Goal: Task Accomplishment & Management: Manage account settings

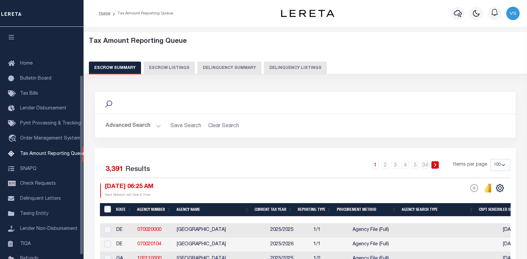
select select "100"
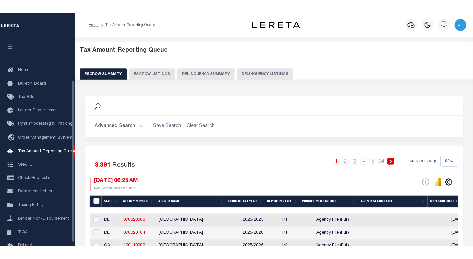
scroll to position [62, 0]
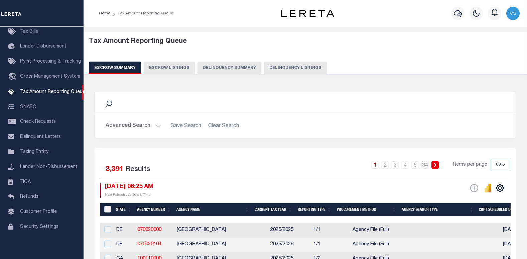
click at [279, 65] on button "Delinquency Listings" at bounding box center [295, 67] width 63 height 13
select select "100"
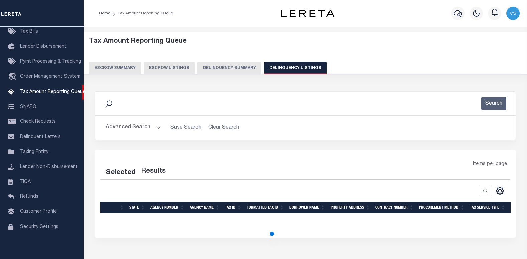
select select "100"
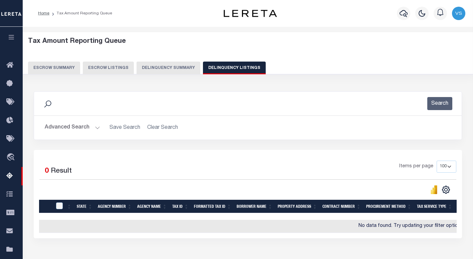
click at [73, 127] on button "Advanced Search" at bounding box center [72, 127] width 55 height 13
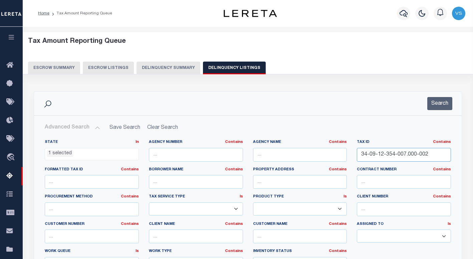
click at [373, 154] on input "34-09-12-354-007.000-002" at bounding box center [404, 155] width 94 height 14
paste input "10-15-385-008.000-024"
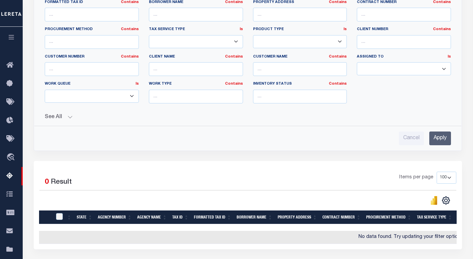
click at [435, 138] on input "Apply" at bounding box center [441, 138] width 22 height 14
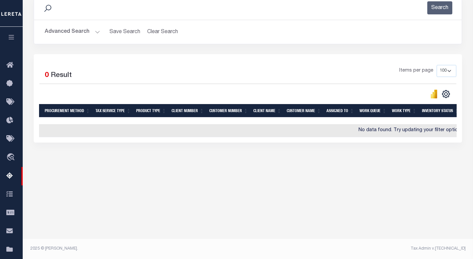
scroll to position [0, 0]
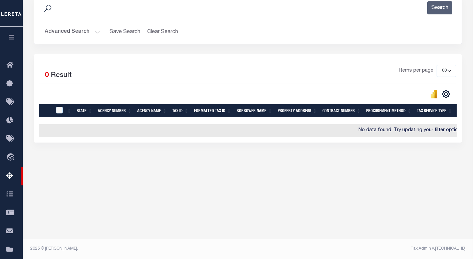
click at [61, 32] on button "Advanced Search" at bounding box center [72, 31] width 55 height 13
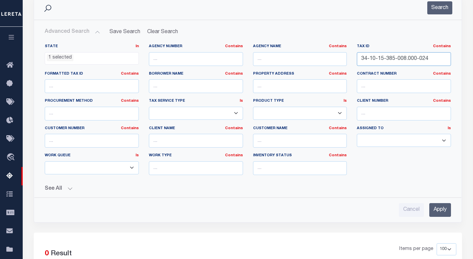
click at [398, 57] on input "34-10-15-385-008.000-024" at bounding box center [404, 59] width 94 height 14
paste input "6-151-009.000-015"
type input "34-10-16-151-009.000-015"
click at [435, 206] on input "Apply" at bounding box center [441, 210] width 22 height 14
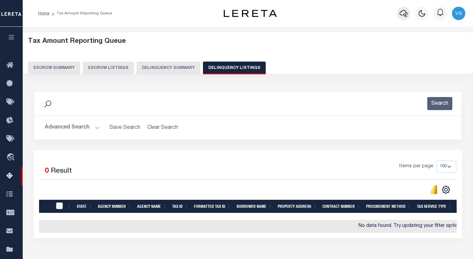
click at [406, 17] on icon "button" at bounding box center [404, 13] width 8 height 8
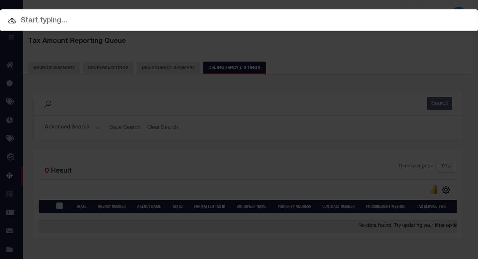
paste input "34141937"
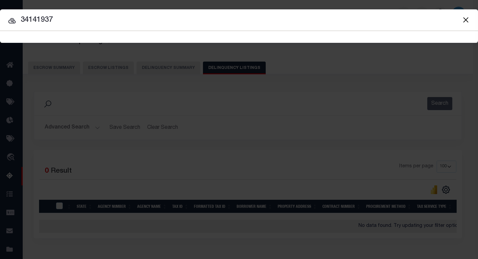
type input "34141937"
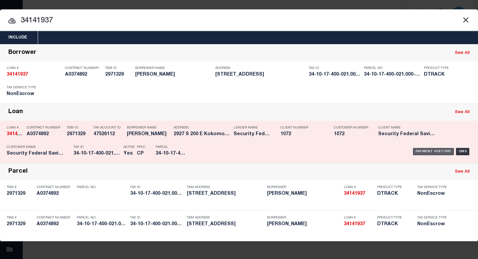
click at [437, 149] on div "Payment History" at bounding box center [433, 151] width 41 height 7
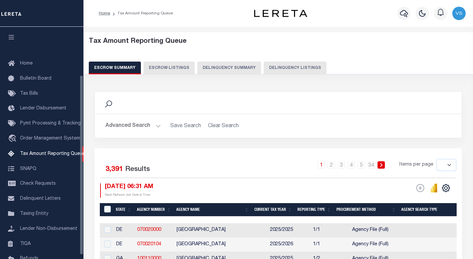
select select
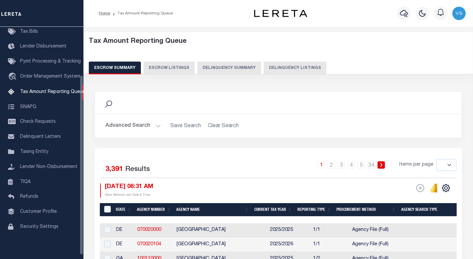
click at [280, 69] on button "Delinquency Listings" at bounding box center [295, 67] width 63 height 13
select select "100"
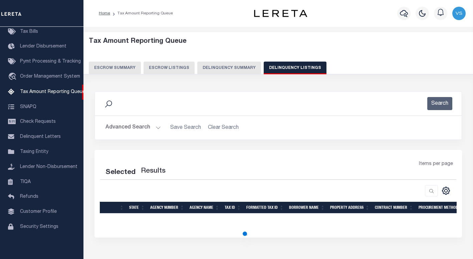
select select "100"
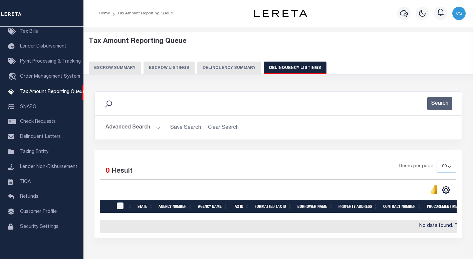
scroll to position [45, 0]
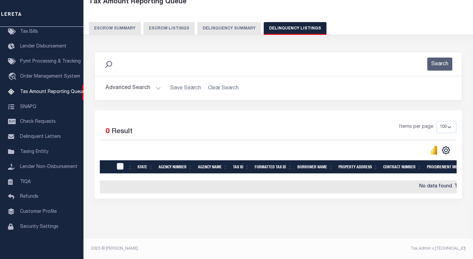
click at [129, 82] on button "Advanced Search" at bounding box center [133, 88] width 55 height 13
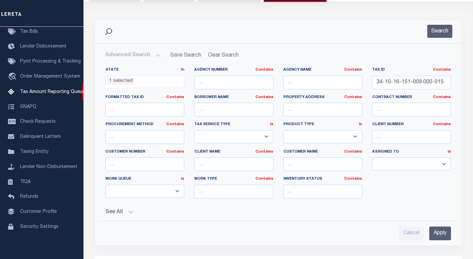
scroll to position [84, 0]
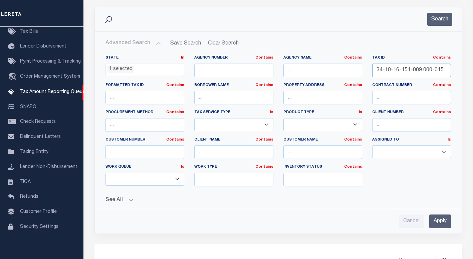
click at [418, 70] on input "34-10-16-151-009.000-015" at bounding box center [411, 70] width 79 height 14
paste input "8-177-001.000-002"
click at [437, 226] on input "Apply" at bounding box center [441, 221] width 22 height 14
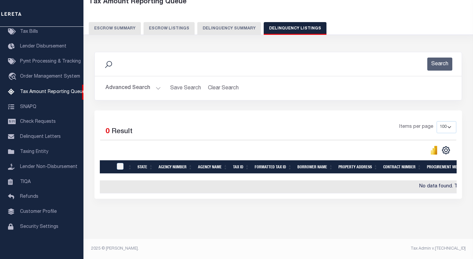
scroll to position [45, 0]
click at [120, 84] on button "Advanced Search" at bounding box center [133, 88] width 55 height 13
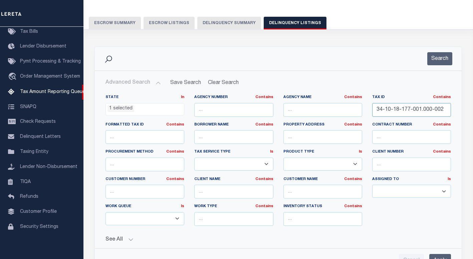
click at [414, 111] on input "34-10-18-177-001.000-002" at bounding box center [411, 110] width 79 height 14
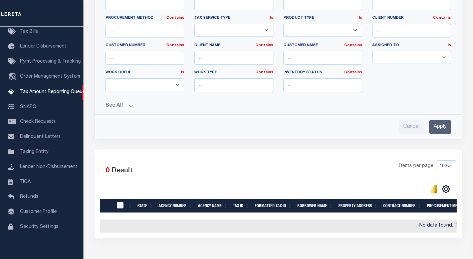
click at [441, 126] on input "Apply" at bounding box center [441, 127] width 22 height 14
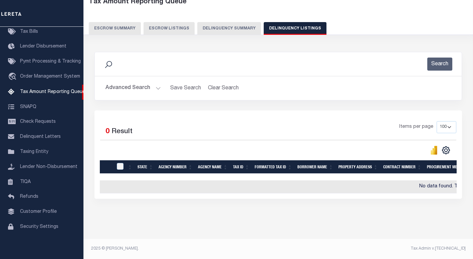
scroll to position [45, 0]
drag, startPoint x: 124, startPoint y: 84, endPoint x: 205, endPoint y: 92, distance: 81.5
click at [124, 85] on button "Advanced Search" at bounding box center [133, 88] width 55 height 13
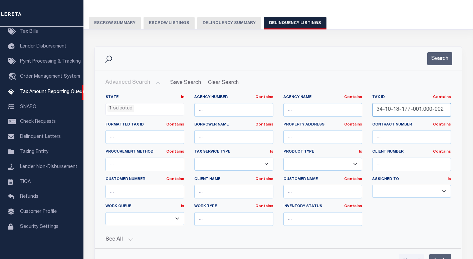
click at [400, 112] on input "34-10-18-177-001.000-002" at bounding box center [411, 110] width 79 height 14
paste input "9-007"
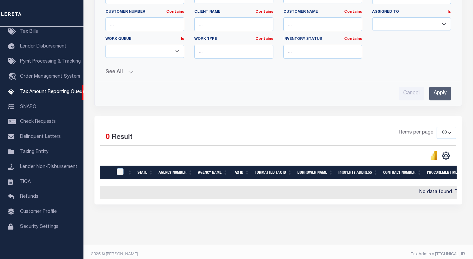
click at [436, 90] on input "Apply" at bounding box center [441, 94] width 22 height 14
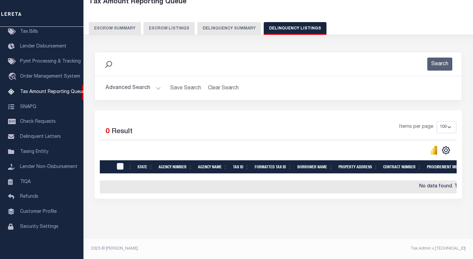
scroll to position [45, 0]
click at [124, 82] on button "Advanced Search" at bounding box center [133, 88] width 55 height 13
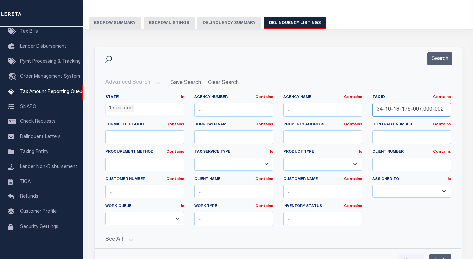
click at [414, 109] on input "34-10-18-179-007.000-002" at bounding box center [411, 110] width 79 height 14
paste input "204-007.000-015"
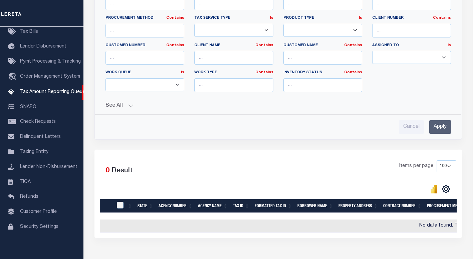
click at [439, 125] on input "Apply" at bounding box center [441, 127] width 22 height 14
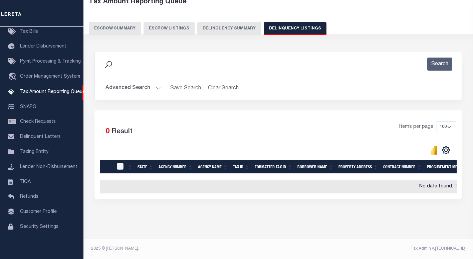
scroll to position [45, 0]
click at [114, 83] on button "Advanced Search" at bounding box center [133, 88] width 55 height 13
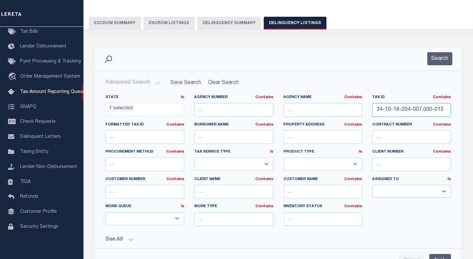
click at [430, 109] on input "34-10-18-204-007.000-015" at bounding box center [411, 110] width 79 height 14
paste input "78-005"
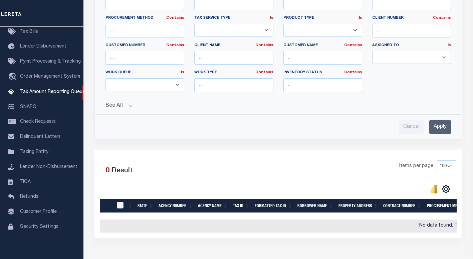
click at [443, 129] on input "Apply" at bounding box center [441, 127] width 22 height 14
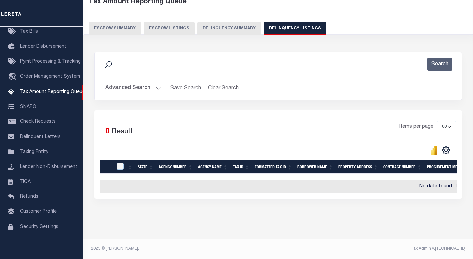
scroll to position [45, 0]
click at [125, 82] on button "Advanced Search" at bounding box center [133, 88] width 55 height 13
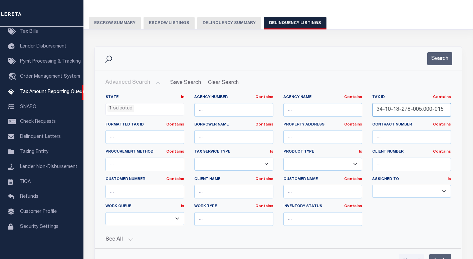
click at [403, 106] on input "34-10-18-278-005.000-015" at bounding box center [411, 110] width 79 height 14
paste input "9-102-01"
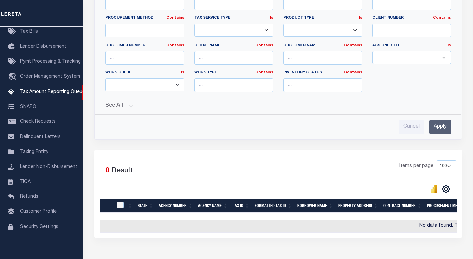
click at [439, 126] on input "Apply" at bounding box center [441, 127] width 22 height 14
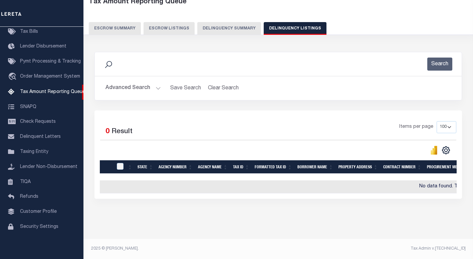
scroll to position [45, 0]
click at [126, 84] on button "Advanced Search" at bounding box center [133, 88] width 55 height 13
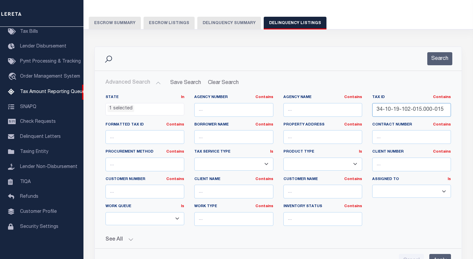
click at [412, 111] on input "34-10-19-102-015.000-015" at bounding box center [411, 110] width 79 height 14
paste input "4-016"
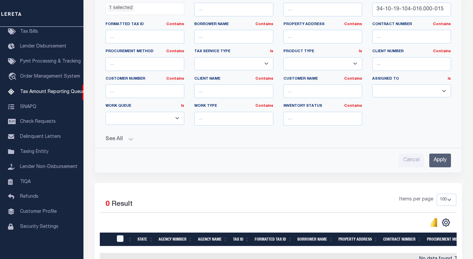
click at [441, 162] on input "Apply" at bounding box center [441, 160] width 22 height 14
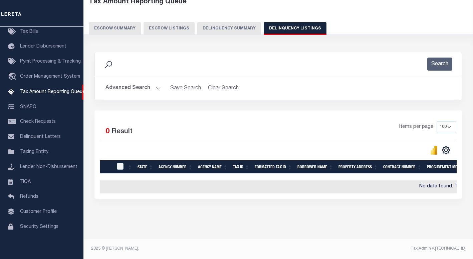
scroll to position [45, 0]
click at [128, 82] on button "Advanced Search" at bounding box center [133, 88] width 55 height 13
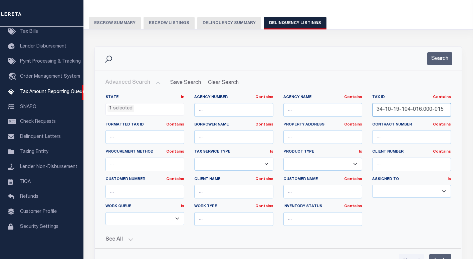
click at [418, 108] on input "34-10-19-104-016.000-015" at bounding box center [411, 110] width 79 height 14
paste input "26-030"
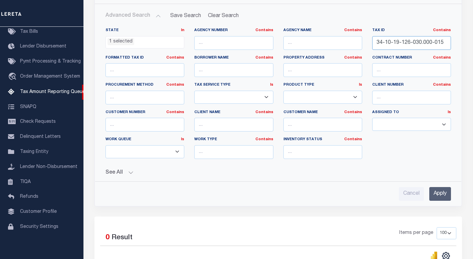
scroll to position [145, 0]
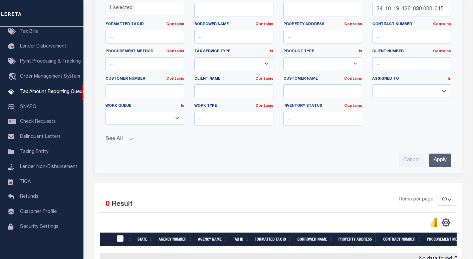
click at [440, 164] on input "Apply" at bounding box center [441, 160] width 22 height 14
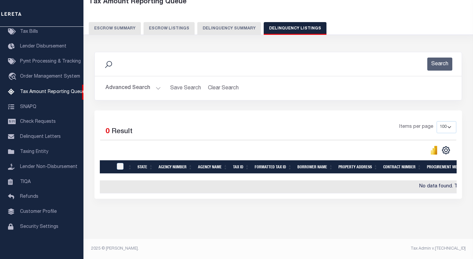
scroll to position [45, 0]
click at [116, 82] on button "Advanced Search" at bounding box center [133, 88] width 55 height 13
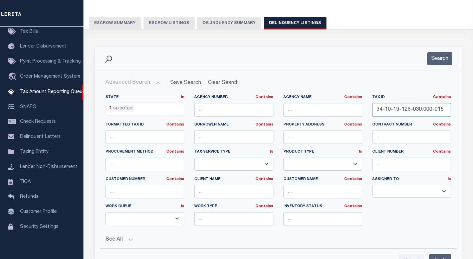
click at [389, 114] on input "34-10-19-126-030.000-015" at bounding box center [411, 110] width 79 height 14
paste input "53-009"
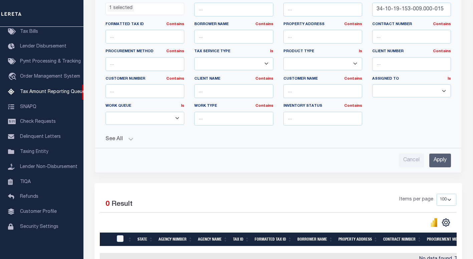
click at [440, 160] on input "Apply" at bounding box center [441, 160] width 22 height 14
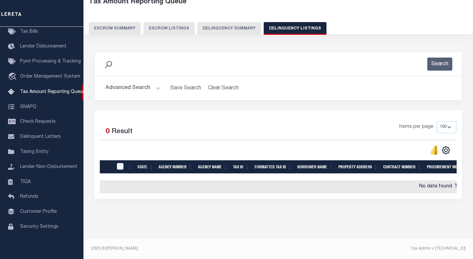
scroll to position [45, 0]
click at [123, 82] on button "Advanced Search" at bounding box center [133, 88] width 55 height 13
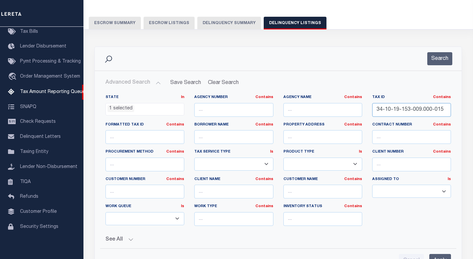
click at [415, 111] on input "34-10-19-153-009.000-015" at bounding box center [411, 110] width 79 height 14
paste input "11"
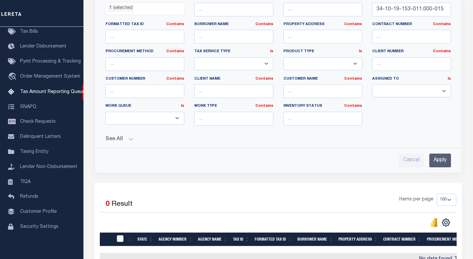
click at [439, 159] on input "Apply" at bounding box center [441, 160] width 22 height 14
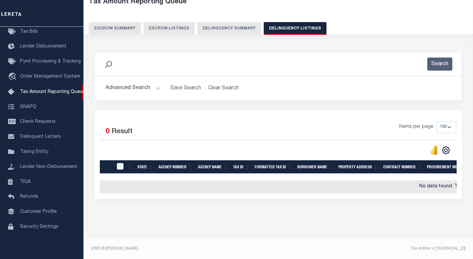
scroll to position [45, 0]
click at [141, 82] on button "Advanced Search" at bounding box center [133, 88] width 55 height 13
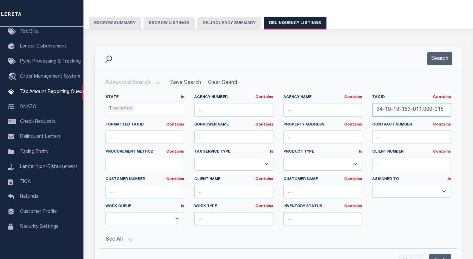
click at [395, 110] on input "34-10-19-153-011.000-015" at bounding box center [411, 110] width 79 height 14
paste input "81-013"
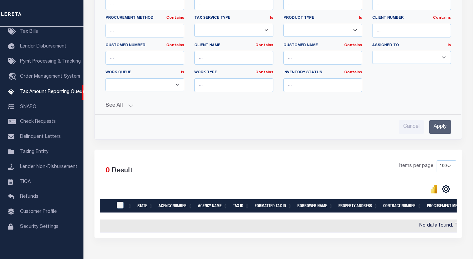
click at [441, 124] on input "Apply" at bounding box center [441, 127] width 22 height 14
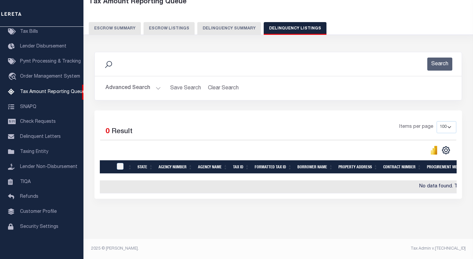
scroll to position [45, 0]
click at [141, 82] on button "Advanced Search" at bounding box center [133, 88] width 55 height 13
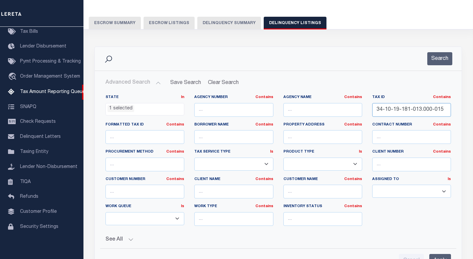
click at [432, 112] on input "34-10-19-181-013.000-015" at bounding box center [411, 110] width 79 height 14
paste input "203-005"
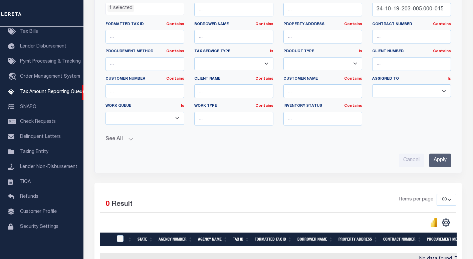
click at [445, 162] on input "Apply" at bounding box center [441, 160] width 22 height 14
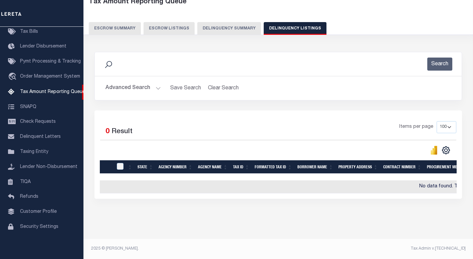
scroll to position [45, 0]
click at [138, 84] on button "Advanced Search" at bounding box center [133, 88] width 55 height 13
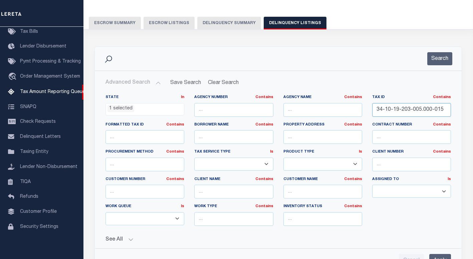
click at [403, 112] on input "34-10-19-203-005.000-015" at bounding box center [411, 110] width 79 height 14
paste input "303-002"
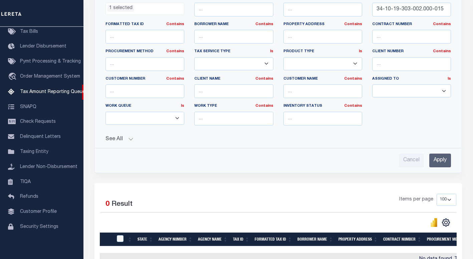
click at [439, 158] on input "Apply" at bounding box center [441, 160] width 22 height 14
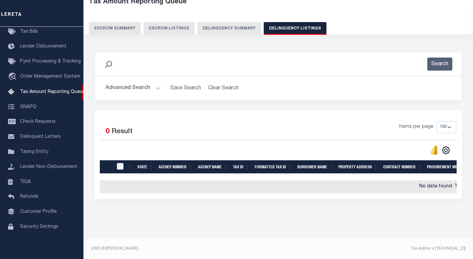
scroll to position [45, 0]
click at [125, 83] on button "Advanced Search" at bounding box center [133, 88] width 55 height 13
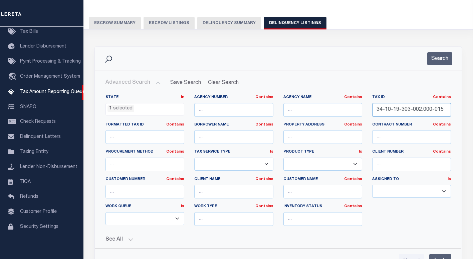
click at [397, 111] on input "34-10-19-303-002.000-015" at bounding box center [411, 110] width 79 height 14
paste input "7-03"
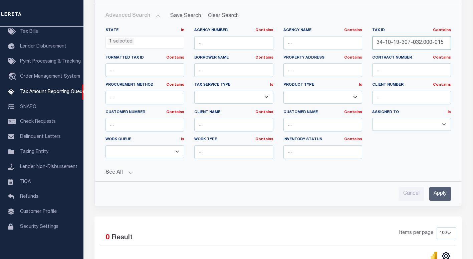
scroll to position [145, 0]
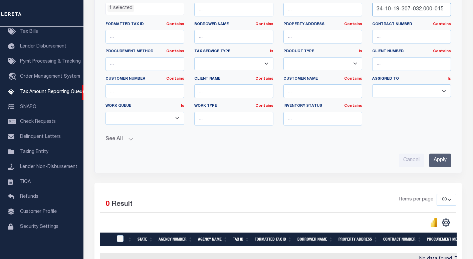
type input "34-10-19-307-032.000-015"
click at [439, 162] on input "Apply" at bounding box center [441, 160] width 22 height 14
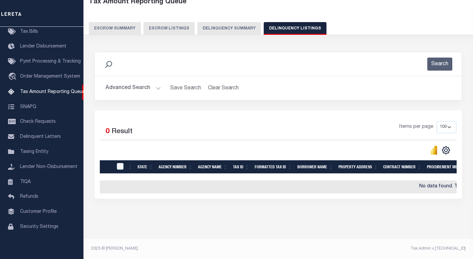
scroll to position [0, 0]
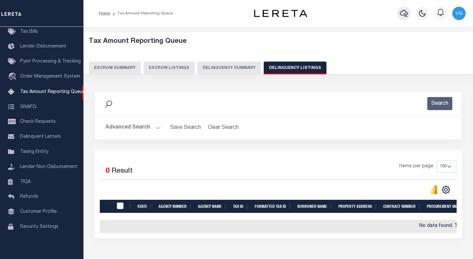
click at [401, 13] on icon "button" at bounding box center [404, 13] width 8 height 8
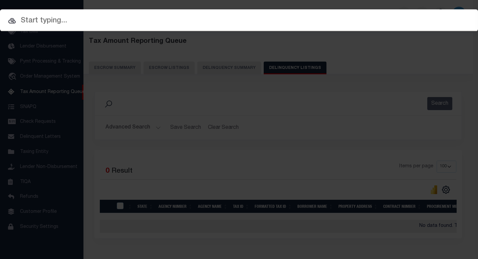
paste input "110204261"
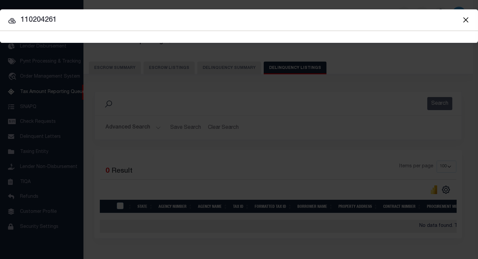
type input "110204261"
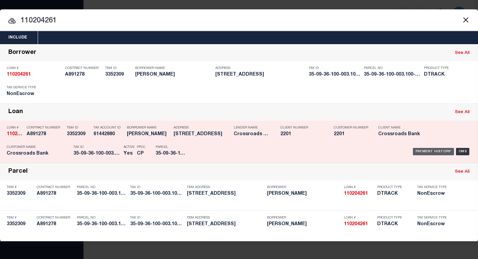
click at [428, 153] on div "Payment History" at bounding box center [433, 151] width 41 height 7
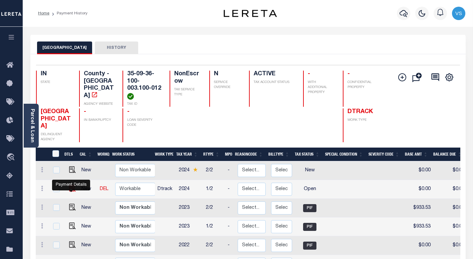
click at [70, 189] on img "" at bounding box center [72, 188] width 7 height 7
checkbox input "true"
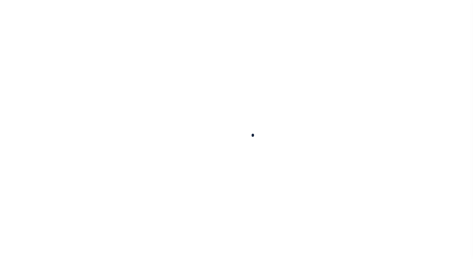
checkbox input "false"
type input "05/11/2025"
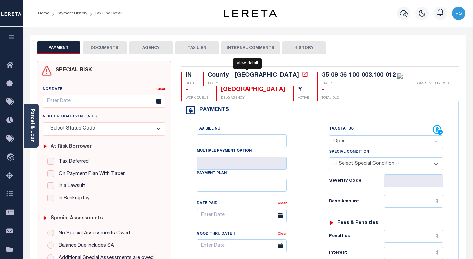
click at [302, 74] on icon at bounding box center [305, 74] width 7 height 7
click at [357, 141] on select "- Select Status Code - Open Due/Unpaid Paid Incomplete No Tax Due Internal Refu…" at bounding box center [386, 141] width 114 height 13
select select "PYD"
click at [329, 135] on select "- Select Status Code - Open Due/Unpaid Paid Incomplete No Tax Due Internal Refu…" at bounding box center [386, 141] width 114 height 13
type input "[DATE]"
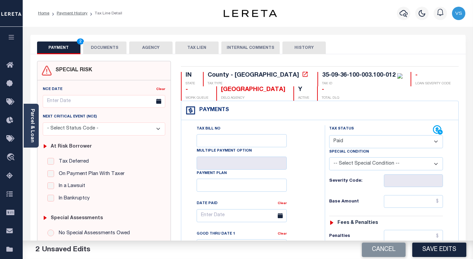
click at [104, 48] on button "DOCUMENTS" at bounding box center [104, 47] width 43 height 13
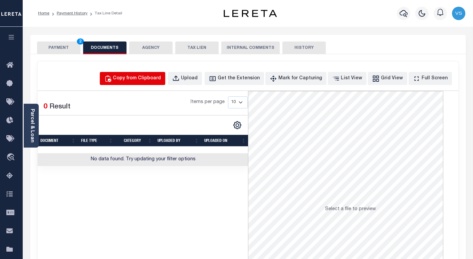
click at [161, 76] on div "Copy from Clipboard" at bounding box center [137, 78] width 48 height 7
select select "POP"
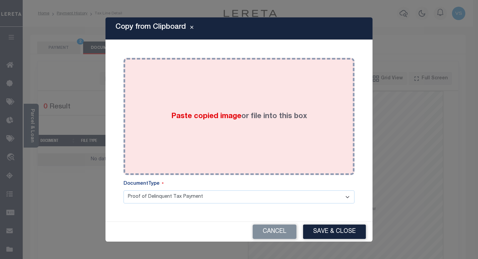
click at [198, 97] on div "Paste copied image or file into this box" at bounding box center [239, 116] width 221 height 107
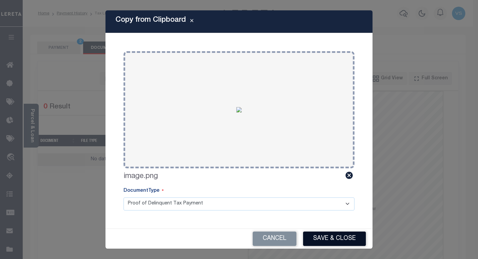
click at [330, 233] on button "Save & Close" at bounding box center [334, 238] width 63 height 14
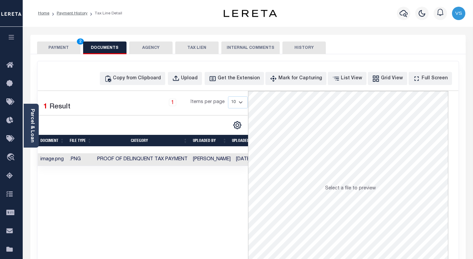
click at [70, 48] on button "PAYMENT 2" at bounding box center [58, 47] width 43 height 13
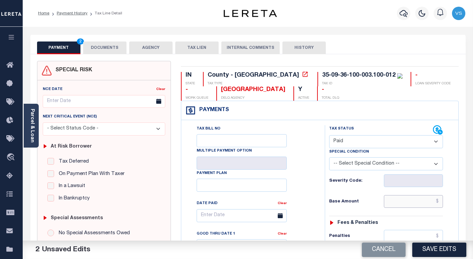
click at [393, 199] on input "text" at bounding box center [413, 201] width 59 height 13
paste input "837.66"
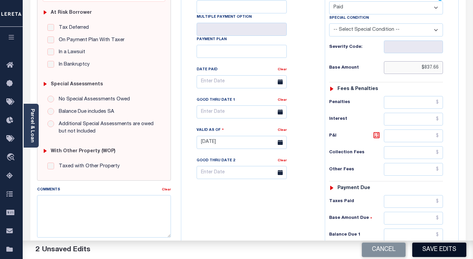
type input "$837.66"
click at [439, 248] on button "Save Edits" at bounding box center [440, 249] width 54 height 14
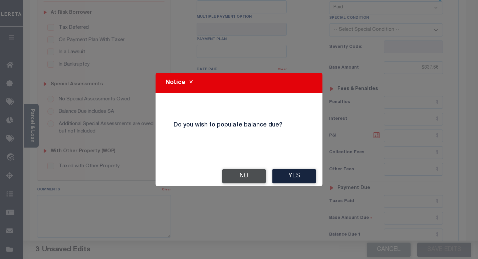
click at [248, 175] on button "No" at bounding box center [243, 176] width 43 height 14
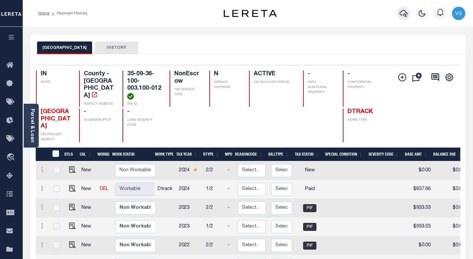
click at [402, 14] on icon "button" at bounding box center [404, 13] width 8 height 8
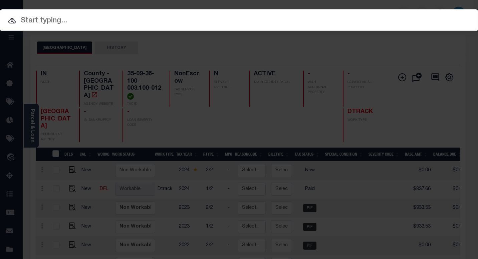
paste input "110138644"
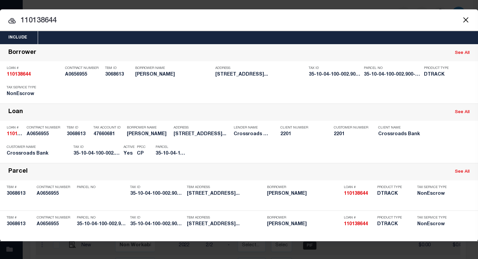
paste input "35-10-04-100-002.900-020"
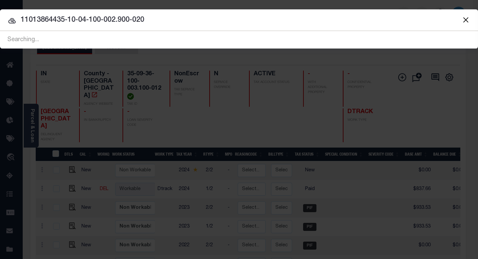
type input "110138644"
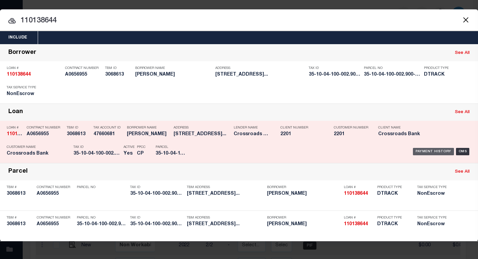
click at [426, 153] on div "Payment History" at bounding box center [433, 151] width 41 height 7
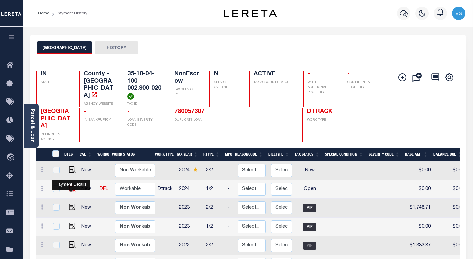
click at [70, 188] on img "" at bounding box center [72, 188] width 7 height 7
checkbox input "true"
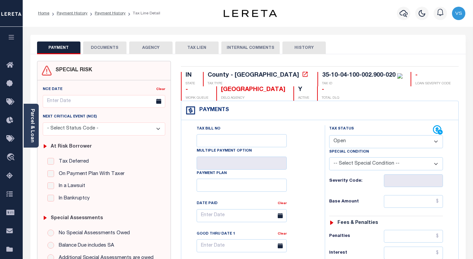
click at [351, 142] on select "- Select Status Code - Open Due/Unpaid Paid Incomplete No Tax Due Internal Refu…" at bounding box center [386, 141] width 114 height 13
select select "PYD"
click at [329, 135] on select "- Select Status Code - Open Due/Unpaid Paid Incomplete No Tax Due Internal Refu…" at bounding box center [386, 141] width 114 height 13
type input "[DATE]"
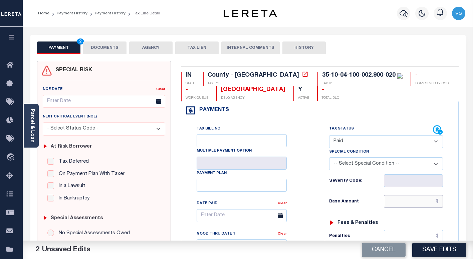
click at [404, 201] on input "text" at bounding box center [413, 201] width 59 height 13
paste input "1,935.94"
type input "$1,935.94"
click at [104, 47] on button "DOCUMENTS" at bounding box center [104, 47] width 43 height 13
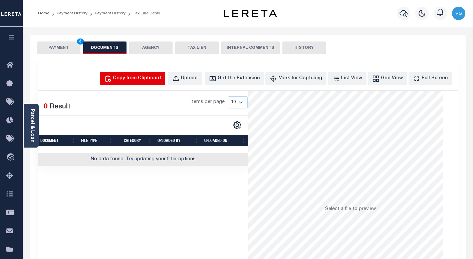
click at [144, 78] on div "Copy from Clipboard" at bounding box center [137, 78] width 48 height 7
select select "POP"
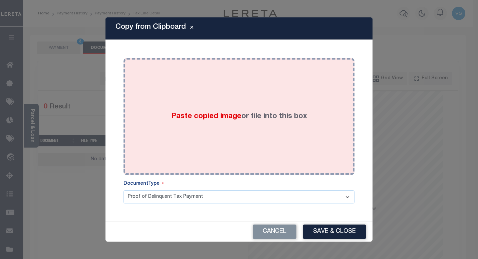
click at [201, 116] on span "Paste copied image" at bounding box center [206, 116] width 70 height 7
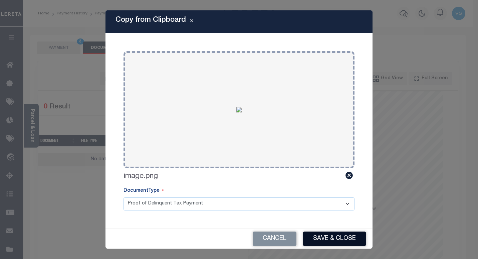
click at [325, 234] on button "Save & Close" at bounding box center [334, 238] width 63 height 14
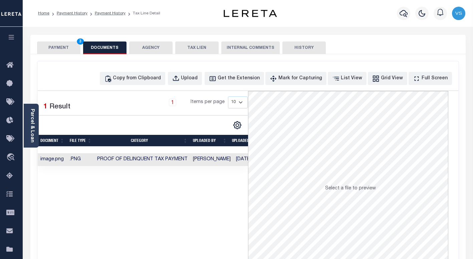
click at [51, 47] on button "PAYMENT 3" at bounding box center [58, 47] width 43 height 13
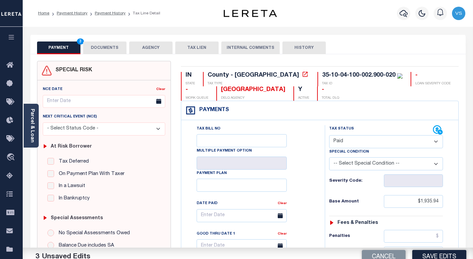
scroll to position [100, 0]
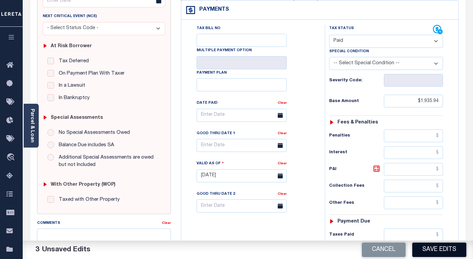
click at [421, 253] on button "Save Edits" at bounding box center [440, 249] width 54 height 14
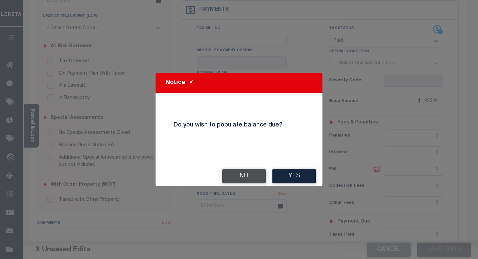
drag, startPoint x: 238, startPoint y: 172, endPoint x: 203, endPoint y: 5, distance: 171.0
click at [240, 172] on button "No" at bounding box center [243, 176] width 43 height 14
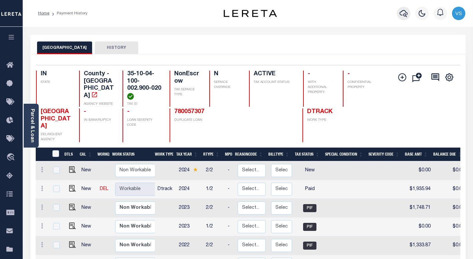
click at [404, 15] on icon "button" at bounding box center [404, 13] width 8 height 8
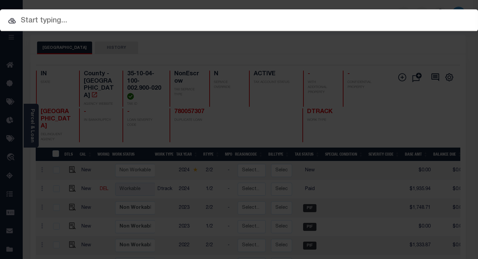
paste input "110200840"
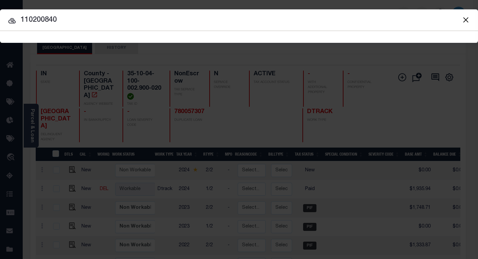
type input "110200840"
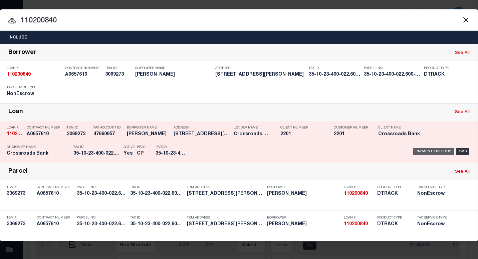
click at [431, 152] on div "Payment History" at bounding box center [433, 151] width 41 height 7
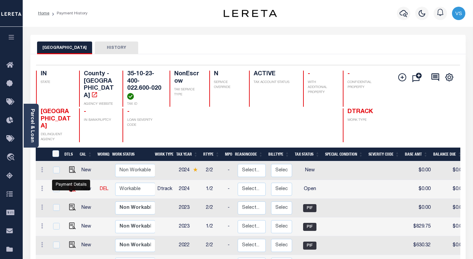
click at [69, 189] on img "" at bounding box center [72, 188] width 7 height 7
checkbox input "true"
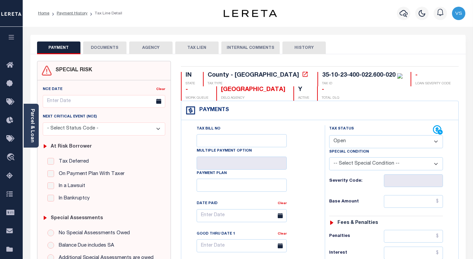
click at [340, 143] on select "- Select Status Code - Open Due/Unpaid Paid Incomplete No Tax Due Internal Refu…" at bounding box center [386, 141] width 114 height 13
select select "PYD"
click at [329, 135] on select "- Select Status Code - Open Due/Unpaid Paid Incomplete No Tax Due Internal Refu…" at bounding box center [386, 141] width 114 height 13
type input "[DATE]"
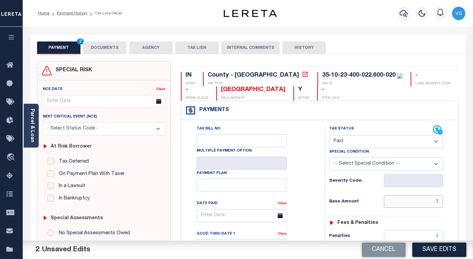
click at [401, 202] on input "text" at bounding box center [413, 201] width 59 height 13
paste input "845.28"
type input "$845.28"
click at [107, 44] on button "DOCUMENTS" at bounding box center [104, 47] width 43 height 13
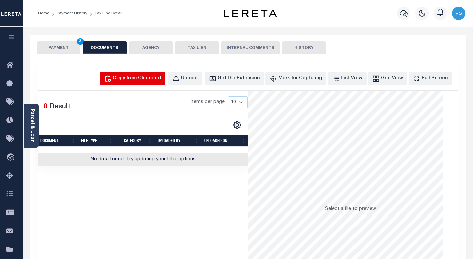
click at [152, 80] on div "Copy from Clipboard" at bounding box center [137, 78] width 48 height 7
select select "POP"
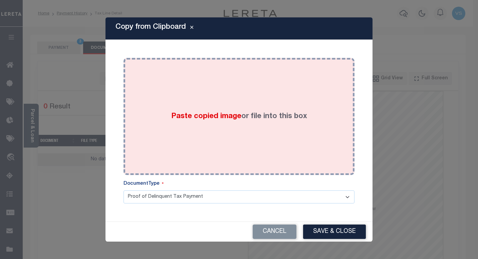
click at [171, 104] on div "Paste copied image or file into this box" at bounding box center [239, 116] width 221 height 107
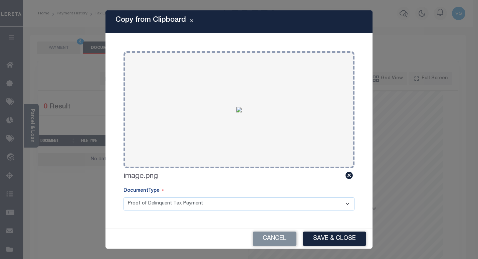
click at [324, 235] on button "Save & Close" at bounding box center [334, 238] width 63 height 14
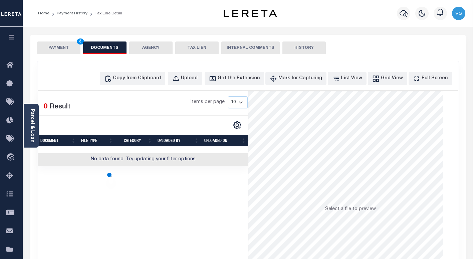
click at [53, 45] on button "PAYMENT 3" at bounding box center [58, 47] width 43 height 13
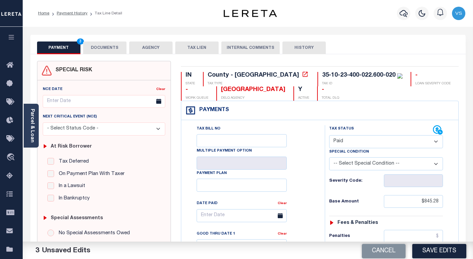
scroll to position [67, 0]
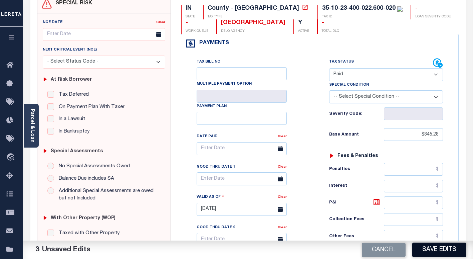
click at [433, 249] on button "Save Edits" at bounding box center [440, 249] width 54 height 14
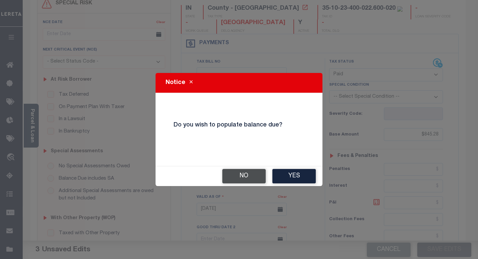
click at [251, 175] on button "No" at bounding box center [243, 176] width 43 height 14
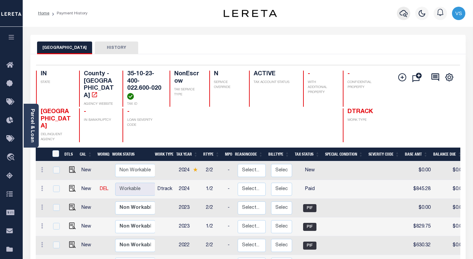
click at [403, 16] on icon "button" at bounding box center [404, 13] width 8 height 8
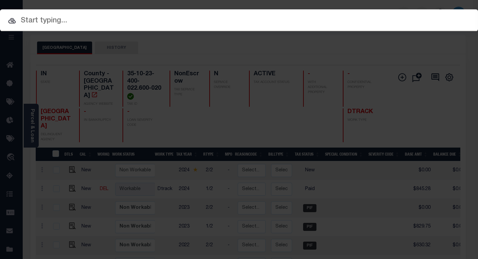
paste input "800020000491"
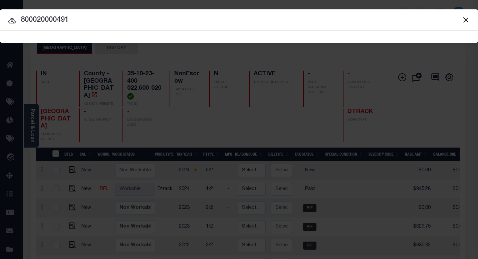
type input "800020000491"
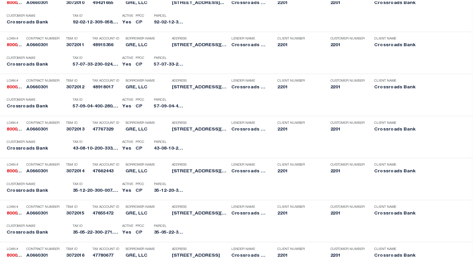
scroll to position [971, 0]
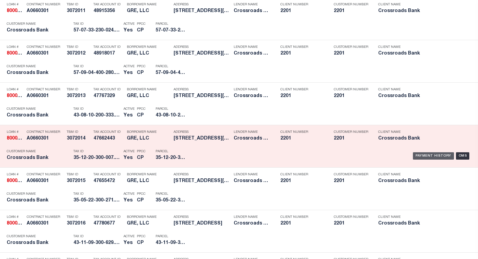
click at [423, 157] on div "Payment History" at bounding box center [433, 155] width 41 height 7
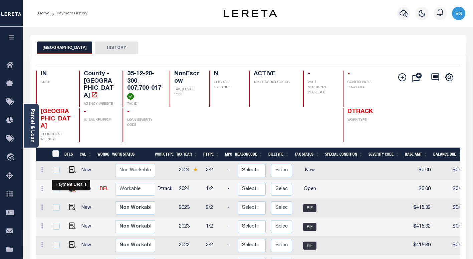
click at [70, 191] on img "" at bounding box center [72, 188] width 7 height 7
checkbox input "true"
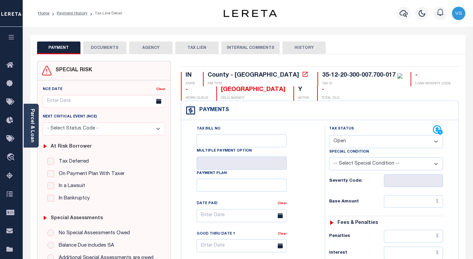
click at [371, 142] on select "- Select Status Code - Open Due/Unpaid Paid Incomplete No Tax Due Internal Refu…" at bounding box center [386, 141] width 114 height 13
select select "PYD"
click at [329, 135] on select "- Select Status Code - Open Due/Unpaid Paid Incomplete No Tax Due Internal Refu…" at bounding box center [386, 141] width 114 height 13
type input "[DATE]"
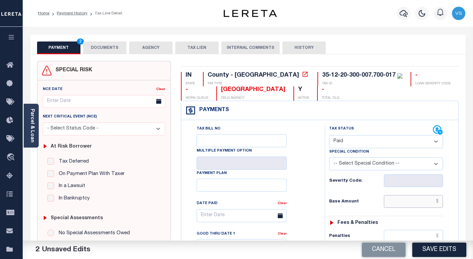
click at [402, 197] on input "text" at bounding box center [413, 201] width 59 height 13
paste input "449.24"
type input "$449.24"
click at [106, 49] on button "DOCUMENTS" at bounding box center [104, 47] width 43 height 13
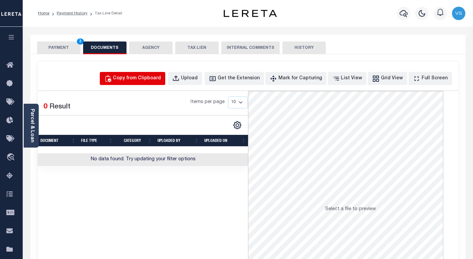
click at [162, 85] on button "Copy from Clipboard" at bounding box center [132, 78] width 65 height 13
select select "POP"
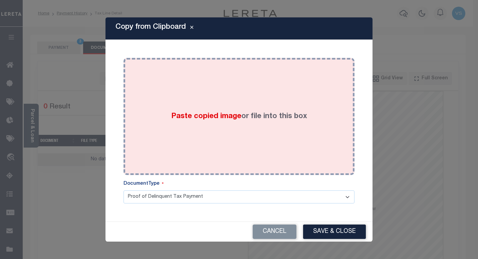
click at [190, 119] on span "Paste copied image" at bounding box center [206, 116] width 70 height 7
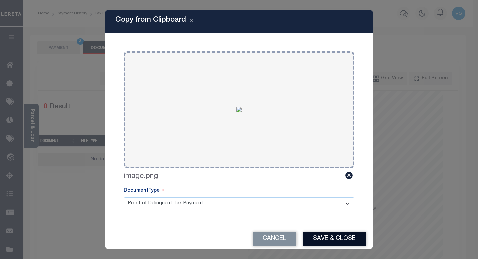
click at [329, 235] on button "Save & Close" at bounding box center [334, 238] width 63 height 14
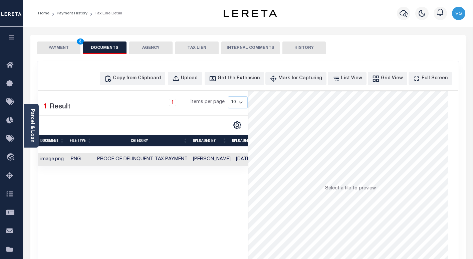
click at [53, 49] on button "PAYMENT 3" at bounding box center [58, 47] width 43 height 13
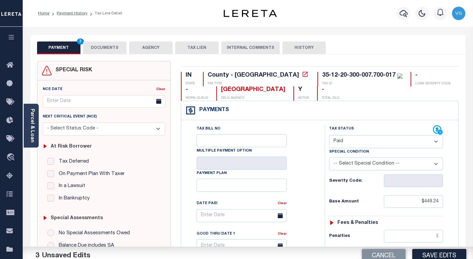
scroll to position [100, 0]
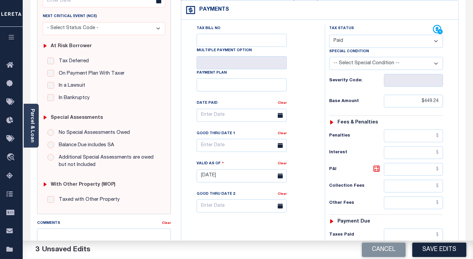
click at [431, 246] on button "Save Edits" at bounding box center [440, 249] width 54 height 14
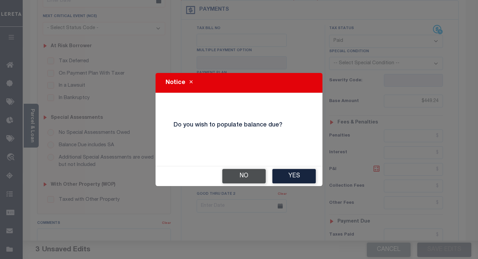
click at [241, 174] on button "No" at bounding box center [243, 176] width 43 height 14
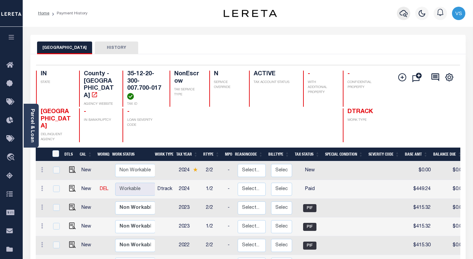
click at [405, 14] on icon "button" at bounding box center [404, 13] width 8 height 8
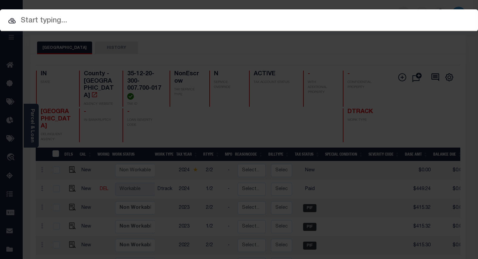
paste input "800020002948"
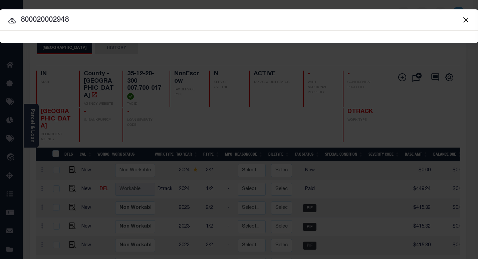
type input "800020002948"
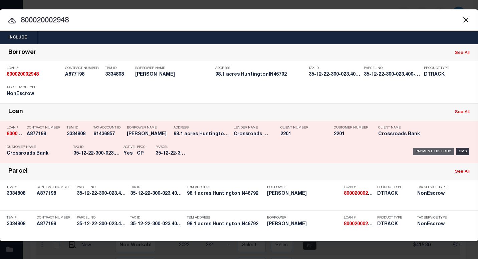
click at [428, 153] on div "Payment History" at bounding box center [433, 151] width 41 height 7
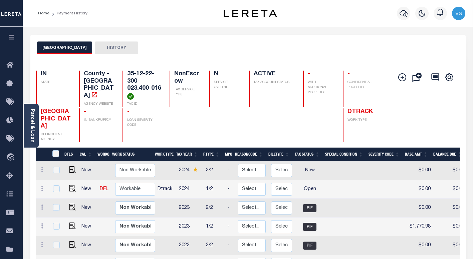
click at [67, 191] on link at bounding box center [71, 188] width 10 height 5
checkbox input "true"
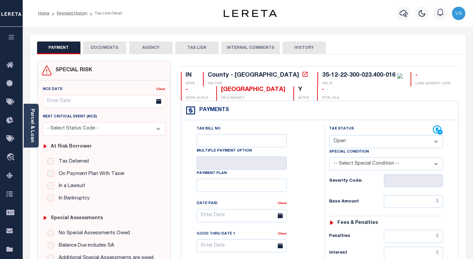
click at [340, 141] on select "- Select Status Code - Open Due/Unpaid Paid Incomplete No Tax Due Internal Refu…" at bounding box center [386, 141] width 114 height 13
select select "PYD"
click at [329, 135] on select "- Select Status Code - Open Due/Unpaid Paid Incomplete No Tax Due Internal Refu…" at bounding box center [386, 141] width 114 height 13
type input "[DATE]"
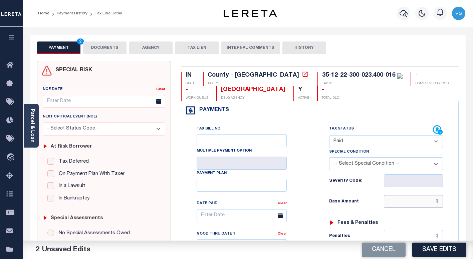
click at [414, 203] on input "text" at bounding box center [413, 201] width 59 height 13
paste input "1,754.06"
type input "$1,754.06"
click at [112, 49] on button "DOCUMENTS" at bounding box center [104, 47] width 43 height 13
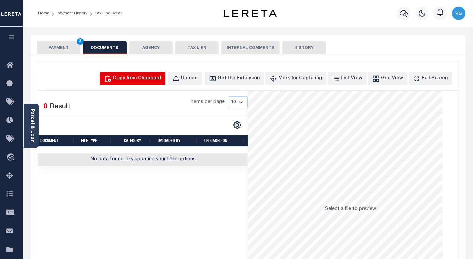
click at [152, 77] on div "Copy from Clipboard" at bounding box center [137, 78] width 48 height 7
select select "POP"
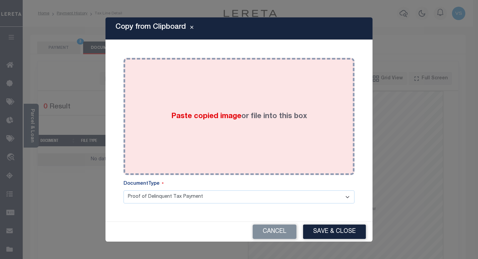
click at [266, 145] on div "Paste copied image or file into this box" at bounding box center [239, 116] width 221 height 107
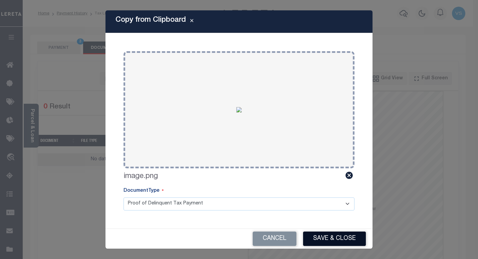
click at [348, 238] on button "Save & Close" at bounding box center [334, 238] width 63 height 14
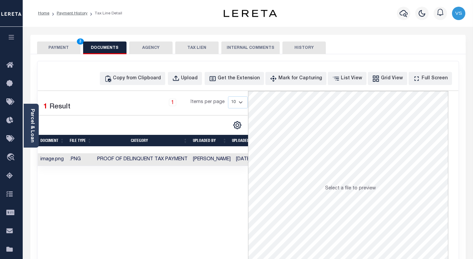
click at [50, 46] on button "PAYMENT 3" at bounding box center [58, 47] width 43 height 13
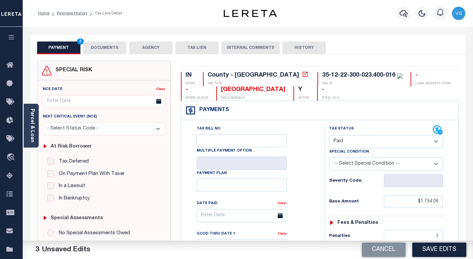
scroll to position [67, 0]
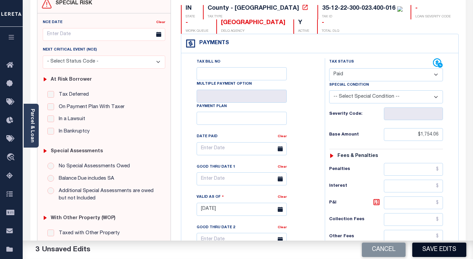
click at [434, 251] on button "Save Edits" at bounding box center [440, 249] width 54 height 14
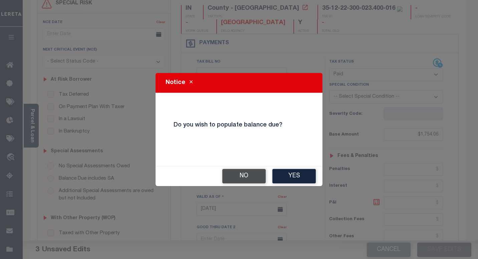
click at [250, 179] on button "No" at bounding box center [243, 176] width 43 height 14
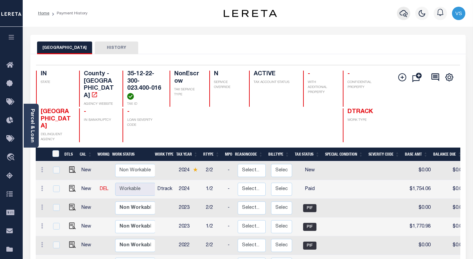
click at [405, 16] on icon "button" at bounding box center [404, 13] width 8 height 8
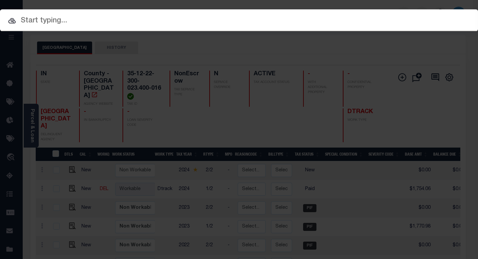
paste input "128943-01"
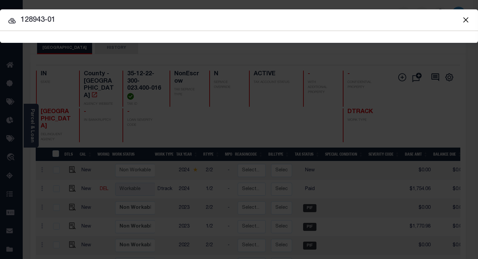
type input "128943-01"
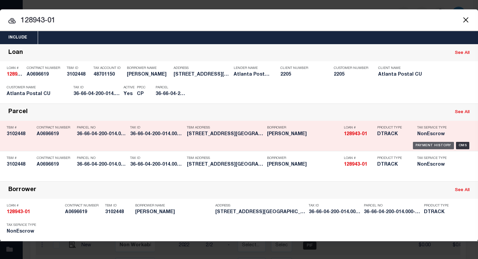
click at [428, 145] on div "Payment History" at bounding box center [433, 145] width 41 height 7
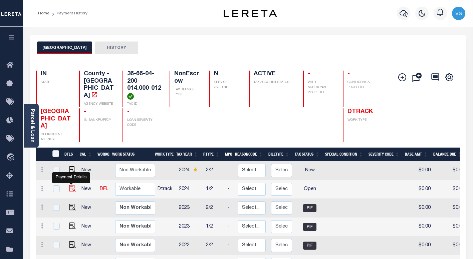
click at [71, 185] on img "" at bounding box center [72, 188] width 7 height 7
checkbox input "true"
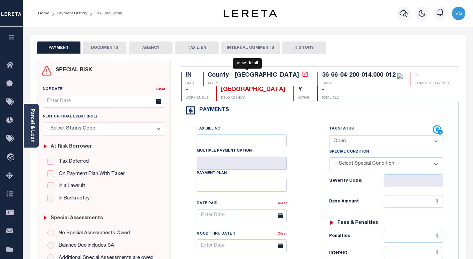
click at [303, 76] on icon at bounding box center [305, 73] width 5 height 5
click at [356, 145] on select "- Select Status Code - Open Due/Unpaid Paid Incomplete No Tax Due Internal Refu…" at bounding box center [386, 141] width 114 height 13
click at [338, 142] on select "- Select Status Code - Open Due/Unpaid Paid Incomplete No Tax Due Internal Refu…" at bounding box center [386, 141] width 114 height 13
select select "PYD"
click at [329, 135] on select "- Select Status Code - Open Due/Unpaid Paid Incomplete No Tax Due Internal Refu…" at bounding box center [386, 141] width 114 height 13
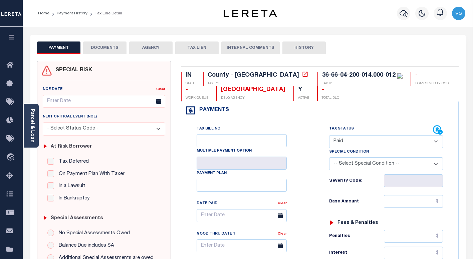
type input "[DATE]"
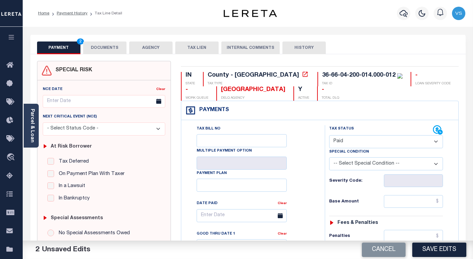
click at [96, 48] on button "DOCUMENTS" at bounding box center [104, 47] width 43 height 13
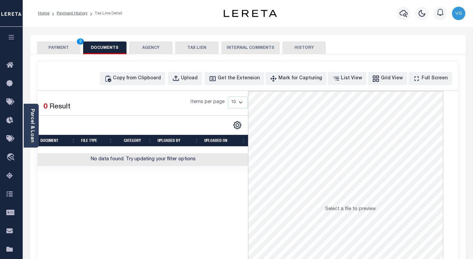
click at [50, 48] on button "PAYMENT 2" at bounding box center [58, 47] width 43 height 13
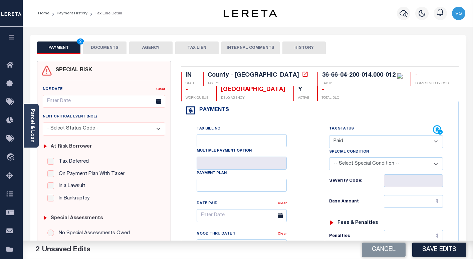
click at [104, 47] on button "DOCUMENTS" at bounding box center [104, 47] width 43 height 13
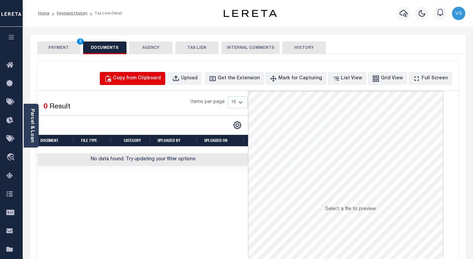
click at [134, 80] on div "Copy from Clipboard" at bounding box center [137, 78] width 48 height 7
select select "POP"
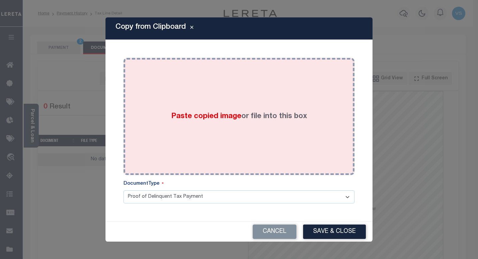
click at [270, 127] on div "Paste copied image or file into this box" at bounding box center [239, 116] width 221 height 107
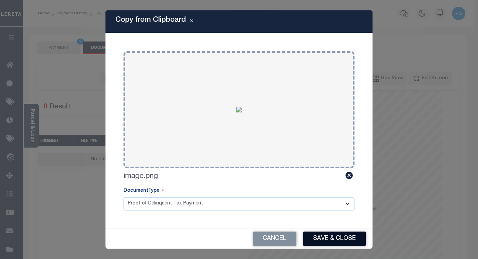
click at [323, 234] on button "Save & Close" at bounding box center [334, 238] width 63 height 14
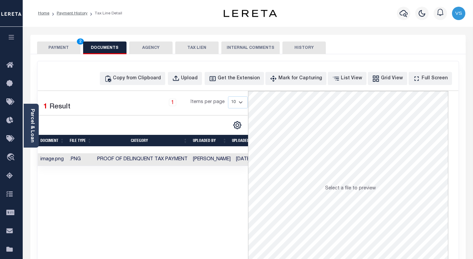
click at [54, 46] on button "PAYMENT 2" at bounding box center [58, 47] width 43 height 13
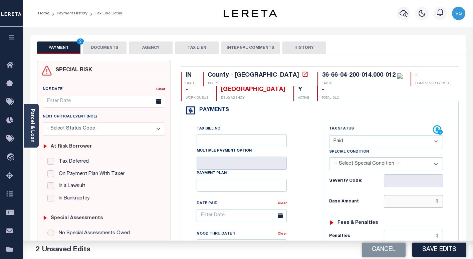
click at [397, 199] on input "text" at bounding box center [413, 201] width 59 height 13
click at [402, 200] on input "text" at bounding box center [413, 201] width 59 height 13
paste input "724.65"
type input "$724.65"
click at [425, 246] on button "Save Edits" at bounding box center [440, 249] width 54 height 14
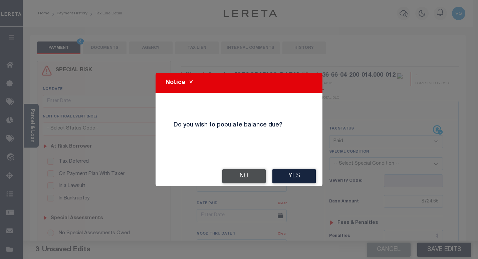
click at [247, 179] on button "No" at bounding box center [243, 176] width 43 height 14
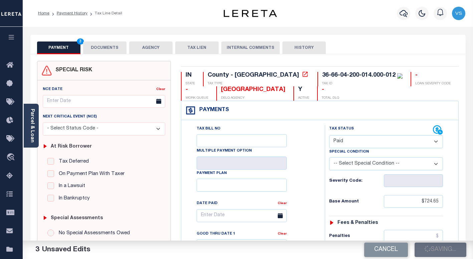
checkbox input "false"
type input "$724.65"
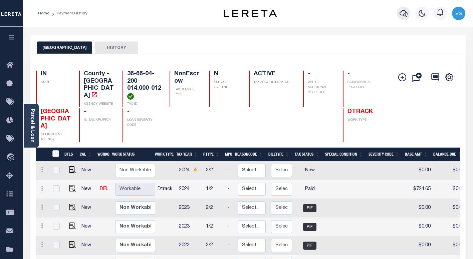
click at [406, 16] on icon "button" at bounding box center [404, 13] width 8 height 7
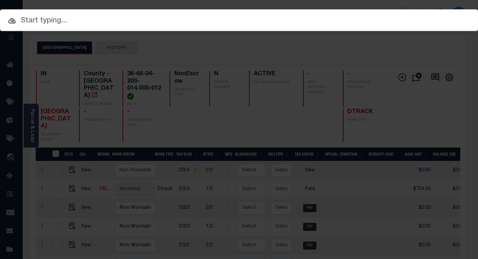
paste input "174831"
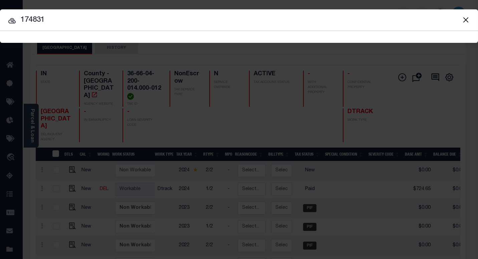
type input "174831"
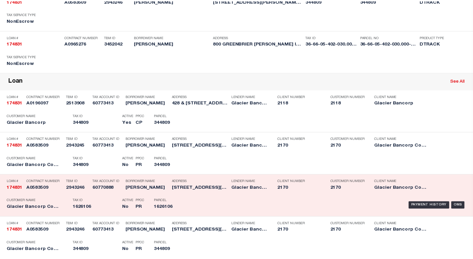
scroll to position [301, 0]
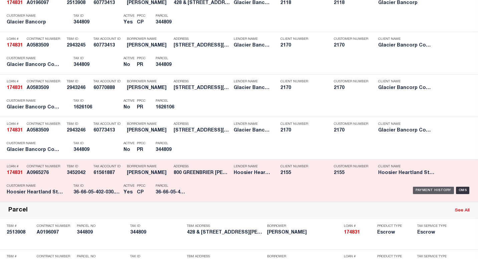
click at [425, 191] on div "Payment History" at bounding box center [433, 189] width 41 height 7
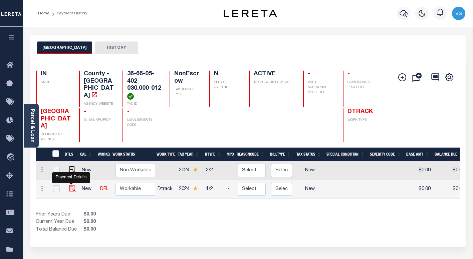
click at [70, 185] on img "" at bounding box center [72, 188] width 7 height 7
checkbox input "true"
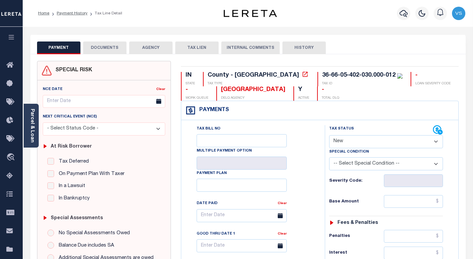
click at [349, 142] on select "- Select Status Code - Open Due/Unpaid Paid Incomplete No Tax Due Internal Refu…" at bounding box center [386, 141] width 114 height 13
select select "PYD"
click at [329, 135] on select "- Select Status Code - Open Due/Unpaid Paid Incomplete No Tax Due Internal Refu…" at bounding box center [386, 141] width 114 height 13
type input "[DATE]"
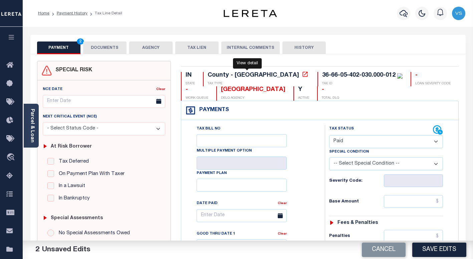
click at [302, 75] on icon at bounding box center [305, 74] width 7 height 7
click at [120, 48] on button "DOCUMENTS" at bounding box center [104, 47] width 43 height 13
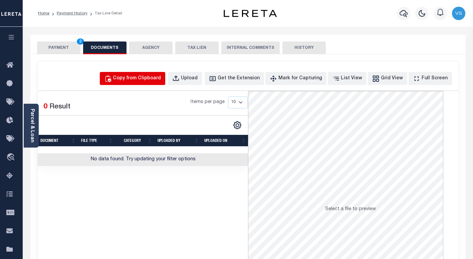
click at [139, 82] on button "Copy from Clipboard" at bounding box center [132, 78] width 65 height 13
select select "POP"
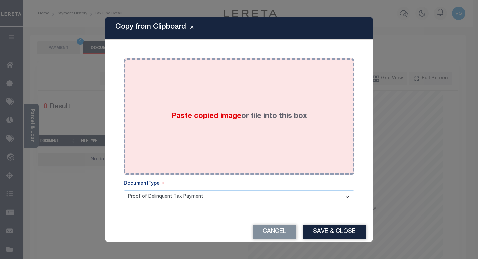
click at [212, 123] on div "Paste copied image or file into this box" at bounding box center [239, 116] width 221 height 107
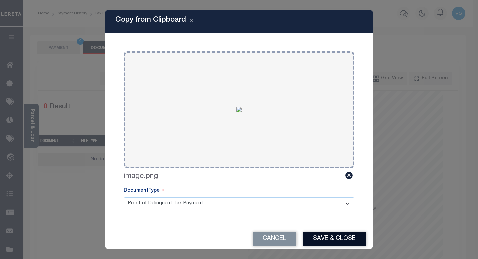
click at [321, 238] on button "Save & Close" at bounding box center [334, 238] width 63 height 14
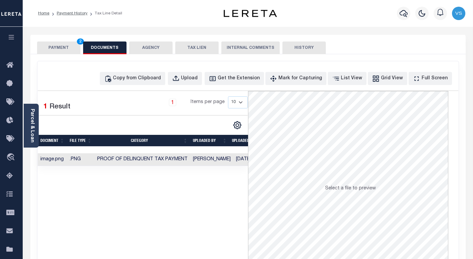
click at [63, 48] on button "PAYMENT 2" at bounding box center [58, 47] width 43 height 13
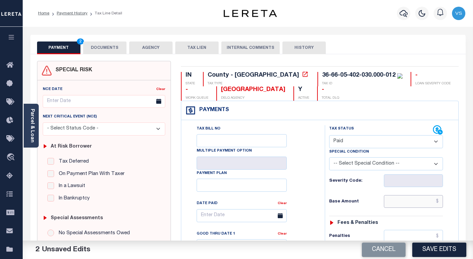
click at [395, 205] on input "text" at bounding box center [413, 201] width 59 height 13
type input "$191.86"
click at [109, 44] on button "DOCUMENTS" at bounding box center [104, 47] width 43 height 13
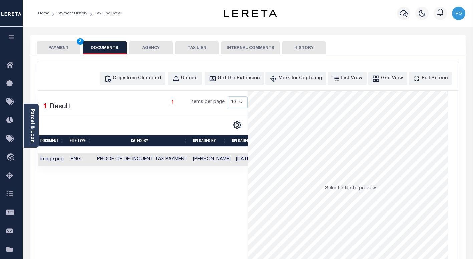
click at [51, 50] on button "PAYMENT 3" at bounding box center [58, 47] width 43 height 13
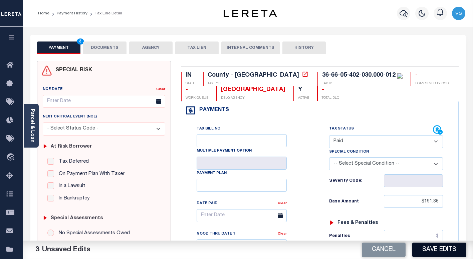
click at [439, 250] on button "Save Edits" at bounding box center [440, 249] width 54 height 14
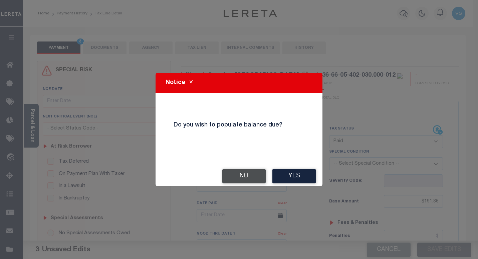
click at [248, 178] on button "No" at bounding box center [243, 176] width 43 height 14
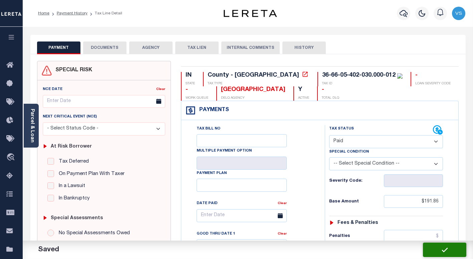
checkbox input "false"
type input "$191.86"
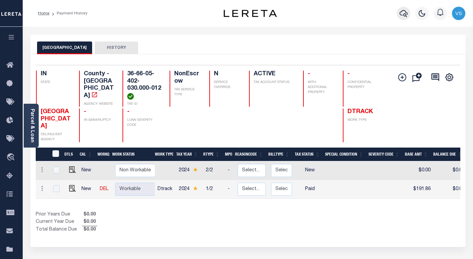
click at [403, 14] on icon "button" at bounding box center [404, 13] width 8 height 8
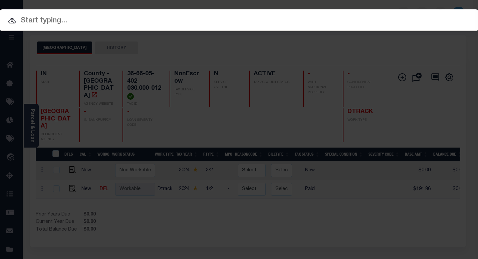
paste input "34146381"
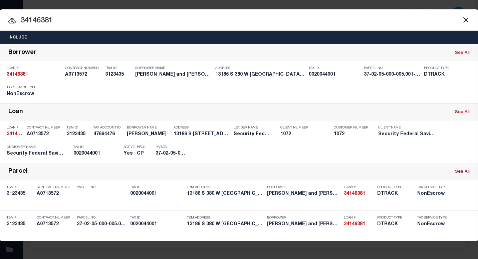
paste input "0020044001"
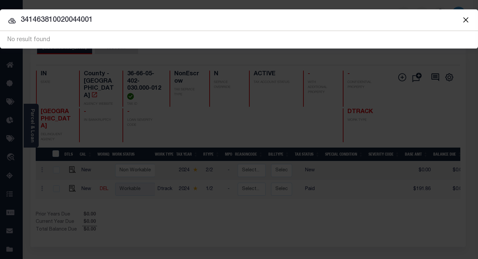
click at [154, 20] on input "341463810020044001" at bounding box center [239, 20] width 478 height 12
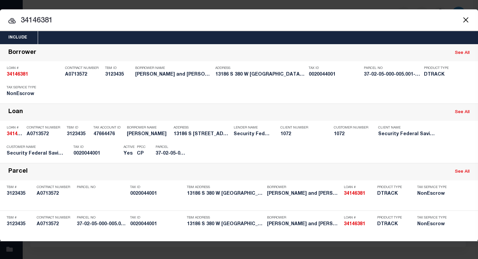
type input "34146381"
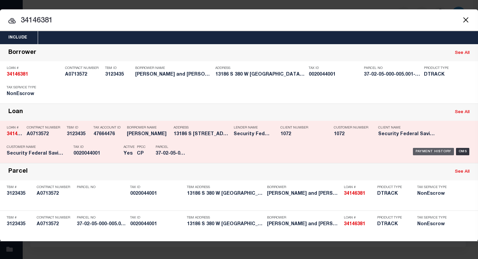
click at [438, 151] on div "Payment History" at bounding box center [433, 151] width 41 height 7
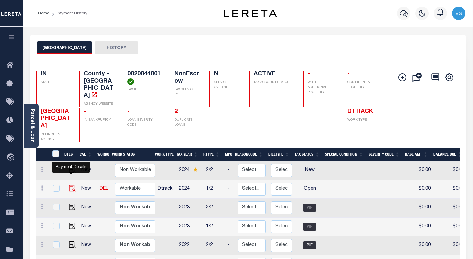
click at [69, 185] on img "" at bounding box center [72, 188] width 7 height 7
checkbox input "true"
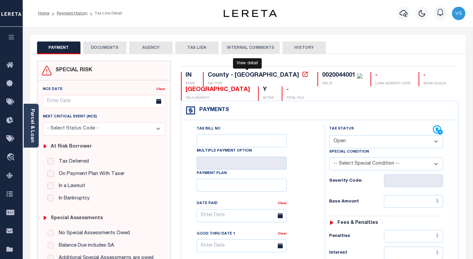
click at [302, 76] on icon at bounding box center [305, 74] width 7 height 7
drag, startPoint x: 239, startPoint y: 91, endPoint x: 186, endPoint y: 89, distance: 52.8
click at [186, 89] on div "IN STATE County - IN TAX TYPE 0020044001 TAX ID - LOAN SEVERITY CODE - WORK QUE…" at bounding box center [320, 86] width 278 height 29
copy div "[GEOGRAPHIC_DATA]"
click at [358, 144] on select "- Select Status Code - Open Due/Unpaid Paid Incomplete No Tax Due Internal Refu…" at bounding box center [386, 141] width 114 height 13
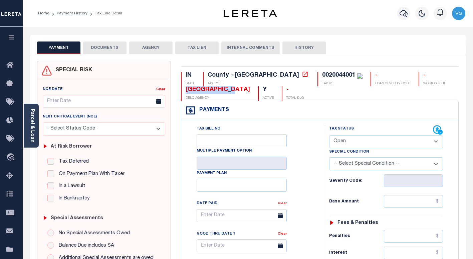
select select "PYD"
click at [329, 135] on select "- Select Status Code - Open Due/Unpaid Paid Incomplete No Tax Due Internal Refu…" at bounding box center [386, 141] width 114 height 13
type input "[DATE]"
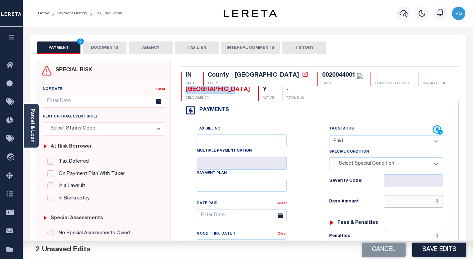
click at [424, 197] on input "text" at bounding box center [413, 201] width 59 height 13
paste input "911.85"
type input "$911.85"
click at [100, 47] on button "DOCUMENTS" at bounding box center [104, 47] width 43 height 13
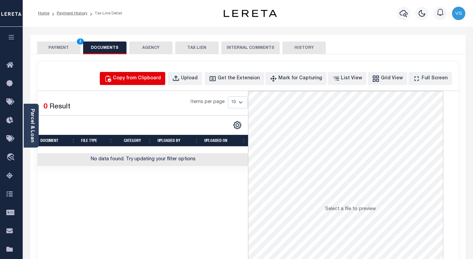
click at [137, 75] on div "Copy from Clipboard" at bounding box center [137, 78] width 48 height 7
select select "POP"
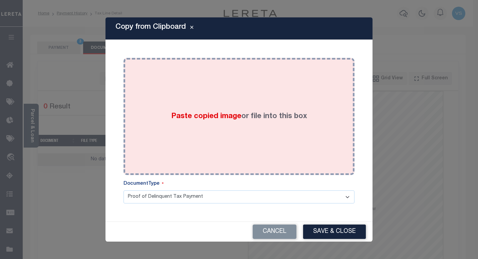
click at [281, 151] on div "Paste copied image or file into this box" at bounding box center [239, 116] width 221 height 107
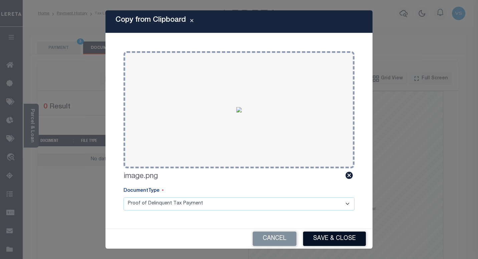
click at [322, 231] on button "Save & Close" at bounding box center [334, 238] width 63 height 14
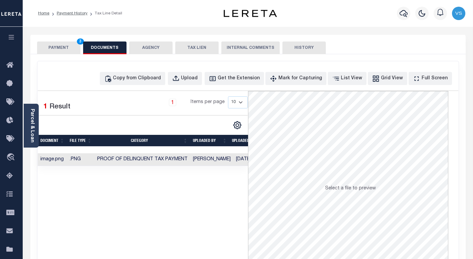
click at [59, 46] on button "PAYMENT 3" at bounding box center [58, 47] width 43 height 13
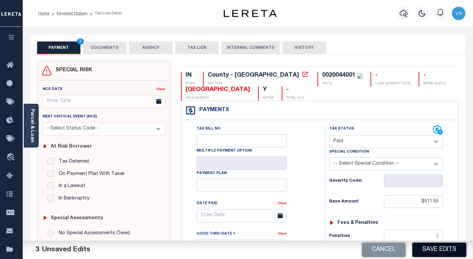
click at [429, 248] on button "Save Edits" at bounding box center [440, 249] width 54 height 14
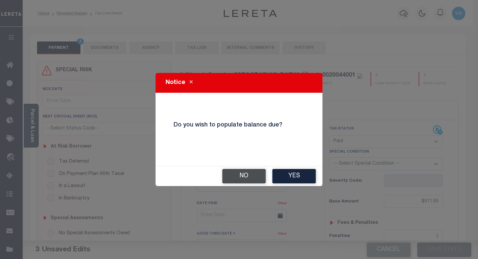
click at [245, 176] on button "No" at bounding box center [243, 176] width 43 height 14
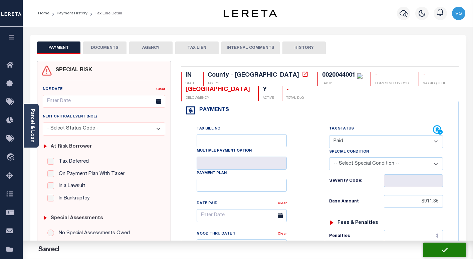
checkbox input "false"
type input "$911.85"
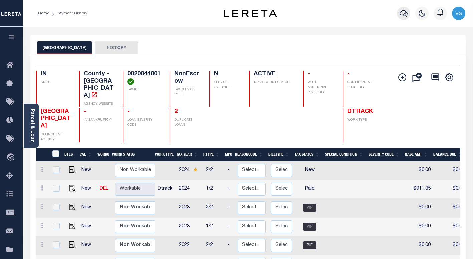
click at [405, 14] on icon "button" at bounding box center [404, 13] width 8 height 8
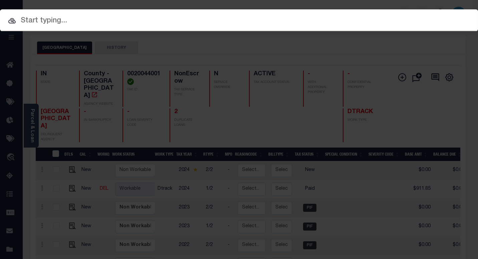
paste input "9054286"
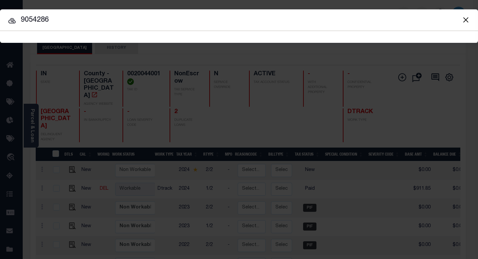
type input "9054286"
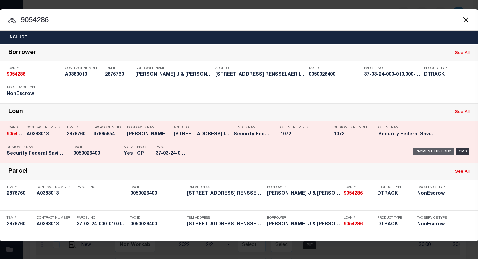
click at [422, 150] on div "Payment History" at bounding box center [433, 151] width 41 height 7
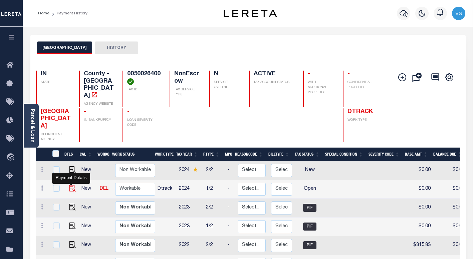
click at [69, 185] on img "" at bounding box center [72, 188] width 7 height 7
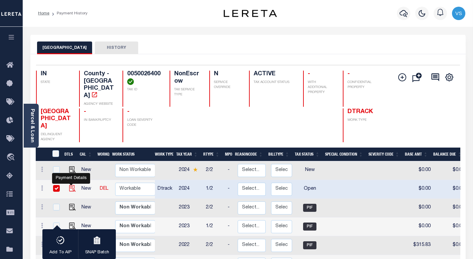
checkbox input "true"
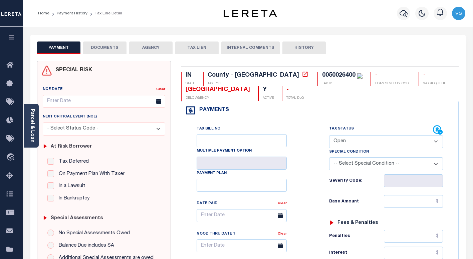
click at [340, 144] on select "- Select Status Code - Open Due/Unpaid Paid Incomplete No Tax Due Internal Refu…" at bounding box center [386, 141] width 114 height 13
select select "PYD"
click at [329, 135] on select "- Select Status Code - Open Due/Unpaid Paid Incomplete No Tax Due Internal Refu…" at bounding box center [386, 141] width 114 height 13
type input "[DATE]"
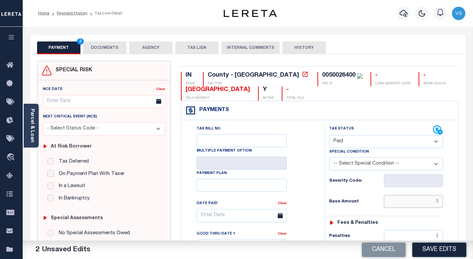
click at [437, 205] on input "text" at bounding box center [413, 201] width 59 height 13
paste input "346.12"
type input "$346.12"
click at [114, 49] on button "DOCUMENTS" at bounding box center [104, 47] width 43 height 13
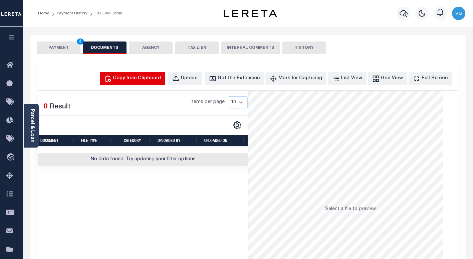
click at [138, 79] on div "Copy from Clipboard" at bounding box center [137, 78] width 48 height 7
select select "POP"
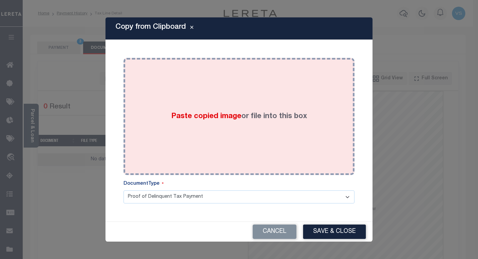
click at [232, 138] on div "Paste copied image or file into this box" at bounding box center [239, 116] width 221 height 107
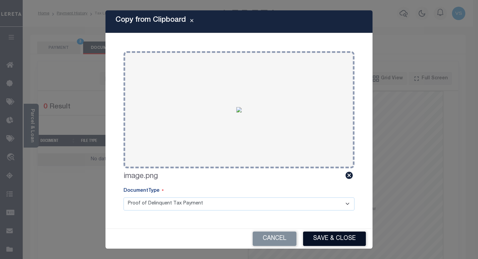
click at [326, 232] on button "Save & Close" at bounding box center [334, 238] width 63 height 14
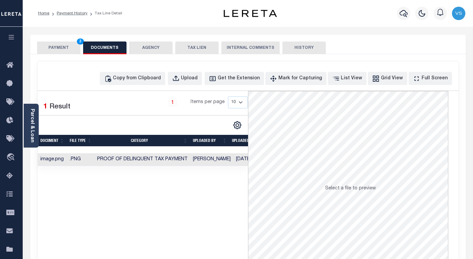
click at [61, 47] on button "PAYMENT 3" at bounding box center [58, 47] width 43 height 13
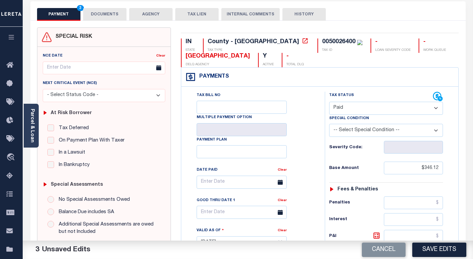
scroll to position [100, 0]
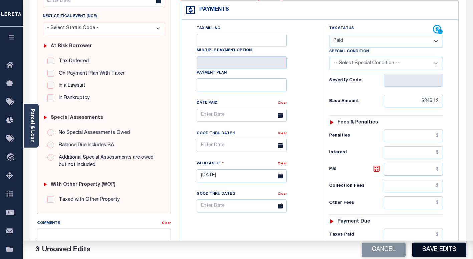
click at [437, 247] on button "Save Edits" at bounding box center [440, 249] width 54 height 14
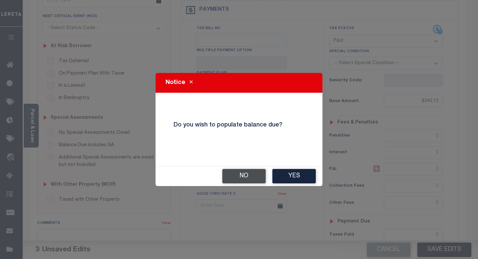
click at [239, 175] on button "No" at bounding box center [243, 176] width 43 height 14
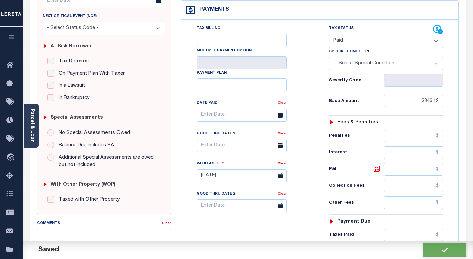
checkbox input "false"
type input "$346.12"
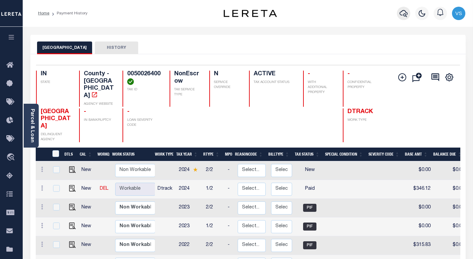
click at [405, 13] on icon "button" at bounding box center [404, 13] width 8 height 8
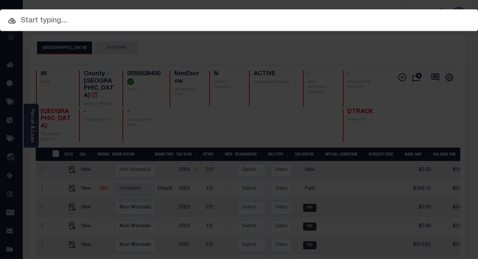
paste input "0009888-15"
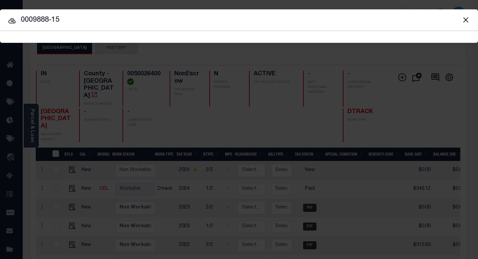
type input "0009888-15"
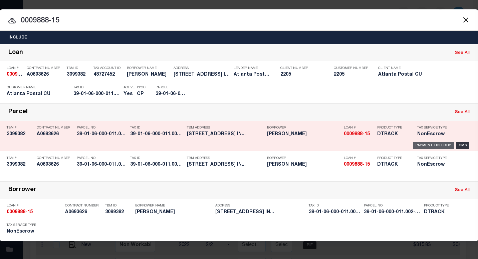
click at [427, 146] on div "Payment History" at bounding box center [433, 145] width 41 height 7
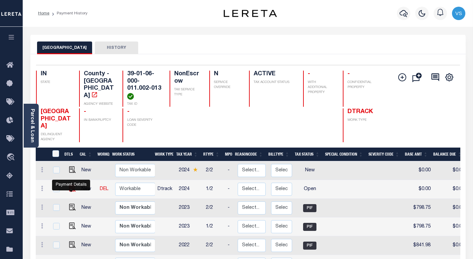
click at [70, 191] on img "" at bounding box center [72, 188] width 7 height 7
checkbox input "true"
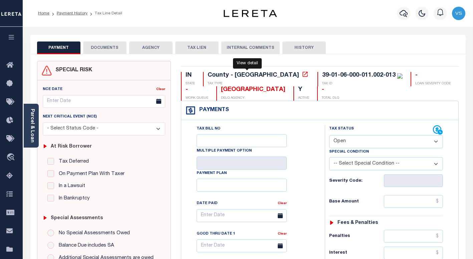
click at [302, 76] on icon at bounding box center [305, 74] width 7 height 7
click at [338, 141] on select "- Select Status Code - Open Due/Unpaid Paid Incomplete No Tax Due Internal Refu…" at bounding box center [386, 141] width 114 height 13
select select "PYD"
click at [329, 135] on select "- Select Status Code - Open Due/Unpaid Paid Incomplete No Tax Due Internal Refu…" at bounding box center [386, 141] width 114 height 13
type input "[DATE]"
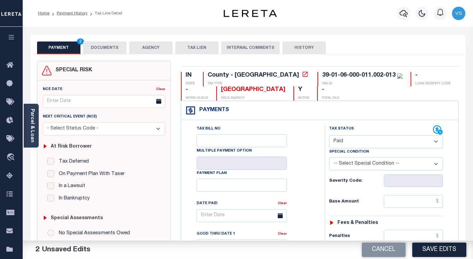
click at [100, 44] on button "DOCUMENTS" at bounding box center [104, 47] width 43 height 13
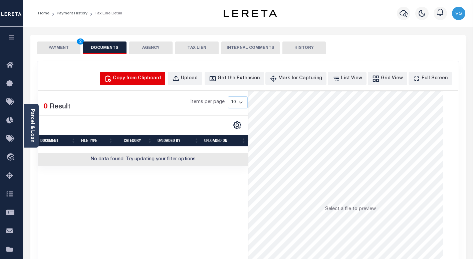
click at [156, 83] on button "Copy from Clipboard" at bounding box center [132, 78] width 65 height 13
select select "POP"
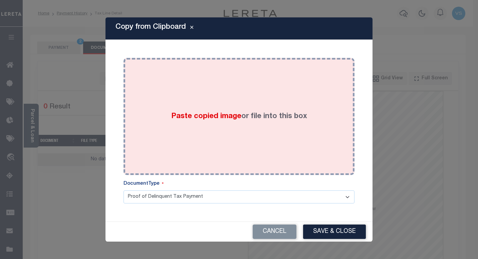
click at [163, 95] on div "Paste copied image or file into this box" at bounding box center [239, 116] width 221 height 107
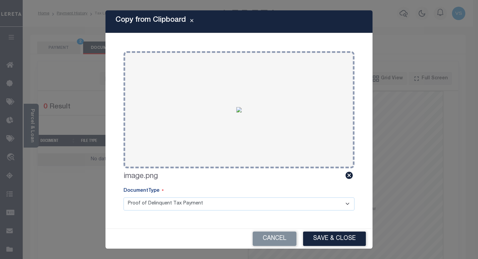
click at [50, 50] on div "Copy from Clipboard Paste copied image or file into this box Select file or dra…" at bounding box center [239, 129] width 478 height 259
click at [316, 239] on button "Save & Close" at bounding box center [334, 238] width 63 height 14
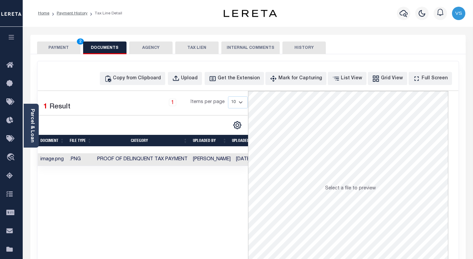
click at [51, 46] on button "PAYMENT 2" at bounding box center [58, 47] width 43 height 13
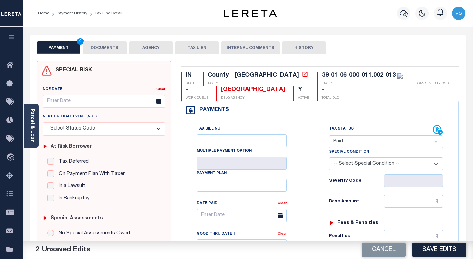
click at [103, 47] on button "DOCUMENTS" at bounding box center [104, 47] width 43 height 13
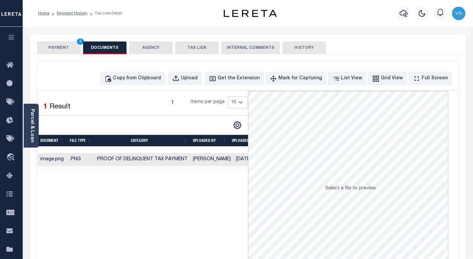
click at [64, 45] on button "PAYMENT 2" at bounding box center [58, 47] width 43 height 13
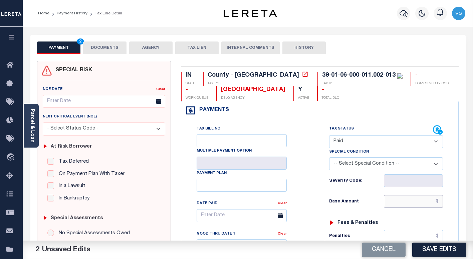
click at [397, 200] on input "text" at bounding box center [413, 201] width 59 height 13
paste input "853.29"
type input "$853.29"
click at [430, 252] on button "Save Edits" at bounding box center [440, 249] width 54 height 14
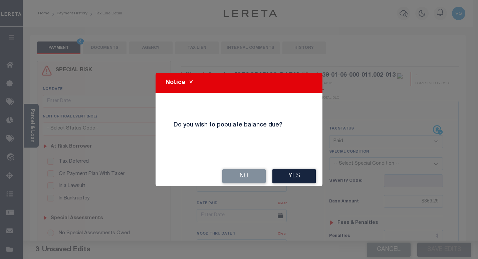
click at [237, 174] on button "No" at bounding box center [243, 176] width 43 height 14
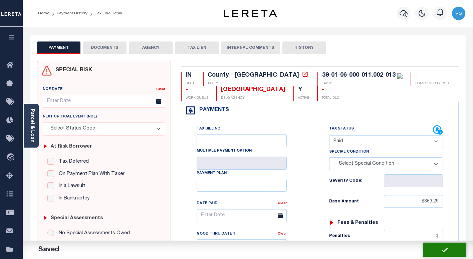
checkbox input "false"
type input "$853.29"
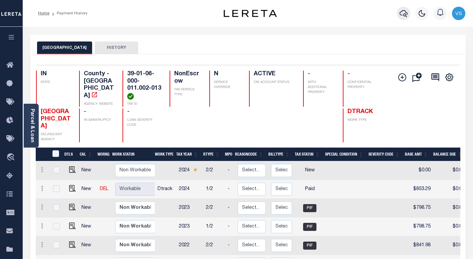
click at [406, 14] on icon "button" at bounding box center [404, 13] width 8 height 8
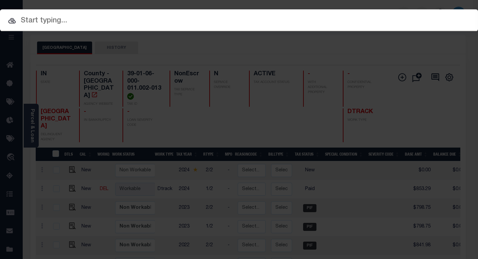
paste input "959527482"
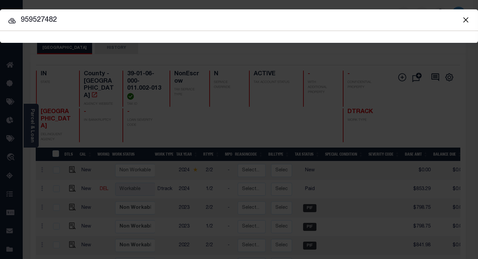
type input "959527482"
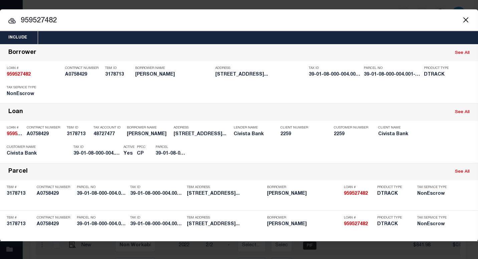
click at [105, 23] on input "959527482" at bounding box center [239, 21] width 478 height 12
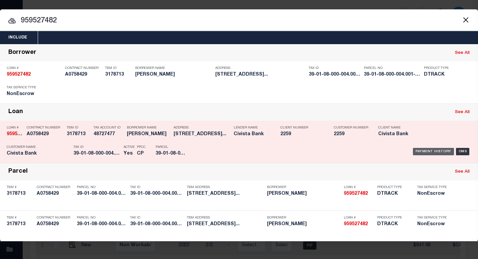
click at [437, 151] on div "Payment History" at bounding box center [433, 151] width 41 height 7
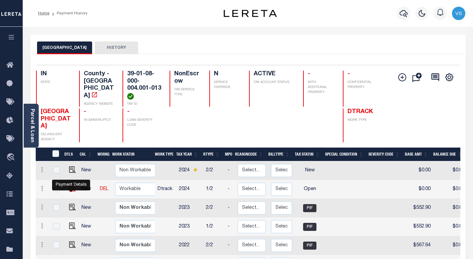
click at [71, 189] on img "" at bounding box center [72, 188] width 7 height 7
checkbox input "true"
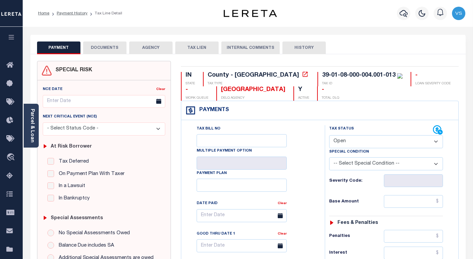
click at [351, 141] on select "- Select Status Code - Open Due/Unpaid Paid Incomplete No Tax Due Internal Refu…" at bounding box center [386, 141] width 114 height 13
select select "PYD"
click at [329, 135] on select "- Select Status Code - Open Due/Unpaid Paid Incomplete No Tax Due Internal Refu…" at bounding box center [386, 141] width 114 height 13
type input "[DATE]"
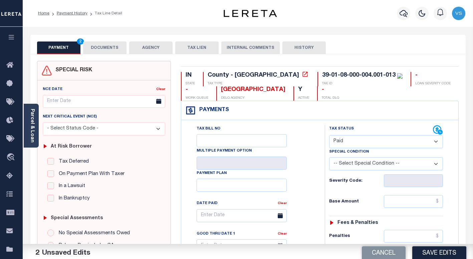
click at [101, 46] on button "DOCUMENTS" at bounding box center [104, 47] width 43 height 13
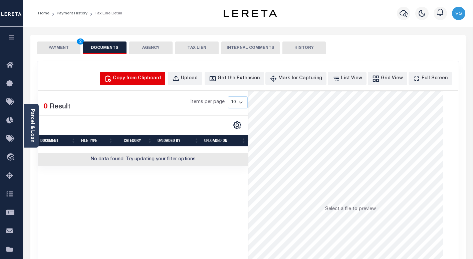
click at [139, 77] on div "Copy from Clipboard" at bounding box center [137, 78] width 48 height 7
select select "POP"
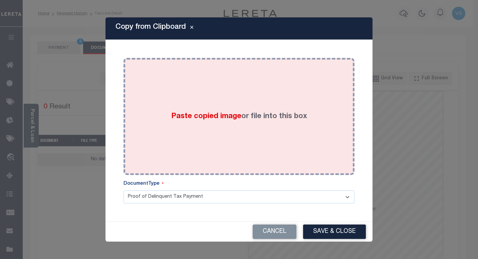
click at [162, 120] on div "Paste copied image or file into this box" at bounding box center [239, 116] width 221 height 107
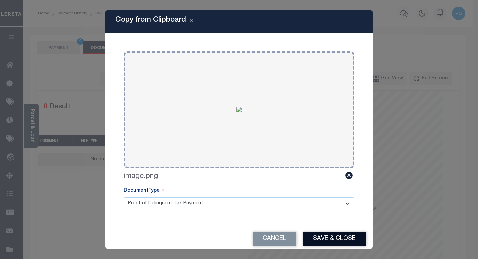
click at [325, 235] on button "Save & Close" at bounding box center [334, 238] width 63 height 14
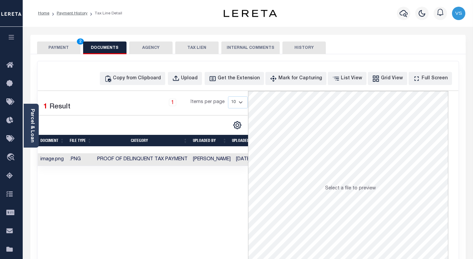
click at [58, 46] on button "PAYMENT 2" at bounding box center [58, 47] width 43 height 13
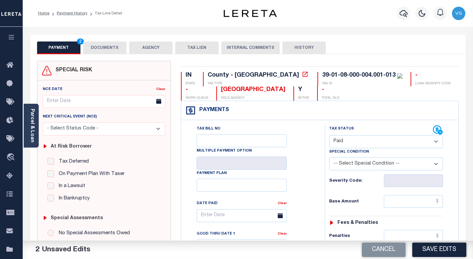
click at [105, 48] on button "DOCUMENTS" at bounding box center [104, 47] width 43 height 13
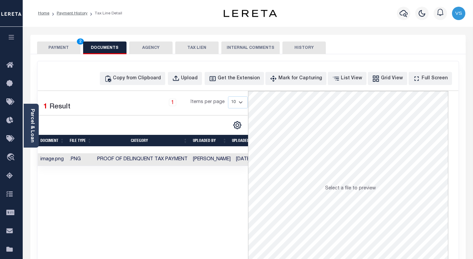
click at [59, 47] on button "PAYMENT 2" at bounding box center [58, 47] width 43 height 13
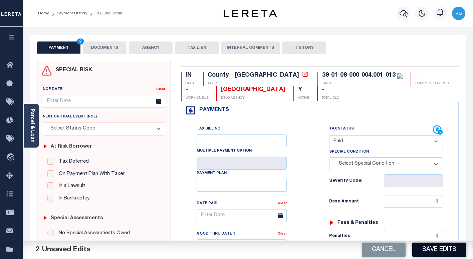
click at [445, 250] on button "Save Edits" at bounding box center [440, 249] width 54 height 14
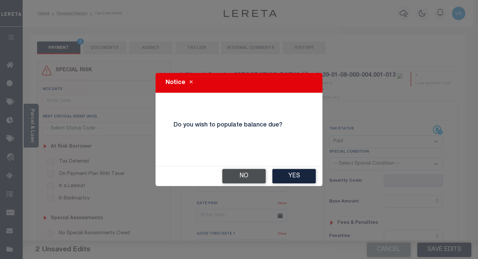
click at [244, 177] on button "No" at bounding box center [243, 176] width 43 height 14
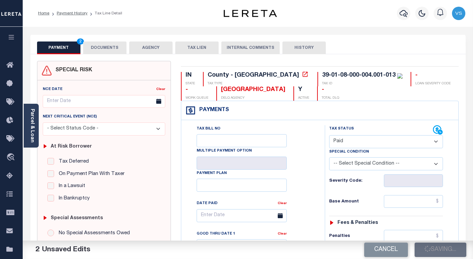
checkbox input "false"
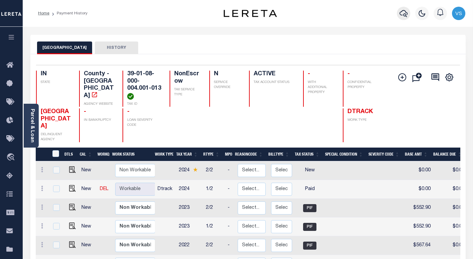
click at [403, 14] on icon "button" at bounding box center [404, 13] width 8 height 8
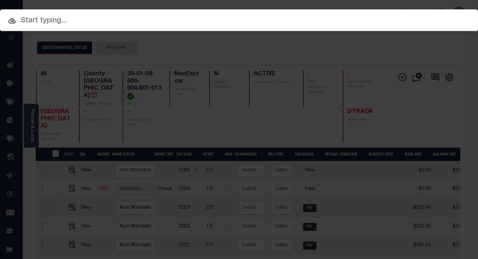
paste input "10039292"
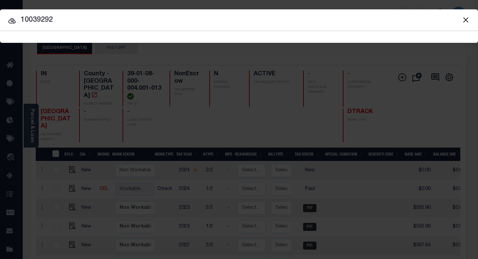
type input "10039292"
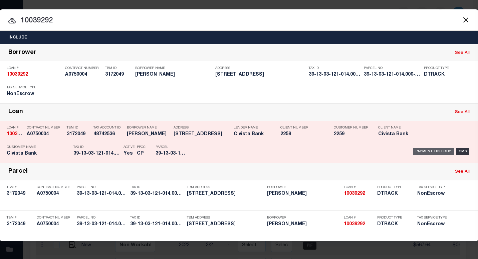
click at [428, 153] on div "Payment History" at bounding box center [433, 151] width 41 height 7
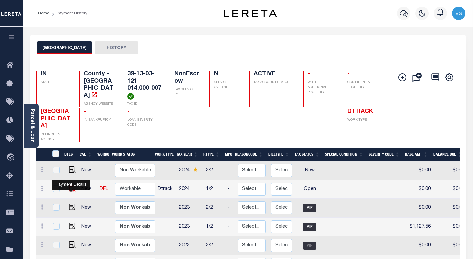
click at [69, 187] on img "" at bounding box center [72, 188] width 7 height 7
checkbox input "true"
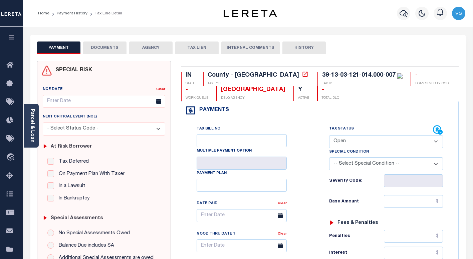
click at [369, 143] on select "- Select Status Code - Open Due/Unpaid Paid Incomplete No Tax Due Internal Refu…" at bounding box center [386, 141] width 114 height 13
select select "PYD"
click at [329, 135] on select "- Select Status Code - Open Due/Unpaid Paid Incomplete No Tax Due Internal Refu…" at bounding box center [386, 141] width 114 height 13
type input "[DATE]"
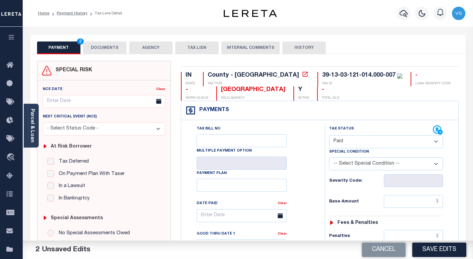
click at [100, 50] on button "DOCUMENTS" at bounding box center [104, 47] width 43 height 13
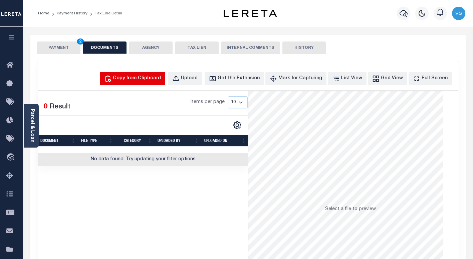
click at [147, 80] on div "Copy from Clipboard" at bounding box center [137, 78] width 48 height 7
select select "POP"
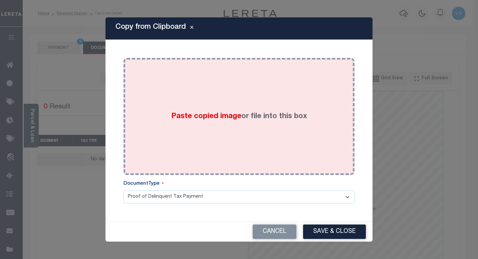
click at [191, 113] on span "Paste copied image" at bounding box center [206, 116] width 70 height 7
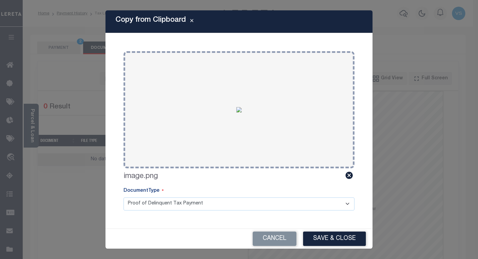
click at [331, 240] on button "Save & Close" at bounding box center [334, 238] width 63 height 14
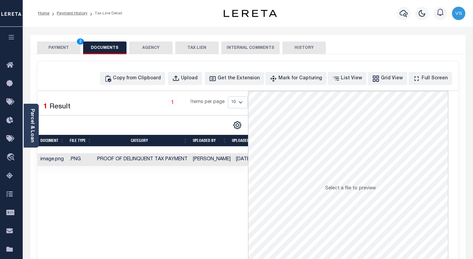
click at [54, 49] on button "PAYMENT 2" at bounding box center [58, 47] width 43 height 13
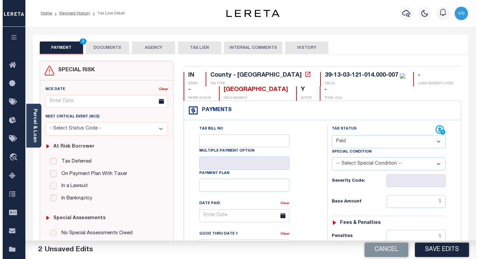
scroll to position [67, 0]
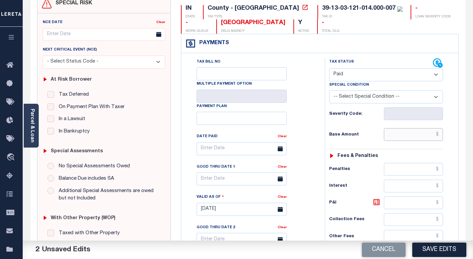
click at [416, 135] on input "text" at bounding box center [413, 134] width 59 height 13
paste input "1,133.36"
type input "$1,133.36"
click at [436, 250] on button "Save Edits" at bounding box center [440, 249] width 54 height 14
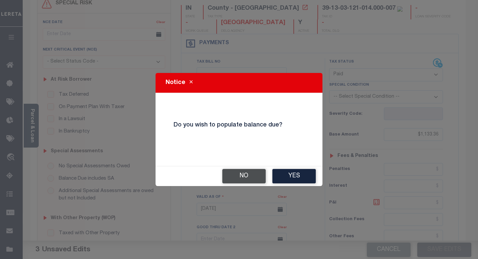
click at [230, 177] on button "No" at bounding box center [243, 176] width 43 height 14
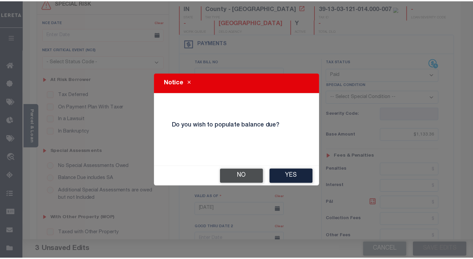
scroll to position [73, 0]
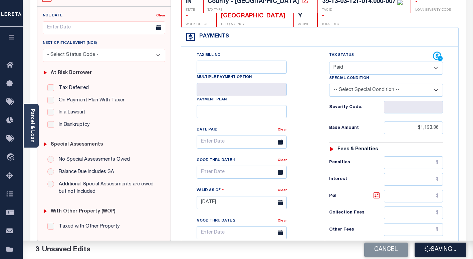
checkbox input "false"
type input "$1,133.36"
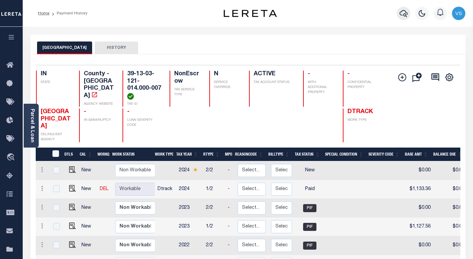
click at [403, 12] on icon "button" at bounding box center [404, 13] width 8 height 8
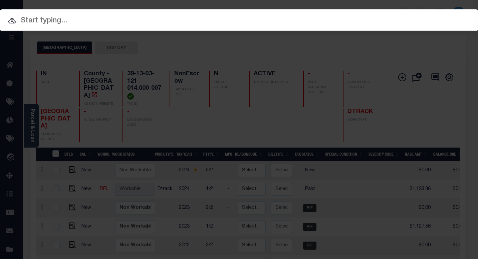
paste input "2189733"
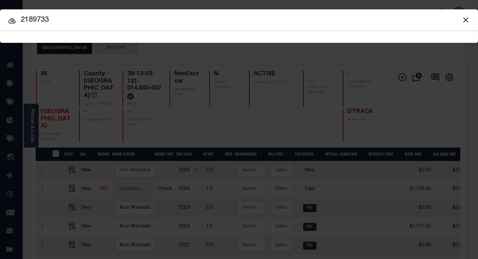
type input "2189733"
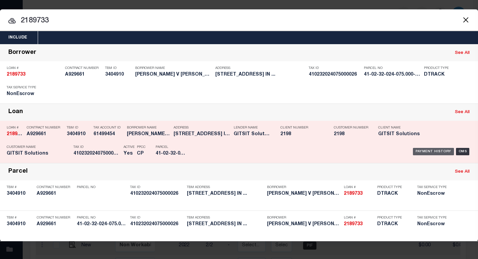
click at [425, 152] on div "Payment History" at bounding box center [433, 151] width 41 height 7
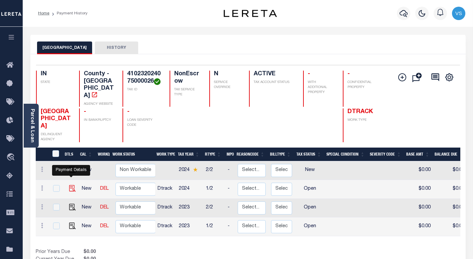
click at [69, 185] on img "" at bounding box center [72, 188] width 7 height 7
checkbox input "true"
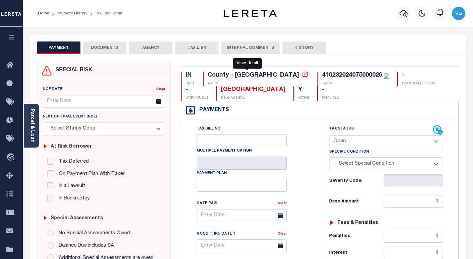
click at [302, 75] on icon at bounding box center [305, 74] width 7 height 7
click at [378, 144] on select "- Select Status Code - Open Due/Unpaid Paid Incomplete No Tax Due Internal Refu…" at bounding box center [386, 141] width 114 height 13
drag, startPoint x: 346, startPoint y: 139, endPoint x: 348, endPoint y: 143, distance: 4.2
click at [346, 139] on select "- Select Status Code - Open Due/Unpaid Paid Incomplete No Tax Due Internal Refu…" at bounding box center [386, 141] width 114 height 13
select select "DUE"
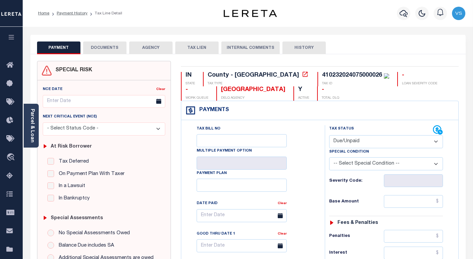
click at [329, 135] on select "- Select Status Code - Open Due/Unpaid Paid Incomplete No Tax Due Internal Refu…" at bounding box center [386, 141] width 114 height 13
type input "09/08/2025"
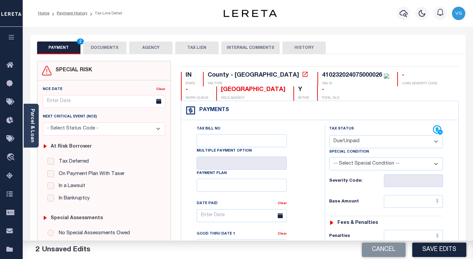
scroll to position [33, 0]
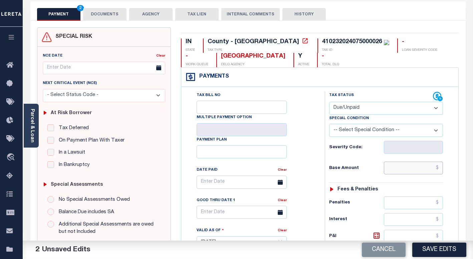
click at [415, 170] on input "text" at bounding box center [413, 167] width 59 height 13
click at [425, 169] on input "text" at bounding box center [413, 167] width 59 height 13
paste input "1,764"
type input "$1,764.00"
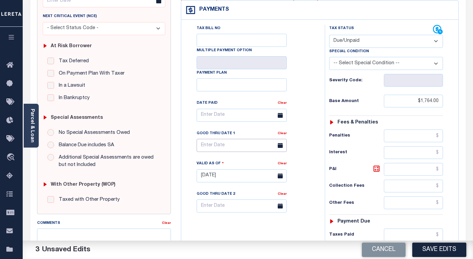
click at [218, 147] on input "text" at bounding box center [242, 145] width 90 height 13
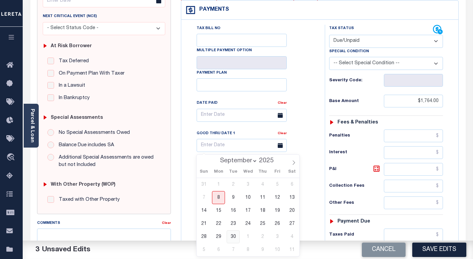
click at [233, 238] on span "30" at bounding box center [233, 236] width 13 height 13
type input "09/30/2025"
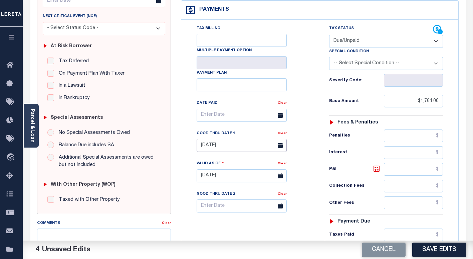
scroll to position [167, 0]
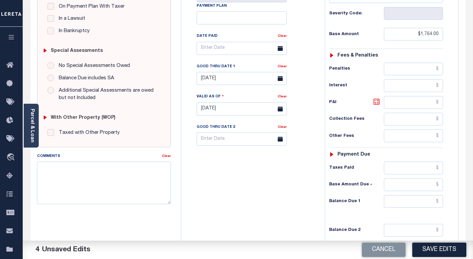
click at [376, 102] on icon at bounding box center [377, 102] width 8 height 8
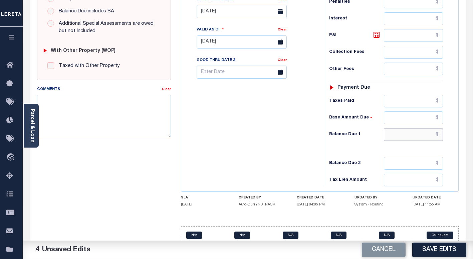
click at [419, 137] on input "text" at bounding box center [413, 134] width 59 height 13
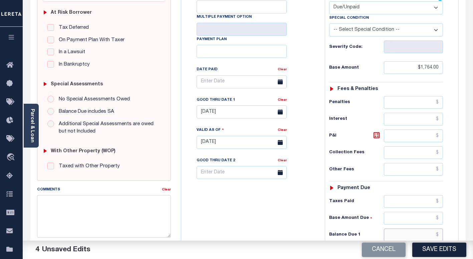
scroll to position [200, 0]
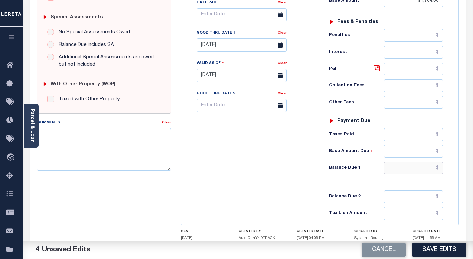
paste input "1,849.9"
type input "$1,849.9"
click at [375, 70] on icon at bounding box center [377, 68] width 4 height 4
type input "$85.90"
type input "$1,849.90"
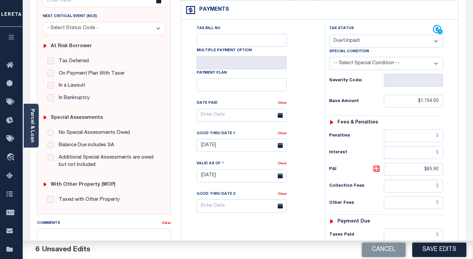
scroll to position [0, 0]
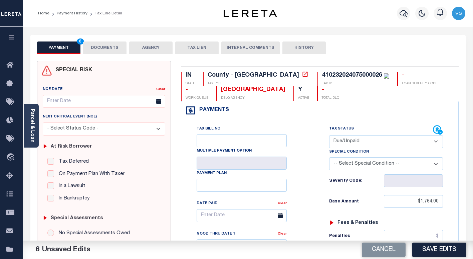
click at [98, 50] on button "DOCUMENTS" at bounding box center [104, 47] width 43 height 13
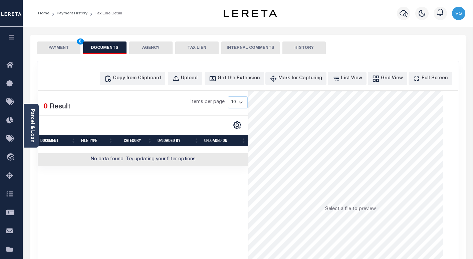
click at [66, 48] on button "PAYMENT 6" at bounding box center [58, 47] width 43 height 13
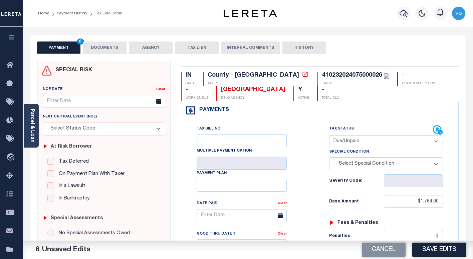
click at [111, 49] on button "DOCUMENTS" at bounding box center [104, 47] width 43 height 13
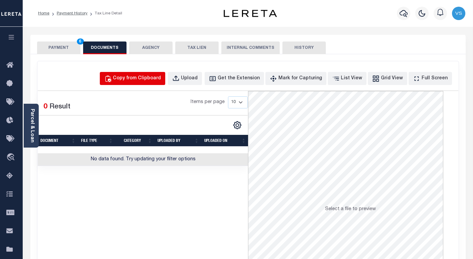
click at [147, 79] on div "Copy from Clipboard" at bounding box center [137, 78] width 48 height 7
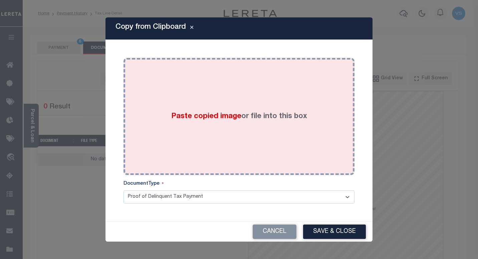
click at [268, 105] on div "Paste copied image or file into this box" at bounding box center [239, 116] width 221 height 107
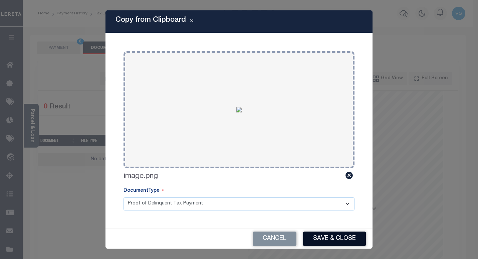
click at [319, 237] on button "Save & Close" at bounding box center [334, 238] width 63 height 14
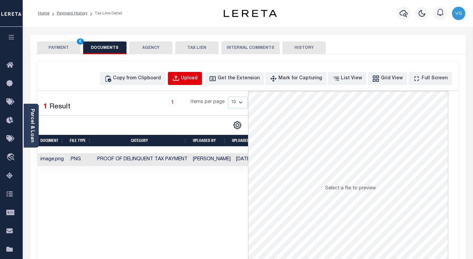
click at [198, 77] on div "Upload" at bounding box center [189, 78] width 17 height 7
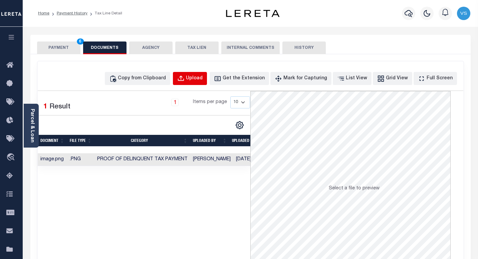
select select "POP"
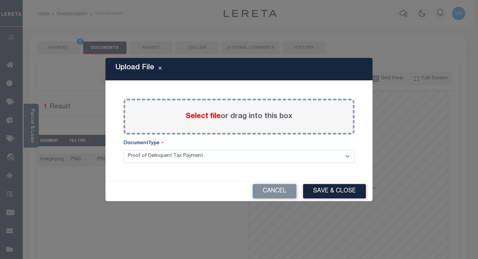
click at [195, 108] on div "Select file or drag into this box" at bounding box center [239, 117] width 231 height 36
click at [195, 115] on span "Select file" at bounding box center [203, 116] width 35 height 7
click at [0, 0] on input "Select file or drag into this box" at bounding box center [0, 0] width 0 height 0
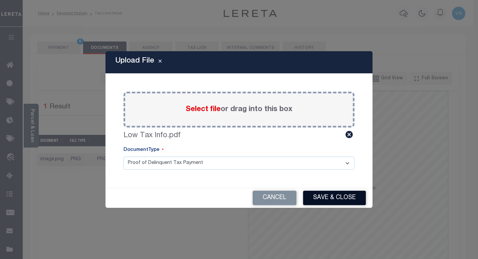
click at [311, 196] on button "Save & Close" at bounding box center [334, 197] width 63 height 14
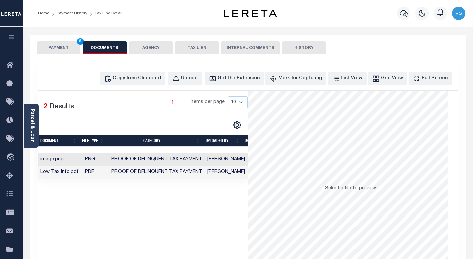
click at [57, 46] on button "PAYMENT 6" at bounding box center [58, 47] width 43 height 13
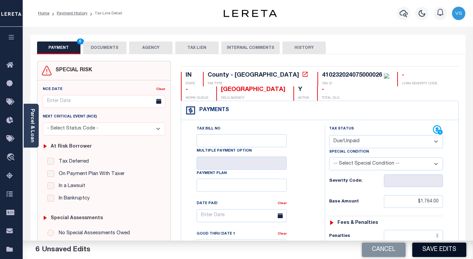
click at [439, 248] on button "Save Edits" at bounding box center [440, 249] width 54 height 14
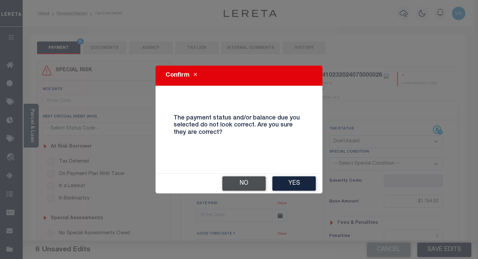
click at [238, 185] on button "No" at bounding box center [243, 183] width 43 height 14
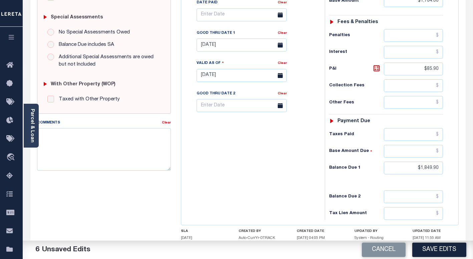
scroll to position [246, 0]
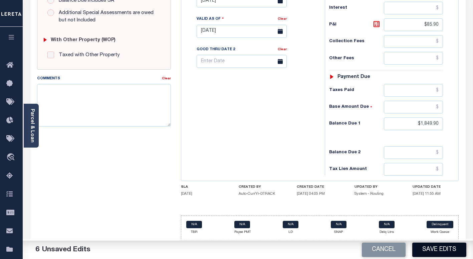
click at [424, 250] on button "Save Edits" at bounding box center [440, 249] width 54 height 14
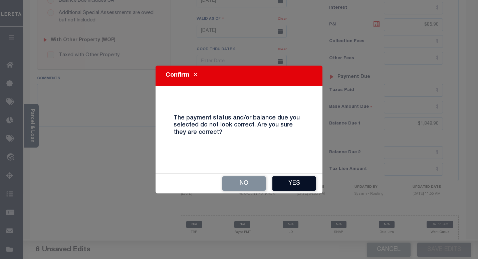
click at [292, 186] on button "Yes" at bounding box center [294, 183] width 43 height 14
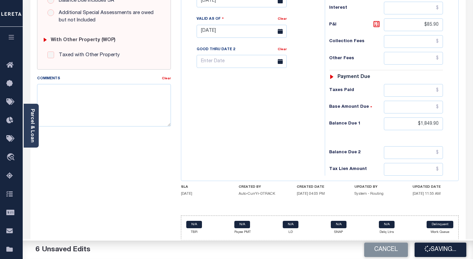
checkbox input "false"
type input "$1,764"
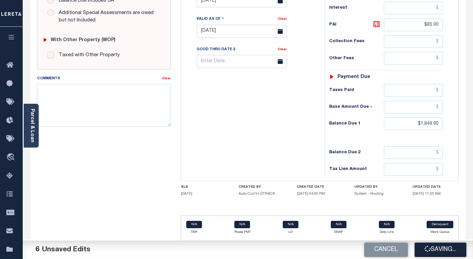
type input "$85.9"
type input "$1,849.9"
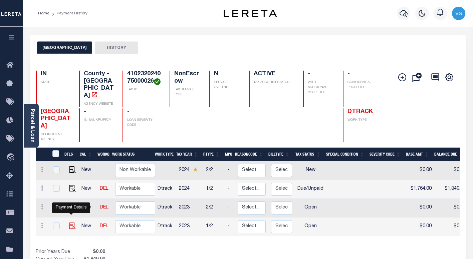
click at [69, 222] on img "" at bounding box center [72, 225] width 7 height 7
checkbox input "true"
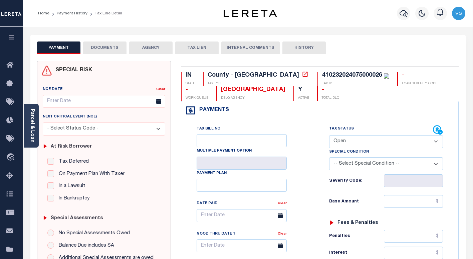
click at [353, 143] on select "- Select Status Code - Open Due/Unpaid Paid Incomplete No Tax Due Internal Refu…" at bounding box center [386, 141] width 114 height 13
select select "PYD"
click at [329, 135] on select "- Select Status Code - Open Due/Unpaid Paid Incomplete No Tax Due Internal Refu…" at bounding box center [386, 141] width 114 height 13
type input "[DATE]"
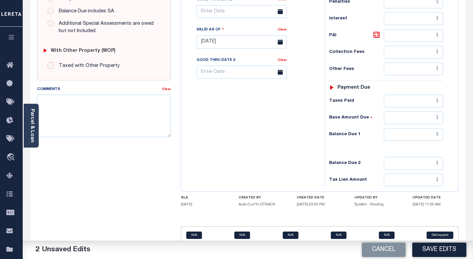
scroll to position [248, 0]
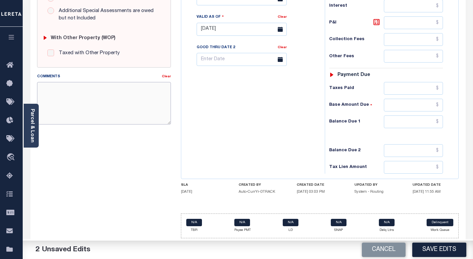
click at [128, 103] on textarea "Comments" at bounding box center [104, 103] width 134 height 42
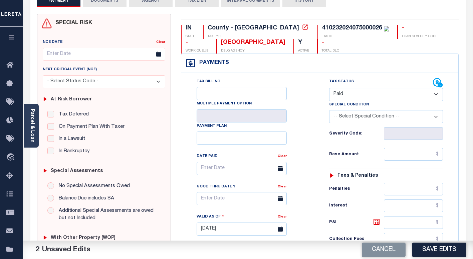
scroll to position [0, 0]
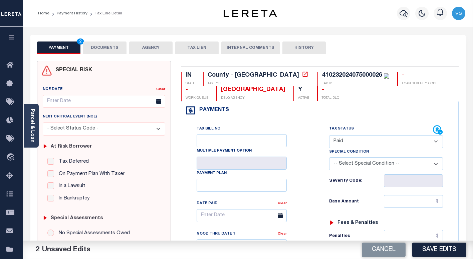
click at [102, 46] on button "DOCUMENTS" at bounding box center [104, 47] width 43 height 13
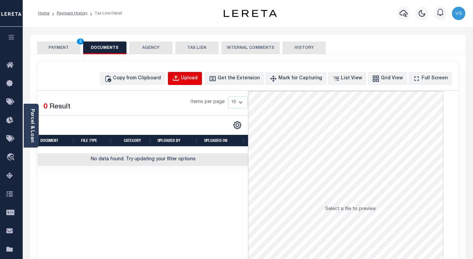
click at [198, 78] on div "Upload" at bounding box center [189, 78] width 17 height 7
select select "POP"
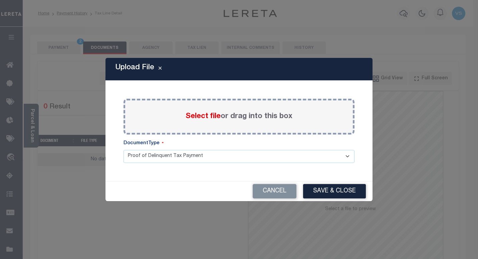
click at [200, 119] on span "Select file" at bounding box center [203, 116] width 35 height 7
click at [0, 0] on input "Select file or drag into this box" at bounding box center [0, 0] width 0 height 0
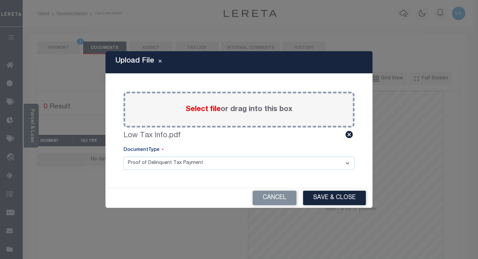
click at [321, 198] on button "Save & Close" at bounding box center [334, 197] width 63 height 14
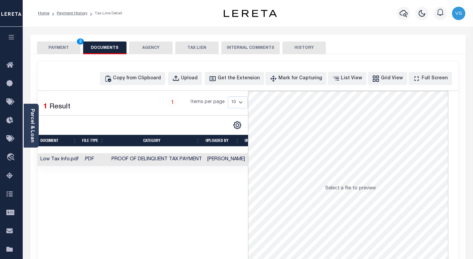
click at [51, 45] on button "PAYMENT 2" at bounding box center [58, 47] width 43 height 13
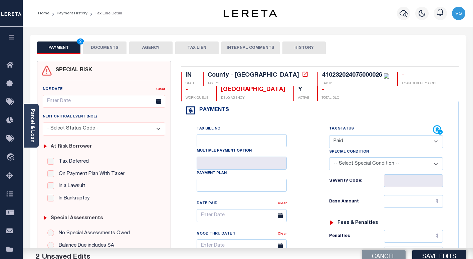
scroll to position [67, 0]
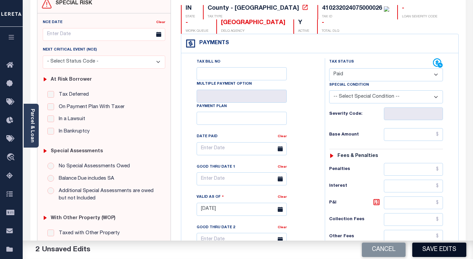
click at [423, 247] on button "Save Edits" at bounding box center [440, 249] width 54 height 14
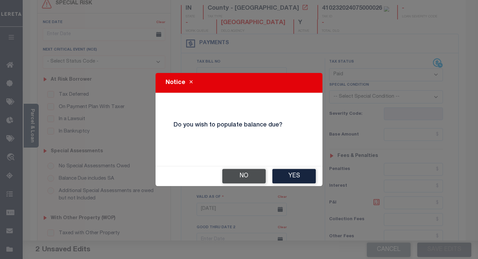
click at [246, 176] on button "No" at bounding box center [243, 176] width 43 height 14
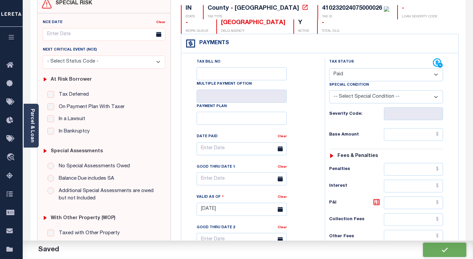
checkbox input "false"
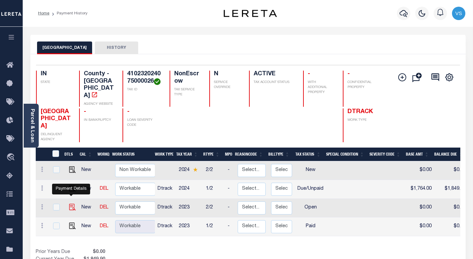
click at [70, 203] on img "" at bounding box center [72, 206] width 7 height 7
checkbox input "true"
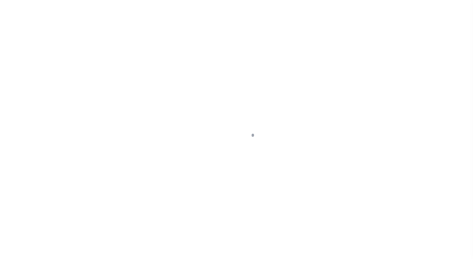
select select "OP2"
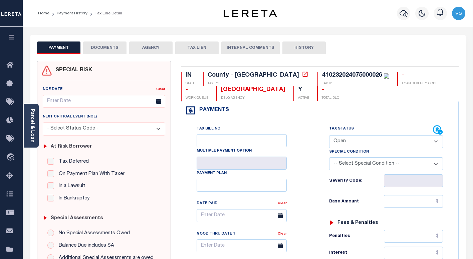
click at [108, 49] on button "DOCUMENTS" at bounding box center [104, 47] width 43 height 13
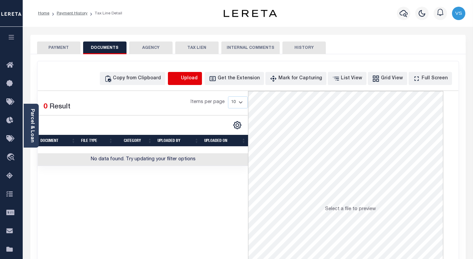
click at [180, 78] on icon "button" at bounding box center [175, 78] width 7 height 7
select select "POP"
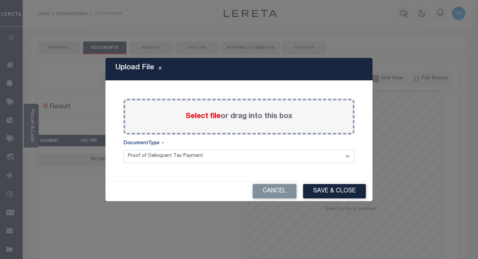
click at [195, 116] on span "Select file" at bounding box center [203, 116] width 35 height 7
click at [0, 0] on input "Select file or drag into this box" at bounding box center [0, 0] width 0 height 0
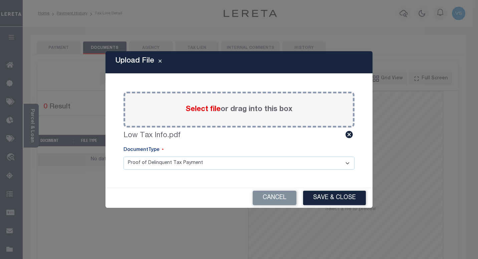
click at [321, 199] on button "Save & Close" at bounding box center [334, 197] width 63 height 14
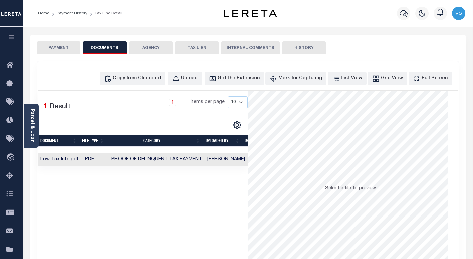
click at [61, 45] on button "PAYMENT" at bounding box center [58, 47] width 43 height 13
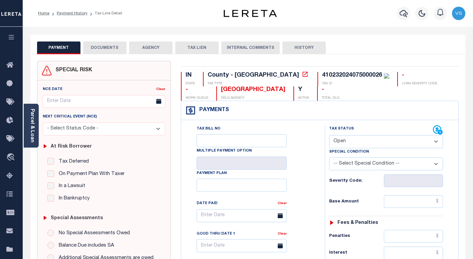
click at [370, 143] on select "- Select Status Code - Open Due/Unpaid Paid Incomplete No Tax Due Internal Refu…" at bounding box center [386, 141] width 114 height 13
select select "PYD"
click at [329, 135] on select "- Select Status Code - Open Due/Unpaid Paid Incomplete No Tax Due Internal Refu…" at bounding box center [386, 141] width 114 height 13
type input "09/08/2025"
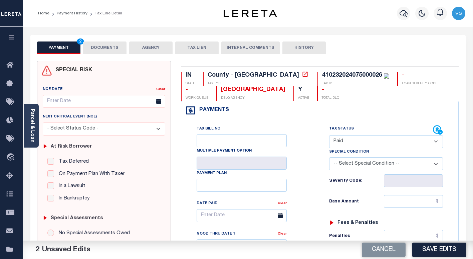
click at [109, 49] on button "DOCUMENTS" at bounding box center [104, 47] width 43 height 13
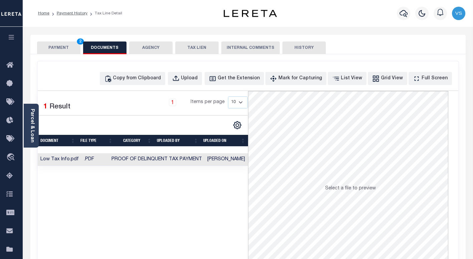
click at [64, 49] on button "PAYMENT 2" at bounding box center [58, 47] width 43 height 13
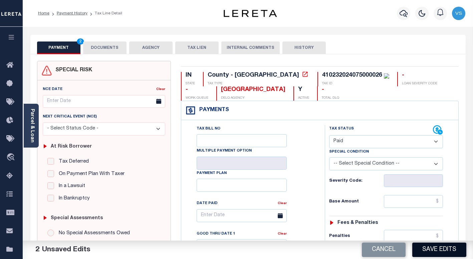
click at [423, 255] on button "Save Edits" at bounding box center [440, 249] width 54 height 14
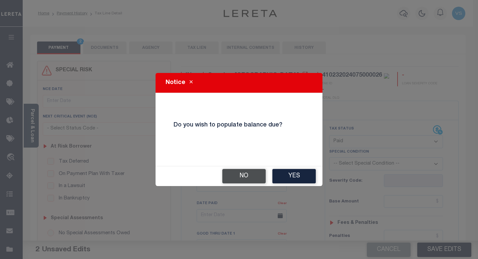
click at [249, 178] on button "No" at bounding box center [243, 176] width 43 height 14
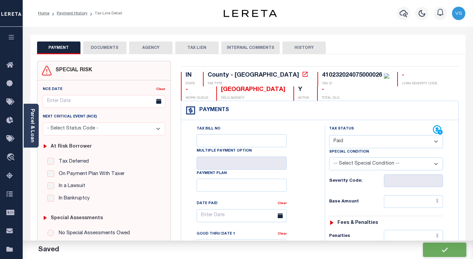
checkbox input "false"
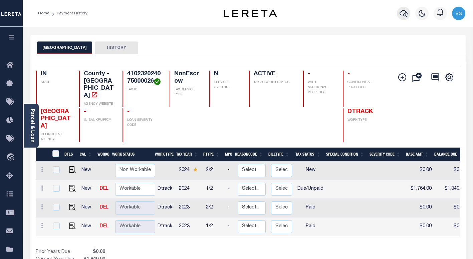
click at [402, 14] on icon "button" at bounding box center [404, 13] width 8 height 8
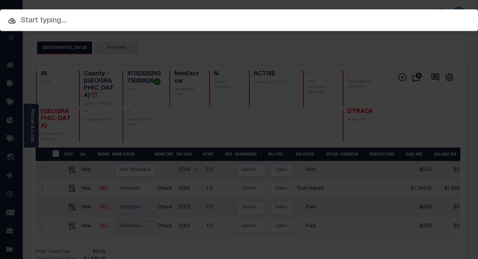
paste input "148113"
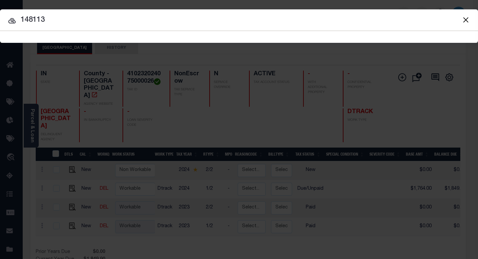
type input "148113"
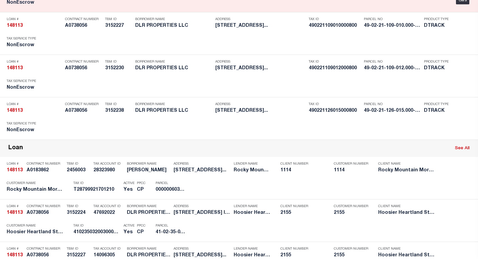
scroll to position [167, 0]
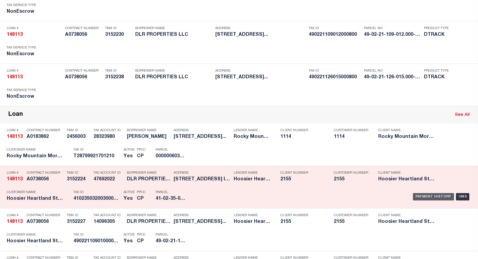
click at [420, 196] on div "Payment History" at bounding box center [433, 196] width 41 height 7
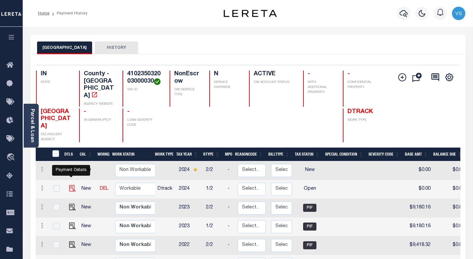
click at [70, 185] on img "" at bounding box center [72, 188] width 7 height 7
checkbox input "true"
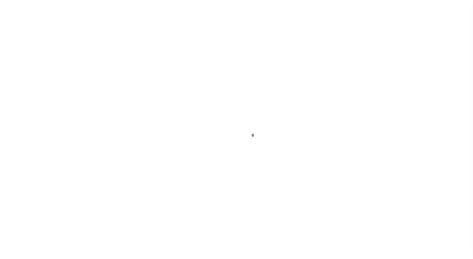
select select "OP2"
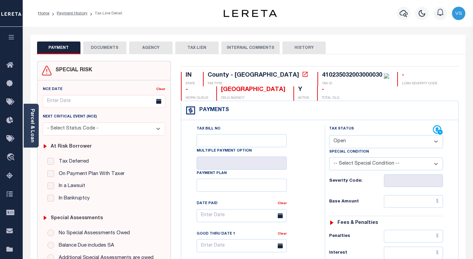
click at [107, 48] on button "DOCUMENTS" at bounding box center [104, 47] width 43 height 13
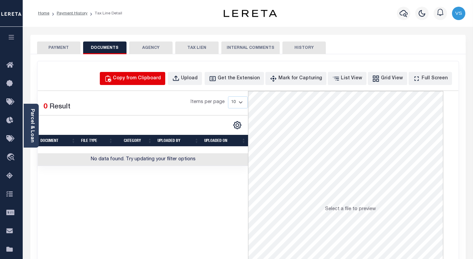
click at [143, 78] on div "Copy from Clipboard" at bounding box center [137, 78] width 48 height 7
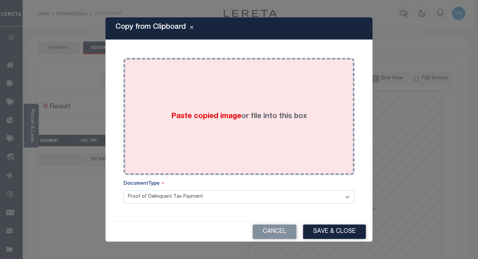
click at [158, 118] on div "Paste copied image or file into this box" at bounding box center [239, 116] width 221 height 107
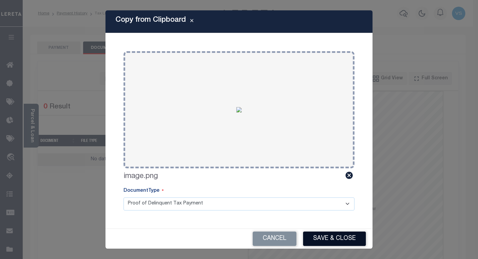
click at [321, 235] on button "Save & Close" at bounding box center [334, 238] width 63 height 14
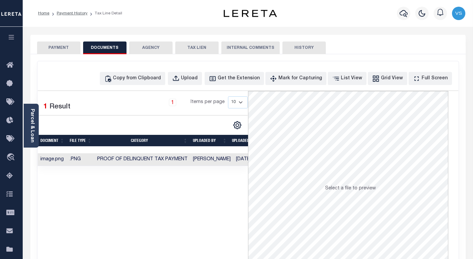
click at [58, 46] on button "PAYMENT" at bounding box center [58, 47] width 43 height 13
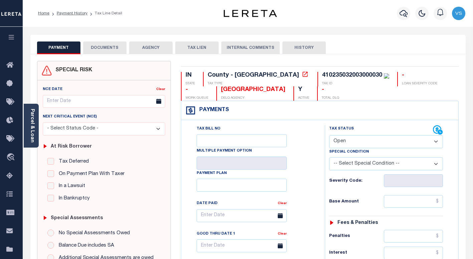
click at [111, 49] on button "DOCUMENTS" at bounding box center [104, 47] width 43 height 13
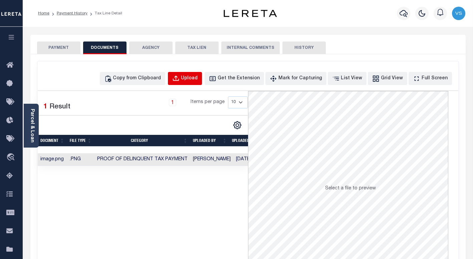
click at [196, 77] on div "Upload" at bounding box center [189, 78] width 17 height 7
select select "POP"
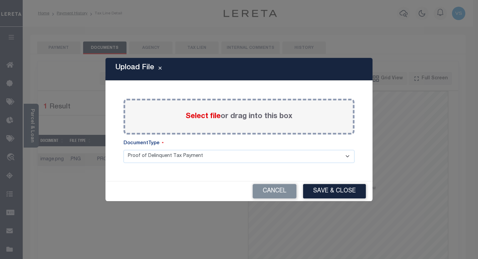
click at [195, 119] on span "Select file" at bounding box center [203, 116] width 35 height 7
click at [0, 0] on input "Select file or drag into this box" at bounding box center [0, 0] width 0 height 0
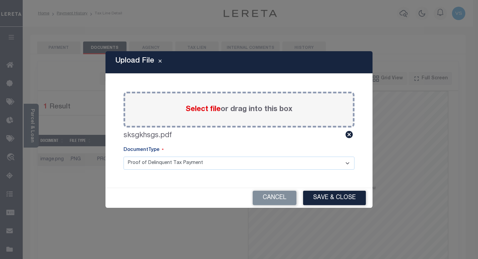
click at [324, 197] on button "Save & Close" at bounding box center [334, 197] width 63 height 14
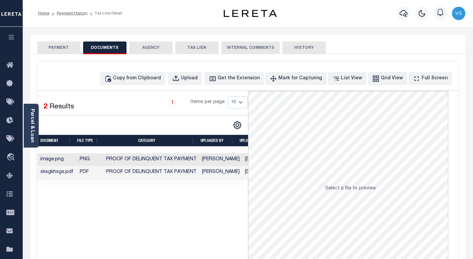
click at [48, 46] on button "PAYMENT" at bounding box center [58, 47] width 43 height 13
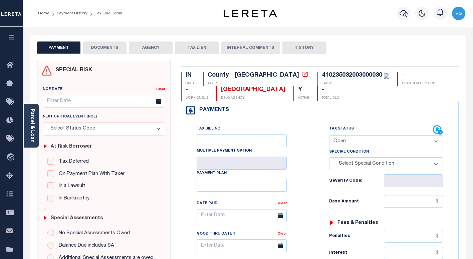
scroll to position [67, 0]
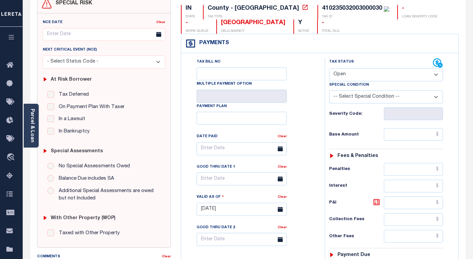
click at [346, 76] on select "- Select Status Code - Open Due/Unpaid Paid Incomplete No Tax Due Internal Refu…" at bounding box center [386, 74] width 114 height 13
select select "PYD"
click at [329, 68] on select "- Select Status Code - Open Due/Unpaid Paid Incomplete No Tax Due Internal Refu…" at bounding box center [386, 74] width 114 height 13
type input "[DATE]"
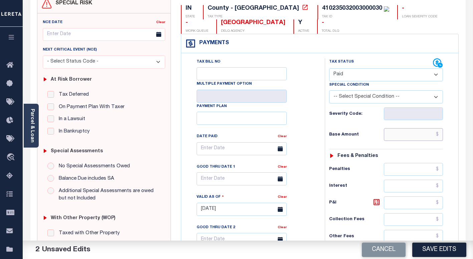
click at [415, 136] on input "text" at bounding box center [413, 134] width 59 height 13
paste input "8,596.84"
click at [422, 132] on input "text" at bounding box center [413, 134] width 59 height 13
type input "$8,596.84"
click at [432, 249] on button "Save Edits" at bounding box center [440, 249] width 54 height 14
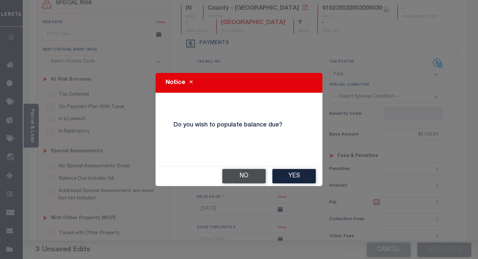
click at [235, 175] on button "No" at bounding box center [243, 176] width 43 height 14
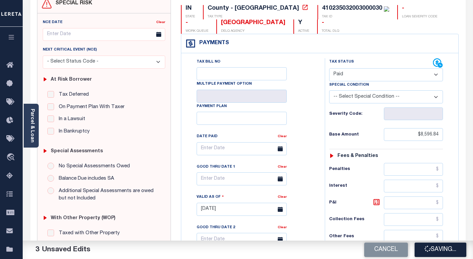
checkbox input "false"
type input "$8,596.84"
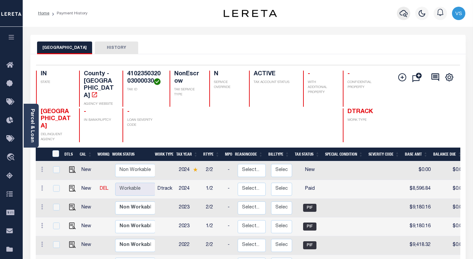
click at [405, 16] on icon "button" at bounding box center [404, 13] width 8 height 8
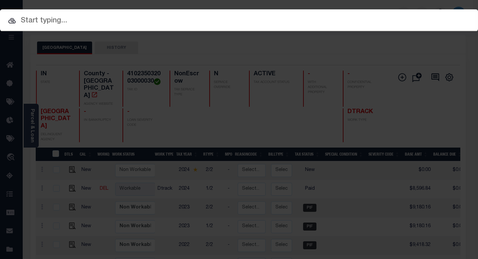
paste input "FTF_355372_180432"
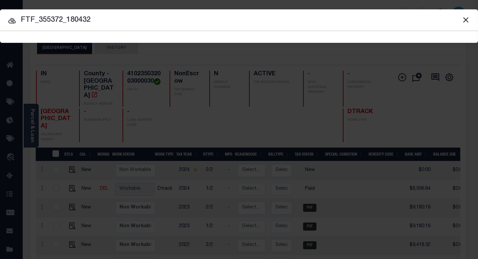
type input "FTF_355372_180432"
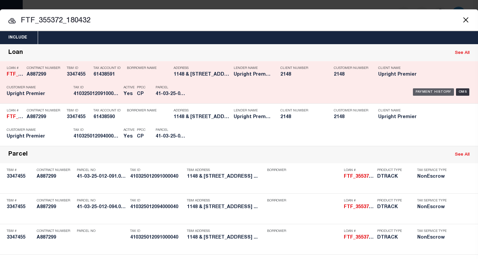
click at [419, 92] on div "Payment History" at bounding box center [433, 91] width 41 height 7
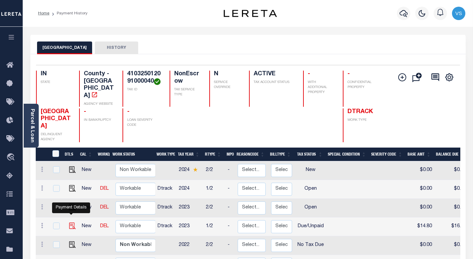
click at [69, 222] on img "" at bounding box center [72, 225] width 7 height 7
checkbox input "true"
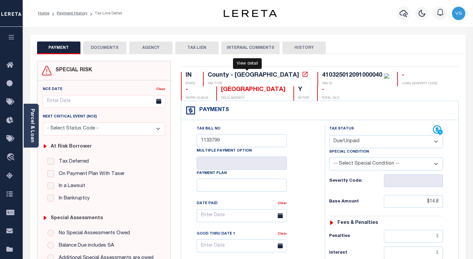
click at [302, 74] on icon at bounding box center [305, 74] width 7 height 7
click at [322, 77] on div "410325012091000040" at bounding box center [352, 75] width 60 height 6
copy div "410325012091000040"
click at [342, 143] on select "- Select Status Code - Open Due/Unpaid Paid Incomplete No Tax Due Internal Refu…" at bounding box center [386, 141] width 114 height 13
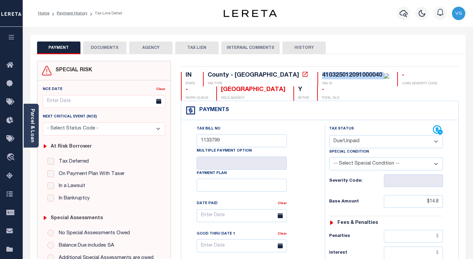
select select "PYD"
click at [329, 135] on select "- Select Status Code - Open Due/Unpaid Paid Incomplete No Tax Due Internal Refu…" at bounding box center [386, 141] width 114 height 13
type input "[DATE]"
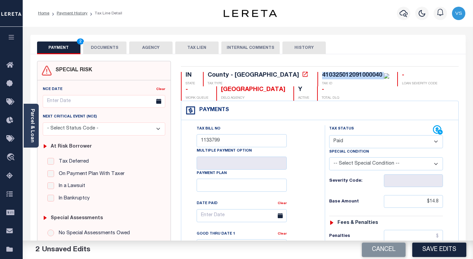
scroll to position [134, 0]
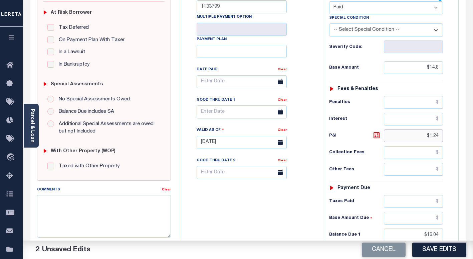
drag, startPoint x: 439, startPoint y: 137, endPoint x: 410, endPoint y: 139, distance: 29.5
click at [410, 139] on input "$1.24" at bounding box center [413, 135] width 59 height 13
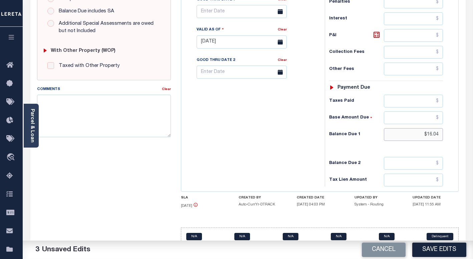
drag, startPoint x: 441, startPoint y: 134, endPoint x: 405, endPoint y: 137, distance: 36.9
click at [405, 137] on input "$16.04" at bounding box center [413, 134] width 59 height 13
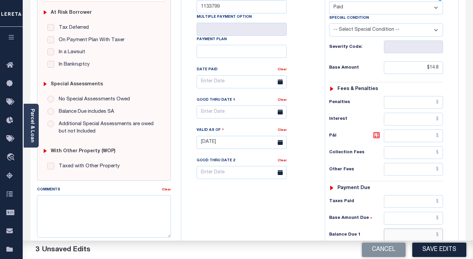
scroll to position [0, 0]
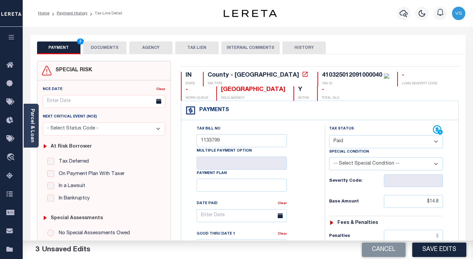
click at [103, 48] on button "DOCUMENTS" at bounding box center [104, 47] width 43 height 13
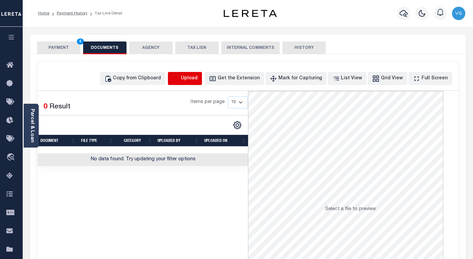
click at [180, 82] on icon "button" at bounding box center [175, 78] width 7 height 7
select select "POP"
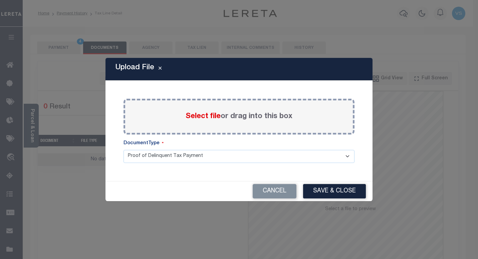
click at [200, 115] on span "Select file" at bounding box center [203, 116] width 35 height 7
click at [0, 0] on input "Select file or drag into this box" at bounding box center [0, 0] width 0 height 0
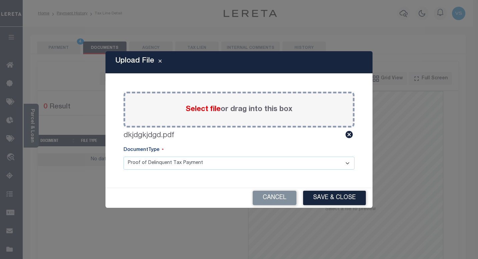
click at [315, 199] on button "Save & Close" at bounding box center [334, 197] width 63 height 14
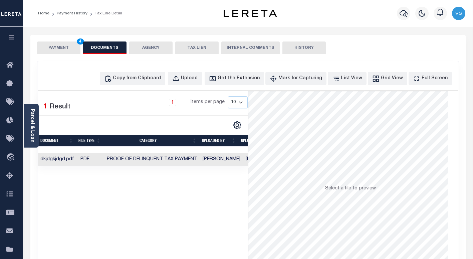
click at [53, 48] on button "PAYMENT 4" at bounding box center [58, 47] width 43 height 13
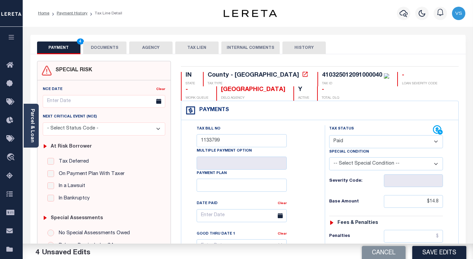
scroll to position [67, 0]
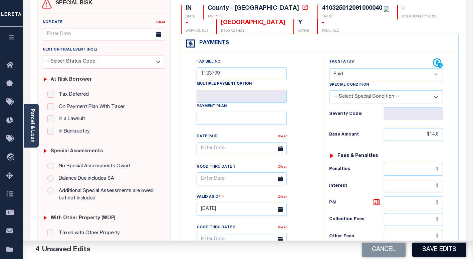
click at [429, 253] on button "Save Edits" at bounding box center [440, 249] width 54 height 14
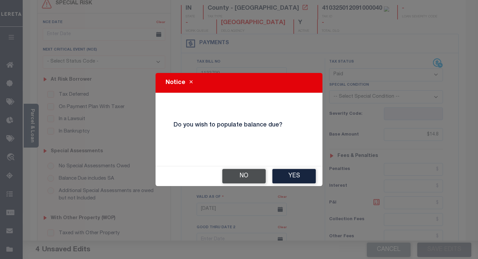
click at [240, 174] on button "No" at bounding box center [243, 176] width 43 height 14
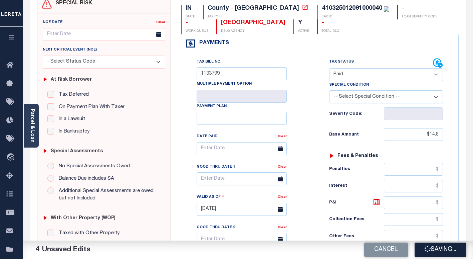
checkbox input "false"
type input "$14.8"
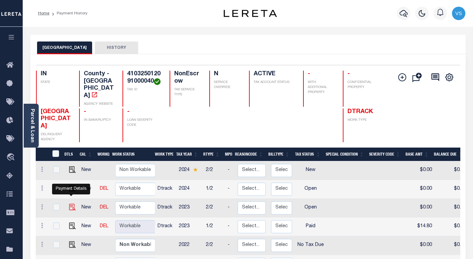
click at [69, 203] on img "" at bounding box center [72, 206] width 7 height 7
checkbox input "true"
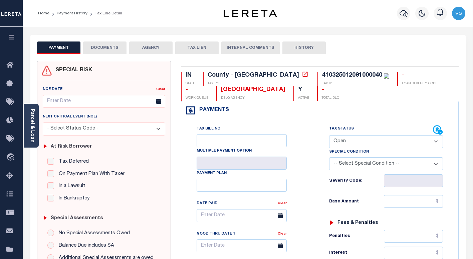
click at [346, 144] on select "- Select Status Code - Open Due/Unpaid Paid Incomplete No Tax Due Internal Refu…" at bounding box center [386, 141] width 114 height 13
select select "PYD"
click at [329, 135] on select "- Select Status Code - Open Due/Unpaid Paid Incomplete No Tax Due Internal Refu…" at bounding box center [386, 141] width 114 height 13
type input "[DATE]"
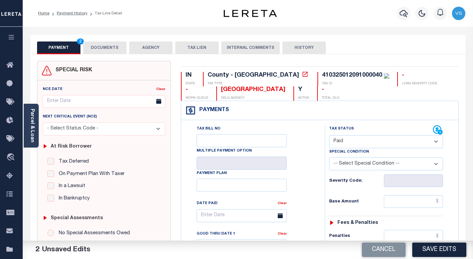
click at [106, 49] on button "DOCUMENTS" at bounding box center [104, 47] width 43 height 13
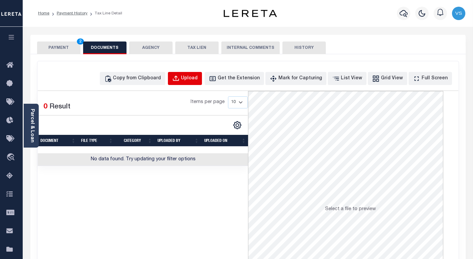
click at [198, 77] on div "Upload" at bounding box center [189, 78] width 17 height 7
select select "POP"
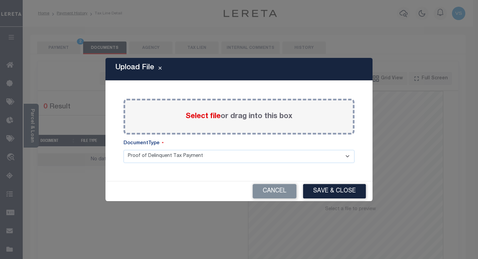
click at [204, 117] on span "Select file" at bounding box center [203, 116] width 35 height 7
click at [0, 0] on input "Select file or drag into this box" at bounding box center [0, 0] width 0 height 0
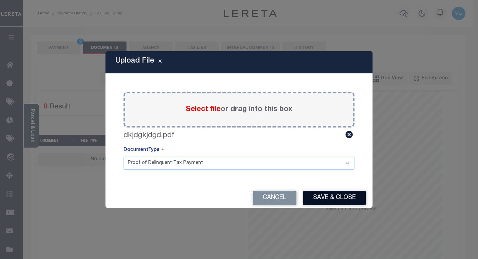
click at [316, 198] on button "Save & Close" at bounding box center [334, 197] width 63 height 14
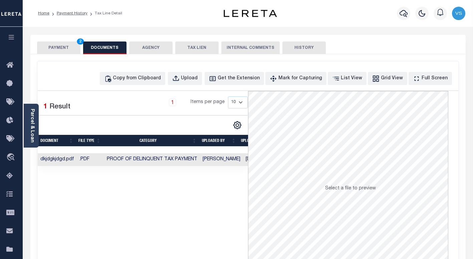
click at [60, 48] on button "PAYMENT 2" at bounding box center [58, 47] width 43 height 13
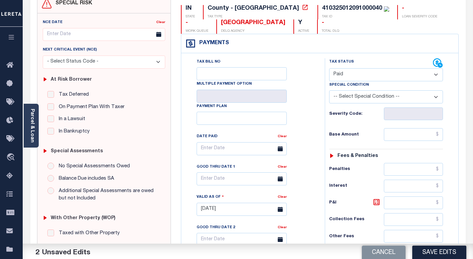
scroll to position [100, 0]
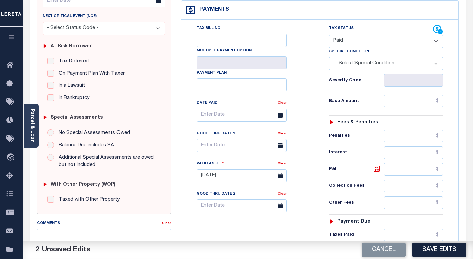
drag, startPoint x: 430, startPoint y: 251, endPoint x: 430, endPoint y: 229, distance: 22.4
click at [431, 250] on button "Save Edits" at bounding box center [440, 249] width 54 height 14
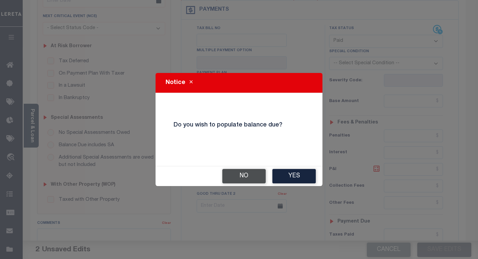
click at [234, 174] on button "No" at bounding box center [243, 176] width 43 height 14
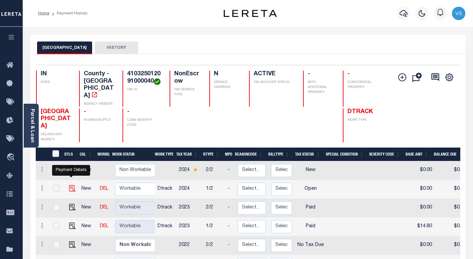
click at [69, 185] on img "" at bounding box center [72, 188] width 7 height 7
checkbox input "true"
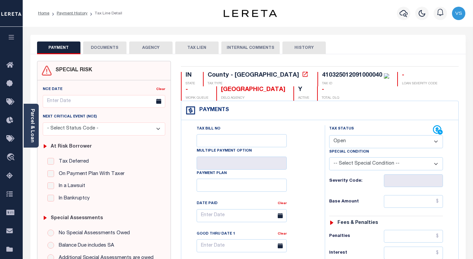
click at [342, 143] on select "- Select Status Code - Open Due/Unpaid Paid Incomplete No Tax Due Internal Refu…" at bounding box center [386, 141] width 114 height 13
select select "PYD"
click at [329, 135] on select "- Select Status Code - Open Due/Unpaid Paid Incomplete No Tax Due Internal Refu…" at bounding box center [386, 141] width 114 height 13
type input "[DATE]"
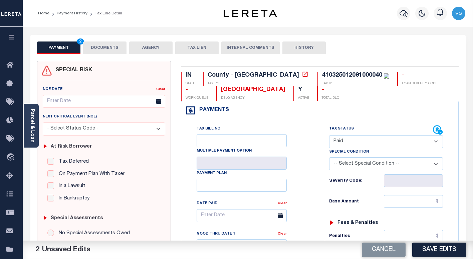
scroll to position [100, 0]
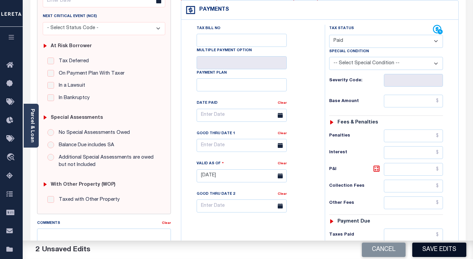
click at [432, 250] on button "Save Edits" at bounding box center [440, 249] width 54 height 14
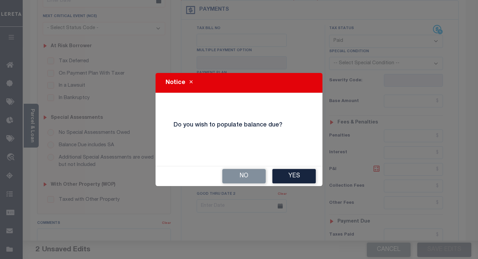
click at [245, 180] on button "No" at bounding box center [243, 176] width 43 height 14
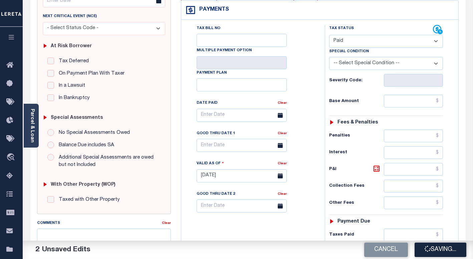
checkbox input "false"
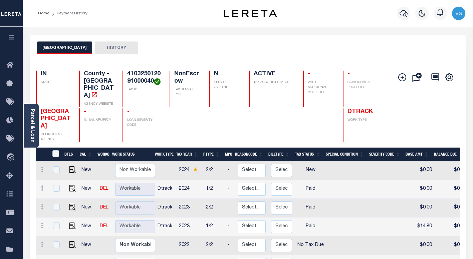
click at [402, 14] on icon "button" at bounding box center [404, 13] width 8 height 8
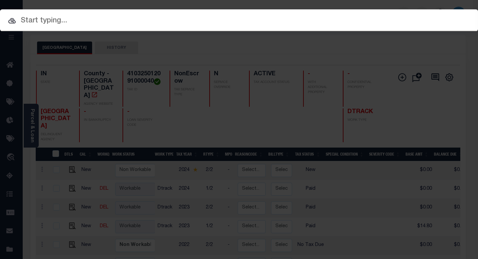
paste input "410325012092000040"
type input "410325012092000040"
click at [140, 25] on input "text" at bounding box center [239, 21] width 478 height 12
paste input "FTF_355372_180433"
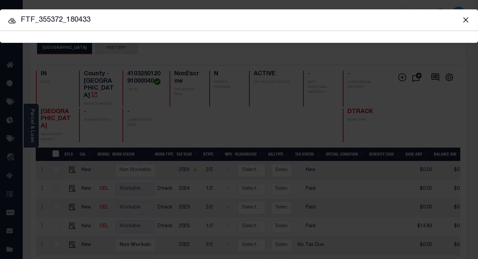
type input "FTF_355372_180433"
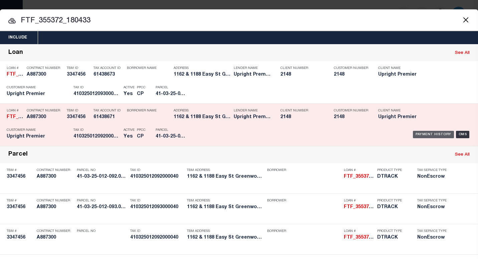
click at [416, 135] on div "Payment History" at bounding box center [433, 134] width 41 height 7
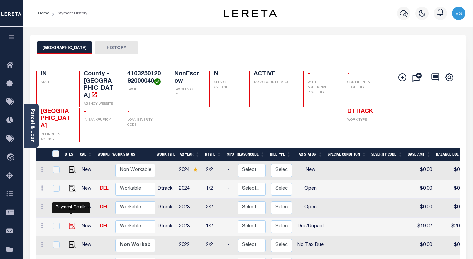
click at [71, 222] on img "" at bounding box center [72, 225] width 7 height 7
checkbox input "true"
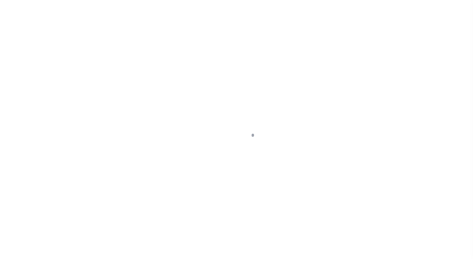
select select "DUE"
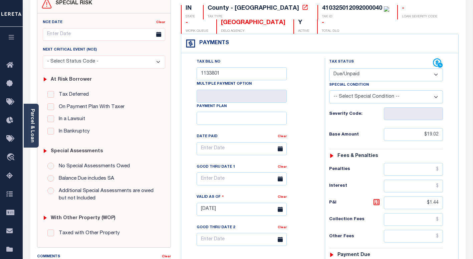
scroll to position [134, 0]
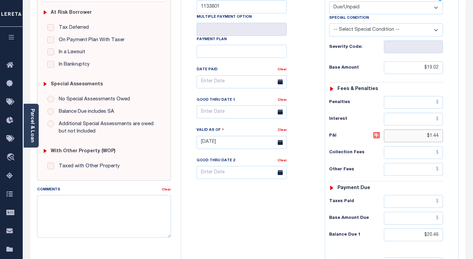
drag, startPoint x: 440, startPoint y: 138, endPoint x: 414, endPoint y: 148, distance: 28.0
click at [415, 140] on input "$1.44" at bounding box center [413, 135] width 59 height 13
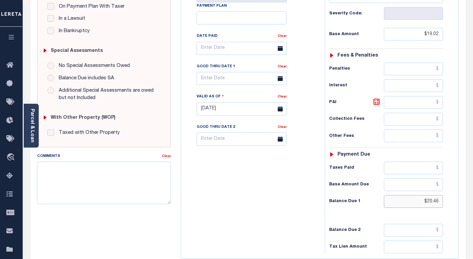
type input "[DATE]"
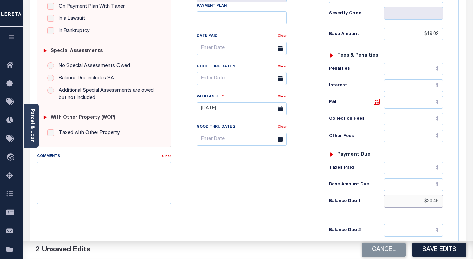
drag, startPoint x: 439, startPoint y: 201, endPoint x: 424, endPoint y: 204, distance: 15.7
click at [424, 204] on input "$20.46" at bounding box center [413, 201] width 59 height 13
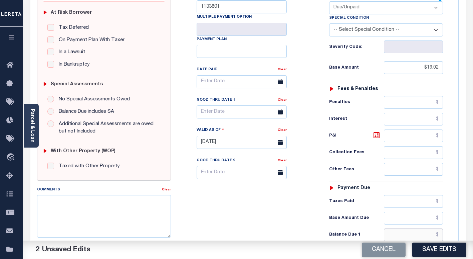
scroll to position [100, 0]
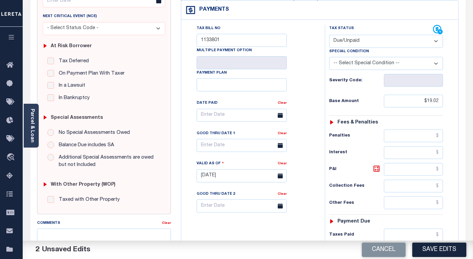
click at [344, 42] on select "- Select Status Code - Open Due/Unpaid Paid Incomplete No Tax Due Internal Refu…" at bounding box center [386, 41] width 114 height 13
select select "PYD"
click at [329, 35] on select "- Select Status Code - Open Due/Unpaid Paid Incomplete No Tax Due Internal Refu…" at bounding box center [386, 41] width 114 height 13
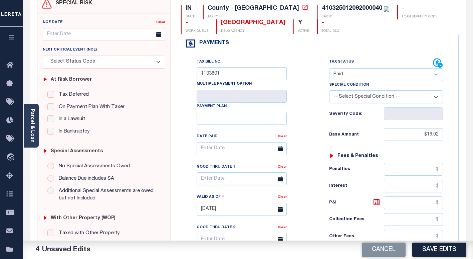
scroll to position [0, 0]
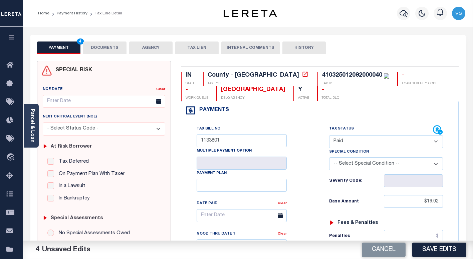
drag, startPoint x: 101, startPoint y: 46, endPoint x: 166, endPoint y: 83, distance: 74.2
click at [102, 46] on button "DOCUMENTS" at bounding box center [104, 47] width 43 height 13
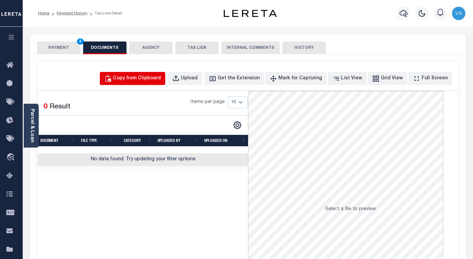
click at [137, 77] on div "Copy from Clipboard" at bounding box center [137, 78] width 48 height 7
select select "POP"
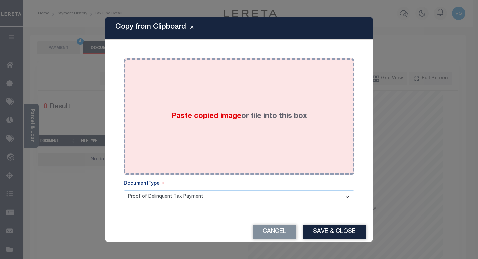
click at [181, 119] on span "Paste copied image" at bounding box center [206, 116] width 70 height 7
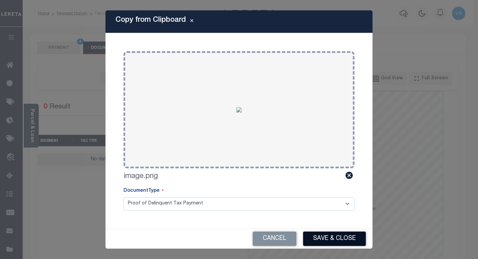
click at [329, 238] on button "Save & Close" at bounding box center [334, 238] width 63 height 14
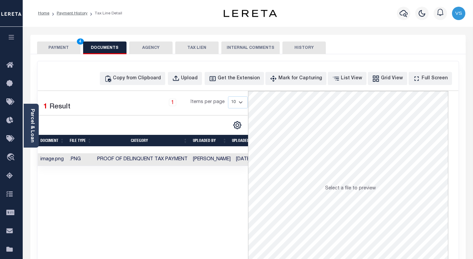
click at [48, 49] on button "PAYMENT 4" at bounding box center [58, 47] width 43 height 13
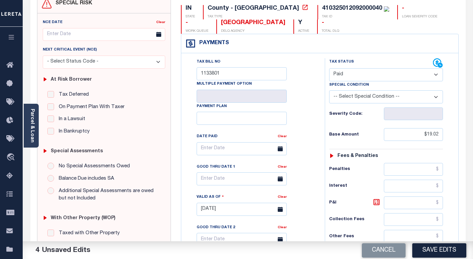
scroll to position [100, 0]
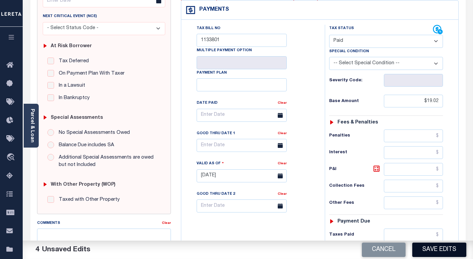
click at [427, 248] on button "Save Edits" at bounding box center [440, 249] width 54 height 14
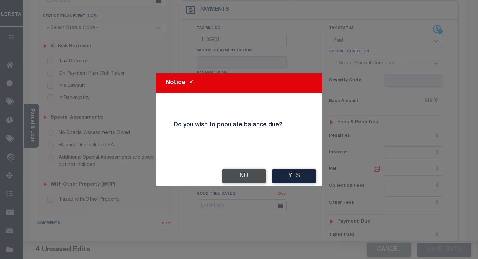
click at [238, 177] on button "No" at bounding box center [243, 176] width 43 height 14
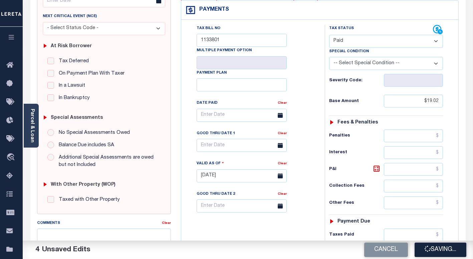
click at [296, 71] on div "Tax Bill No 1133801 Multiple Payment Option Payment Plan Clear Clear Valid as O…" at bounding box center [251, 118] width 127 height 187
click at [438, 252] on button "Saving..." at bounding box center [441, 249] width 52 height 14
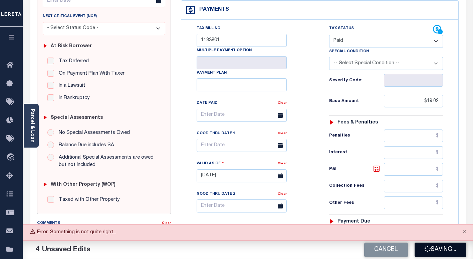
click at [427, 249] on icon "button" at bounding box center [427, 248] width 7 height 7
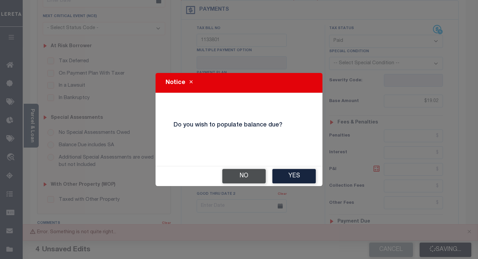
click at [241, 177] on button "No" at bounding box center [243, 176] width 43 height 14
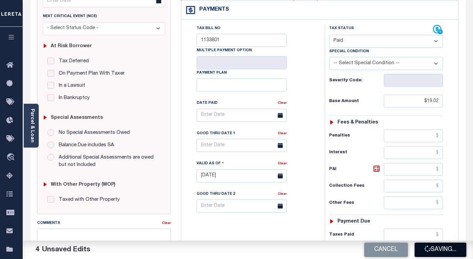
click at [427, 256] on button "Saving..." at bounding box center [441, 249] width 52 height 14
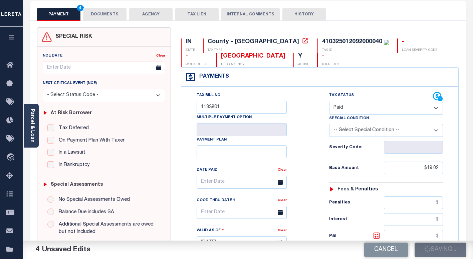
scroll to position [0, 0]
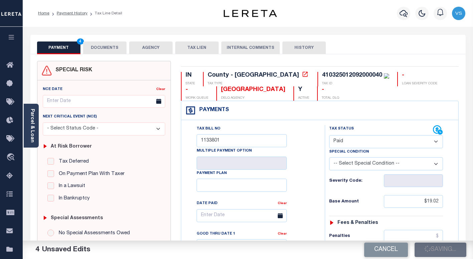
click at [98, 46] on button "DOCUMENTS" at bounding box center [104, 47] width 43 height 13
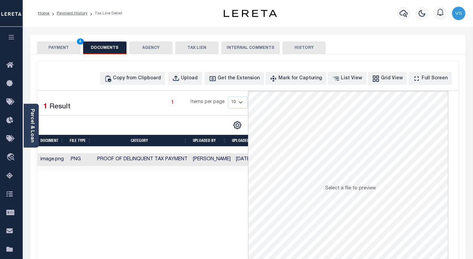
click at [59, 43] on button "PAYMENT 4" at bounding box center [58, 47] width 43 height 13
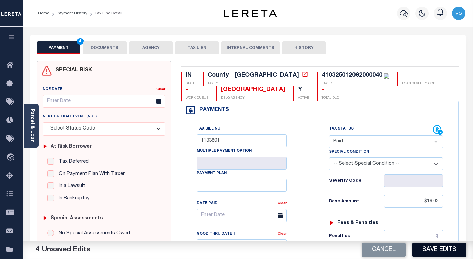
click at [435, 250] on button "Save Edits" at bounding box center [440, 249] width 54 height 14
click at [428, 251] on div "Cancel Saving..." at bounding box center [360, 249] width 225 height 19
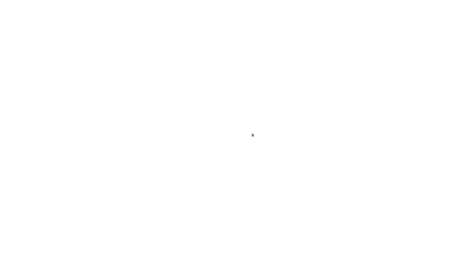
select select "PYD"
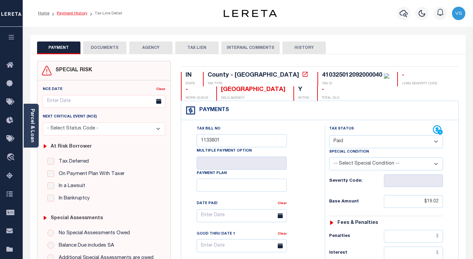
click at [65, 14] on link "Payment History" at bounding box center [72, 13] width 31 height 4
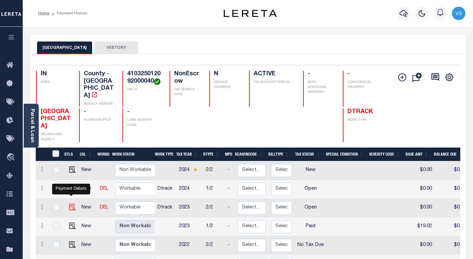
click at [69, 203] on img "" at bounding box center [72, 206] width 7 height 7
checkbox input "true"
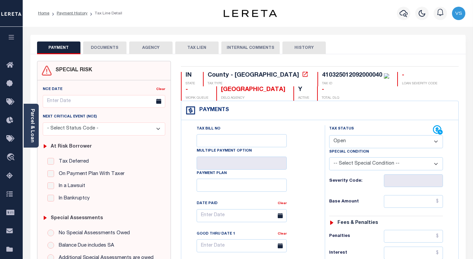
click at [342, 145] on select "- Select Status Code - Open Due/Unpaid Paid Incomplete No Tax Due Internal Refu…" at bounding box center [386, 141] width 114 height 13
select select "PYD"
click at [329, 135] on select "- Select Status Code - Open Due/Unpaid Paid Incomplete No Tax Due Internal Refu…" at bounding box center [386, 141] width 114 height 13
type input "[DATE]"
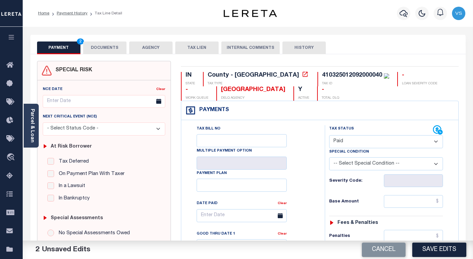
click at [99, 49] on button "DOCUMENTS" at bounding box center [104, 47] width 43 height 13
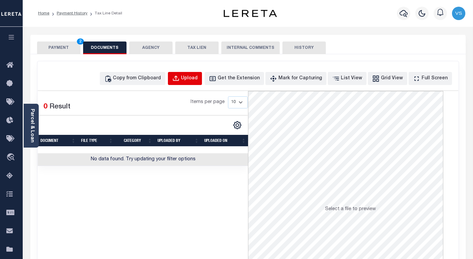
click at [195, 83] on button "Upload" at bounding box center [185, 78] width 34 height 13
select select "POP"
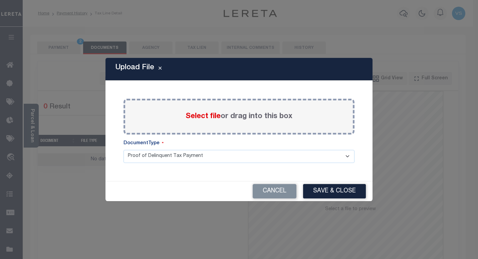
click at [194, 116] on span "Select file" at bounding box center [203, 116] width 35 height 7
click at [0, 0] on input "Select file or drag into this box" at bounding box center [0, 0] width 0 height 0
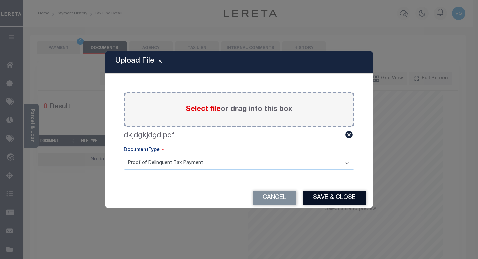
click at [321, 199] on button "Save & Close" at bounding box center [334, 197] width 63 height 14
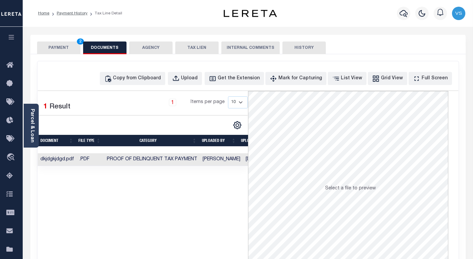
click at [61, 50] on button "PAYMENT 2" at bounding box center [58, 47] width 43 height 13
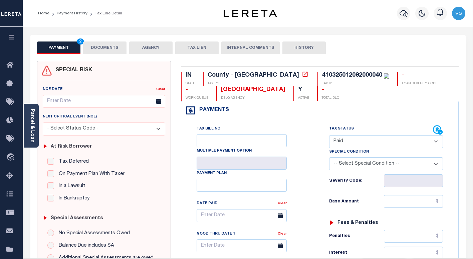
scroll to position [100, 0]
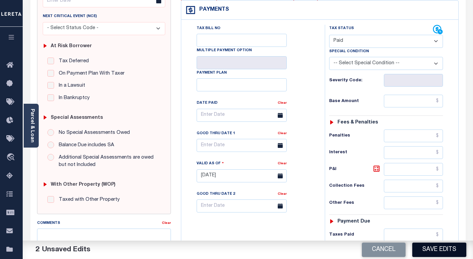
click at [432, 244] on button "Save Edits" at bounding box center [440, 249] width 54 height 14
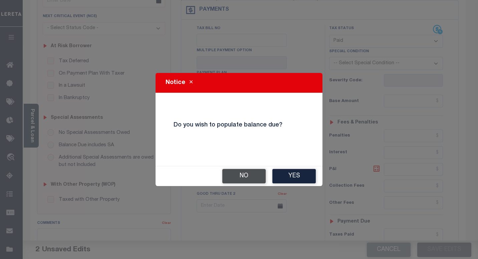
click at [239, 178] on button "No" at bounding box center [243, 176] width 43 height 14
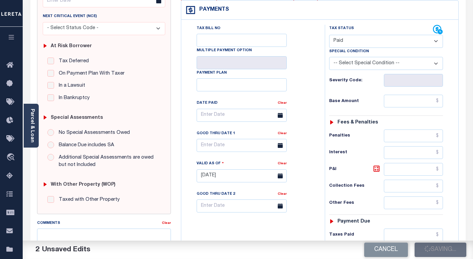
checkbox input "false"
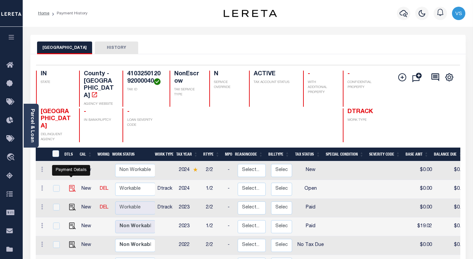
click at [70, 185] on img "" at bounding box center [72, 188] width 7 height 7
checkbox input "true"
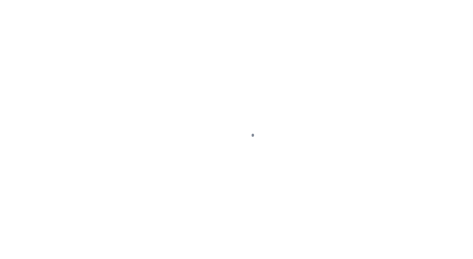
select select "OP2"
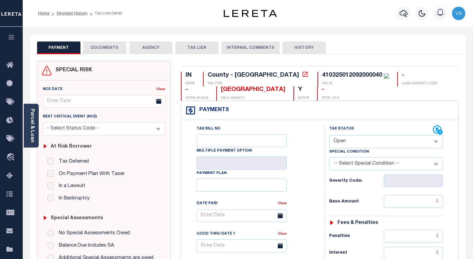
click at [102, 42] on button "DOCUMENTS" at bounding box center [104, 47] width 43 height 13
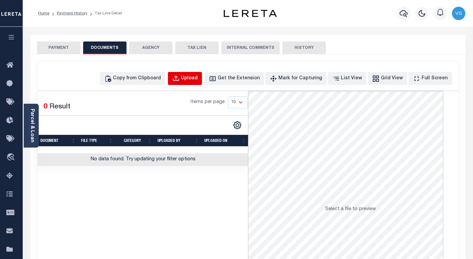
click at [196, 78] on div "Upload" at bounding box center [189, 78] width 17 height 7
select select "POP"
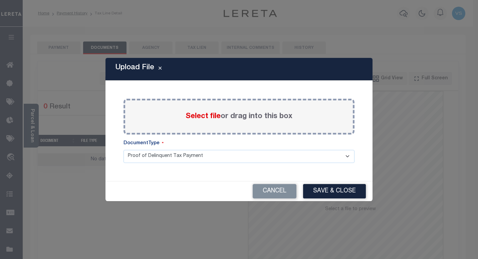
click at [193, 118] on span "Select file" at bounding box center [203, 116] width 35 height 7
click at [0, 0] on input "Select file or drag into this box" at bounding box center [0, 0] width 0 height 0
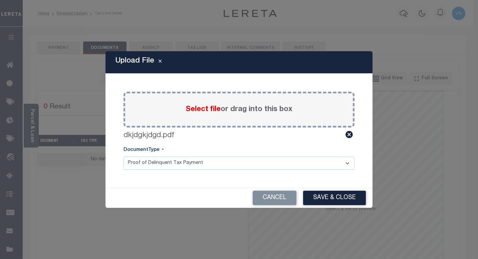
click at [323, 197] on button "Save & Close" at bounding box center [334, 197] width 63 height 14
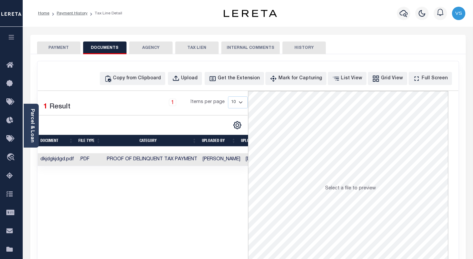
click at [54, 48] on button "PAYMENT" at bounding box center [58, 47] width 43 height 13
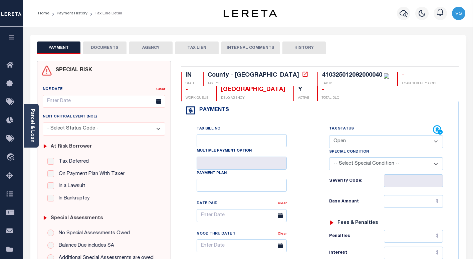
scroll to position [100, 0]
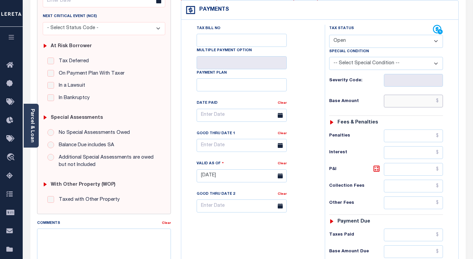
click at [403, 100] on input "text" at bounding box center [413, 101] width 59 height 13
click at [427, 237] on input "text" at bounding box center [413, 234] width 59 height 13
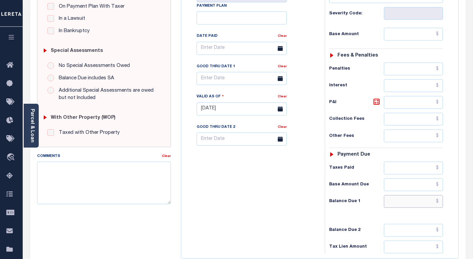
click at [426, 202] on input "text" at bounding box center [413, 201] width 59 height 13
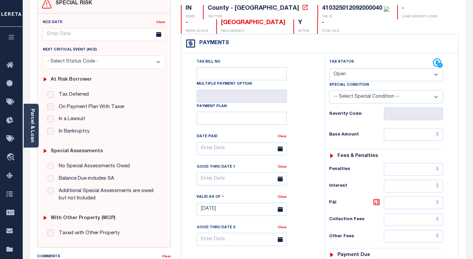
drag, startPoint x: 346, startPoint y: 75, endPoint x: 346, endPoint y: 81, distance: 6.0
click at [346, 75] on select "- Select Status Code - Open Due/Unpaid Paid Incomplete No Tax Due Internal Refu…" at bounding box center [386, 74] width 114 height 13
select select "PYD"
click at [329, 68] on select "- Select Status Code - Open Due/Unpaid Paid Incomplete No Tax Due Internal Refu…" at bounding box center [386, 74] width 114 height 13
type input "[DATE]"
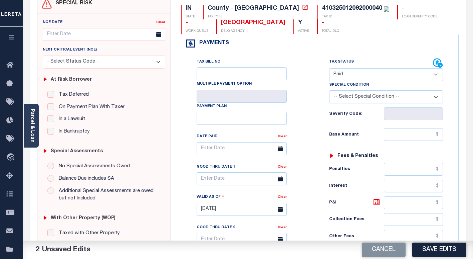
scroll to position [167, 0]
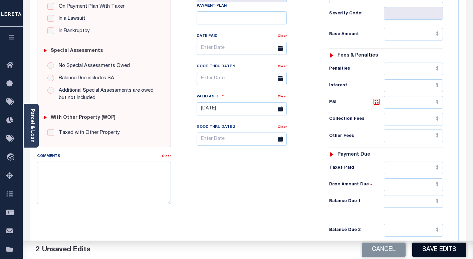
click at [429, 247] on button "Save Edits" at bounding box center [440, 249] width 54 height 14
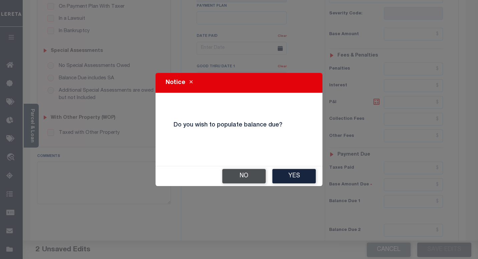
click at [249, 177] on button "No" at bounding box center [243, 176] width 43 height 14
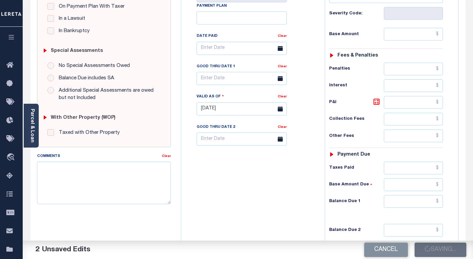
checkbox input "false"
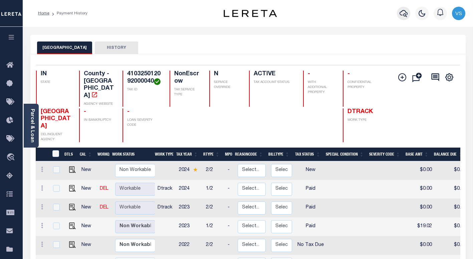
click at [402, 14] on icon "button" at bounding box center [404, 13] width 8 height 8
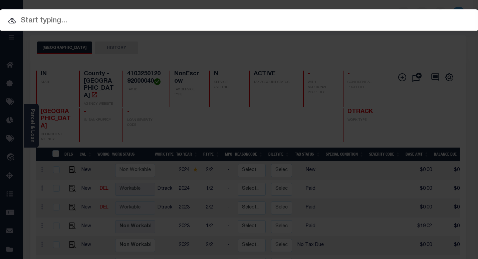
paste input "FTF_355372_180433"
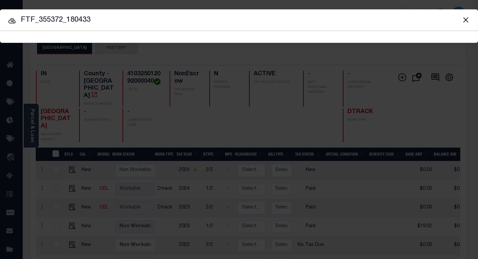
type input "FTF_355372_180433"
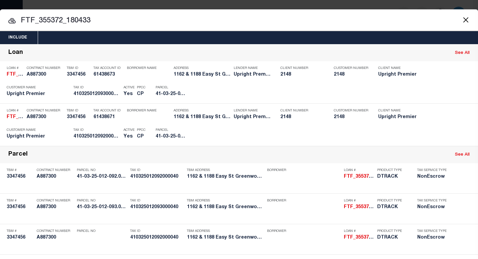
click at [114, 24] on input "FTF_355372_180433" at bounding box center [239, 21] width 478 height 12
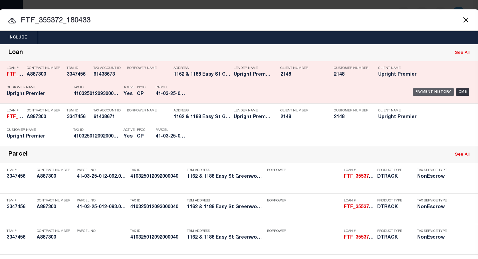
click at [421, 91] on div "Payment History" at bounding box center [433, 91] width 41 height 7
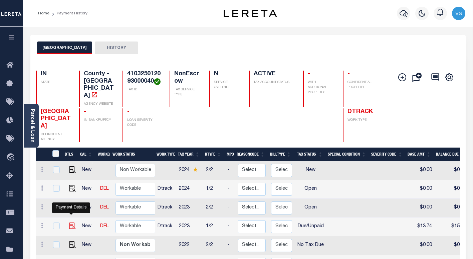
click at [71, 222] on img "" at bounding box center [72, 225] width 7 height 7
checkbox input "true"
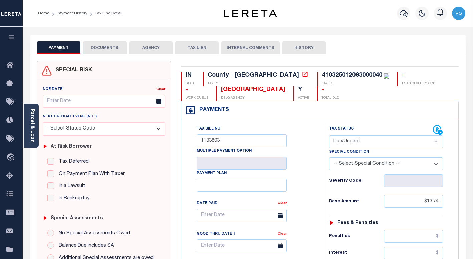
click at [340, 142] on select "- Select Status Code - Open Due/Unpaid Paid Incomplete No Tax Due Internal Refu…" at bounding box center [386, 141] width 114 height 13
select select "PYD"
click at [329, 135] on select "- Select Status Code - Open Due/Unpaid Paid Incomplete No Tax Due Internal Refu…" at bounding box center [386, 141] width 114 height 13
type input "[DATE]"
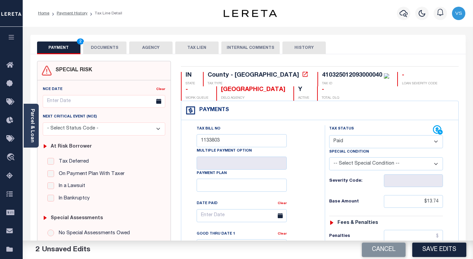
scroll to position [134, 0]
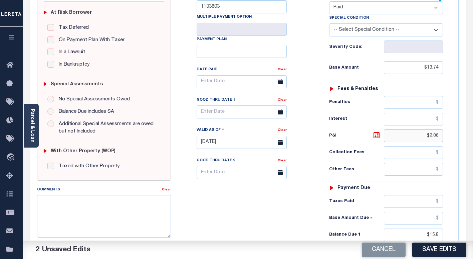
drag, startPoint x: 441, startPoint y: 133, endPoint x: 421, endPoint y: 137, distance: 20.3
click at [421, 137] on input "$2.06" at bounding box center [413, 135] width 59 height 13
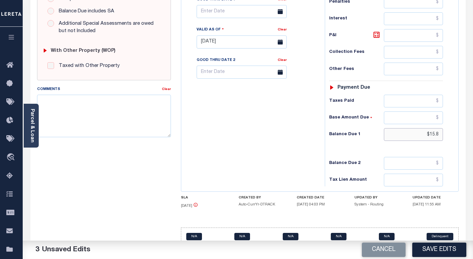
drag, startPoint x: 441, startPoint y: 134, endPoint x: 417, endPoint y: 137, distance: 24.2
click at [413, 133] on input "$15.8" at bounding box center [413, 134] width 59 height 13
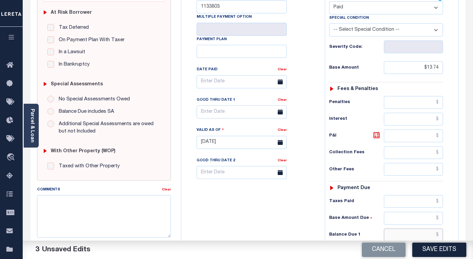
scroll to position [0, 0]
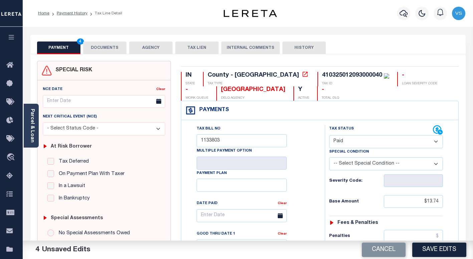
click at [105, 49] on button "DOCUMENTS" at bounding box center [104, 47] width 43 height 13
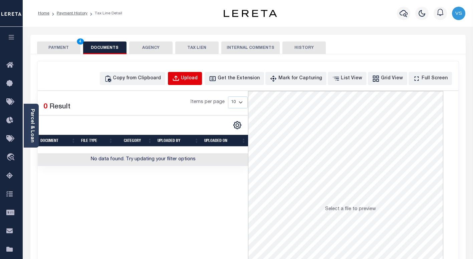
click at [198, 77] on div "Upload" at bounding box center [189, 78] width 17 height 7
select select "POP"
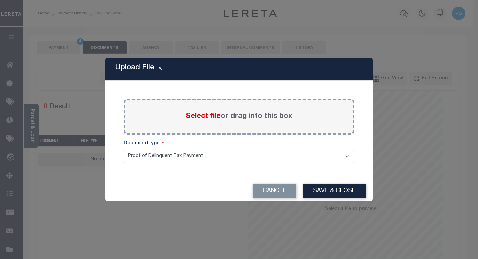
click at [193, 116] on span "Select file" at bounding box center [203, 116] width 35 height 7
click at [0, 0] on input "Select file or drag into this box" at bounding box center [0, 0] width 0 height 0
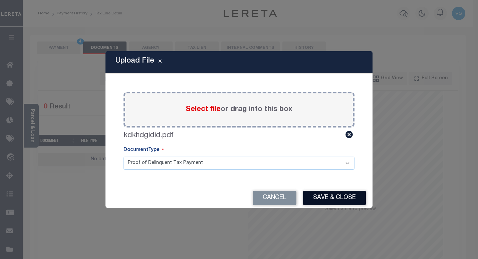
click at [322, 197] on button "Save & Close" at bounding box center [334, 197] width 63 height 14
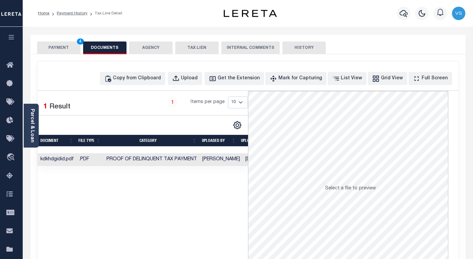
click at [54, 47] on button "PAYMENT 4" at bounding box center [58, 47] width 43 height 13
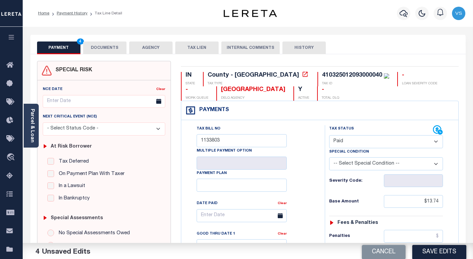
scroll to position [67, 0]
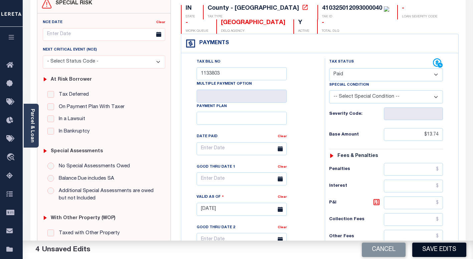
click at [432, 252] on button "Save Edits" at bounding box center [440, 249] width 54 height 14
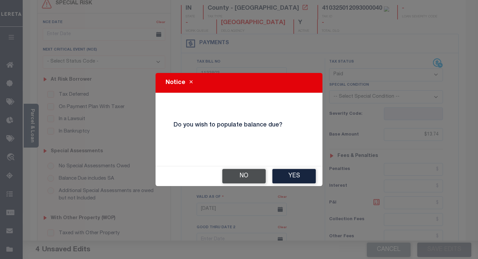
click at [242, 180] on button "No" at bounding box center [243, 176] width 43 height 14
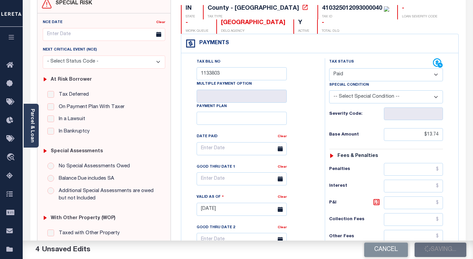
checkbox input "false"
type input "$13.74"
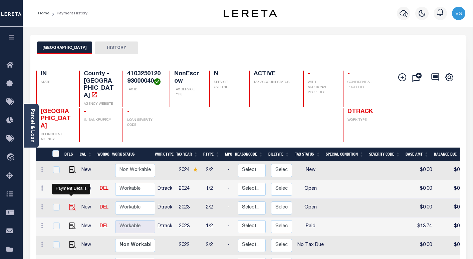
click at [70, 203] on img "" at bounding box center [72, 206] width 7 height 7
checkbox input "true"
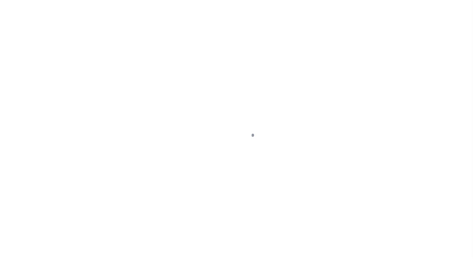
select select "OP2"
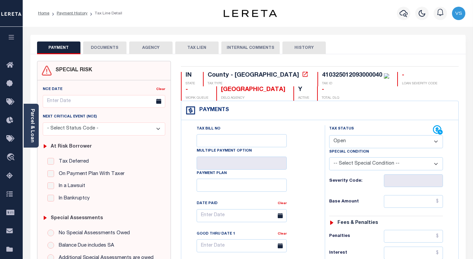
click at [106, 45] on button "DOCUMENTS" at bounding box center [104, 47] width 43 height 13
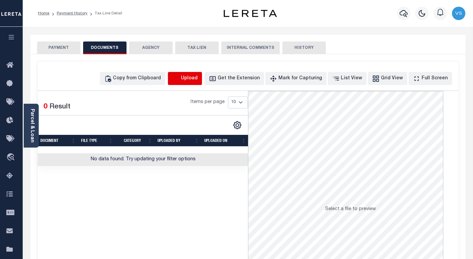
click at [180, 78] on icon "button" at bounding box center [175, 78] width 7 height 7
select select "POP"
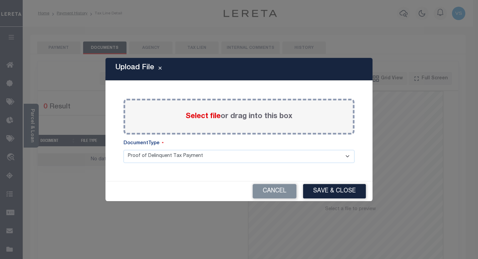
click at [202, 115] on span "Select file" at bounding box center [203, 116] width 35 height 7
click at [0, 0] on input "Select file or drag into this box" at bounding box center [0, 0] width 0 height 0
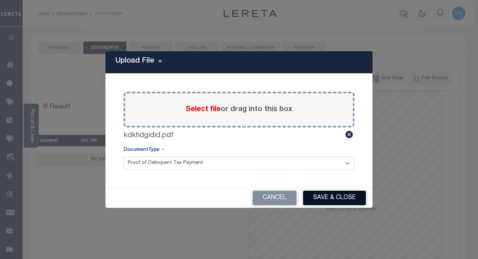
click at [323, 200] on button "Save & Close" at bounding box center [334, 197] width 63 height 14
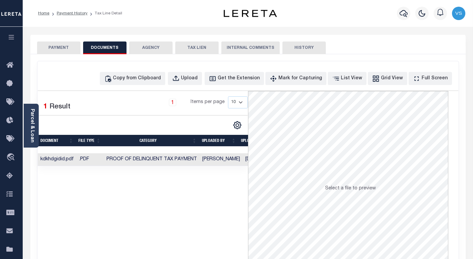
click at [59, 48] on button "PAYMENT" at bounding box center [58, 47] width 43 height 13
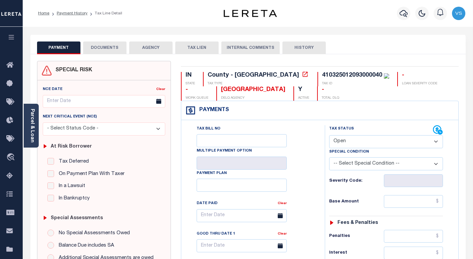
scroll to position [100, 0]
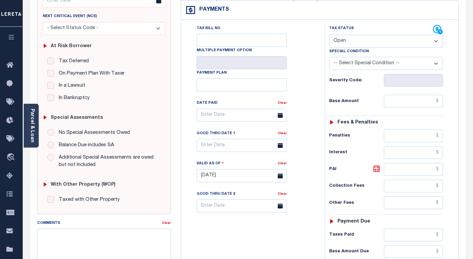
drag, startPoint x: 339, startPoint y: 40, endPoint x: 343, endPoint y: 48, distance: 8.2
click at [339, 40] on select "- Select Status Code - Open Due/Unpaid Paid Incomplete No Tax Due Internal Refu…" at bounding box center [386, 41] width 114 height 13
select select "PYD"
click at [329, 35] on select "- Select Status Code - Open Due/Unpaid Paid Incomplete No Tax Due Internal Refu…" at bounding box center [386, 41] width 114 height 13
type input "[DATE]"
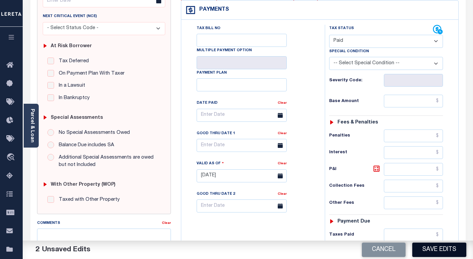
click at [430, 251] on button "Save Edits" at bounding box center [440, 249] width 54 height 14
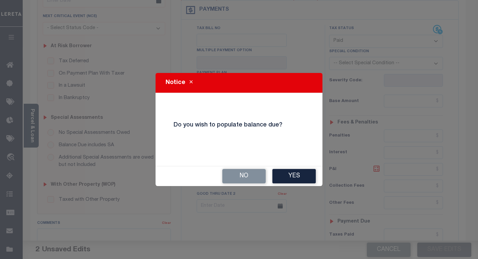
click at [245, 177] on button "No" at bounding box center [243, 176] width 43 height 14
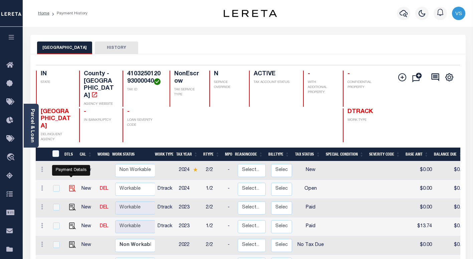
click at [69, 185] on img "" at bounding box center [72, 188] width 7 height 7
checkbox input "true"
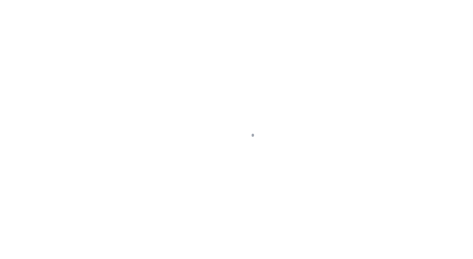
select select "OP2"
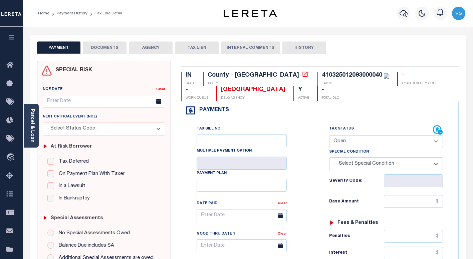
click at [98, 46] on button "DOCUMENTS" at bounding box center [104, 47] width 43 height 13
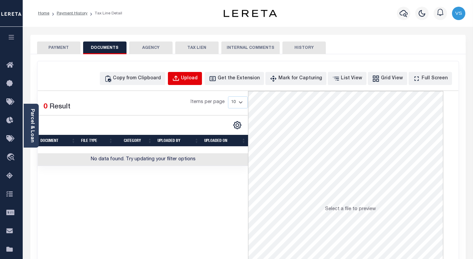
click at [195, 81] on div "Upload" at bounding box center [189, 78] width 17 height 7
select select "POP"
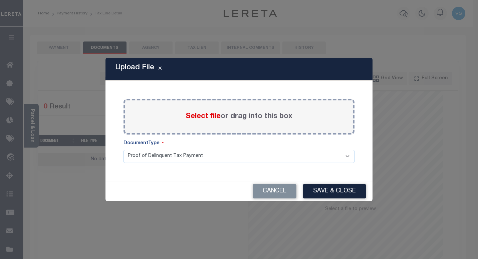
click at [203, 114] on span "Select file" at bounding box center [203, 116] width 35 height 7
click at [0, 0] on input "Select file or drag into this box" at bounding box center [0, 0] width 0 height 0
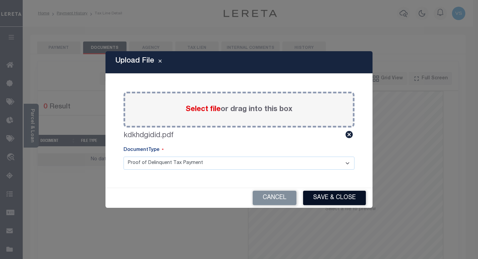
click at [328, 197] on button "Save & Close" at bounding box center [334, 197] width 63 height 14
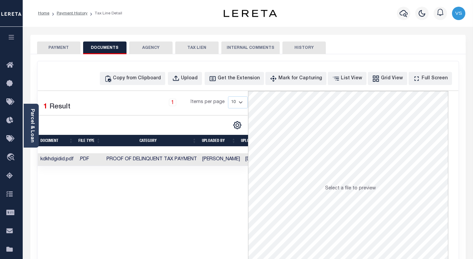
click at [61, 47] on button "PAYMENT" at bounding box center [58, 47] width 43 height 13
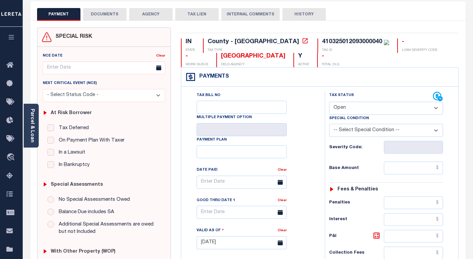
scroll to position [67, 0]
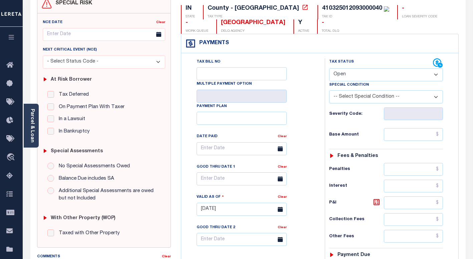
click at [344, 75] on select "- Select Status Code - Open Due/Unpaid Paid Incomplete No Tax Due Internal Refu…" at bounding box center [386, 74] width 114 height 13
select select "PYD"
click at [329, 68] on select "- Select Status Code - Open Due/Unpaid Paid Incomplete No Tax Due Internal Refu…" at bounding box center [386, 74] width 114 height 13
type input "[DATE]"
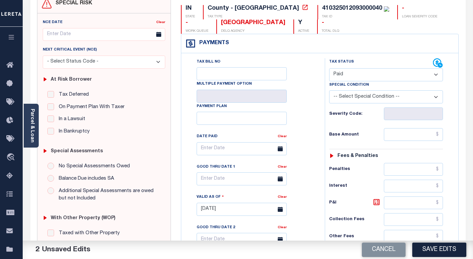
click at [436, 250] on button "Save Edits" at bounding box center [440, 249] width 54 height 14
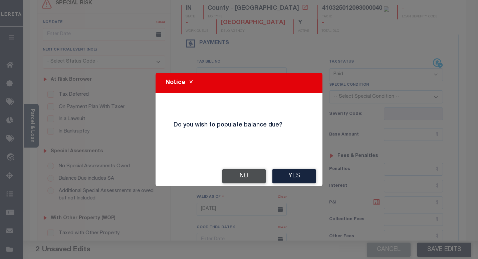
click at [238, 175] on button "No" at bounding box center [243, 176] width 43 height 14
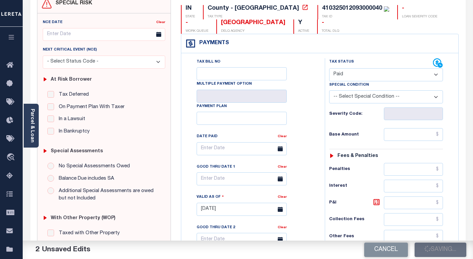
checkbox input "false"
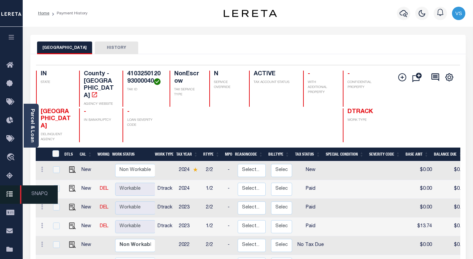
click at [4, 201] on link "SNAPQ" at bounding box center [11, 194] width 23 height 18
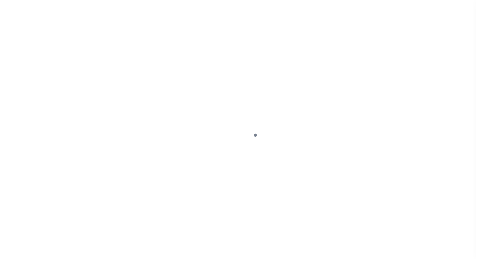
scroll to position [67, 0]
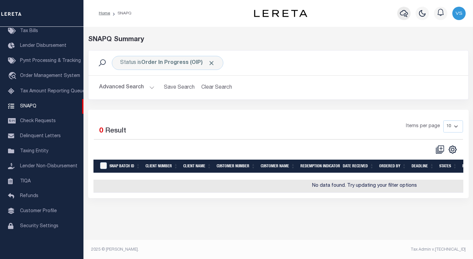
click at [405, 12] on icon "button" at bounding box center [404, 13] width 8 height 8
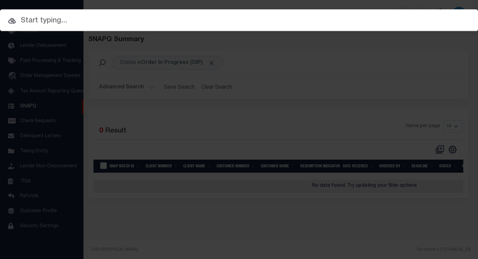
paste input "FTF_355372_180432"
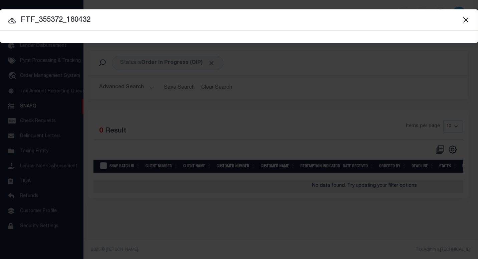
type input "FTF_355372_180432"
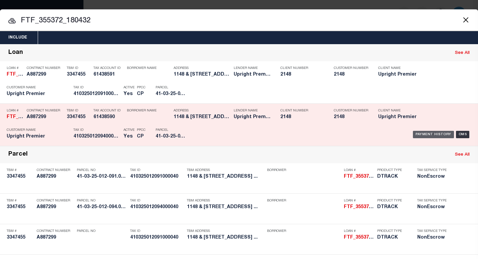
click at [415, 135] on div "Payment History" at bounding box center [433, 134] width 41 height 7
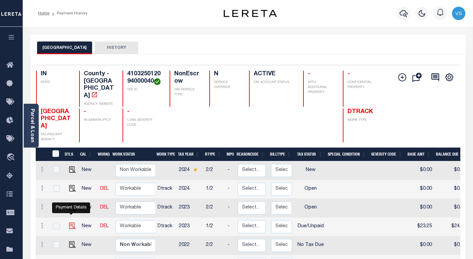
click at [71, 222] on img "" at bounding box center [72, 225] width 7 height 7
checkbox input "true"
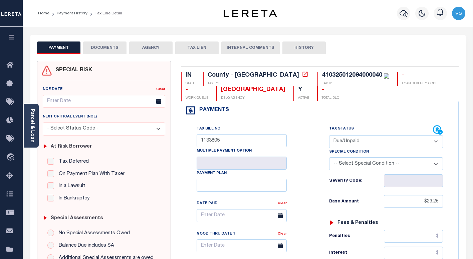
scroll to position [67, 0]
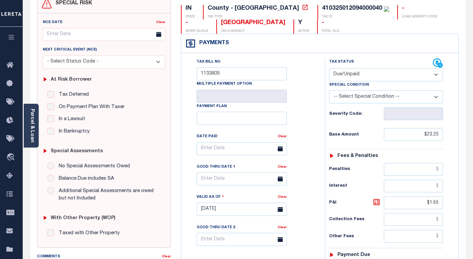
click at [377, 75] on select "- Select Status Code - Open Due/Unpaid Paid Incomplete No Tax Due Internal Refu…" at bounding box center [386, 74] width 114 height 13
select select "PYD"
click at [329, 68] on select "- Select Status Code - Open Due/Unpaid Paid Incomplete No Tax Due Internal Refu…" at bounding box center [386, 74] width 114 height 13
type input "[DATE]"
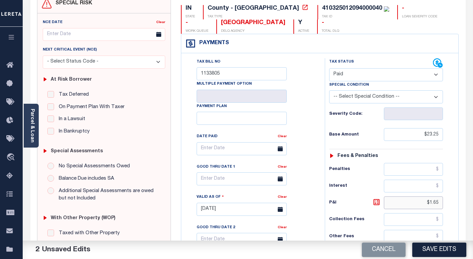
drag, startPoint x: 441, startPoint y: 203, endPoint x: 416, endPoint y: 206, distance: 25.2
click at [416, 206] on input "$1.65" at bounding box center [413, 202] width 59 height 13
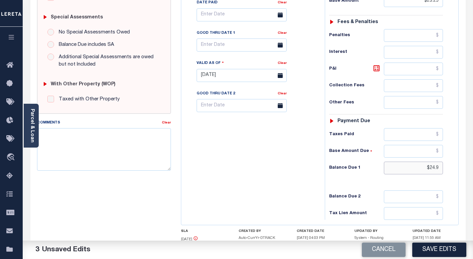
drag, startPoint x: 441, startPoint y: 171, endPoint x: 413, endPoint y: 168, distance: 27.6
click at [413, 168] on input "$24.9" at bounding box center [413, 167] width 59 height 13
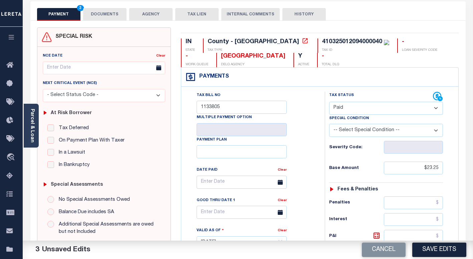
scroll to position [0, 0]
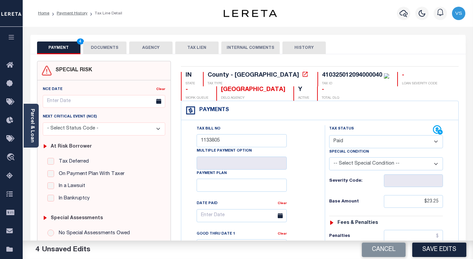
click at [100, 53] on button "DOCUMENTS" at bounding box center [104, 47] width 43 height 13
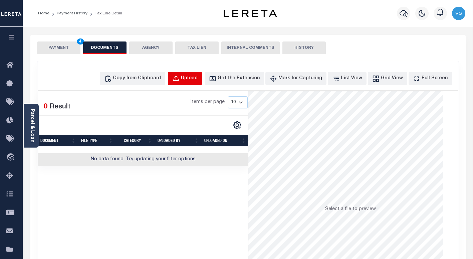
click at [193, 80] on button "Upload" at bounding box center [185, 78] width 34 height 13
select select "POP"
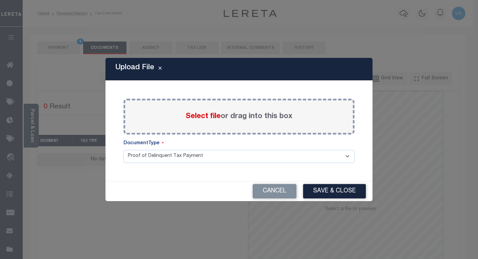
click at [202, 119] on span "Select file" at bounding box center [203, 116] width 35 height 7
click at [0, 0] on input "Select file or drag into this box" at bounding box center [0, 0] width 0 height 0
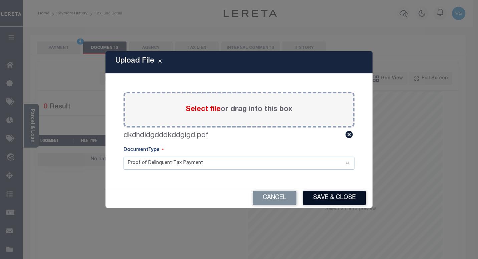
click at [320, 197] on button "Save & Close" at bounding box center [334, 197] width 63 height 14
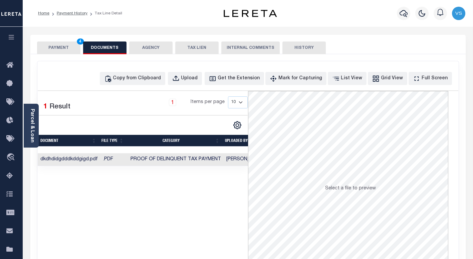
click at [50, 48] on button "PAYMENT 4" at bounding box center [58, 47] width 43 height 13
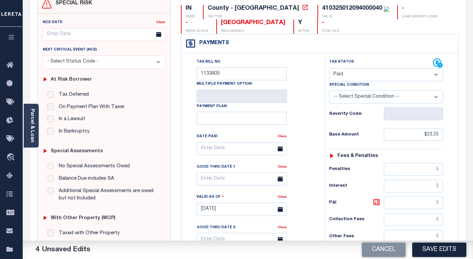
scroll to position [100, 0]
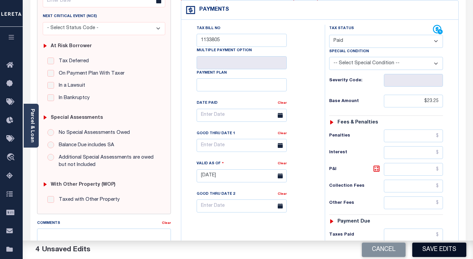
click at [426, 254] on button "Save Edits" at bounding box center [440, 249] width 54 height 14
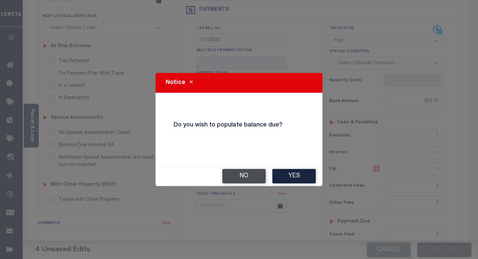
click at [246, 179] on button "No" at bounding box center [243, 176] width 43 height 14
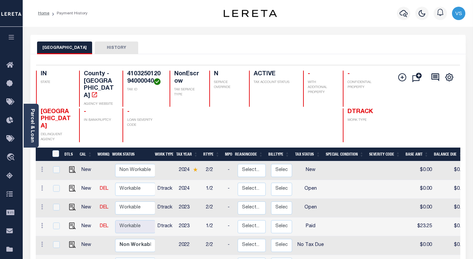
scroll to position [33, 0]
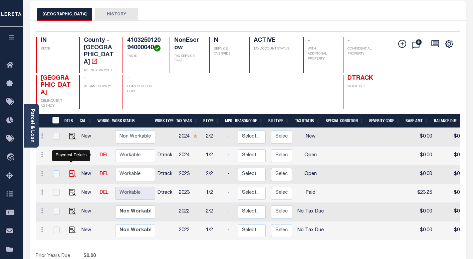
click at [70, 170] on img "" at bounding box center [72, 173] width 7 height 7
checkbox input "true"
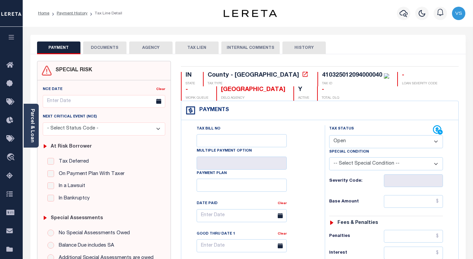
click at [343, 142] on select "- Select Status Code - Open Due/Unpaid Paid Incomplete No Tax Due Internal Refu…" at bounding box center [386, 141] width 114 height 13
select select "PYD"
click at [329, 135] on select "- Select Status Code - Open Due/Unpaid Paid Incomplete No Tax Due Internal Refu…" at bounding box center [386, 141] width 114 height 13
type input "[DATE]"
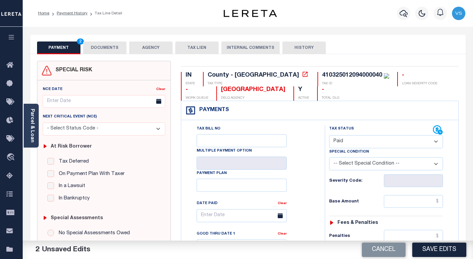
click at [103, 48] on button "DOCUMENTS" at bounding box center [104, 47] width 43 height 13
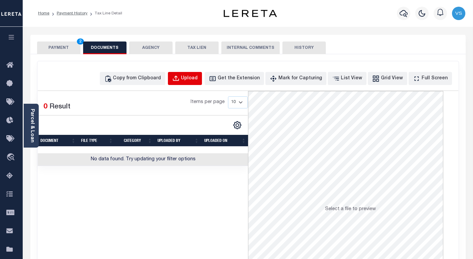
click at [198, 81] on div "Upload" at bounding box center [189, 78] width 17 height 7
select select "POP"
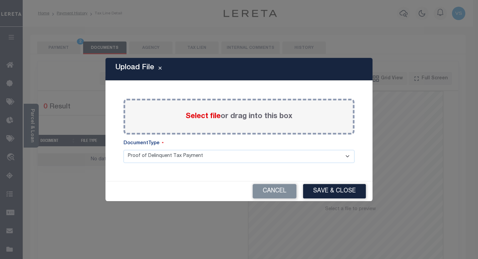
click at [201, 115] on span "Select file" at bounding box center [203, 116] width 35 height 7
click at [0, 0] on input "Select file or drag into this box" at bounding box center [0, 0] width 0 height 0
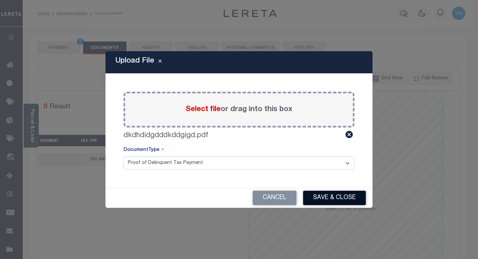
click at [313, 196] on button "Save & Close" at bounding box center [334, 197] width 63 height 14
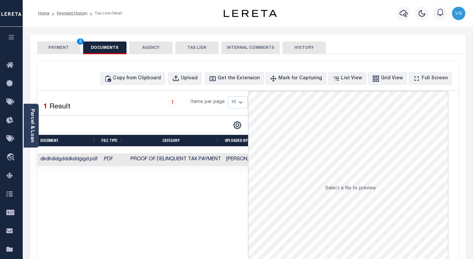
click at [46, 46] on button "PAYMENT 2" at bounding box center [58, 47] width 43 height 13
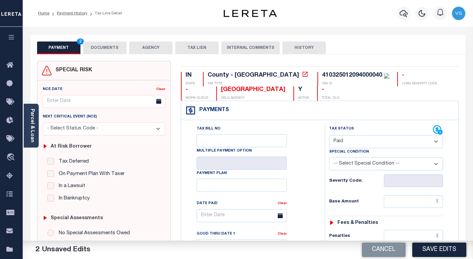
scroll to position [33, 0]
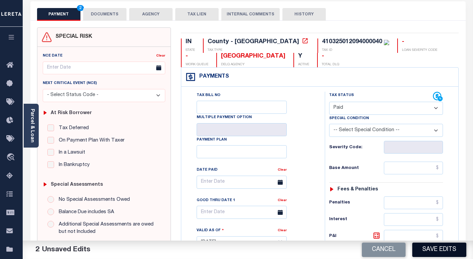
click at [422, 247] on button "Save Edits" at bounding box center [440, 249] width 54 height 14
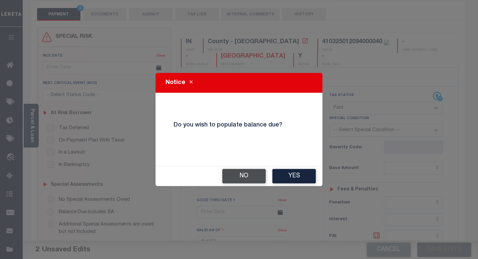
click at [239, 174] on button "No" at bounding box center [243, 176] width 43 height 14
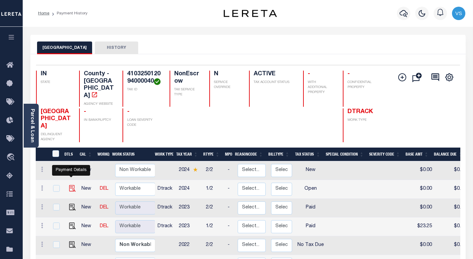
click at [70, 185] on img "" at bounding box center [72, 188] width 7 height 7
checkbox input "true"
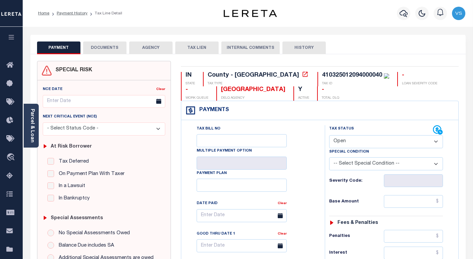
click at [341, 141] on select "- Select Status Code - Open Due/Unpaid Paid Incomplete No Tax Due Internal Refu…" at bounding box center [386, 141] width 114 height 13
select select "PYD"
click at [329, 135] on select "- Select Status Code - Open Due/Unpaid Paid Incomplete No Tax Due Internal Refu…" at bounding box center [386, 141] width 114 height 13
type input "[DATE]"
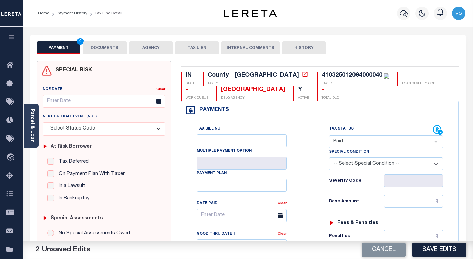
click at [89, 49] on button "DOCUMENTS" at bounding box center [104, 47] width 43 height 13
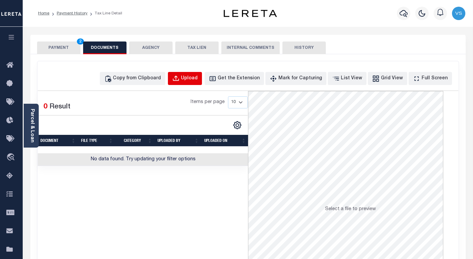
click at [198, 79] on div "Upload" at bounding box center [189, 78] width 17 height 7
select select "POP"
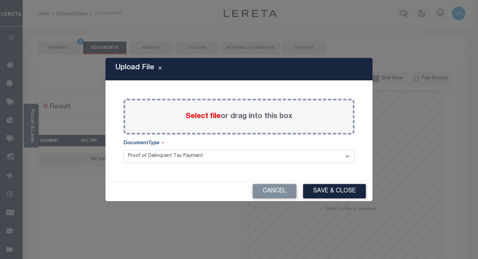
click at [198, 117] on span "Select file" at bounding box center [203, 116] width 35 height 7
click at [0, 0] on input "Select file or drag into this box" at bounding box center [0, 0] width 0 height 0
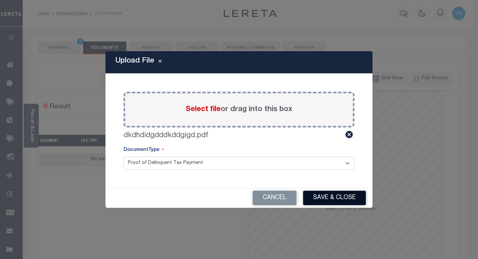
click at [318, 196] on button "Save & Close" at bounding box center [334, 197] width 63 height 14
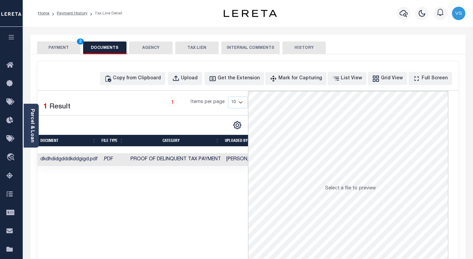
click at [48, 49] on button "PAYMENT 2" at bounding box center [58, 47] width 43 height 13
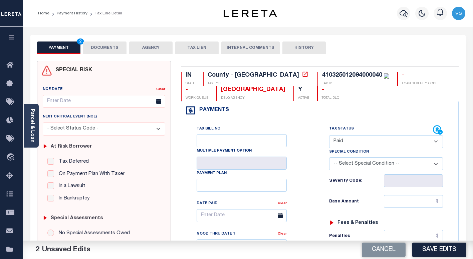
scroll to position [67, 0]
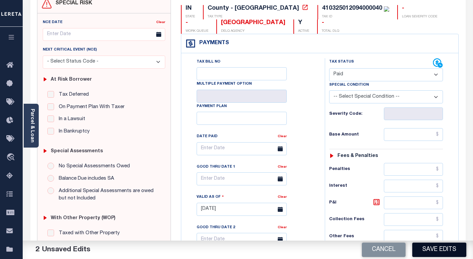
click at [424, 250] on button "Save Edits" at bounding box center [440, 249] width 54 height 14
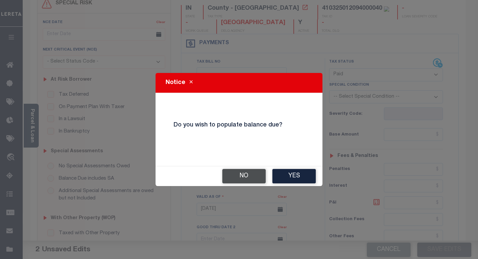
click at [250, 174] on button "No" at bounding box center [243, 176] width 43 height 14
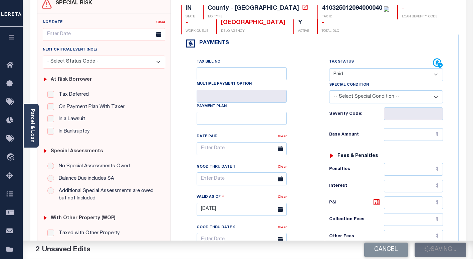
checkbox input "false"
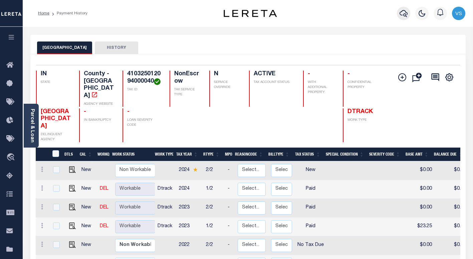
click at [405, 12] on icon "button" at bounding box center [404, 13] width 8 height 8
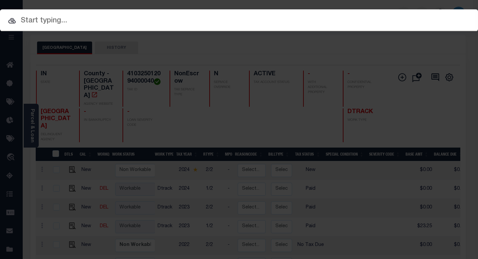
paste input "9064443"
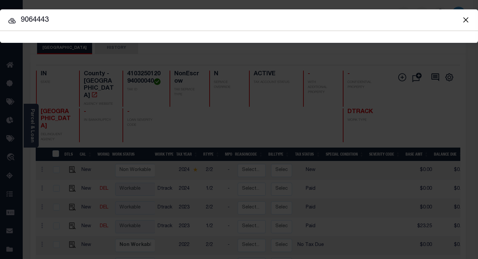
type input "9064443"
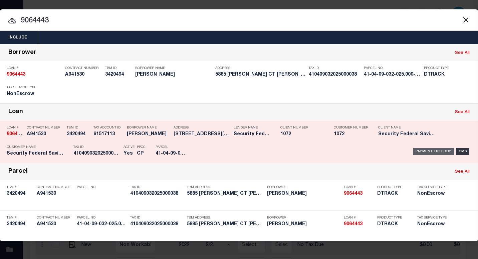
click at [423, 151] on div "Payment History" at bounding box center [433, 151] width 41 height 7
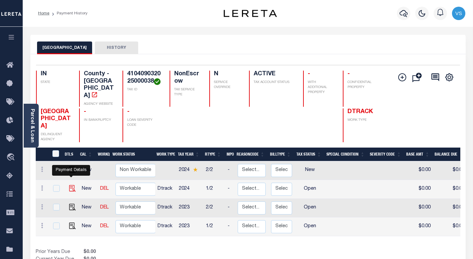
click at [69, 185] on img "" at bounding box center [72, 188] width 7 height 7
checkbox input "true"
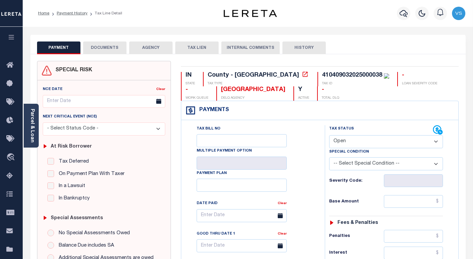
click at [345, 142] on select "- Select Status Code - Open Due/Unpaid Paid Incomplete No Tax Due Internal Refu…" at bounding box center [386, 141] width 114 height 13
select select "PYD"
click at [329, 135] on select "- Select Status Code - Open Due/Unpaid Paid Incomplete No Tax Due Internal Refu…" at bounding box center [386, 141] width 114 height 13
type input "[DATE]"
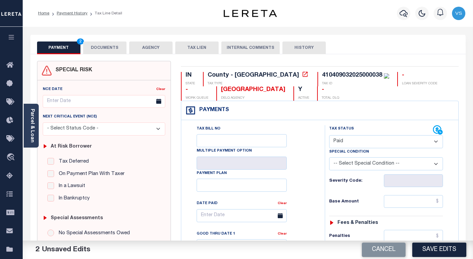
click at [97, 47] on button "DOCUMENTS" at bounding box center [104, 47] width 43 height 13
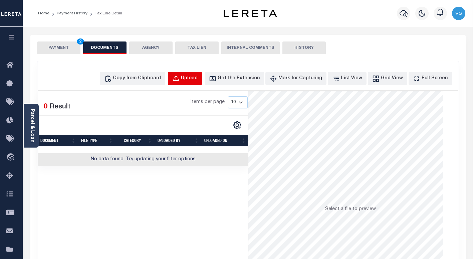
click at [195, 73] on button "Upload" at bounding box center [185, 78] width 34 height 13
select select "POP"
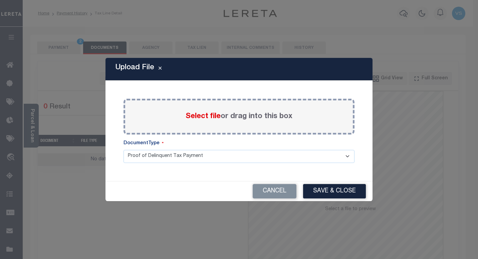
click at [190, 117] on span "Select file" at bounding box center [203, 116] width 35 height 7
click at [0, 0] on input "Select file or drag into this box" at bounding box center [0, 0] width 0 height 0
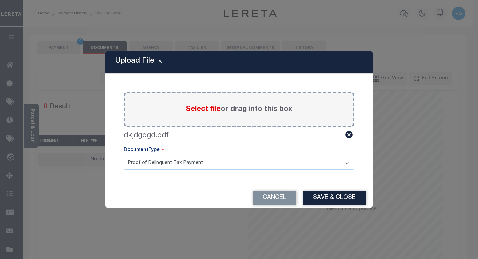
click at [324, 196] on button "Save & Close" at bounding box center [334, 197] width 63 height 14
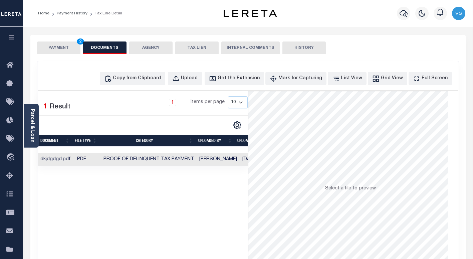
click at [58, 48] on button "PAYMENT 2" at bounding box center [58, 47] width 43 height 13
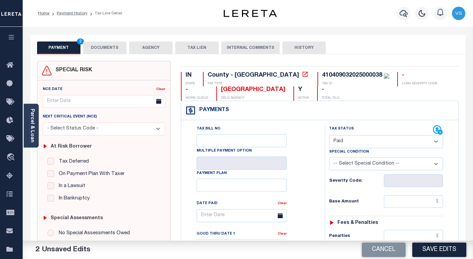
scroll to position [67, 0]
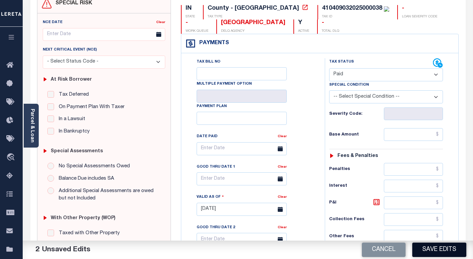
click at [424, 251] on button "Save Edits" at bounding box center [440, 249] width 54 height 14
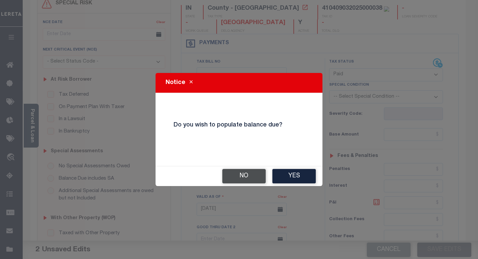
click at [241, 177] on button "No" at bounding box center [243, 176] width 43 height 14
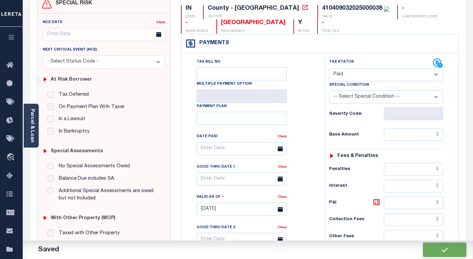
checkbox input "false"
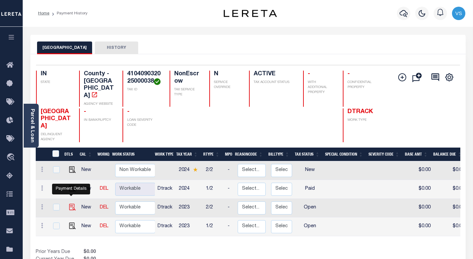
click at [69, 203] on img "" at bounding box center [72, 206] width 7 height 7
checkbox input "true"
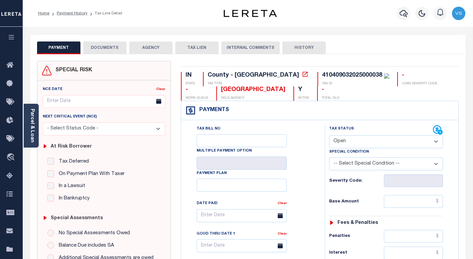
click at [356, 143] on select "- Select Status Code - Open Due/Unpaid Paid Incomplete No Tax Due Internal Refu…" at bounding box center [386, 141] width 114 height 13
select select "PYD"
click at [329, 135] on select "- Select Status Code - Open Due/Unpaid Paid Incomplete No Tax Due Internal Refu…" at bounding box center [386, 141] width 114 height 13
type input "[DATE]"
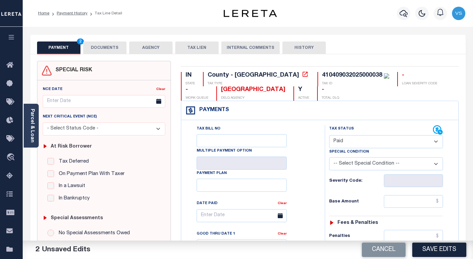
click at [103, 51] on button "DOCUMENTS" at bounding box center [104, 47] width 43 height 13
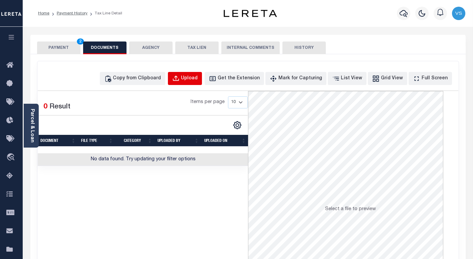
click at [198, 82] on button "Upload" at bounding box center [185, 78] width 34 height 13
select select "POP"
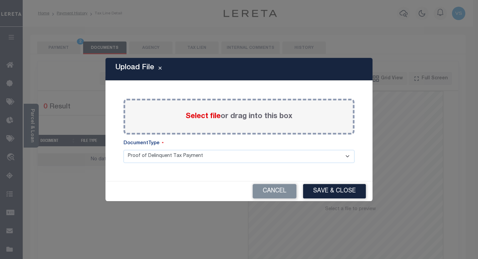
click at [201, 117] on span "Select file" at bounding box center [203, 116] width 35 height 7
click at [0, 0] on input "Select file or drag into this box" at bounding box center [0, 0] width 0 height 0
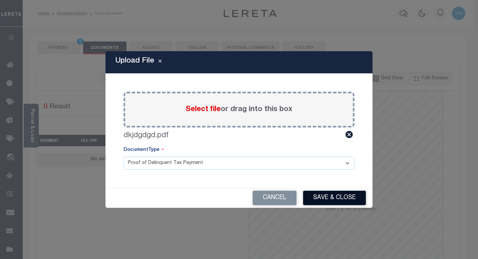
click at [320, 197] on button "Save & Close" at bounding box center [334, 197] width 63 height 14
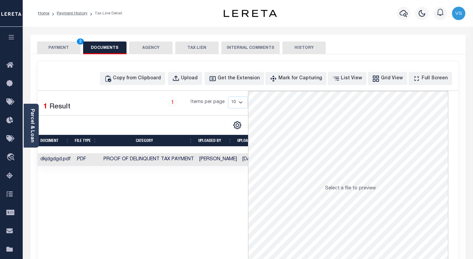
click at [57, 50] on button "PAYMENT 2" at bounding box center [58, 47] width 43 height 13
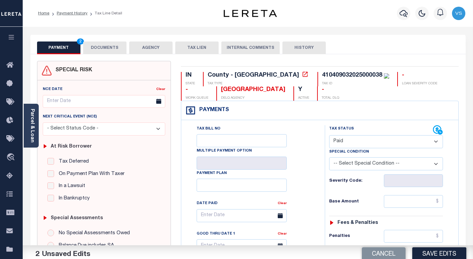
scroll to position [67, 0]
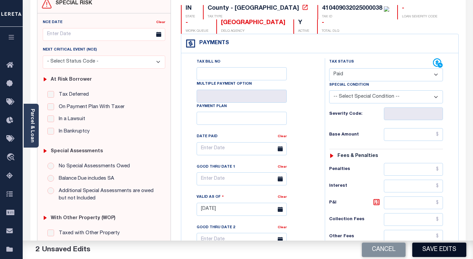
click at [434, 248] on button "Save Edits" at bounding box center [440, 249] width 54 height 14
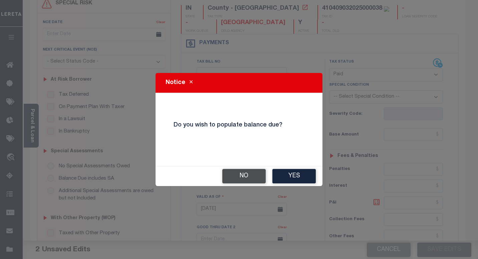
click at [245, 177] on button "No" at bounding box center [243, 176] width 43 height 14
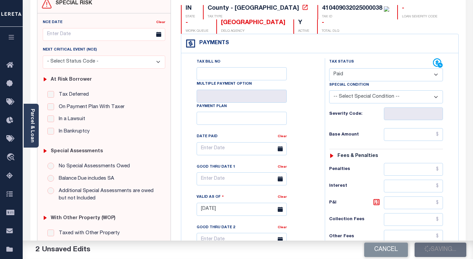
checkbox input "false"
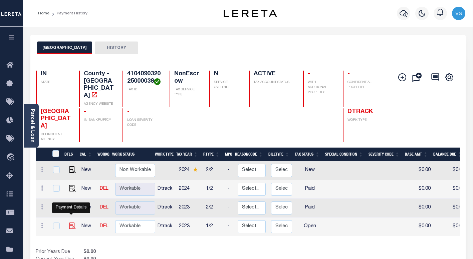
click at [69, 222] on img "" at bounding box center [72, 225] width 7 height 7
checkbox input "true"
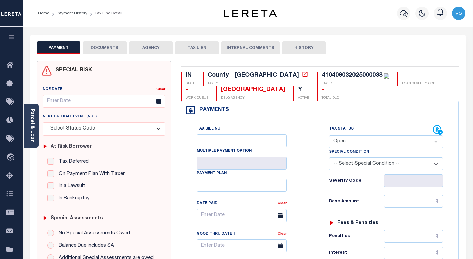
click at [351, 143] on select "- Select Status Code - Open Due/Unpaid Paid Incomplete No Tax Due Internal Refu…" at bounding box center [386, 141] width 114 height 13
select select "PYD"
click at [329, 135] on select "- Select Status Code - Open Due/Unpaid Paid Incomplete No Tax Due Internal Refu…" at bounding box center [386, 141] width 114 height 13
type input "09/08/2025"
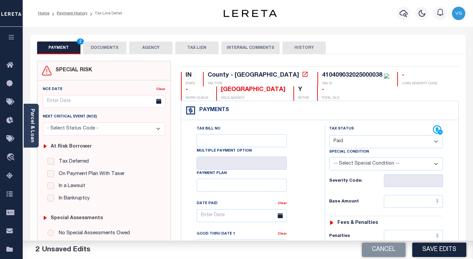
click at [112, 48] on button "DOCUMENTS" at bounding box center [104, 47] width 43 height 13
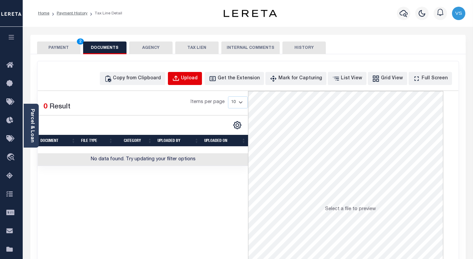
click at [198, 79] on div "Upload" at bounding box center [189, 78] width 17 height 7
select select "POP"
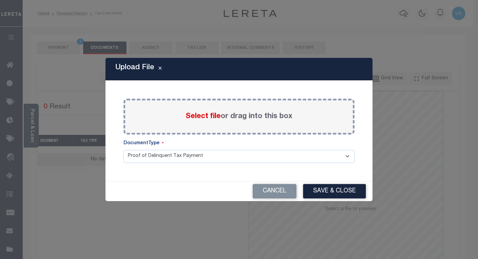
click at [200, 115] on span "Select file" at bounding box center [203, 116] width 35 height 7
click at [0, 0] on input "Select file or drag into this box" at bounding box center [0, 0] width 0 height 0
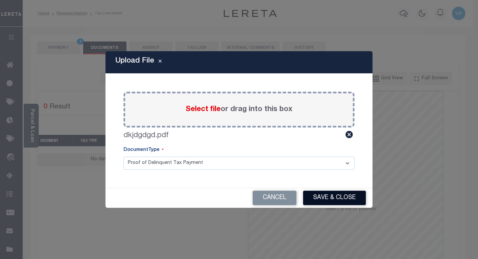
click at [321, 198] on button "Save & Close" at bounding box center [334, 197] width 63 height 14
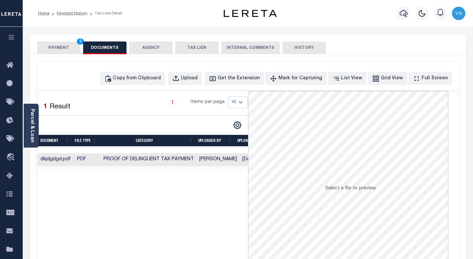
click at [64, 48] on button "PAYMENT 2" at bounding box center [58, 47] width 43 height 13
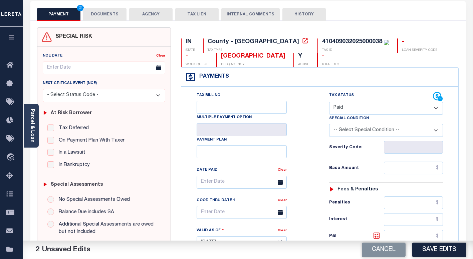
scroll to position [100, 0]
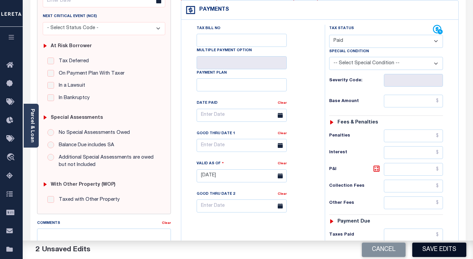
click at [436, 251] on button "Save Edits" at bounding box center [440, 249] width 54 height 14
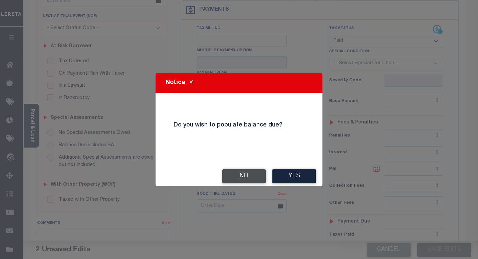
click at [246, 178] on button "No" at bounding box center [243, 176] width 43 height 14
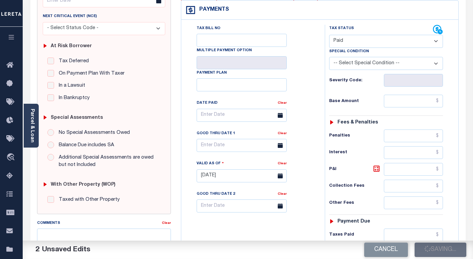
checkbox input "false"
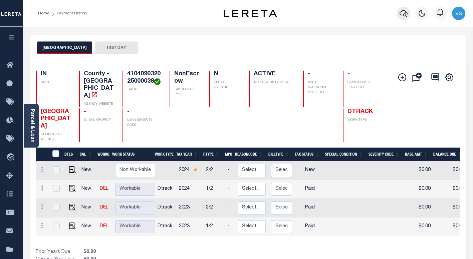
click at [400, 15] on button "button" at bounding box center [403, 13] width 13 height 13
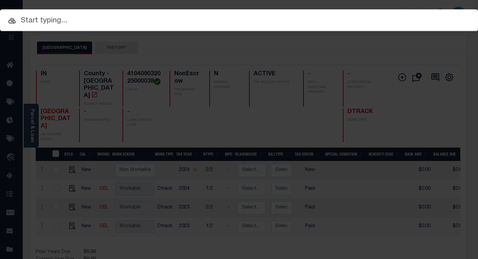
paste input "34866726"
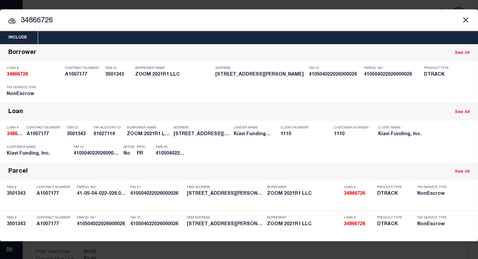
type input "34866726"
click at [109, 21] on input "34866726" at bounding box center [239, 21] width 478 height 12
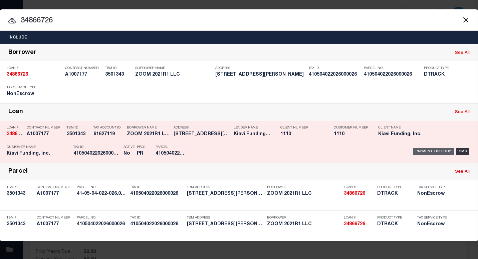
click at [421, 152] on div "Payment History" at bounding box center [433, 151] width 41 height 7
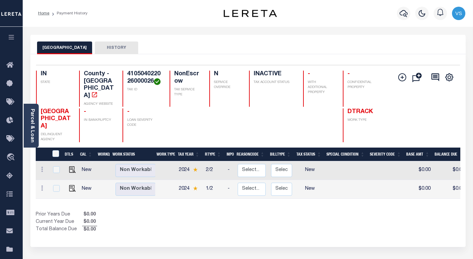
click at [71, 180] on td at bounding box center [71, 189] width 16 height 19
checkbox input "true"
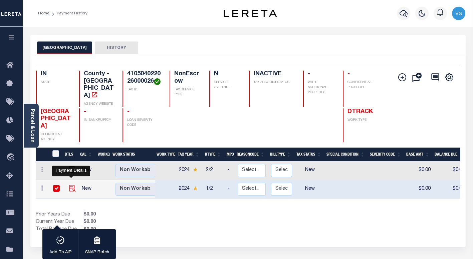
click at [69, 185] on img "" at bounding box center [72, 188] width 7 height 7
checkbox input "false"
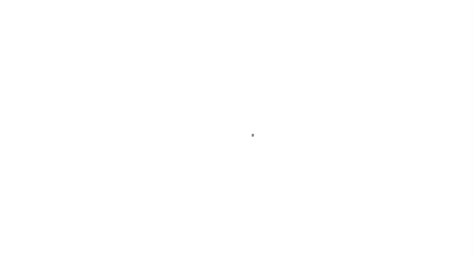
select select "NW2"
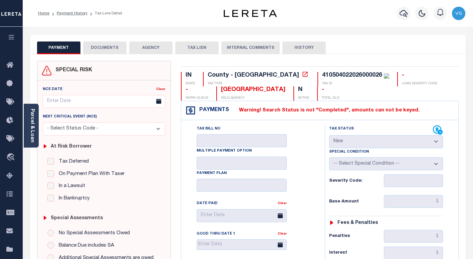
click at [398, 12] on button "button" at bounding box center [403, 13] width 13 height 13
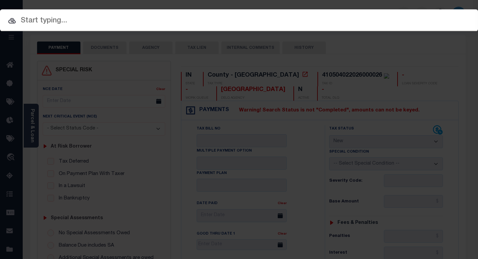
paste input "110201209"
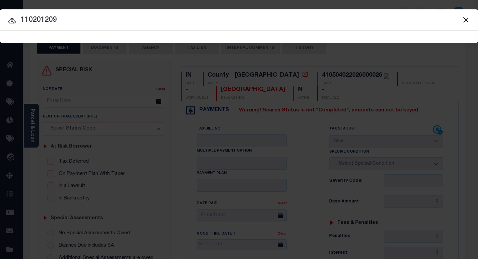
type input "110201209"
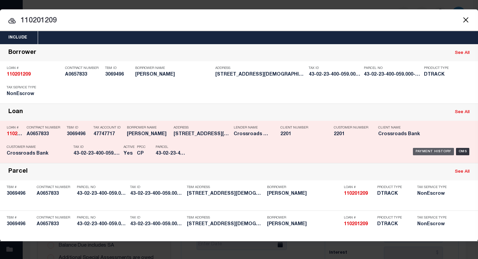
click at [420, 150] on div "Payment History" at bounding box center [433, 151] width 41 height 7
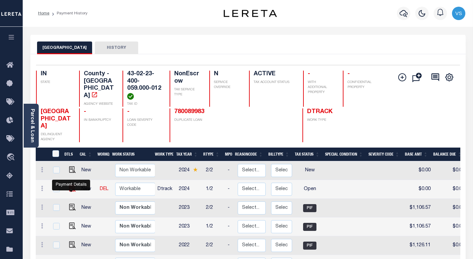
click at [70, 190] on img "" at bounding box center [72, 188] width 7 height 7
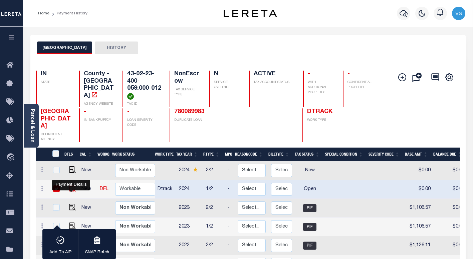
checkbox input "true"
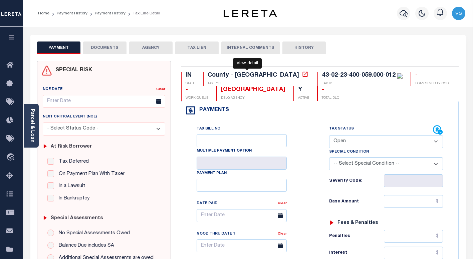
click at [302, 75] on icon at bounding box center [305, 74] width 7 height 7
click at [342, 141] on select "- Select Status Code - Open Due/Unpaid Paid Incomplete No Tax Due Internal Refu…" at bounding box center [386, 141] width 114 height 13
select select "PYD"
click at [329, 135] on select "- Select Status Code - Open Due/Unpaid Paid Incomplete No Tax Due Internal Refu…" at bounding box center [386, 141] width 114 height 13
type input "[DATE]"
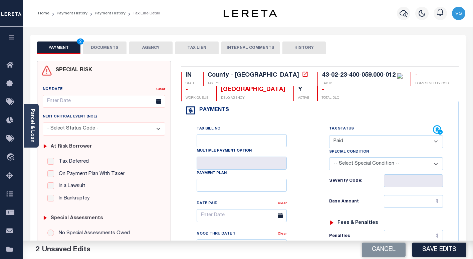
click at [106, 49] on button "DOCUMENTS" at bounding box center [104, 47] width 43 height 13
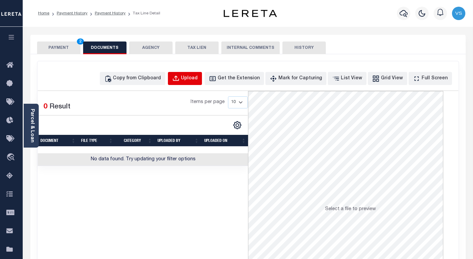
click at [196, 78] on div "Upload" at bounding box center [189, 78] width 17 height 7
select select "POP"
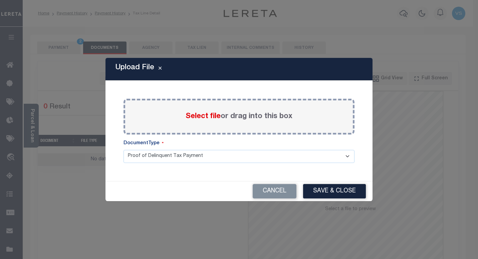
click at [194, 117] on span "Select file" at bounding box center [203, 116] width 35 height 7
click at [0, 0] on input "Select file or drag into this box" at bounding box center [0, 0] width 0 height 0
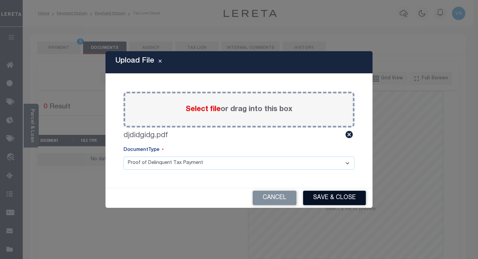
click at [315, 193] on button "Save & Close" at bounding box center [334, 197] width 63 height 14
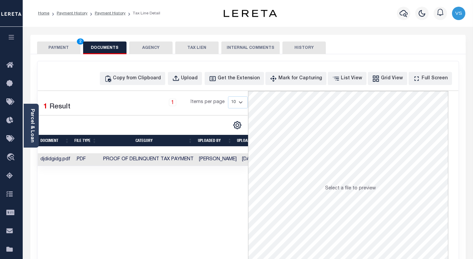
click at [54, 45] on button "PAYMENT 2" at bounding box center [58, 47] width 43 height 13
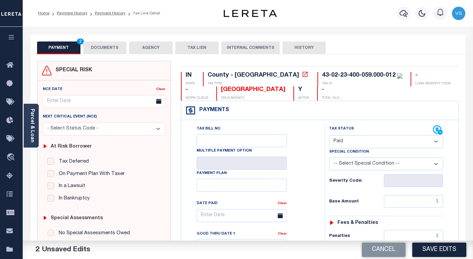
scroll to position [33, 0]
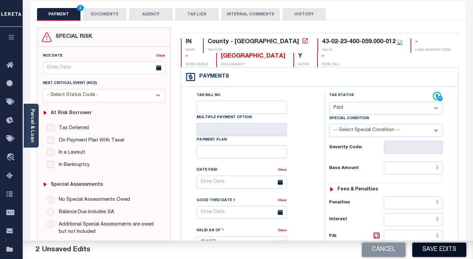
click at [431, 252] on button "Save Edits" at bounding box center [440, 249] width 54 height 14
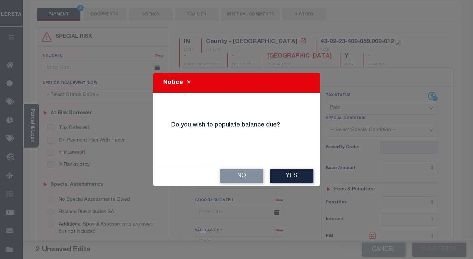
scroll to position [27, 0]
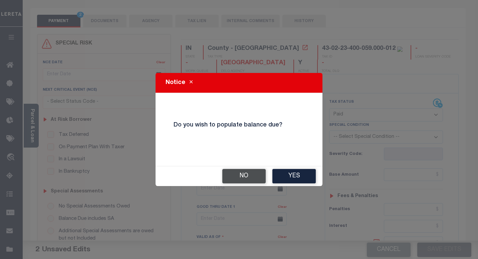
click at [231, 175] on button "No" at bounding box center [243, 176] width 43 height 14
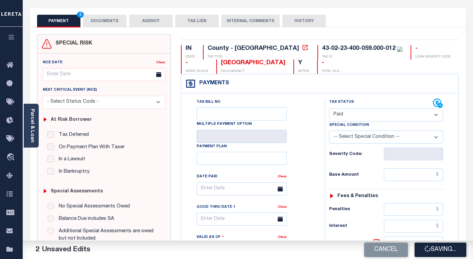
checkbox input "false"
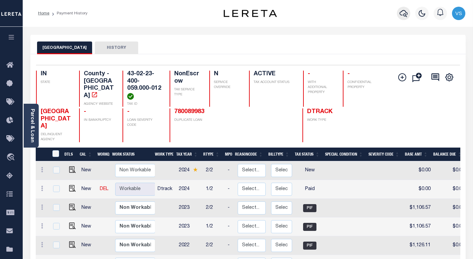
click at [403, 12] on icon "button" at bounding box center [404, 13] width 8 height 8
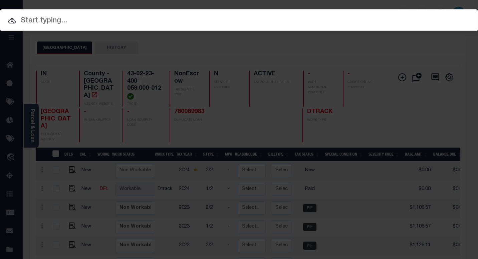
paste input "780089983"
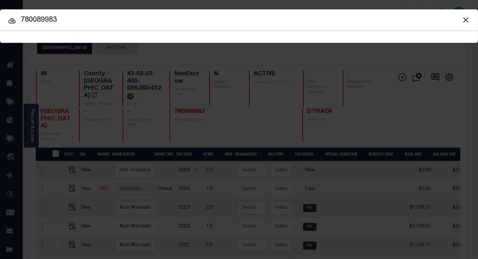
type input "780089983"
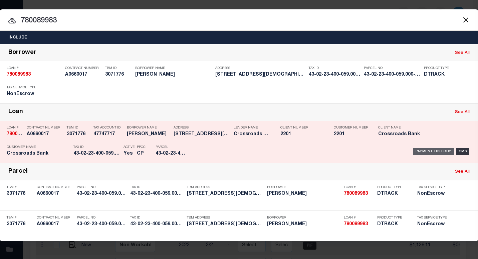
click at [428, 150] on div "Payment History" at bounding box center [433, 151] width 41 height 7
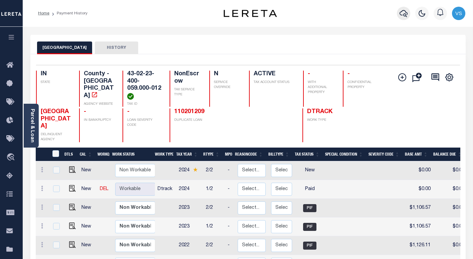
click at [405, 10] on icon "button" at bounding box center [404, 13] width 8 height 8
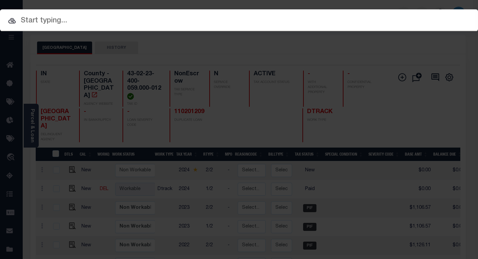
paste input "780091963"
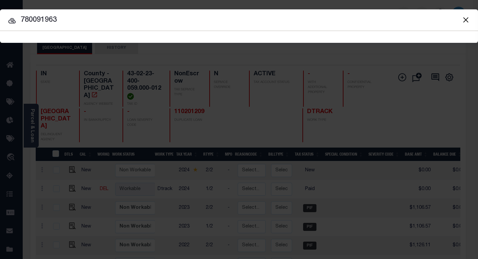
type input "780091963"
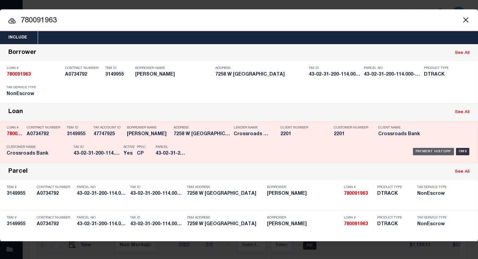
click at [425, 152] on div "Payment History" at bounding box center [433, 151] width 41 height 7
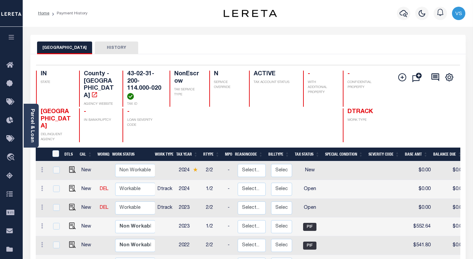
scroll to position [33, 0]
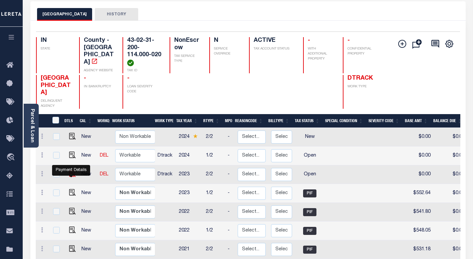
click at [71, 177] on img "" at bounding box center [72, 173] width 7 height 7
checkbox input "true"
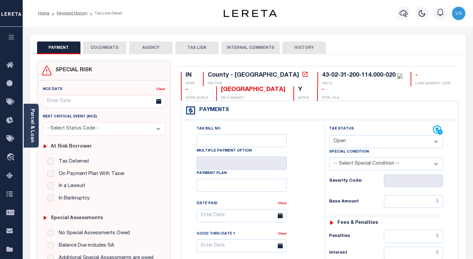
click at [346, 143] on select "- Select Status Code - Open Due/Unpaid Paid Incomplete No Tax Due Internal Refu…" at bounding box center [386, 141] width 114 height 13
select select "DUE"
click at [329, 135] on select "- Select Status Code - Open Due/Unpaid Paid Incomplete No Tax Due Internal Refu…" at bounding box center [386, 141] width 114 height 13
type input "[DATE]"
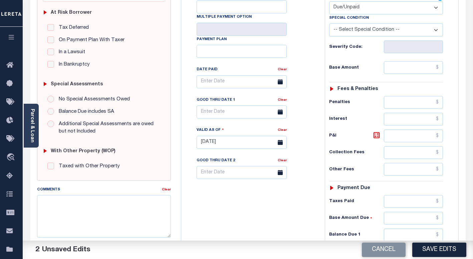
scroll to position [200, 0]
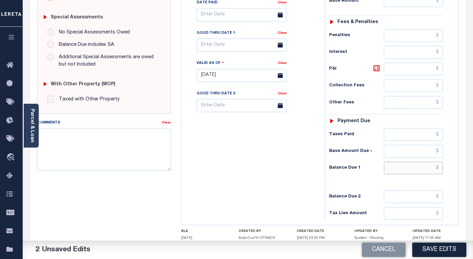
click at [417, 170] on input "text" at bounding box center [413, 167] width 59 height 13
paste input "607.9"
type input "$607.90"
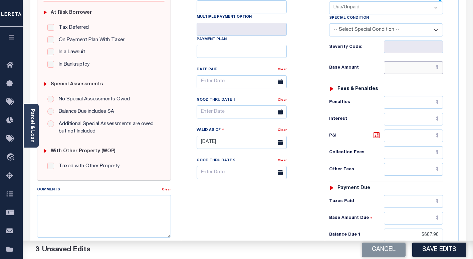
click at [411, 67] on input "text" at bounding box center [413, 67] width 59 height 13
paste input "552.64"
type input "$552.64"
click at [375, 135] on icon at bounding box center [377, 135] width 8 height 8
type input "$55.26"
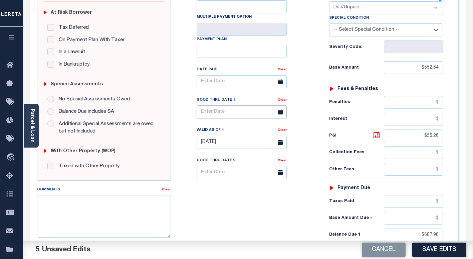
click at [209, 112] on input "text" at bounding box center [242, 111] width 90 height 13
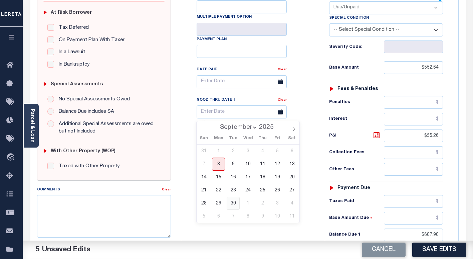
click at [235, 203] on span "30" at bounding box center [233, 202] width 13 height 13
type input "09/30/2025"
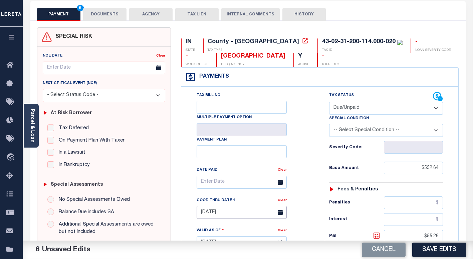
scroll to position [0, 0]
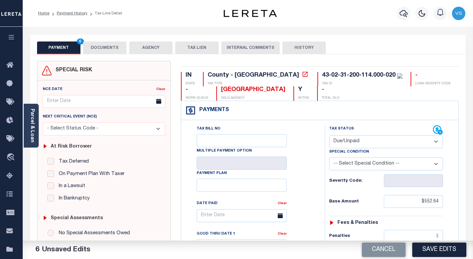
click at [105, 45] on button "DOCUMENTS" at bounding box center [104, 47] width 43 height 13
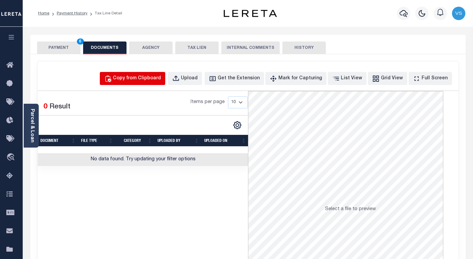
click at [140, 82] on div "Copy from Clipboard" at bounding box center [137, 78] width 48 height 7
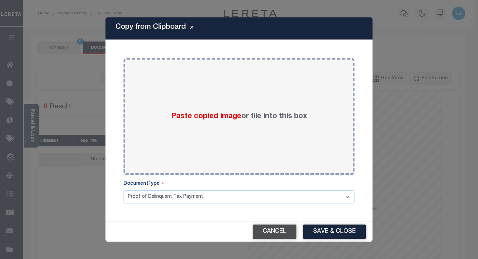
drag, startPoint x: 270, startPoint y: 235, endPoint x: 282, endPoint y: 235, distance: 11.4
click at [270, 235] on button "Cancel" at bounding box center [275, 231] width 44 height 14
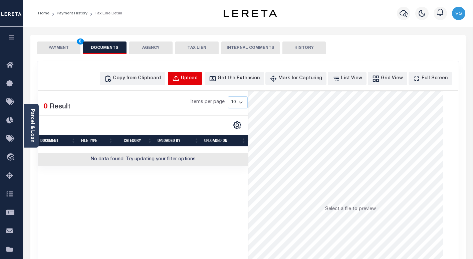
click at [198, 78] on div "Upload" at bounding box center [189, 78] width 17 height 7
select select "POP"
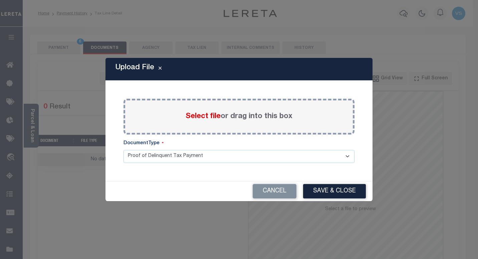
click at [203, 119] on span "Select file" at bounding box center [203, 116] width 35 height 7
click at [0, 0] on input "Select file or drag into this box" at bounding box center [0, 0] width 0 height 0
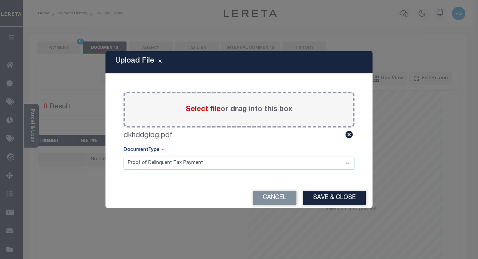
click at [313, 197] on button "Save & Close" at bounding box center [334, 197] width 63 height 14
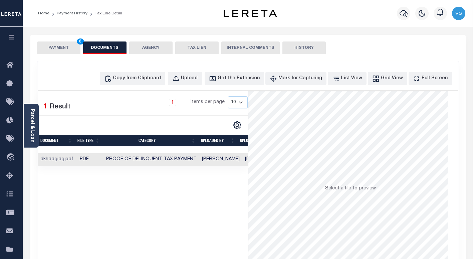
click at [59, 49] on button "PAYMENT 6" at bounding box center [58, 47] width 43 height 13
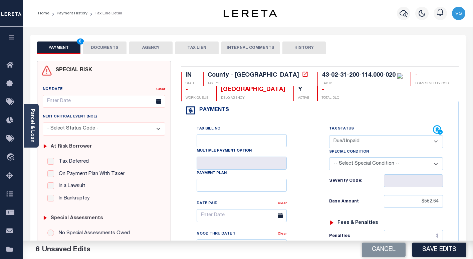
click at [104, 50] on button "DOCUMENTS" at bounding box center [104, 47] width 43 height 13
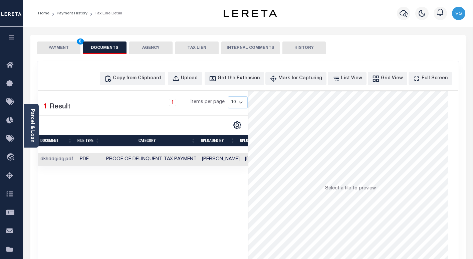
click at [73, 44] on button "PAYMENT 6" at bounding box center [58, 47] width 43 height 13
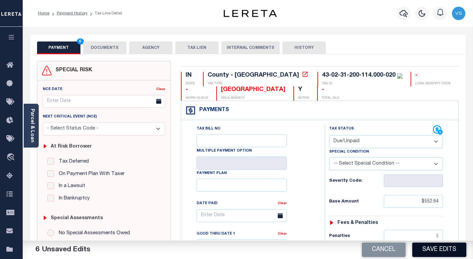
click at [432, 245] on button "Save Edits" at bounding box center [440, 249] width 54 height 14
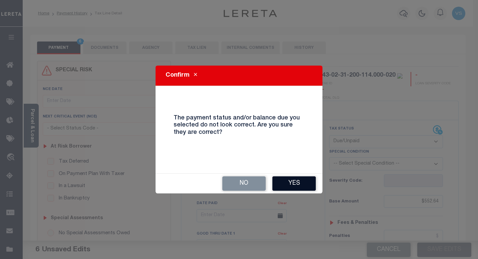
click at [289, 181] on button "Yes" at bounding box center [294, 183] width 43 height 14
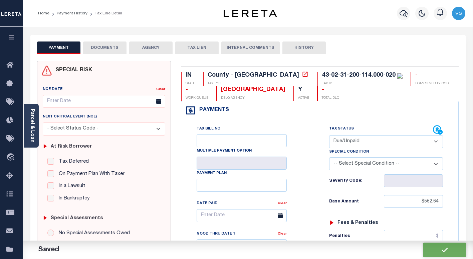
checkbox input "false"
type input "$552.64"
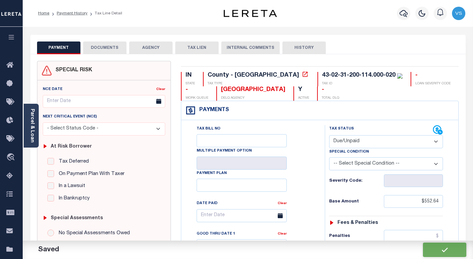
type input "$55.26"
type input "$607.9"
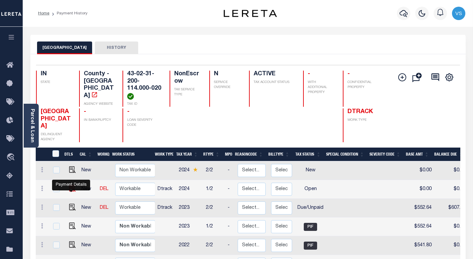
click at [72, 191] on img "" at bounding box center [72, 188] width 7 height 7
checkbox input "true"
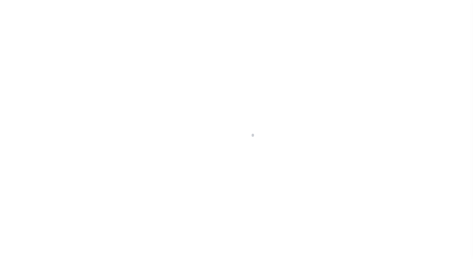
select select "OP2"
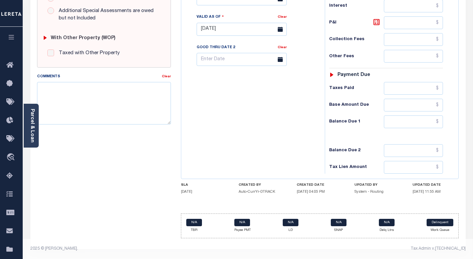
scroll to position [147, 0]
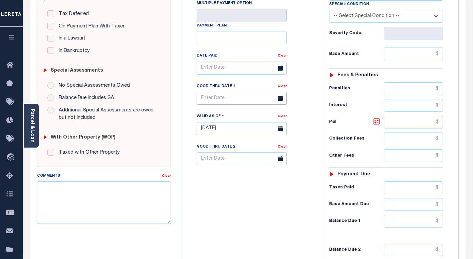
click at [212, 100] on input "text" at bounding box center [242, 98] width 90 height 13
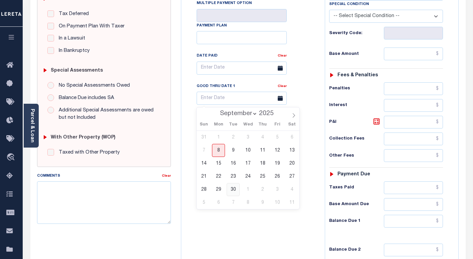
click at [233, 188] on span "30" at bounding box center [233, 189] width 13 height 13
type input "09/30/2025"
type input "[DATE]"
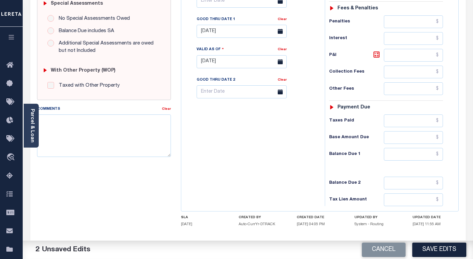
scroll to position [248, 0]
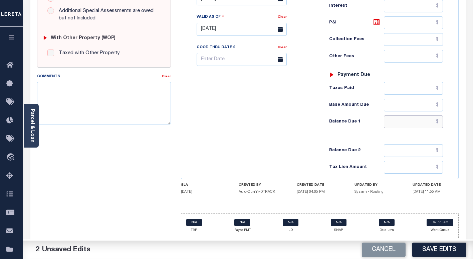
click at [401, 119] on input "text" at bounding box center [413, 121] width 59 height 13
click at [400, 124] on input "text" at bounding box center [413, 121] width 59 height 13
paste input "593.14"
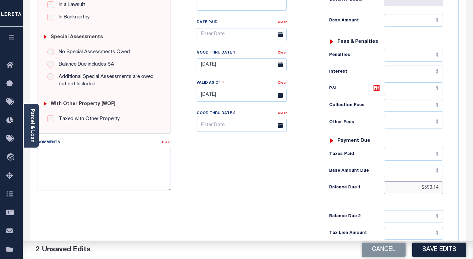
type input "$593.14"
paste input "507.16"
click at [405, 23] on input "text" at bounding box center [413, 20] width 59 height 13
type input "$507.16"
click at [376, 90] on icon at bounding box center [377, 88] width 4 height 4
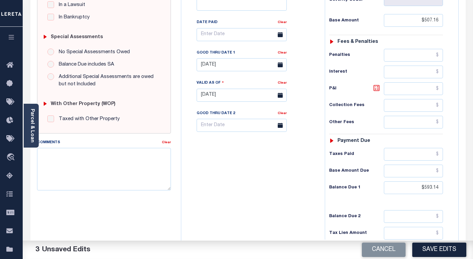
type input "$85.98"
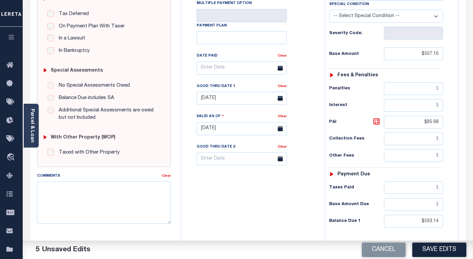
scroll to position [47, 0]
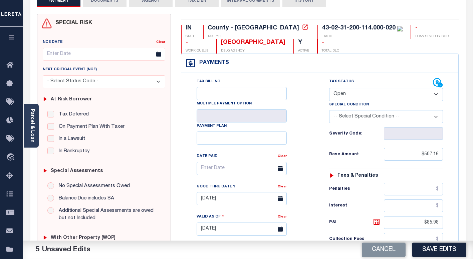
click at [368, 98] on select "- Select Status Code - Open Due/Unpaid Paid Incomplete No Tax Due Internal Refu…" at bounding box center [386, 94] width 114 height 13
select select "DUE"
click at [329, 88] on select "- Select Status Code - Open Due/Unpaid Paid Incomplete No Tax Due Internal Refu…" at bounding box center [386, 94] width 114 height 13
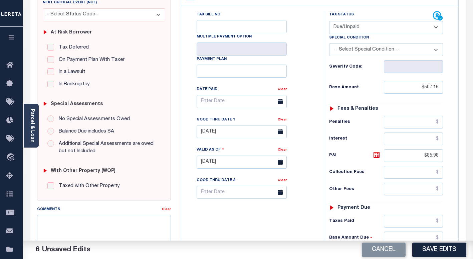
scroll to position [0, 0]
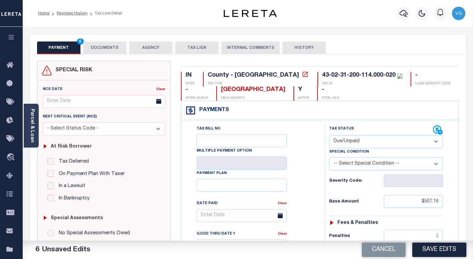
click at [100, 46] on button "DOCUMENTS" at bounding box center [104, 47] width 43 height 13
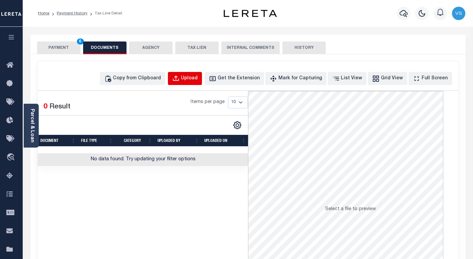
click at [193, 76] on button "Upload" at bounding box center [185, 78] width 34 height 13
select select "POP"
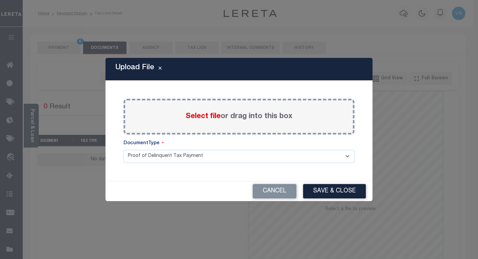
click at [197, 114] on span "Select file" at bounding box center [203, 116] width 35 height 7
click at [0, 0] on input "Select file or drag into this box" at bounding box center [0, 0] width 0 height 0
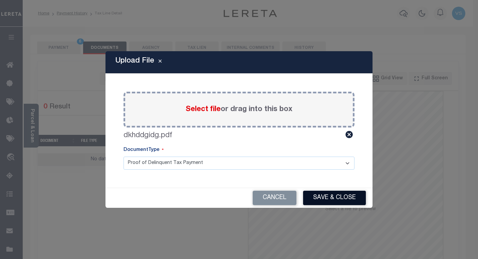
click at [313, 199] on button "Save & Close" at bounding box center [334, 197] width 63 height 14
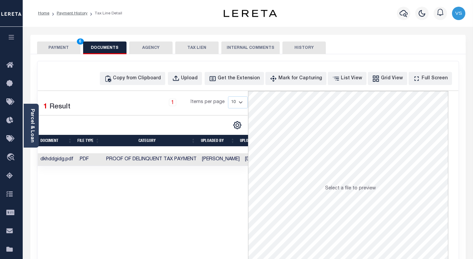
click at [62, 49] on button "PAYMENT 6" at bounding box center [58, 47] width 43 height 13
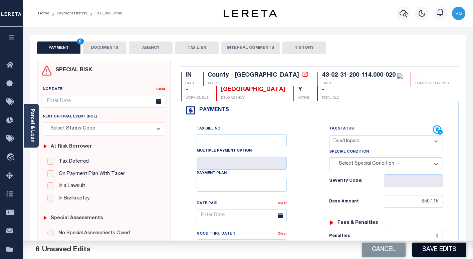
click at [421, 247] on button "Save Edits" at bounding box center [440, 249] width 54 height 14
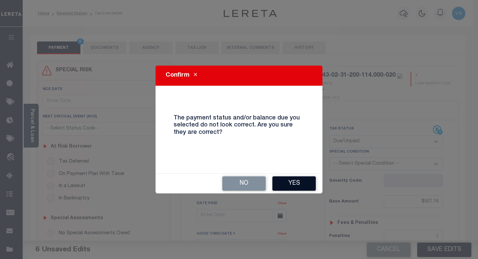
click at [282, 182] on button "Yes" at bounding box center [294, 183] width 43 height 14
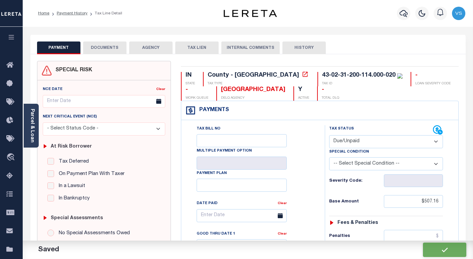
checkbox input "false"
type input "$507.16"
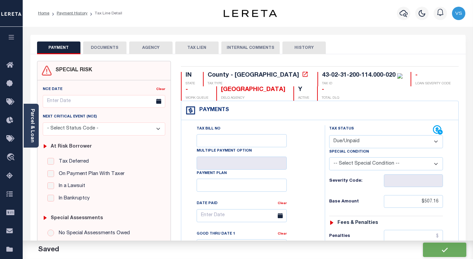
type input "$85.98"
type input "$593.14"
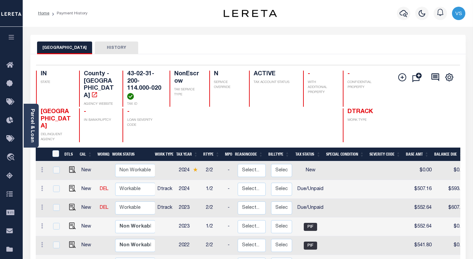
click at [113, 49] on button "HISTORY" at bounding box center [116, 47] width 43 height 13
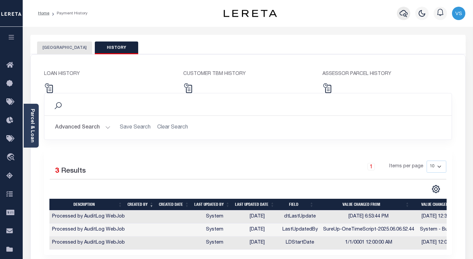
click at [403, 16] on icon "button" at bounding box center [404, 13] width 8 height 8
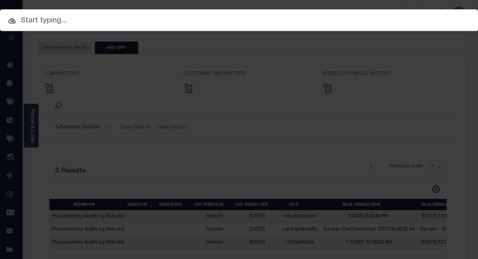
paste input "110203098"
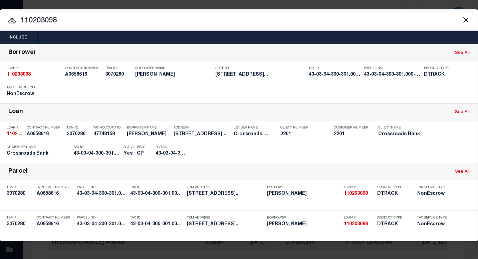
paste input "43-03-04-300-301.000-027"
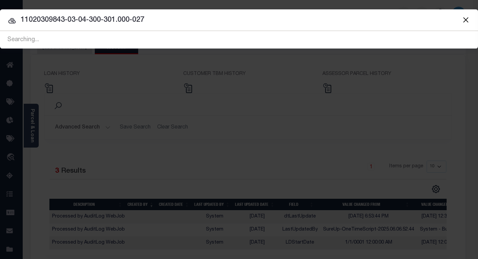
drag, startPoint x: 155, startPoint y: 19, endPoint x: 17, endPoint y: 18, distance: 138.6
click at [17, 18] on input "11020309843-03-04-300-301.000-027" at bounding box center [239, 20] width 478 height 12
click at [172, 16] on input "11020309843-03-04-300-301.000-027" at bounding box center [239, 20] width 478 height 12
drag, startPoint x: 152, startPoint y: 23, endPoint x: 57, endPoint y: 23, distance: 94.9
click at [57, 23] on input "11020309843-03-04-300-301.000-027" at bounding box center [239, 20] width 478 height 12
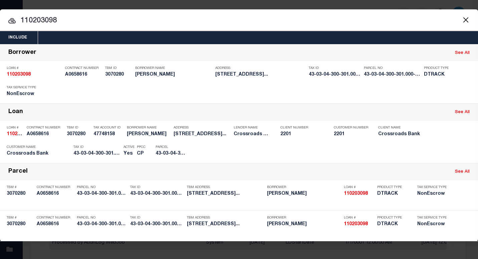
type input "110203098"
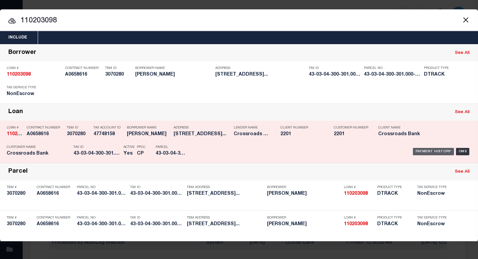
click at [429, 152] on div "Payment History" at bounding box center [433, 151] width 41 height 7
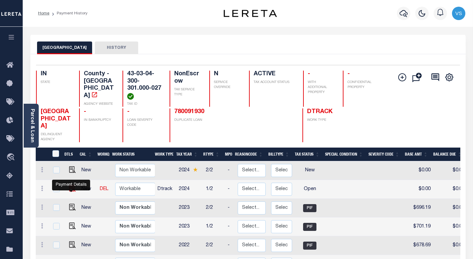
click at [69, 190] on img "" at bounding box center [72, 188] width 7 height 7
checkbox input "true"
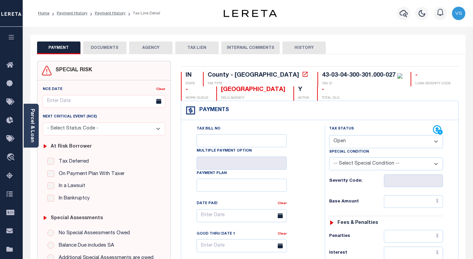
click at [352, 144] on select "- Select Status Code - Open Due/Unpaid Paid Incomplete No Tax Due Internal Refu…" at bounding box center [386, 141] width 114 height 13
select select "PYD"
click at [329, 135] on select "- Select Status Code - Open Due/Unpaid Paid Incomplete No Tax Due Internal Refu…" at bounding box center [386, 141] width 114 height 13
type input "[DATE]"
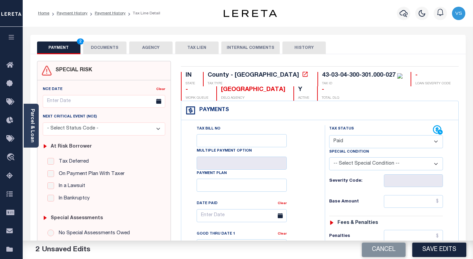
click at [103, 46] on button "DOCUMENTS" at bounding box center [104, 47] width 43 height 13
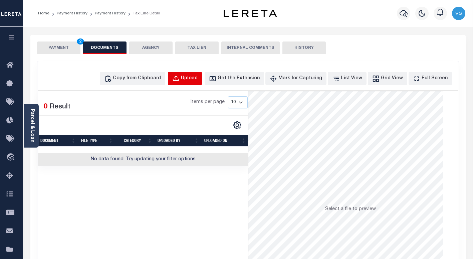
click at [198, 77] on div "Upload" at bounding box center [189, 78] width 17 height 7
select select "POP"
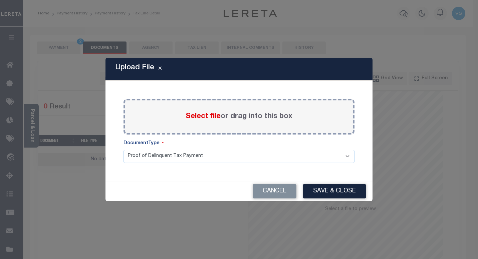
click at [198, 117] on span "Select file" at bounding box center [203, 116] width 35 height 7
click at [0, 0] on input "Select file or drag into this box" at bounding box center [0, 0] width 0 height 0
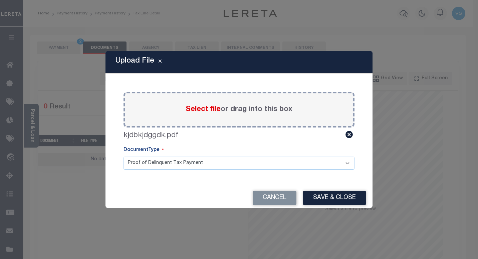
click at [324, 194] on button "Save & Close" at bounding box center [334, 197] width 63 height 14
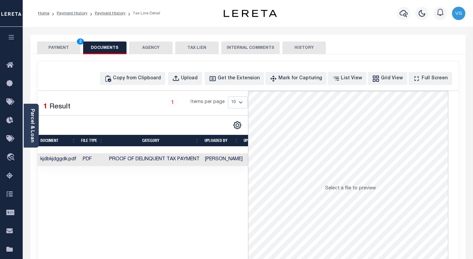
click at [48, 47] on button "PAYMENT 2" at bounding box center [58, 47] width 43 height 13
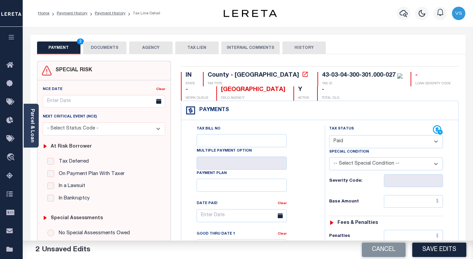
scroll to position [100, 0]
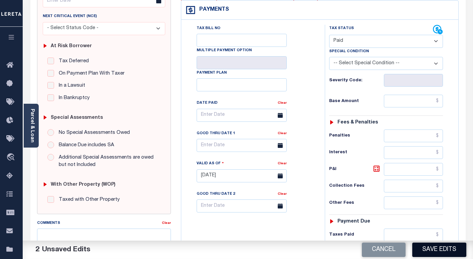
click at [441, 251] on button "Save Edits" at bounding box center [440, 249] width 54 height 14
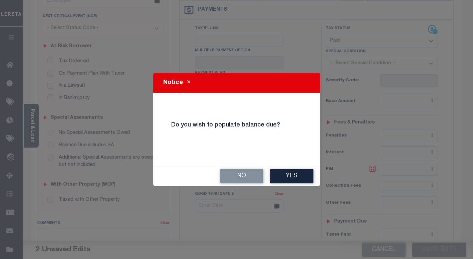
scroll to position [94, 0]
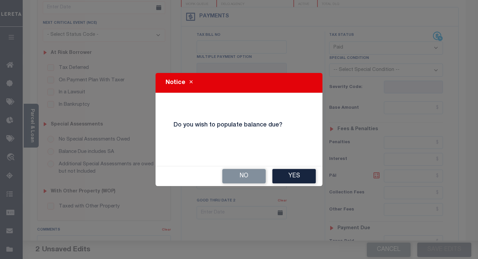
click at [243, 177] on button "No" at bounding box center [243, 176] width 43 height 14
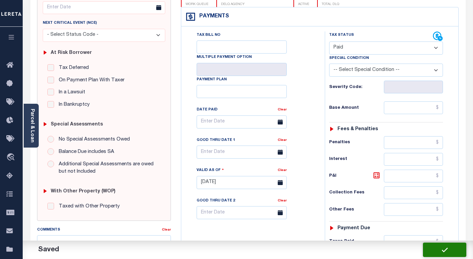
checkbox input "false"
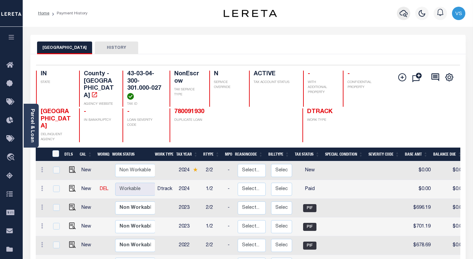
click at [403, 12] on icon "button" at bounding box center [404, 13] width 8 height 8
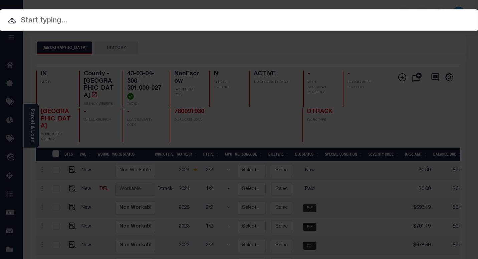
paste input "780091930"
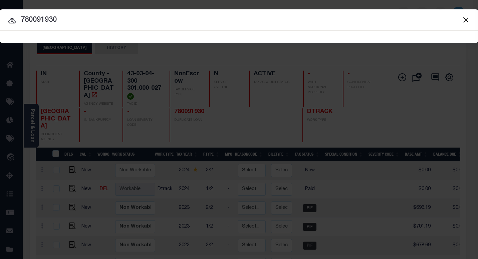
type input "780091930"
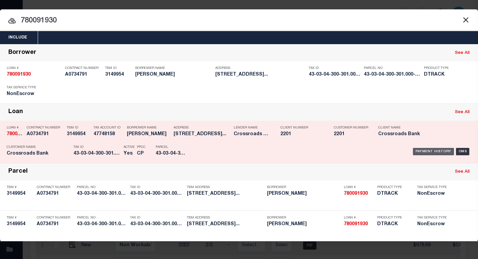
click at [418, 150] on div "Payment History" at bounding box center [433, 151] width 41 height 7
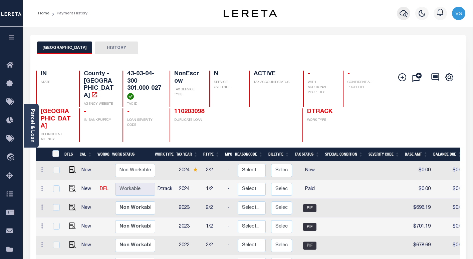
click at [403, 15] on icon "button" at bounding box center [404, 13] width 8 height 8
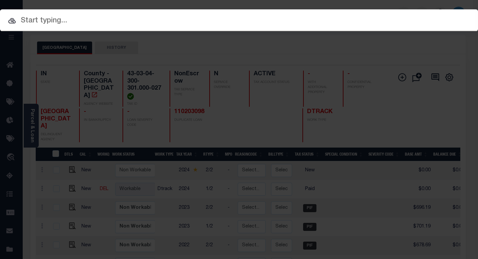
paste input "780088670"
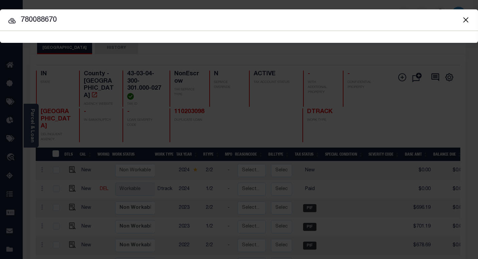
type input "780088670"
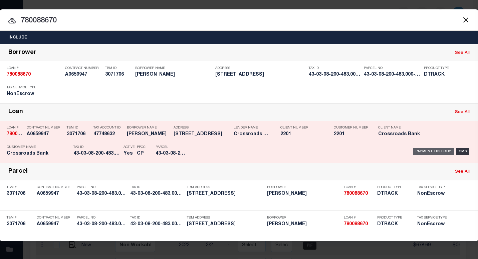
click at [422, 153] on div "Payment History" at bounding box center [433, 151] width 41 height 7
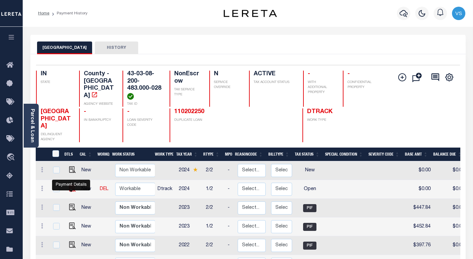
click at [70, 190] on img "" at bounding box center [72, 188] width 7 height 7
checkbox input "true"
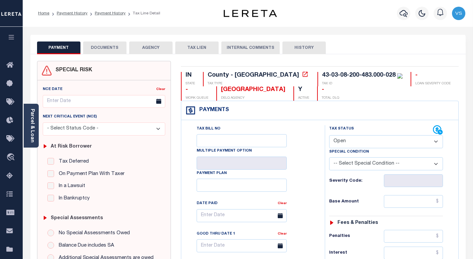
click at [342, 143] on select "- Select Status Code - Open Due/Unpaid Paid Incomplete No Tax Due Internal Refu…" at bounding box center [386, 141] width 114 height 13
select select "PYD"
click at [329, 135] on select "- Select Status Code - Open Due/Unpaid Paid Incomplete No Tax Due Internal Refu…" at bounding box center [386, 141] width 114 height 13
type input "[DATE]"
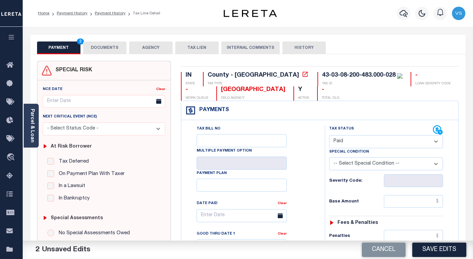
click at [108, 47] on button "DOCUMENTS" at bounding box center [104, 47] width 43 height 13
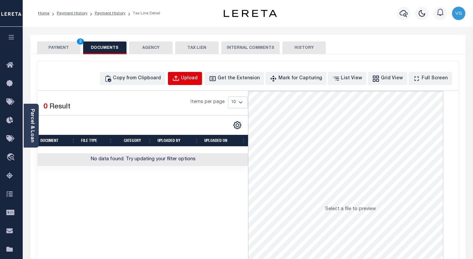
click at [195, 81] on div "Upload" at bounding box center [189, 78] width 17 height 7
select select "POP"
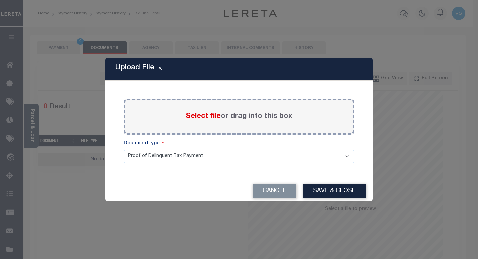
click at [207, 117] on span "Select file" at bounding box center [203, 116] width 35 height 7
click at [0, 0] on input "Select file or drag into this box" at bounding box center [0, 0] width 0 height 0
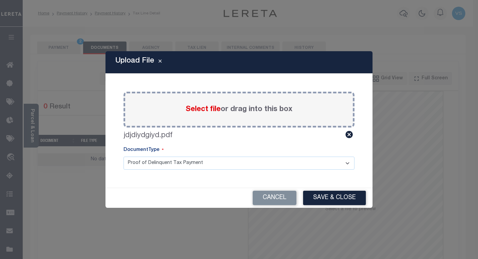
click at [337, 195] on button "Save & Close" at bounding box center [334, 197] width 63 height 14
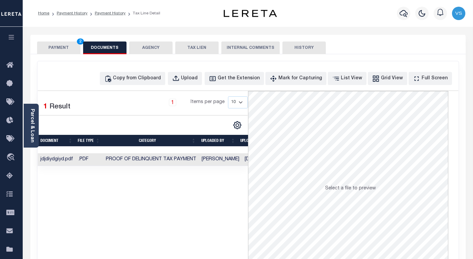
click at [57, 50] on button "PAYMENT 2" at bounding box center [58, 47] width 43 height 13
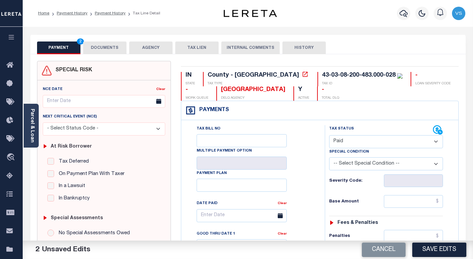
scroll to position [67, 0]
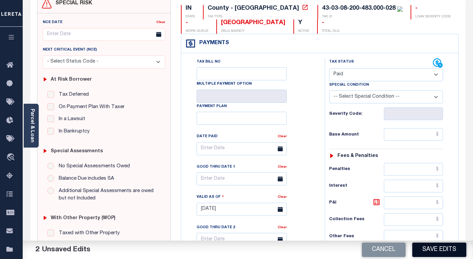
click at [423, 248] on button "Save Edits" at bounding box center [440, 249] width 54 height 14
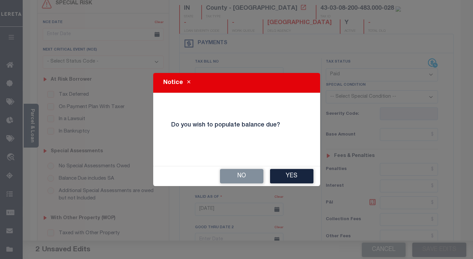
scroll to position [60, 0]
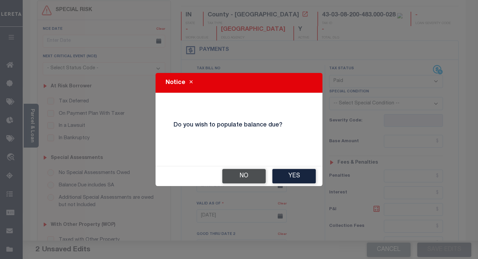
click at [240, 180] on button "No" at bounding box center [243, 176] width 43 height 14
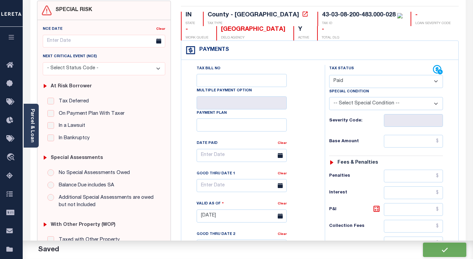
checkbox input "false"
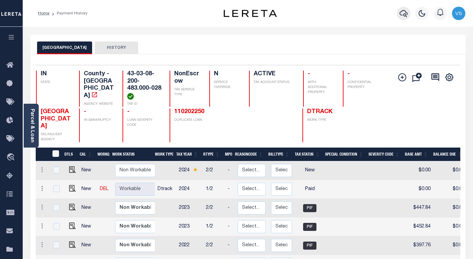
click at [403, 15] on icon "button" at bounding box center [404, 13] width 8 height 8
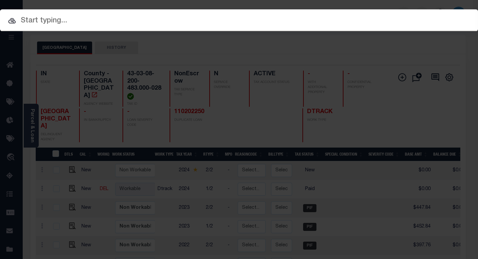
paste input "110203669"
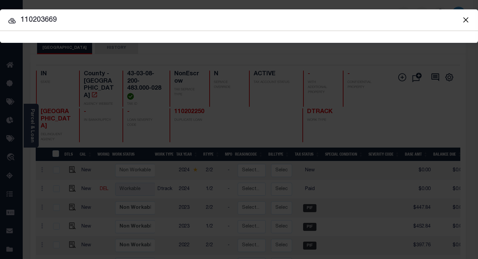
type input "110203669"
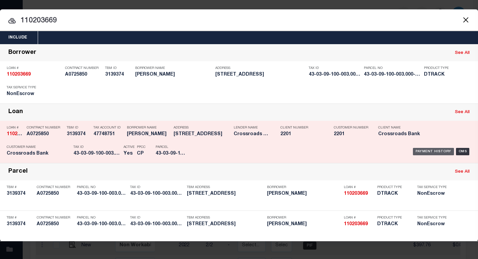
click at [432, 150] on div "Payment History" at bounding box center [433, 151] width 41 height 7
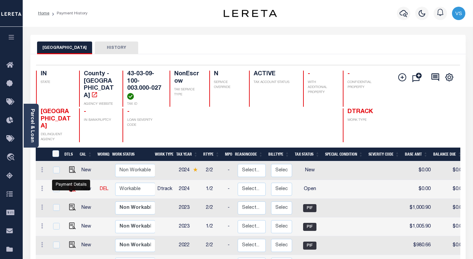
click at [71, 190] on img "" at bounding box center [72, 188] width 7 height 7
checkbox input "true"
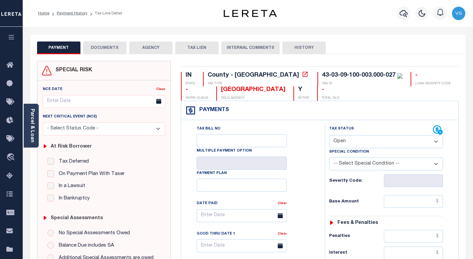
click at [339, 143] on select "- Select Status Code - Open Due/Unpaid Paid Incomplete No Tax Due Internal Refu…" at bounding box center [386, 141] width 114 height 13
select select "PYD"
click at [329, 135] on select "- Select Status Code - Open Due/Unpaid Paid Incomplete No Tax Due Internal Refu…" at bounding box center [386, 141] width 114 height 13
type input "[DATE]"
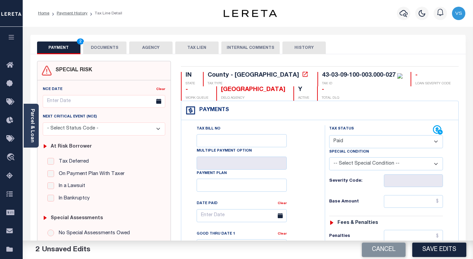
click at [90, 46] on button "DOCUMENTS" at bounding box center [104, 47] width 43 height 13
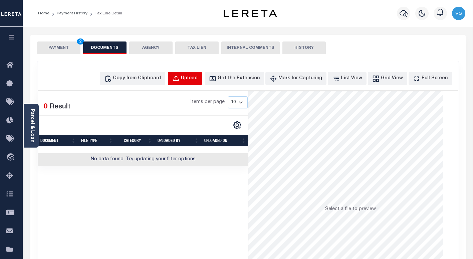
click at [195, 80] on div "Upload" at bounding box center [189, 78] width 17 height 7
select select "POP"
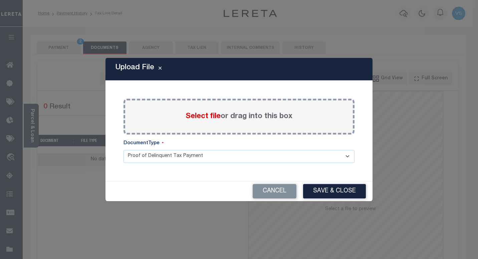
click at [198, 114] on span "Select file" at bounding box center [203, 116] width 35 height 7
click at [0, 0] on input "Select file or drag into this box" at bounding box center [0, 0] width 0 height 0
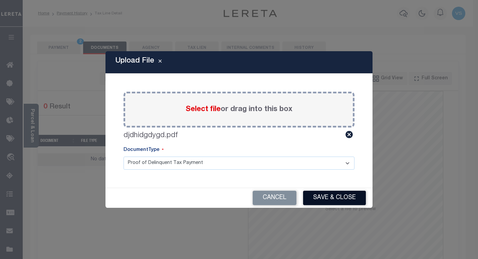
click at [317, 195] on button "Save & Close" at bounding box center [334, 197] width 63 height 14
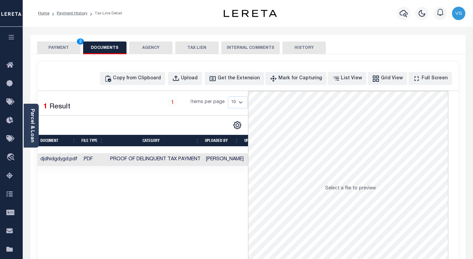
click at [48, 48] on button "PAYMENT 2" at bounding box center [58, 47] width 43 height 13
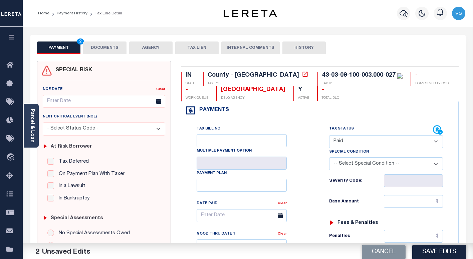
scroll to position [67, 0]
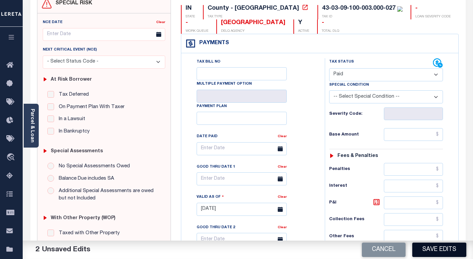
click at [429, 246] on button "Save Edits" at bounding box center [440, 249] width 54 height 14
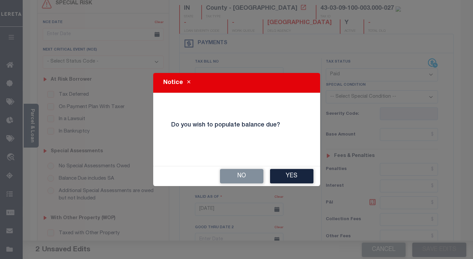
scroll to position [60, 0]
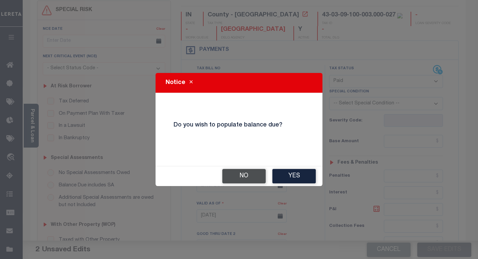
click at [234, 172] on button "No" at bounding box center [243, 176] width 43 height 14
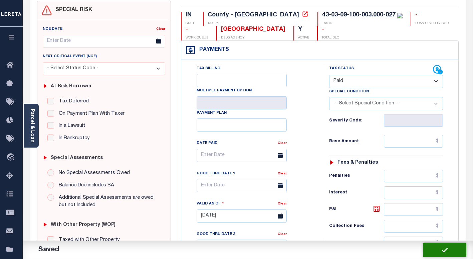
checkbox input "false"
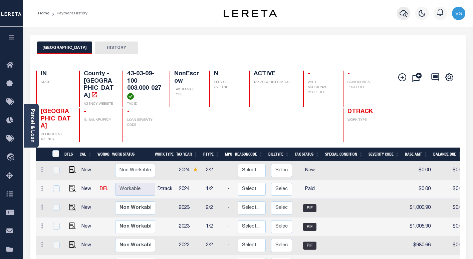
click at [403, 15] on icon "button" at bounding box center [404, 13] width 8 height 8
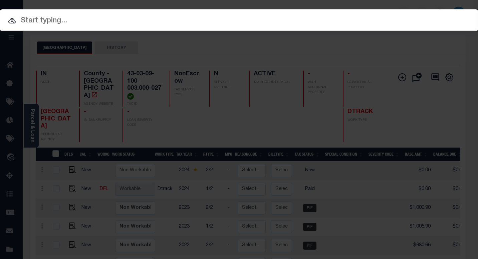
paste input "780088951"
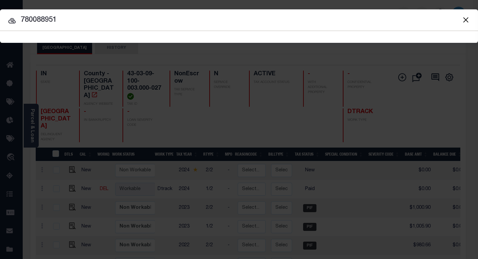
type input "780088951"
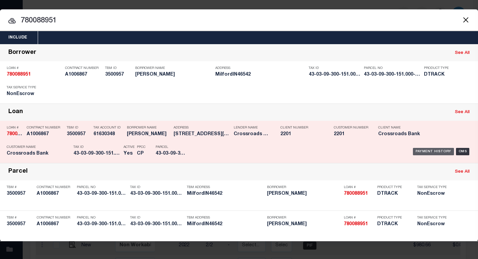
click at [425, 150] on div "Payment History" at bounding box center [433, 151] width 41 height 7
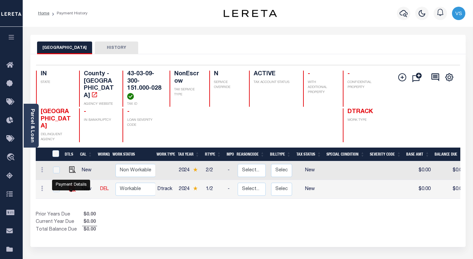
click at [72, 191] on img "" at bounding box center [72, 188] width 7 height 7
checkbox input "true"
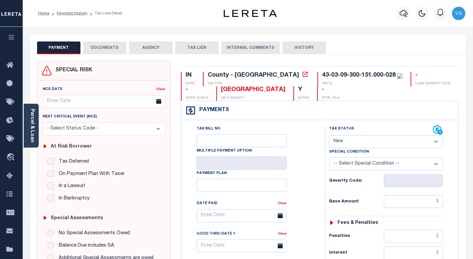
click at [363, 142] on select "- Select Status Code - Open Due/Unpaid Paid Incomplete No Tax Due Internal Refu…" at bounding box center [386, 141] width 114 height 13
select select "PYD"
click at [329, 135] on select "- Select Status Code - Open Due/Unpaid Paid Incomplete No Tax Due Internal Refu…" at bounding box center [386, 141] width 114 height 13
type input "[DATE]"
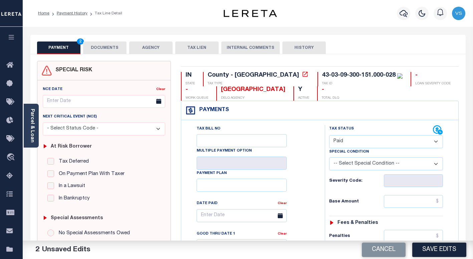
click at [109, 49] on button "DOCUMENTS" at bounding box center [104, 47] width 43 height 13
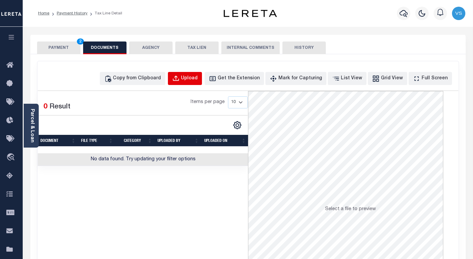
click at [195, 77] on div "Upload" at bounding box center [189, 78] width 17 height 7
select select "POP"
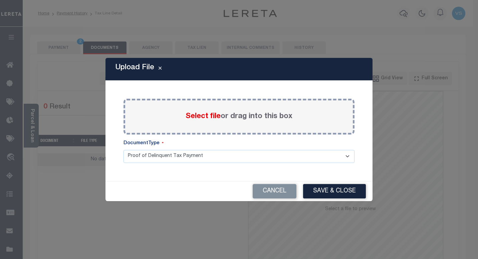
click at [196, 117] on span "Select file" at bounding box center [203, 116] width 35 height 7
click at [0, 0] on input "Select file or drag into this box" at bounding box center [0, 0] width 0 height 0
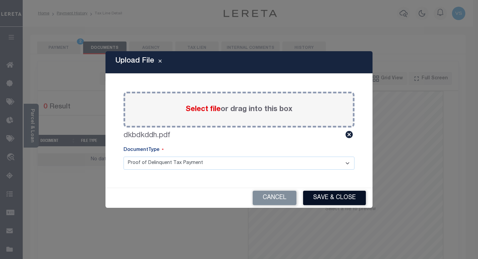
click at [329, 198] on button "Save & Close" at bounding box center [334, 197] width 63 height 14
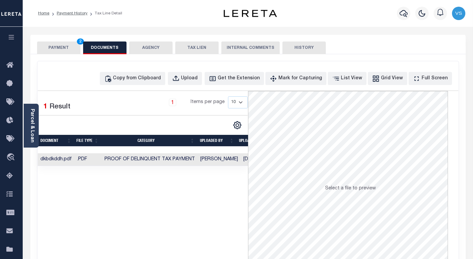
click at [55, 49] on button "PAYMENT 2" at bounding box center [58, 47] width 43 height 13
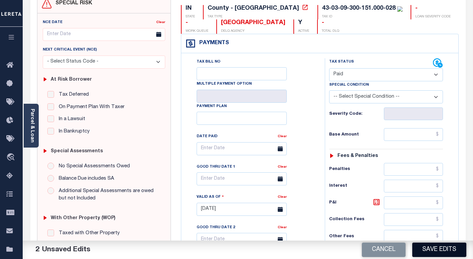
click at [428, 247] on button "Save Edits" at bounding box center [440, 249] width 54 height 14
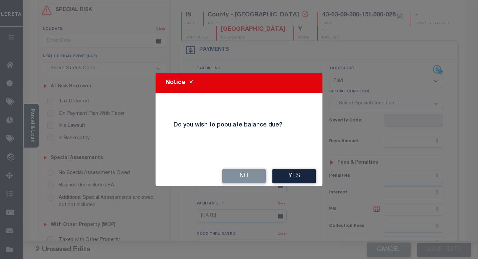
click at [254, 177] on button "No" at bounding box center [243, 176] width 43 height 14
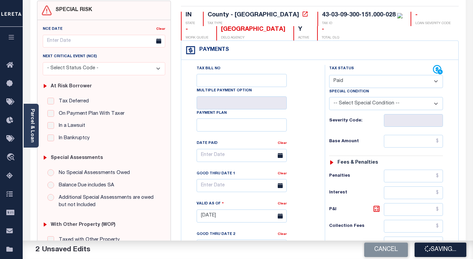
checkbox input "false"
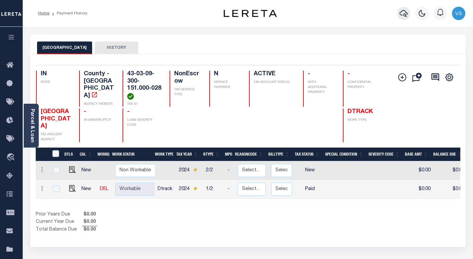
click at [404, 17] on icon "button" at bounding box center [404, 13] width 8 height 8
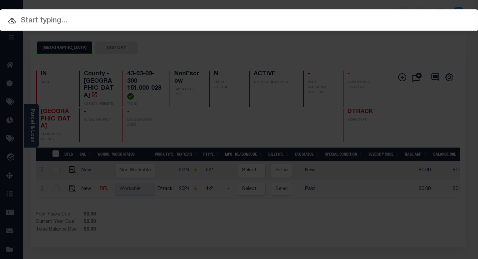
paste input "110125054"
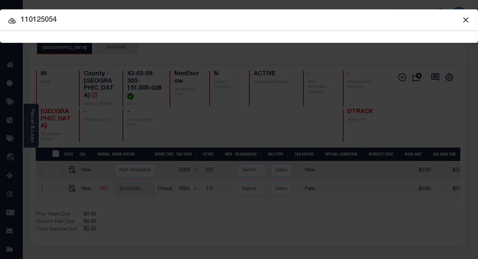
type input "110125054"
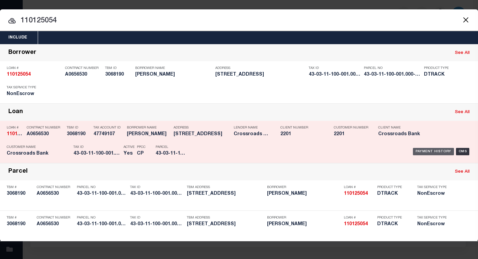
click at [432, 154] on div "Payment History" at bounding box center [433, 151] width 41 height 7
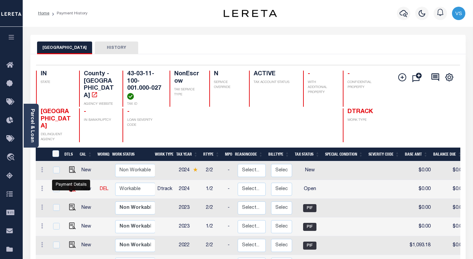
click at [69, 189] on img "" at bounding box center [72, 188] width 7 height 7
checkbox input "true"
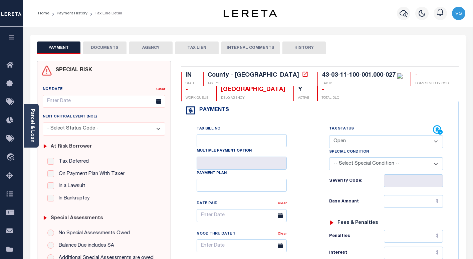
click at [347, 141] on select "- Select Status Code - Open Due/Unpaid Paid Incomplete No Tax Due Internal Refu…" at bounding box center [386, 141] width 114 height 13
select select "PYD"
click at [329, 135] on select "- Select Status Code - Open Due/Unpaid Paid Incomplete No Tax Due Internal Refu…" at bounding box center [386, 141] width 114 height 13
type input "[DATE]"
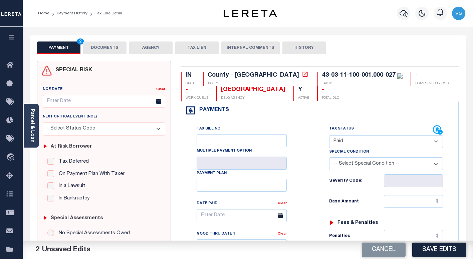
click at [98, 49] on button "DOCUMENTS" at bounding box center [104, 47] width 43 height 13
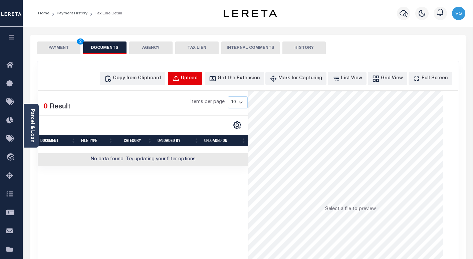
click at [194, 82] on div "Upload" at bounding box center [189, 78] width 17 height 7
select select "POP"
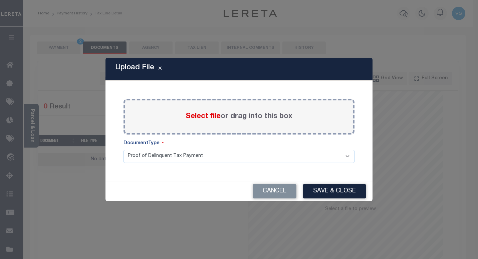
click at [195, 118] on span "Select file" at bounding box center [203, 116] width 35 height 7
click at [0, 0] on input "Select file or drag into this box" at bounding box center [0, 0] width 0 height 0
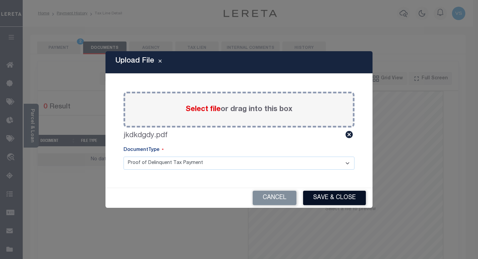
click at [329, 201] on button "Save & Close" at bounding box center [334, 197] width 63 height 14
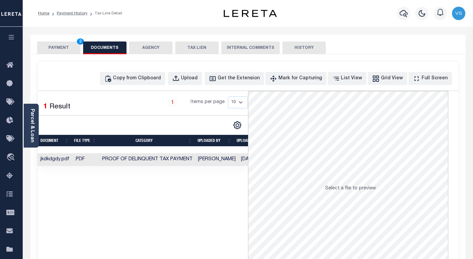
click at [65, 51] on button "PAYMENT 2" at bounding box center [58, 47] width 43 height 13
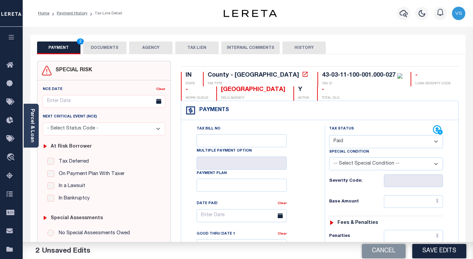
scroll to position [67, 0]
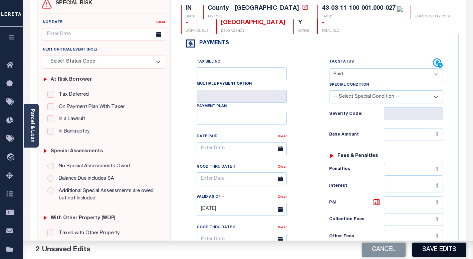
click at [429, 248] on button "Save Edits" at bounding box center [440, 249] width 54 height 14
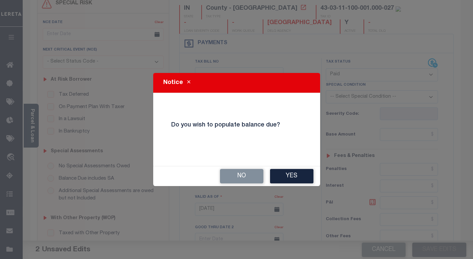
scroll to position [60, 0]
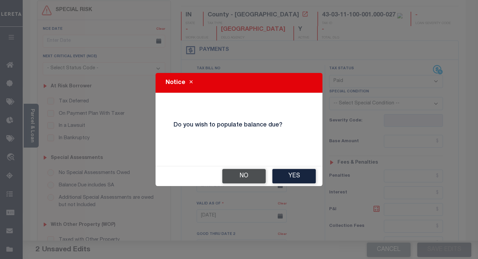
click at [249, 176] on button "No" at bounding box center [243, 176] width 43 height 14
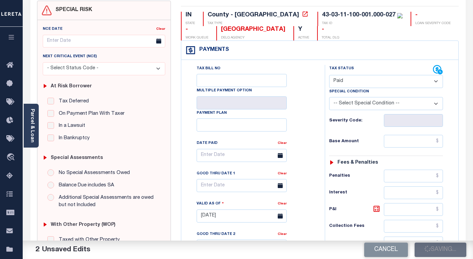
checkbox input "false"
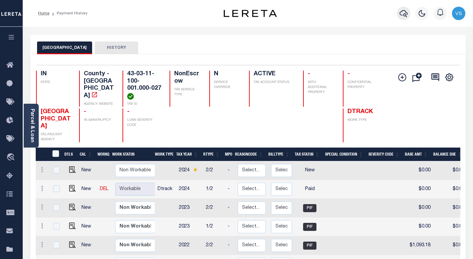
click at [404, 13] on icon "button" at bounding box center [404, 13] width 8 height 8
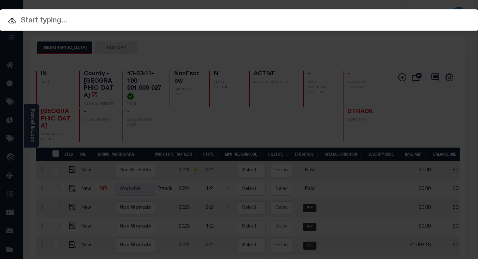
paste input "780088886"
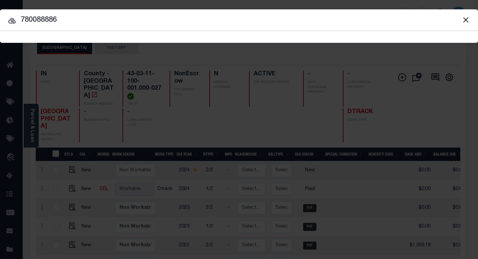
type input "780088886"
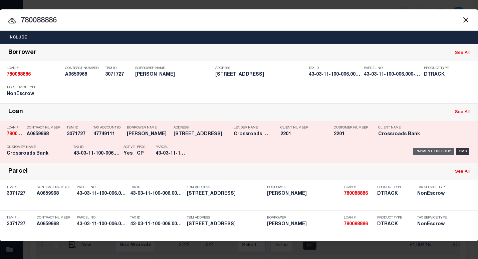
click at [422, 154] on div "Payment History" at bounding box center [433, 151] width 41 height 7
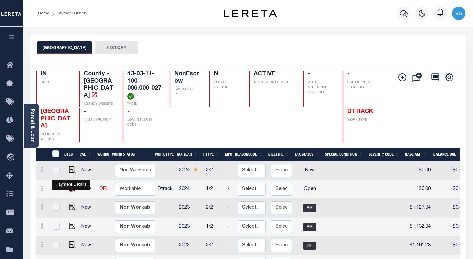
click at [69, 190] on img "" at bounding box center [72, 188] width 7 height 7
checkbox input "true"
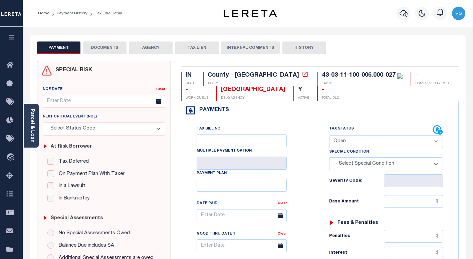
click at [341, 143] on select "- Select Status Code - Open Due/Unpaid Paid Incomplete No Tax Due Internal Refu…" at bounding box center [386, 141] width 114 height 13
select select "PYD"
click at [329, 135] on select "- Select Status Code - Open Due/Unpaid Paid Incomplete No Tax Due Internal Refu…" at bounding box center [386, 141] width 114 height 13
type input "[DATE]"
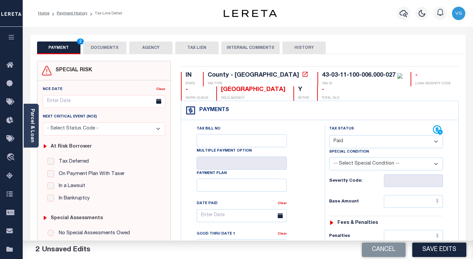
click at [98, 47] on button "DOCUMENTS" at bounding box center [104, 47] width 43 height 13
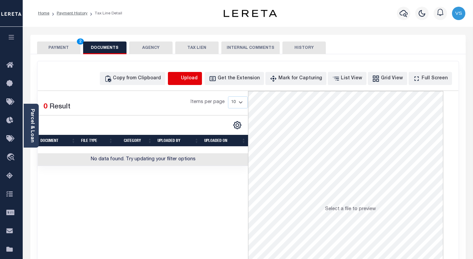
click at [180, 77] on icon "button" at bounding box center [175, 78] width 7 height 7
select select "POP"
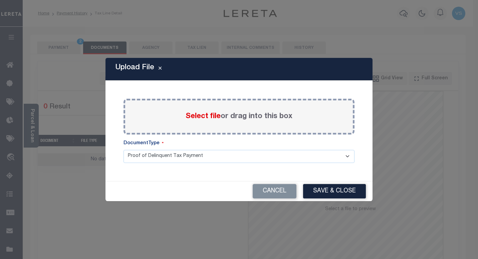
click at [186, 115] on span "Select file" at bounding box center [203, 116] width 35 height 7
click at [0, 0] on input "Select file or drag into this box" at bounding box center [0, 0] width 0 height 0
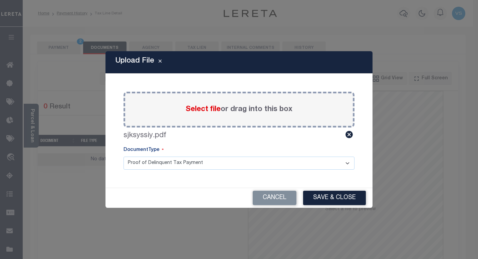
click at [317, 198] on button "Save & Close" at bounding box center [334, 197] width 63 height 14
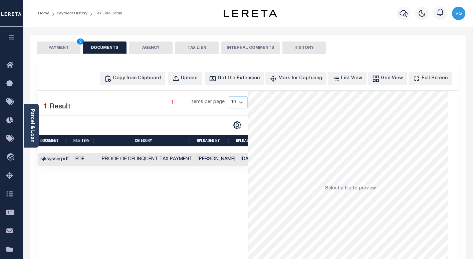
click at [54, 48] on button "PAYMENT 2" at bounding box center [58, 47] width 43 height 13
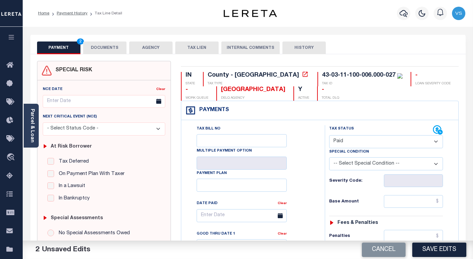
scroll to position [67, 0]
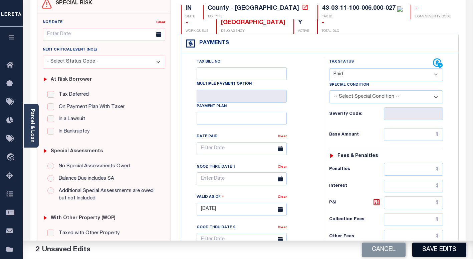
click at [422, 248] on button "Save Edits" at bounding box center [440, 249] width 54 height 14
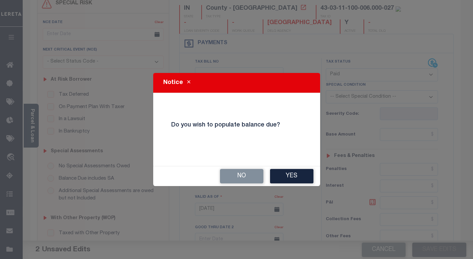
scroll to position [60, 0]
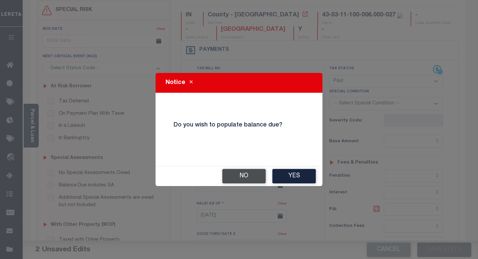
click at [240, 172] on button "No" at bounding box center [243, 176] width 43 height 14
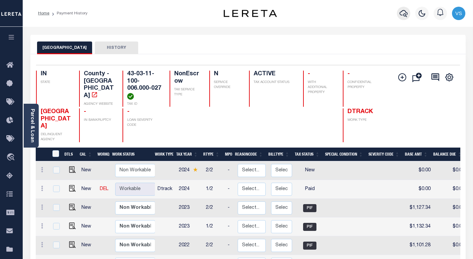
click at [405, 13] on icon "button" at bounding box center [404, 13] width 8 height 8
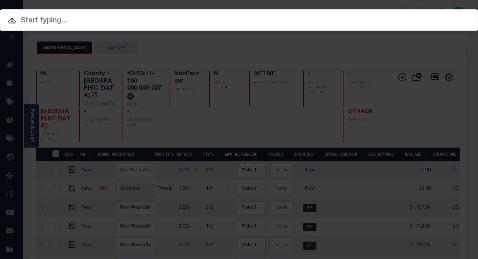
paste input "780088902"
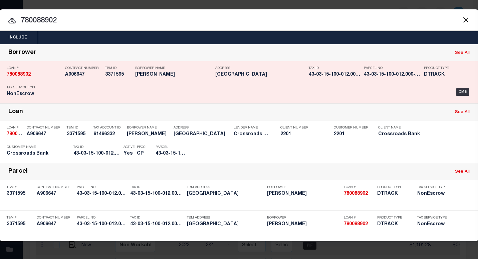
paste input "43-03-15-100-012.000-027"
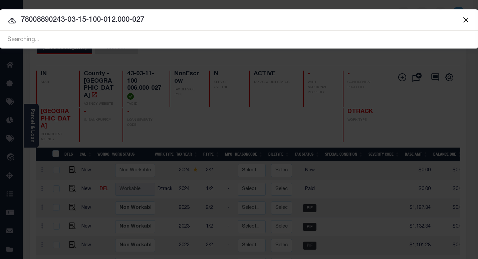
click at [167, 19] on input "78008890243-03-15-100-012.000-027" at bounding box center [239, 20] width 478 height 12
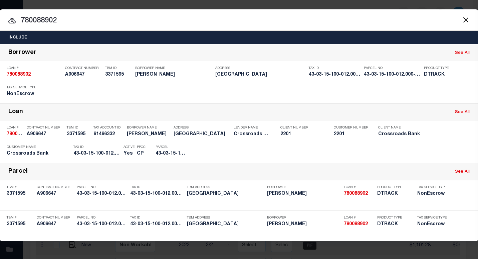
type input "780088902"
click at [420, 151] on div "Payment History" at bounding box center [433, 151] width 41 height 7
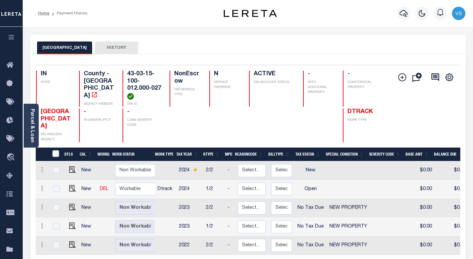
click at [67, 191] on link at bounding box center [71, 188] width 10 height 5
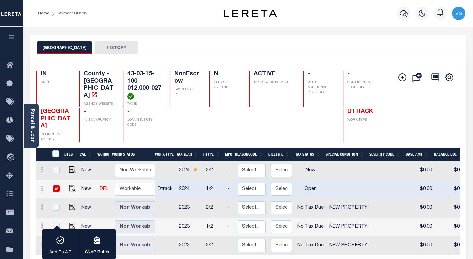
checkbox input "true"
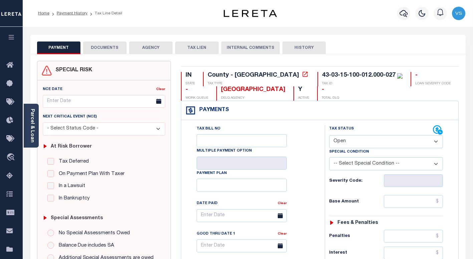
click at [354, 142] on select "- Select Status Code - Open Due/Unpaid Paid Incomplete No Tax Due Internal Refu…" at bounding box center [386, 141] width 114 height 13
select select "PYD"
click at [329, 135] on select "- Select Status Code - Open Due/Unpaid Paid Incomplete No Tax Due Internal Refu…" at bounding box center [386, 141] width 114 height 13
type input "[DATE]"
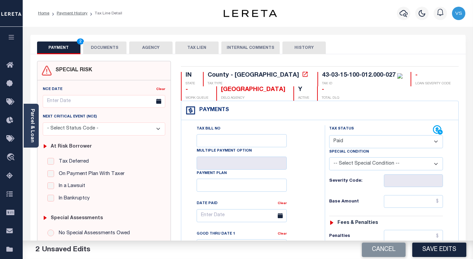
click at [101, 49] on button "DOCUMENTS" at bounding box center [104, 47] width 43 height 13
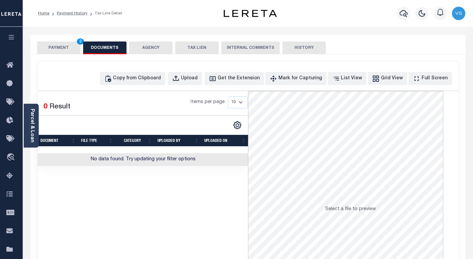
click at [63, 48] on button "PAYMENT 2" at bounding box center [58, 47] width 43 height 13
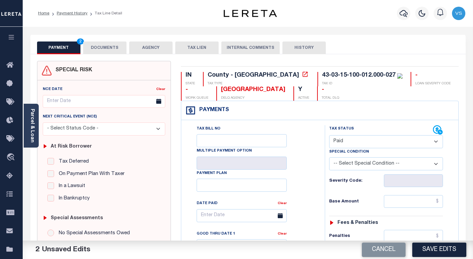
click at [97, 48] on button "DOCUMENTS" at bounding box center [104, 47] width 43 height 13
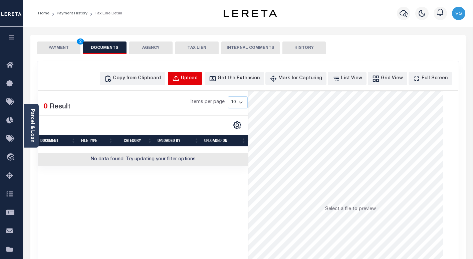
click at [197, 78] on div "Upload" at bounding box center [189, 78] width 17 height 7
select select "POP"
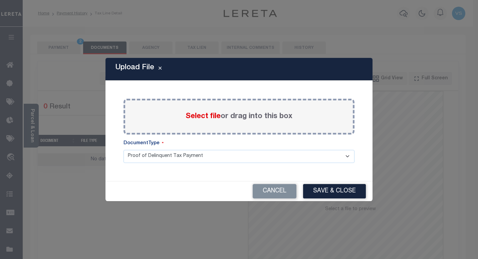
click at [207, 118] on span "Select file" at bounding box center [203, 116] width 35 height 7
click at [0, 0] on input "Select file or drag into this box" at bounding box center [0, 0] width 0 height 0
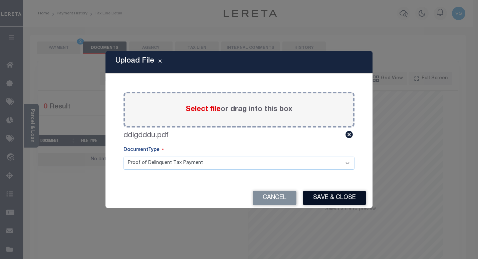
click at [326, 194] on button "Save & Close" at bounding box center [334, 197] width 63 height 14
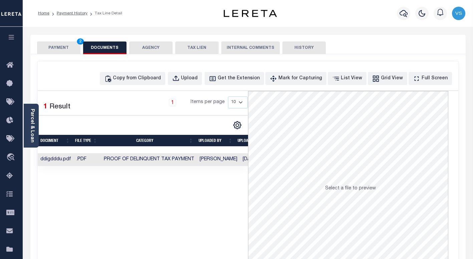
click at [62, 48] on button "PAYMENT 2" at bounding box center [58, 47] width 43 height 13
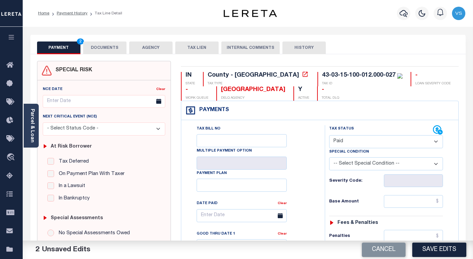
scroll to position [67, 0]
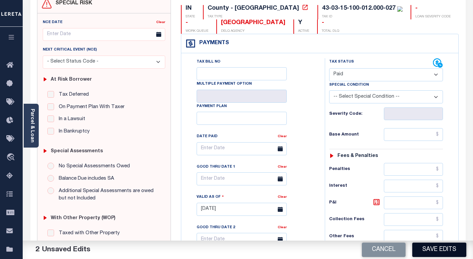
click at [427, 250] on button "Save Edits" at bounding box center [440, 249] width 54 height 14
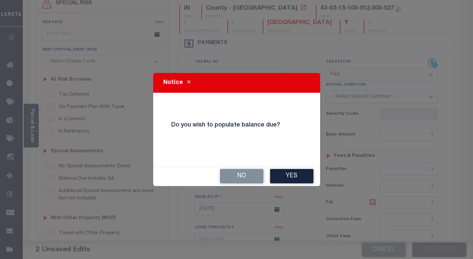
scroll to position [60, 0]
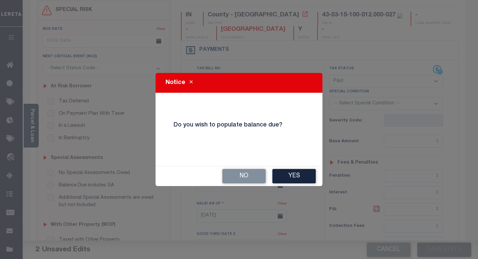
click at [250, 177] on button "No" at bounding box center [243, 176] width 43 height 14
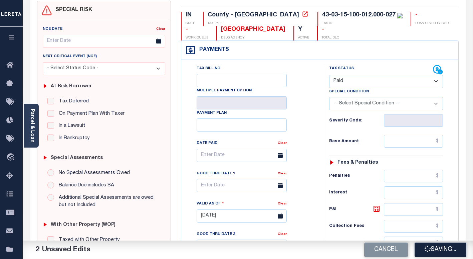
checkbox input "false"
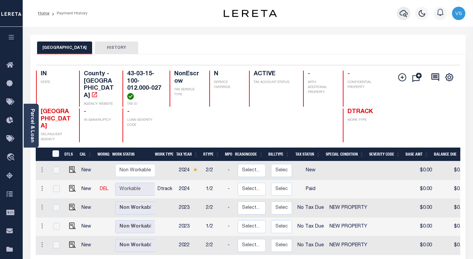
click at [405, 12] on icon "button" at bounding box center [404, 13] width 8 height 8
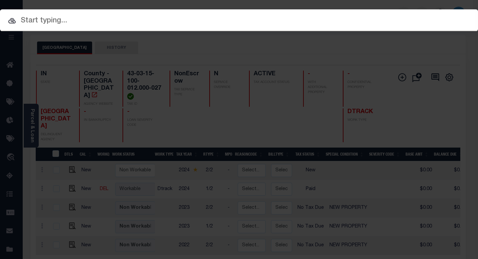
paste input "110204346"
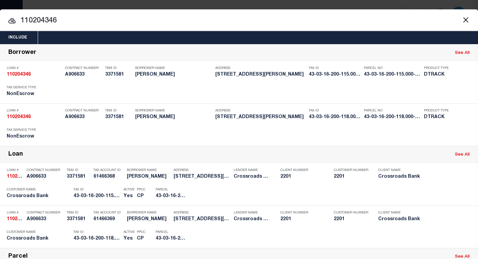
paste input "43-03-16-200-115.000-027"
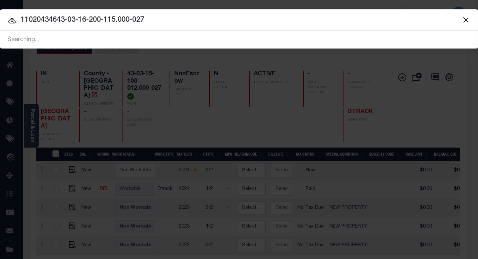
click at [155, 18] on input "11020434643-03-16-200-115.000-027" at bounding box center [239, 20] width 478 height 12
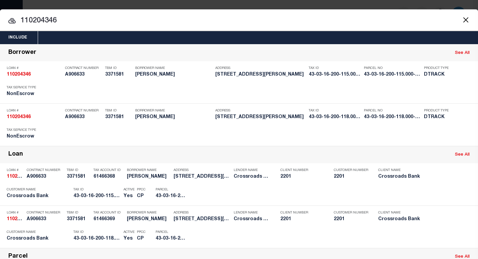
type input "110204346"
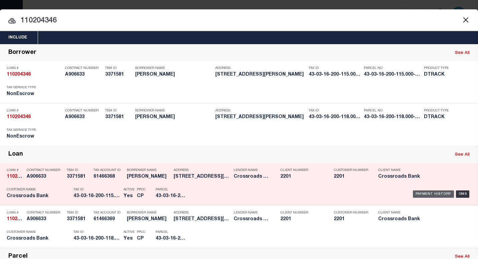
click at [418, 194] on div "Payment History" at bounding box center [433, 193] width 41 height 7
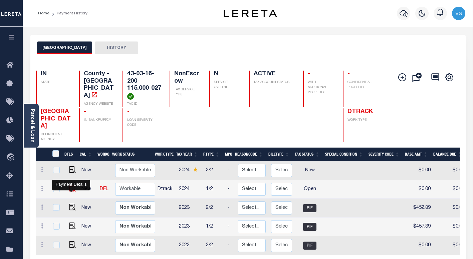
click at [70, 189] on img "" at bounding box center [72, 188] width 7 height 7
checkbox input "true"
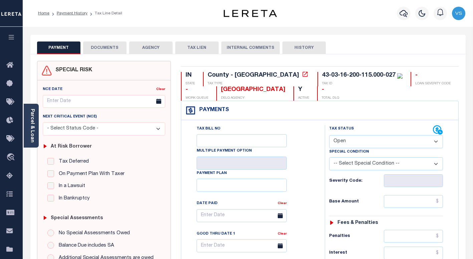
click at [352, 142] on select "- Select Status Code - Open Due/Unpaid Paid Incomplete No Tax Due Internal Refu…" at bounding box center [386, 141] width 114 height 13
select select "PYD"
click at [329, 135] on select "- Select Status Code - Open Due/Unpaid Paid Incomplete No Tax Due Internal Refu…" at bounding box center [386, 141] width 114 height 13
type input "09/08/2025"
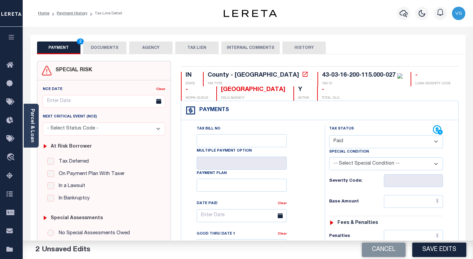
click at [106, 49] on button "DOCUMENTS" at bounding box center [104, 47] width 43 height 13
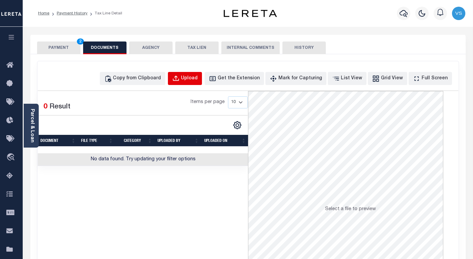
click at [193, 78] on button "Upload" at bounding box center [185, 78] width 34 height 13
select select "POP"
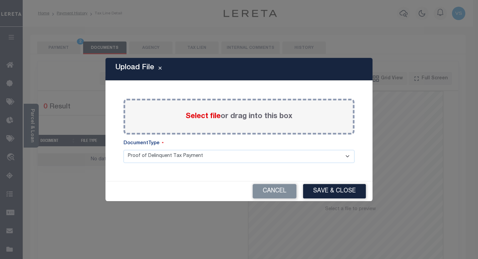
click at [200, 116] on span "Select file" at bounding box center [203, 116] width 35 height 7
click at [0, 0] on input "Select file or drag into this box" at bounding box center [0, 0] width 0 height 0
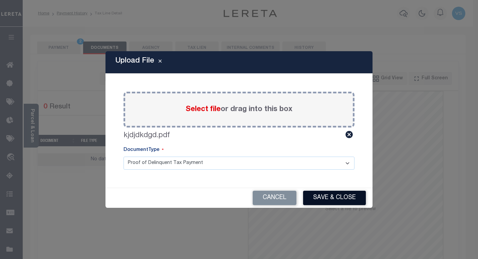
click at [331, 195] on button "Save & Close" at bounding box center [334, 197] width 63 height 14
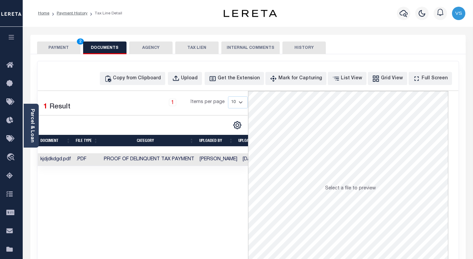
click at [48, 49] on button "PAYMENT 2" at bounding box center [58, 47] width 43 height 13
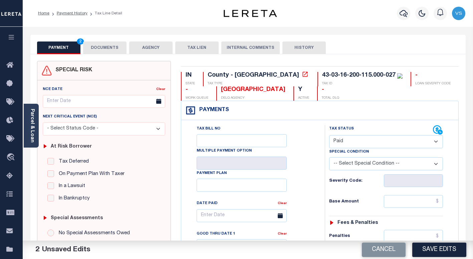
scroll to position [67, 0]
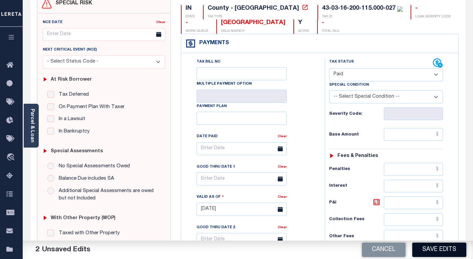
click at [429, 250] on button "Save Edits" at bounding box center [440, 249] width 54 height 14
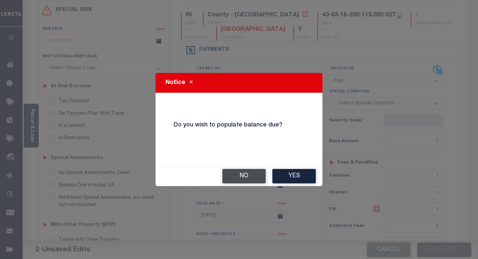
click at [241, 177] on button "No" at bounding box center [243, 176] width 43 height 14
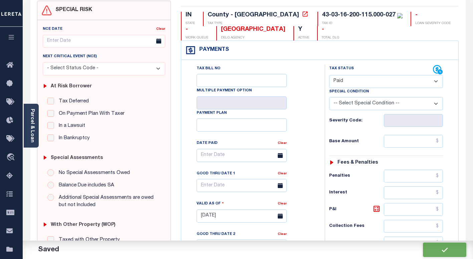
checkbox input "false"
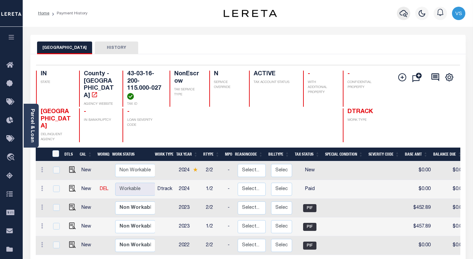
click at [403, 14] on icon "button" at bounding box center [404, 13] width 8 height 8
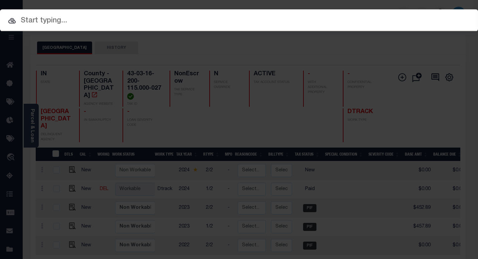
paste input "110204346"
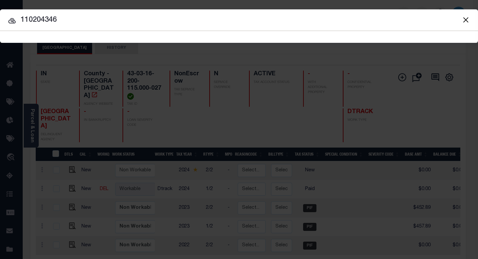
type input "110204346"
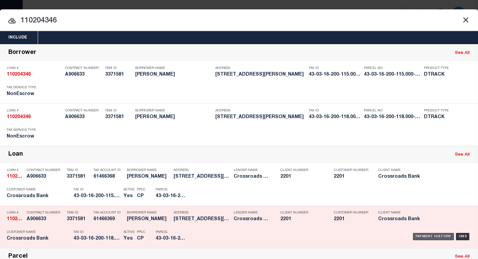
click at [422, 237] on div "Payment History" at bounding box center [433, 236] width 41 height 7
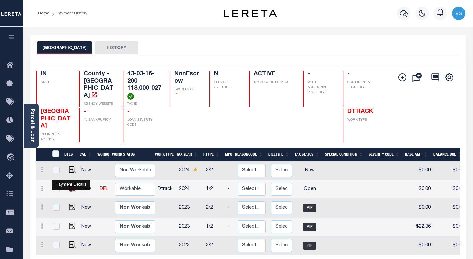
click at [69, 189] on img "" at bounding box center [72, 188] width 7 height 7
checkbox input "true"
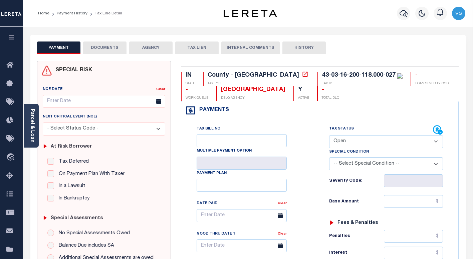
click at [354, 143] on select "- Select Status Code - Open Due/Unpaid Paid Incomplete No Tax Due Internal Refu…" at bounding box center [386, 141] width 114 height 13
select select "PYD"
click at [329, 135] on select "- Select Status Code - Open Due/Unpaid Paid Incomplete No Tax Due Internal Refu…" at bounding box center [386, 141] width 114 height 13
type input "[DATE]"
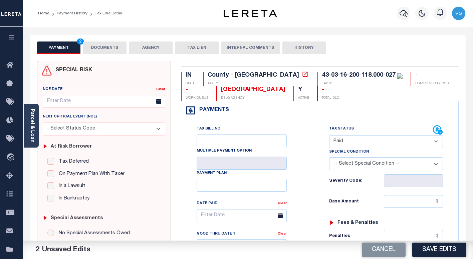
click at [100, 50] on button "DOCUMENTS" at bounding box center [104, 47] width 43 height 13
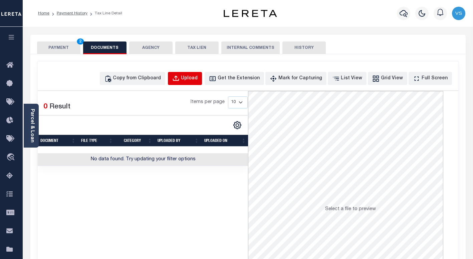
click at [195, 77] on div "Upload" at bounding box center [189, 78] width 17 height 7
select select "POP"
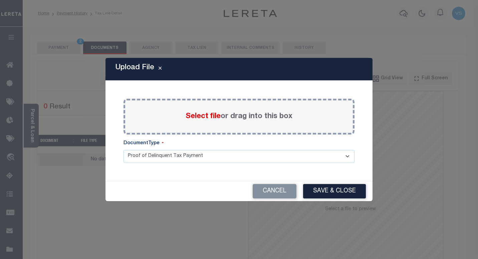
click at [191, 108] on div "Select file or drag into this box" at bounding box center [239, 117] width 231 height 36
click at [204, 115] on span "Select file" at bounding box center [203, 116] width 35 height 7
click at [0, 0] on input "Select file or drag into this box" at bounding box center [0, 0] width 0 height 0
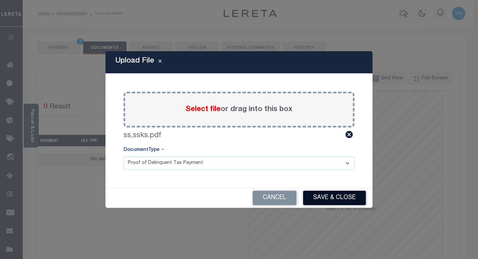
click at [318, 197] on button "Save & Close" at bounding box center [334, 197] width 63 height 14
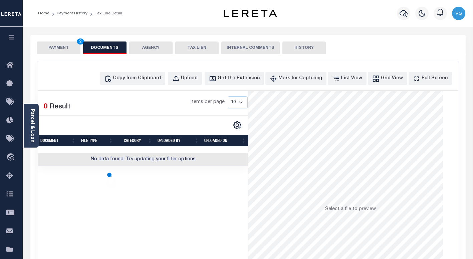
click at [54, 47] on button "PAYMENT 2" at bounding box center [58, 47] width 43 height 13
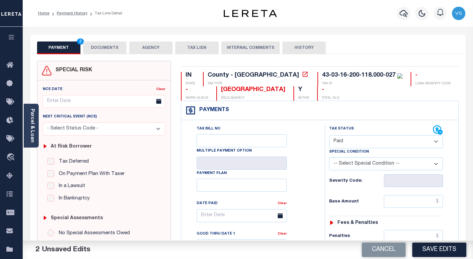
scroll to position [33, 0]
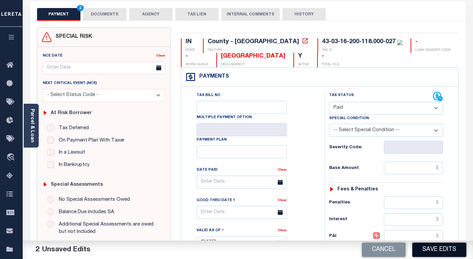
click at [426, 247] on button "Save Edits" at bounding box center [440, 249] width 54 height 14
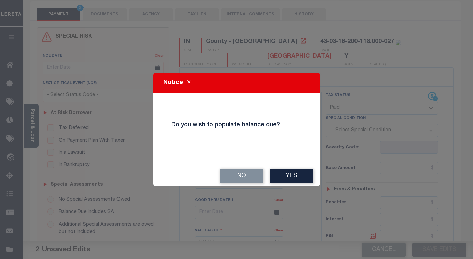
scroll to position [27, 0]
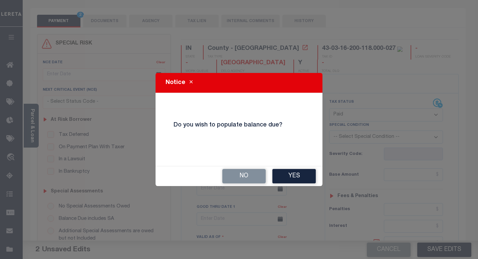
click at [285, 173] on button "Yes" at bounding box center [294, 176] width 43 height 14
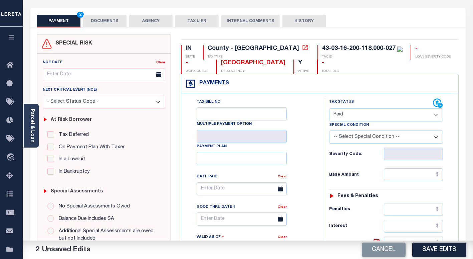
click at [98, 22] on button "DOCUMENTS" at bounding box center [104, 21] width 43 height 13
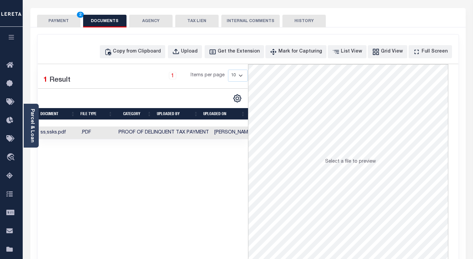
click at [60, 22] on button "PAYMENT 2" at bounding box center [58, 21] width 43 height 13
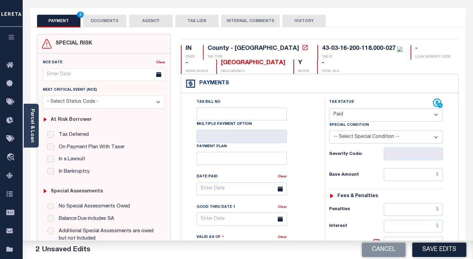
drag, startPoint x: 429, startPoint y: 250, endPoint x: 207, endPoint y: 159, distance: 239.9
click at [429, 250] on button "Save Edits" at bounding box center [440, 249] width 54 height 14
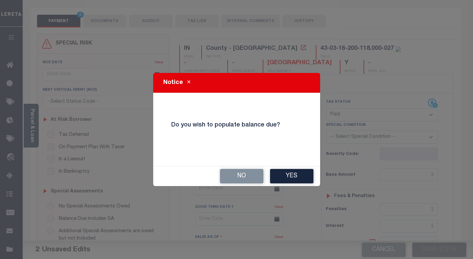
scroll to position [20, 0]
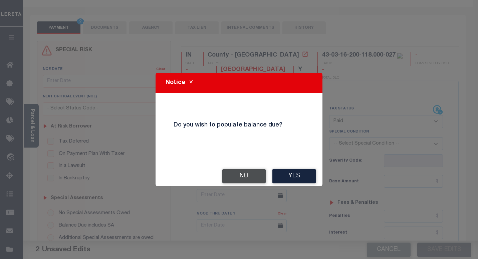
click at [239, 176] on button "No" at bounding box center [243, 176] width 43 height 14
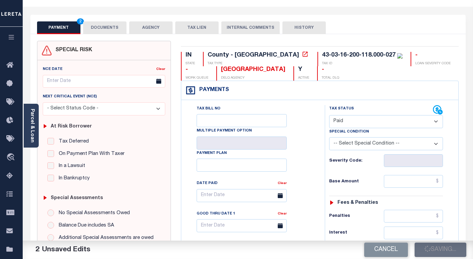
checkbox input "false"
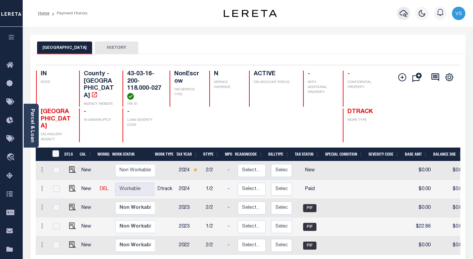
click at [402, 12] on icon "button" at bounding box center [404, 13] width 8 height 7
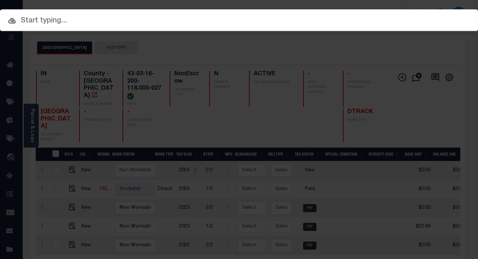
paste input "110202216"
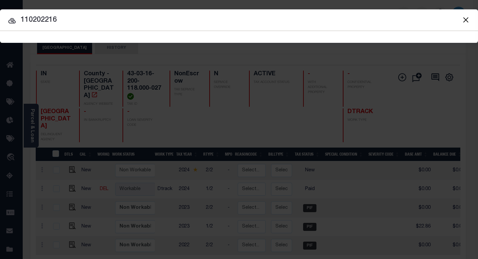
type input "110202216"
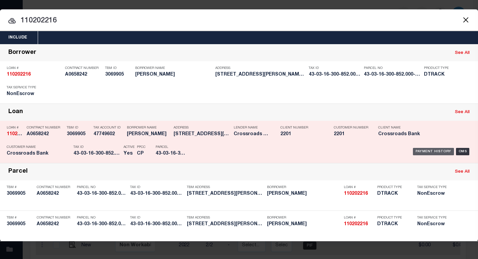
click at [427, 150] on div "Payment History" at bounding box center [433, 151] width 41 height 7
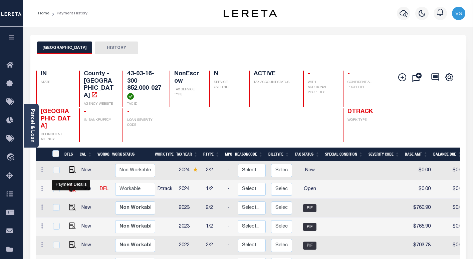
click at [70, 189] on img "" at bounding box center [72, 188] width 7 height 7
checkbox input "true"
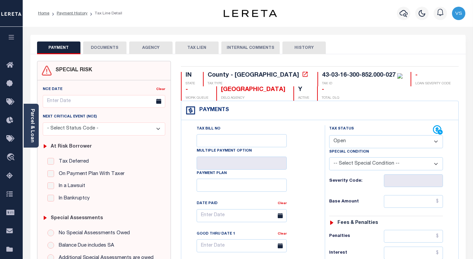
click at [347, 141] on select "- Select Status Code - Open Due/Unpaid Paid Incomplete No Tax Due Internal Refu…" at bounding box center [386, 141] width 114 height 13
select select "PYD"
click at [329, 135] on select "- Select Status Code - Open Due/Unpaid Paid Incomplete No Tax Due Internal Refu…" at bounding box center [386, 141] width 114 height 13
type input "[DATE]"
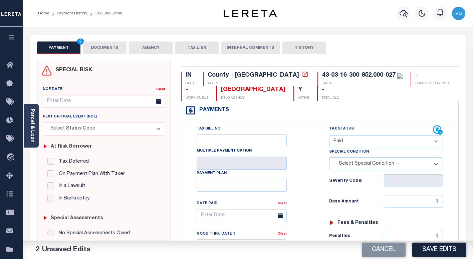
click at [105, 50] on button "DOCUMENTS" at bounding box center [104, 47] width 43 height 13
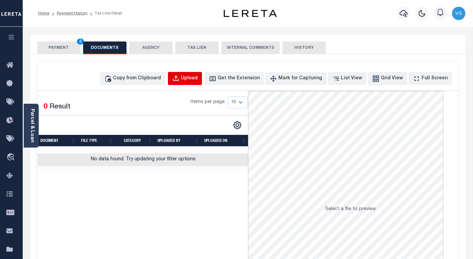
click at [193, 78] on button "Upload" at bounding box center [185, 78] width 34 height 13
select select "POP"
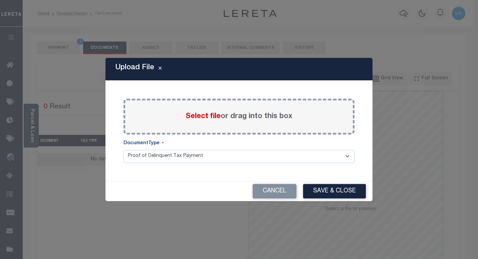
click at [191, 118] on span "Select file" at bounding box center [203, 116] width 35 height 7
click at [0, 0] on input "Select file or drag into this box" at bounding box center [0, 0] width 0 height 0
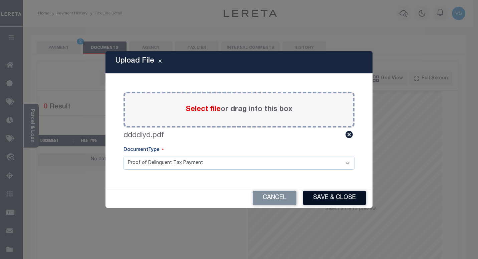
click at [321, 198] on button "Save & Close" at bounding box center [334, 197] width 63 height 14
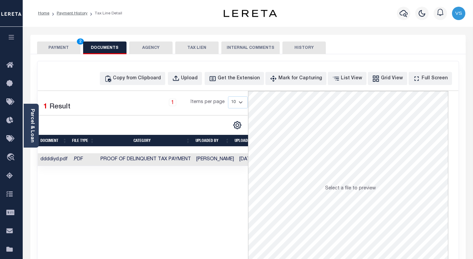
click at [60, 50] on button "PAYMENT 2" at bounding box center [58, 47] width 43 height 13
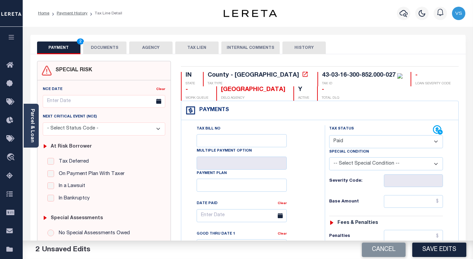
scroll to position [67, 0]
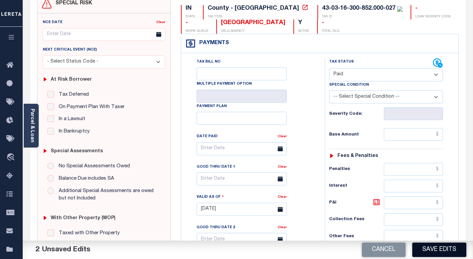
click at [427, 247] on button "Save Edits" at bounding box center [440, 249] width 54 height 14
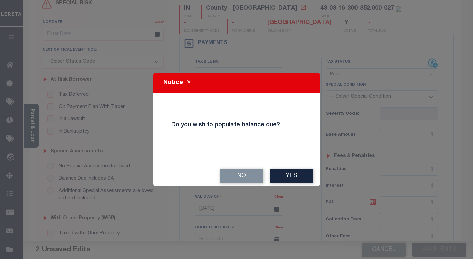
scroll to position [60, 0]
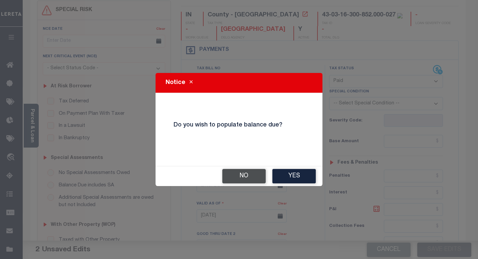
click at [239, 177] on button "No" at bounding box center [243, 176] width 43 height 14
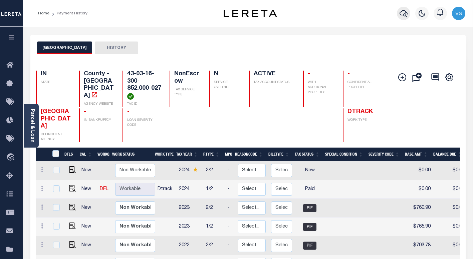
click at [407, 14] on icon "button" at bounding box center [404, 13] width 8 height 8
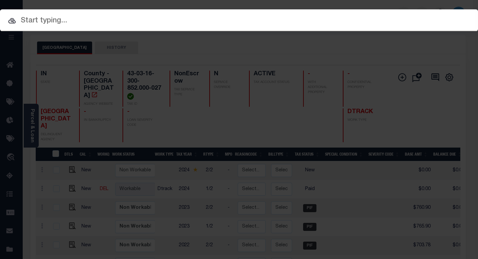
paste input "110200860"
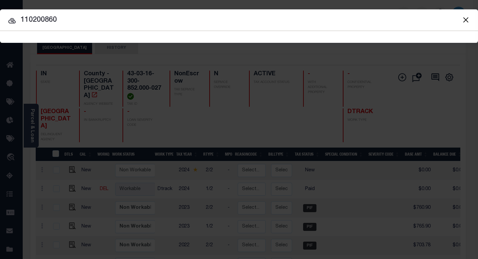
type input "110200860"
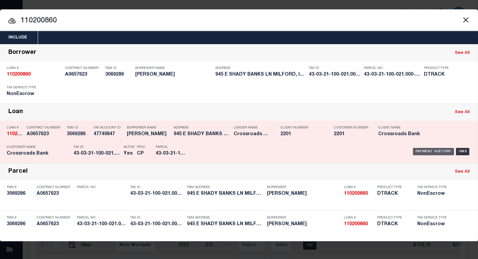
click at [418, 151] on div "Payment History" at bounding box center [433, 151] width 41 height 7
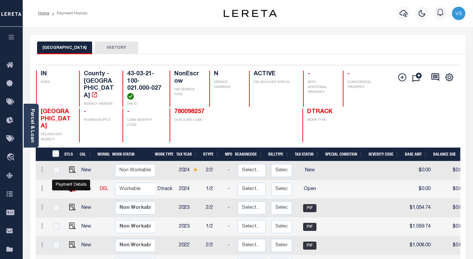
click at [70, 189] on img "" at bounding box center [72, 188] width 7 height 7
checkbox input "true"
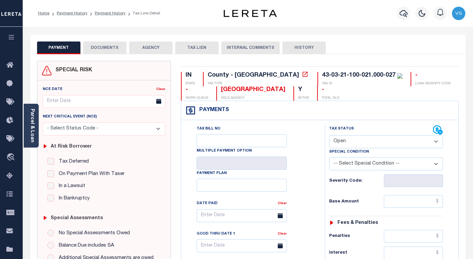
click at [372, 142] on select "- Select Status Code - Open Due/Unpaid Paid Incomplete No Tax Due Internal Refu…" at bounding box center [386, 141] width 114 height 13
select select "PYD"
click at [329, 135] on select "- Select Status Code - Open Due/Unpaid Paid Incomplete No Tax Due Internal Refu…" at bounding box center [386, 141] width 114 height 13
type input "[DATE]"
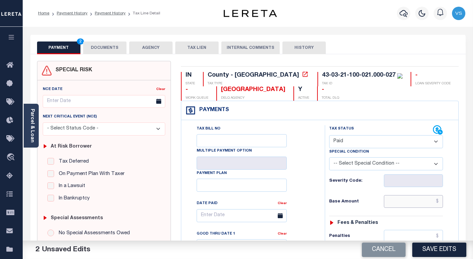
drag, startPoint x: 417, startPoint y: 204, endPoint x: 431, endPoint y: 173, distance: 34.2
click at [417, 204] on input "text" at bounding box center [413, 201] width 59 height 13
click at [113, 46] on button "DOCUMENTS" at bounding box center [104, 47] width 43 height 13
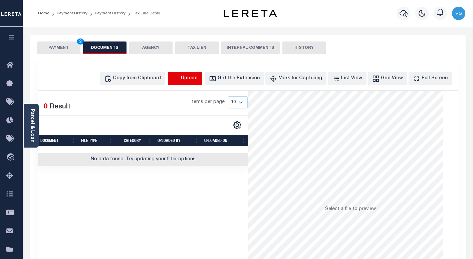
click at [179, 77] on icon "button" at bounding box center [176, 77] width 6 height 5
select select "POP"
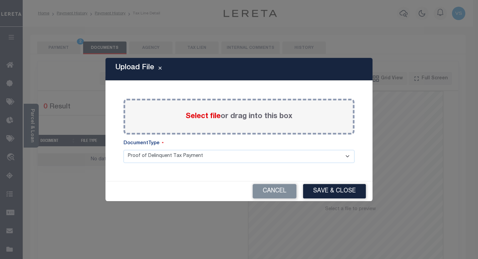
click at [196, 115] on span "Select file" at bounding box center [203, 116] width 35 height 7
click at [0, 0] on input "Select file or drag into this box" at bounding box center [0, 0] width 0 height 0
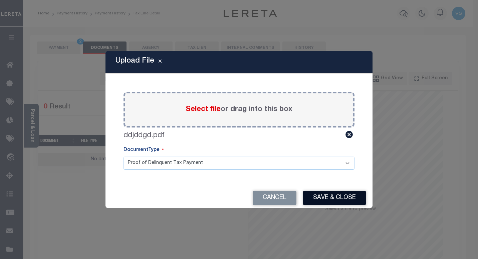
click at [318, 197] on button "Save & Close" at bounding box center [334, 197] width 63 height 14
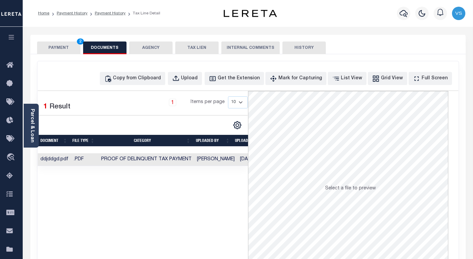
click at [58, 47] on button "PAYMENT 2" at bounding box center [58, 47] width 43 height 13
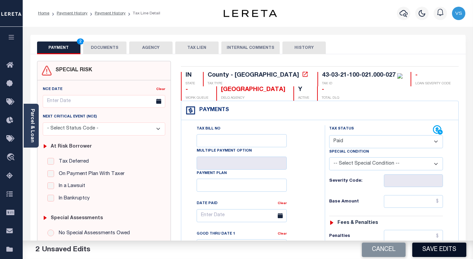
click at [435, 248] on button "Save Edits" at bounding box center [440, 249] width 54 height 14
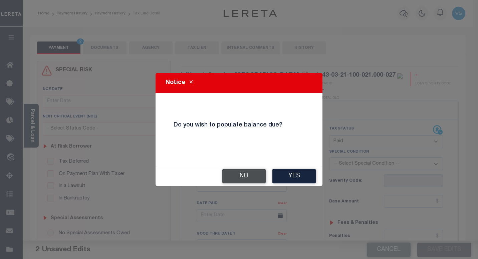
click at [236, 175] on button "No" at bounding box center [243, 176] width 43 height 14
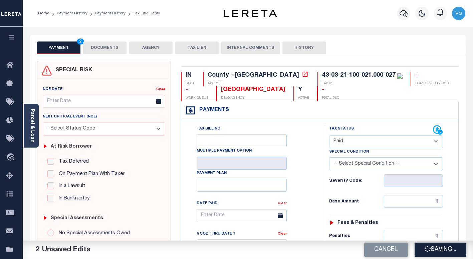
checkbox input "false"
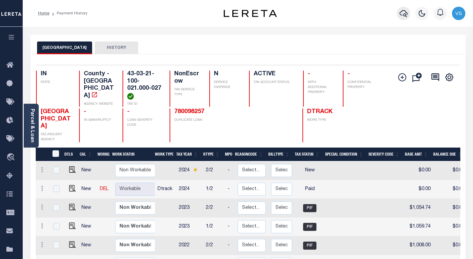
click at [403, 12] on icon "button" at bounding box center [404, 13] width 8 height 8
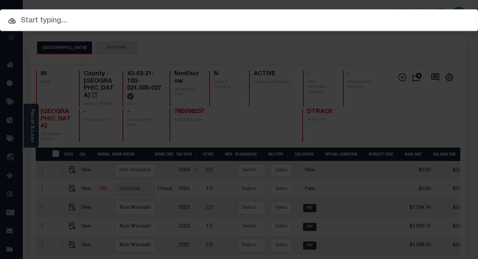
paste input "780098257"
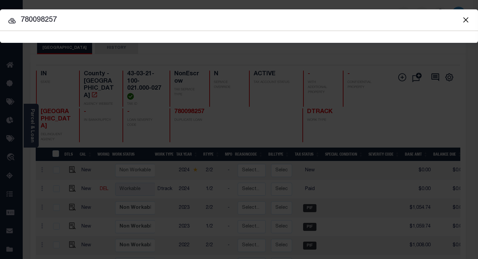
type input "780098257"
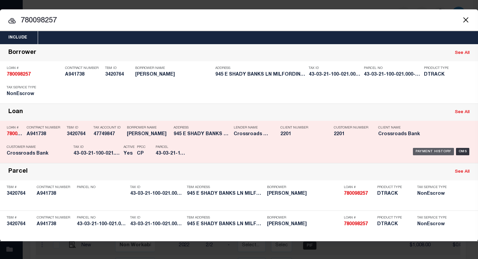
click at [423, 150] on div "Payment History" at bounding box center [433, 151] width 41 height 7
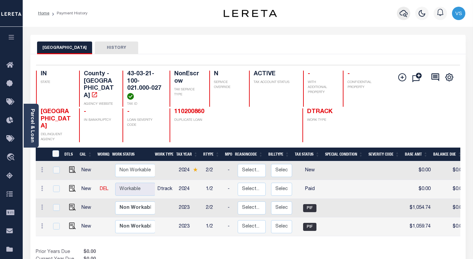
click at [405, 15] on icon "button" at bounding box center [404, 13] width 8 height 8
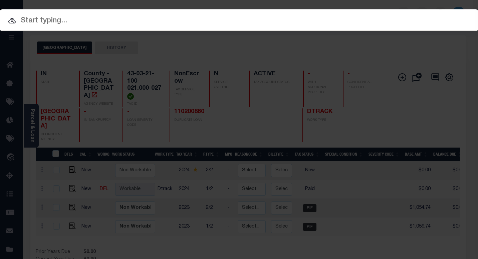
paste input "780095949"
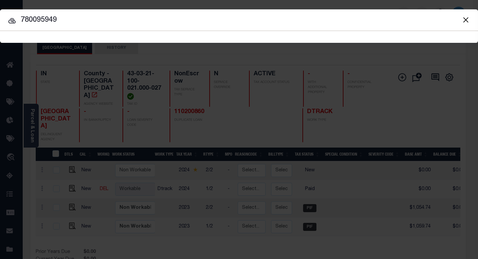
type input "780095949"
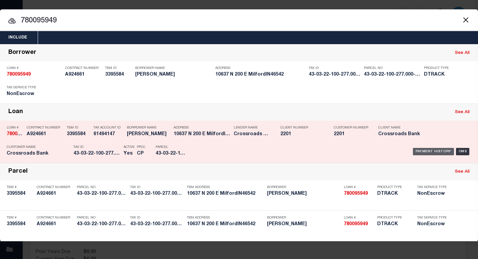
click at [423, 151] on div "Payment History" at bounding box center [433, 151] width 41 height 7
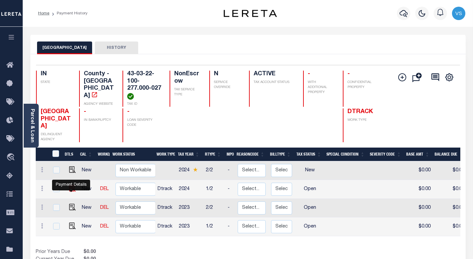
click at [69, 190] on img "" at bounding box center [72, 188] width 7 height 7
checkbox input "true"
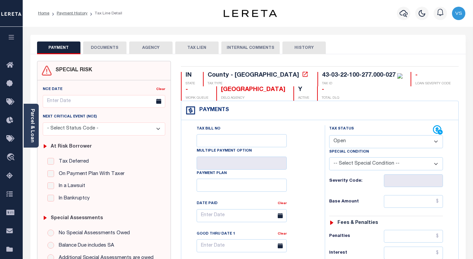
click at [337, 141] on select "- Select Status Code - Open Due/Unpaid Paid Incomplete No Tax Due Internal Refu…" at bounding box center [386, 141] width 114 height 13
select select "PYD"
click at [329, 135] on select "- Select Status Code - Open Due/Unpaid Paid Incomplete No Tax Due Internal Refu…" at bounding box center [386, 141] width 114 height 13
type input "[DATE]"
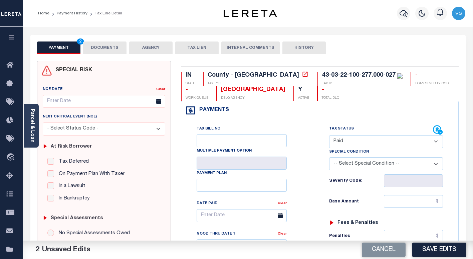
click at [104, 49] on button "DOCUMENTS" at bounding box center [104, 47] width 43 height 13
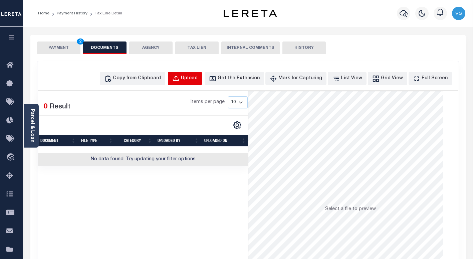
click at [197, 80] on div "Upload" at bounding box center [189, 78] width 17 height 7
select select "POP"
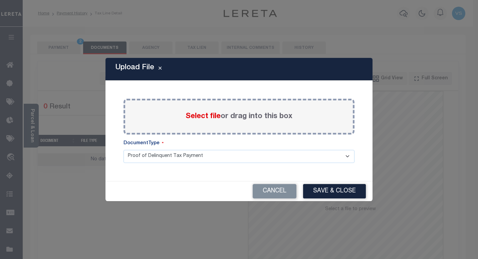
click at [194, 115] on span "Select file" at bounding box center [203, 116] width 35 height 7
click at [0, 0] on input "Select file or drag into this box" at bounding box center [0, 0] width 0 height 0
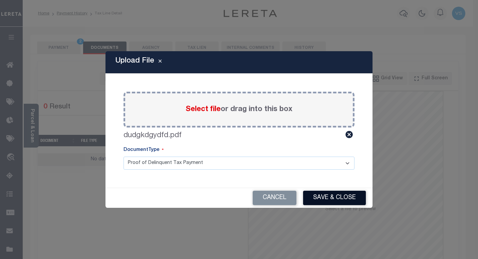
click at [328, 197] on button "Save & Close" at bounding box center [334, 197] width 63 height 14
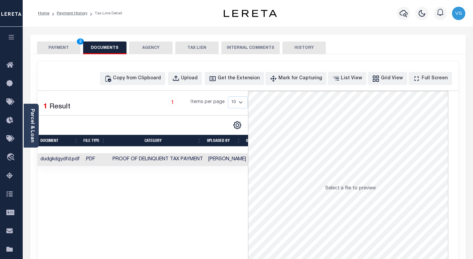
click at [57, 48] on button "PAYMENT 2" at bounding box center [58, 47] width 43 height 13
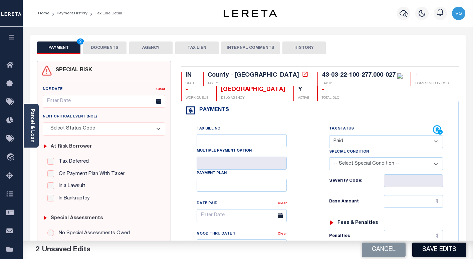
click at [426, 248] on button "Save Edits" at bounding box center [440, 249] width 54 height 14
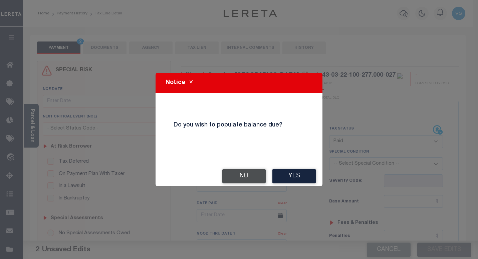
click at [238, 174] on button "No" at bounding box center [243, 176] width 43 height 14
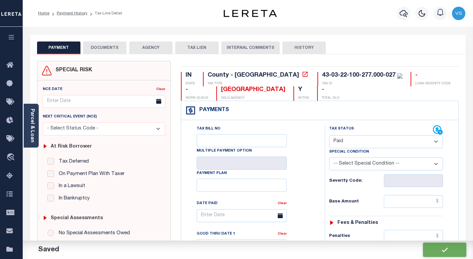
checkbox input "false"
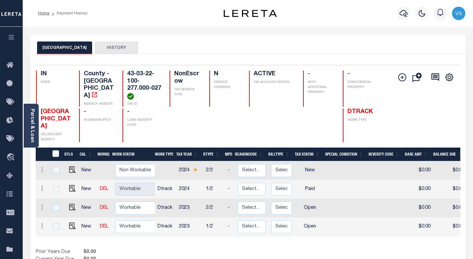
scroll to position [33, 0]
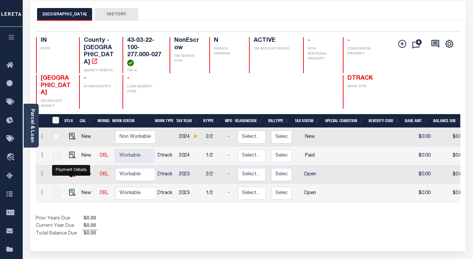
click at [69, 176] on img "" at bounding box center [72, 173] width 7 height 7
checkbox input "true"
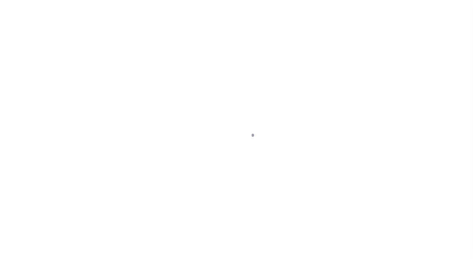
select select "OP2"
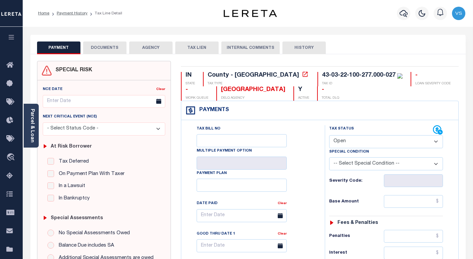
click at [102, 50] on button "DOCUMENTS" at bounding box center [104, 47] width 43 height 13
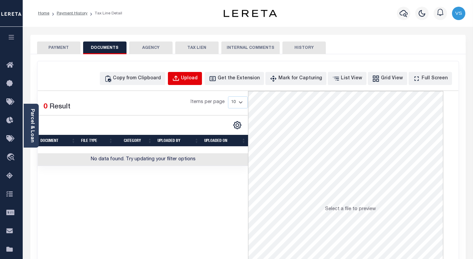
click at [195, 79] on div "Upload" at bounding box center [189, 78] width 17 height 7
select select "POP"
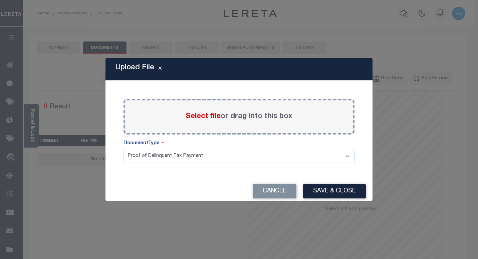
click at [196, 119] on span "Select file" at bounding box center [203, 116] width 35 height 7
click at [0, 0] on input "Select file or drag into this box" at bounding box center [0, 0] width 0 height 0
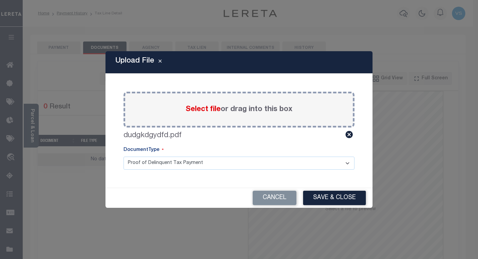
click at [325, 197] on button "Save & Close" at bounding box center [334, 197] width 63 height 14
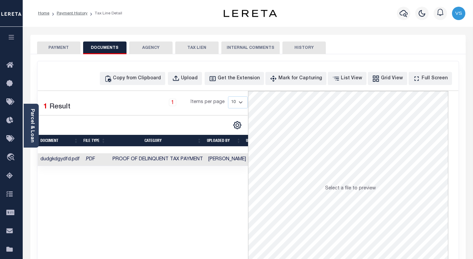
click at [48, 48] on button "PAYMENT" at bounding box center [58, 47] width 43 height 13
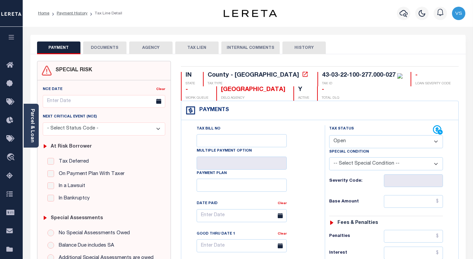
click at [348, 140] on select "- Select Status Code - Open Due/Unpaid Paid Incomplete No Tax Due Internal Refu…" at bounding box center [386, 141] width 114 height 13
select select "PYD"
click at [329, 135] on select "- Select Status Code - Open Due/Unpaid Paid Incomplete No Tax Due Internal Refu…" at bounding box center [386, 141] width 114 height 13
type input "[DATE]"
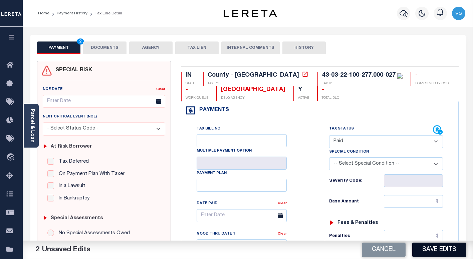
click at [431, 249] on button "Save Edits" at bounding box center [440, 249] width 54 height 14
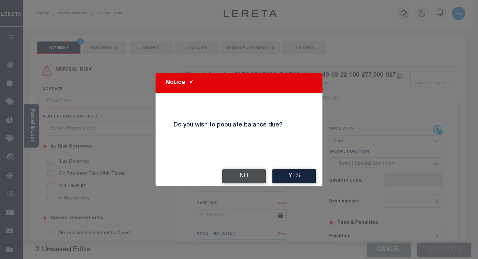
click at [237, 175] on button "No" at bounding box center [243, 176] width 43 height 14
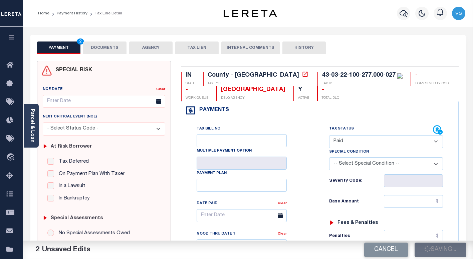
checkbox input "false"
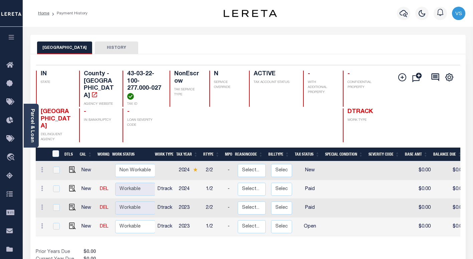
scroll to position [1, 0]
click at [70, 228] on img "" at bounding box center [72, 224] width 7 height 7
checkbox input "true"
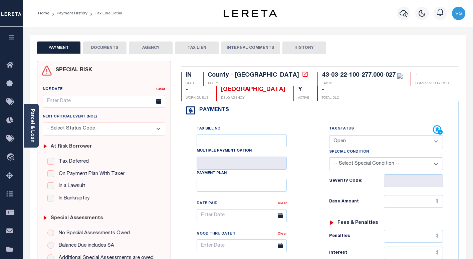
click at [359, 142] on select "- Select Status Code - Open Due/Unpaid Paid Incomplete No Tax Due Internal Refu…" at bounding box center [386, 141] width 114 height 13
select select "PYD"
click at [329, 135] on select "- Select Status Code - Open Due/Unpaid Paid Incomplete No Tax Due Internal Refu…" at bounding box center [386, 141] width 114 height 13
type input "[DATE]"
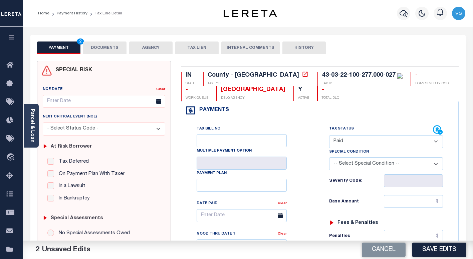
click at [100, 47] on button "DOCUMENTS" at bounding box center [104, 47] width 43 height 13
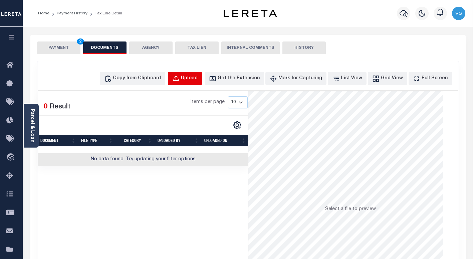
click at [193, 80] on button "Upload" at bounding box center [185, 78] width 34 height 13
select select "POP"
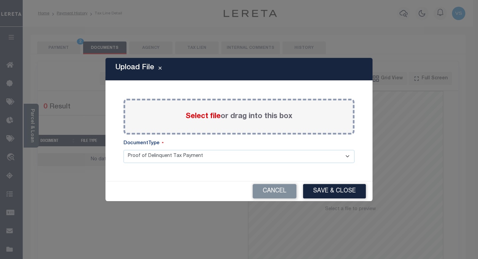
click at [194, 117] on span "Select file" at bounding box center [203, 116] width 35 height 7
click at [0, 0] on input "Select file or drag into this box" at bounding box center [0, 0] width 0 height 0
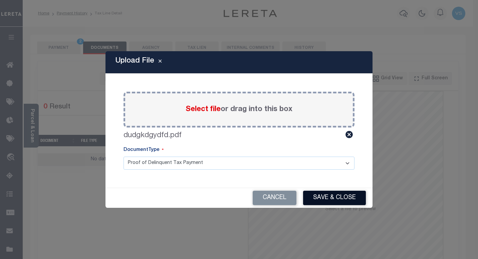
click at [325, 194] on button "Save & Close" at bounding box center [334, 197] width 63 height 14
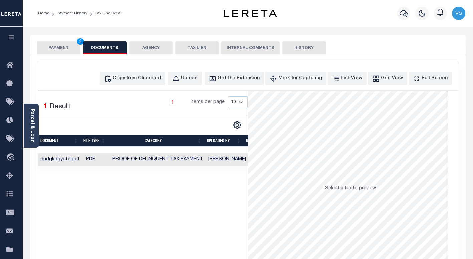
click at [53, 46] on button "PAYMENT 2" at bounding box center [58, 47] width 43 height 13
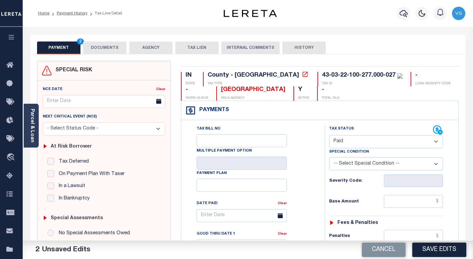
click at [428, 250] on button "Save Edits" at bounding box center [440, 249] width 54 height 14
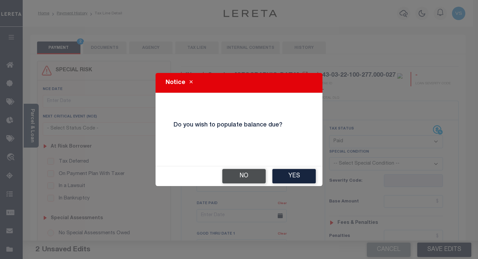
click at [243, 173] on button "No" at bounding box center [243, 176] width 43 height 14
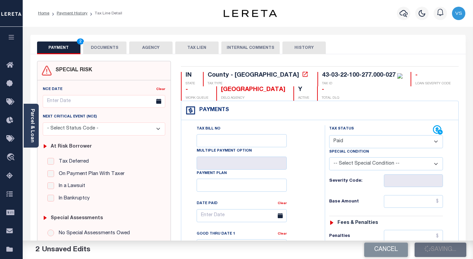
checkbox input "false"
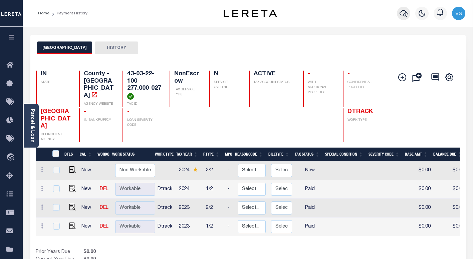
click at [404, 11] on icon "button" at bounding box center [404, 13] width 8 height 7
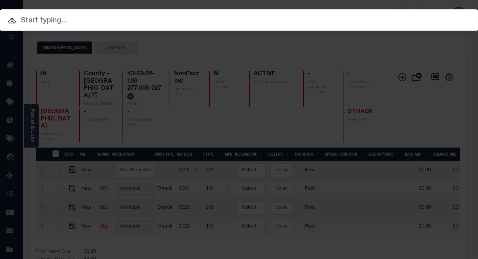
paste input "780086583"
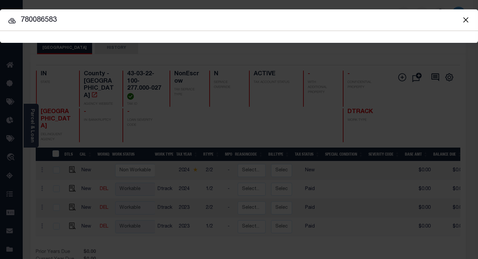
type input "780086583"
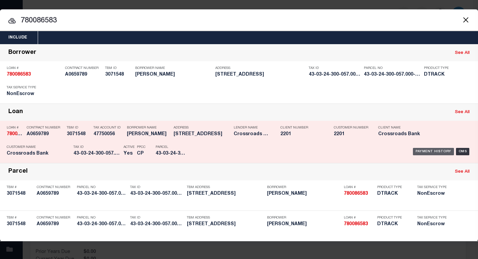
click at [429, 151] on div "Payment History" at bounding box center [433, 151] width 41 height 7
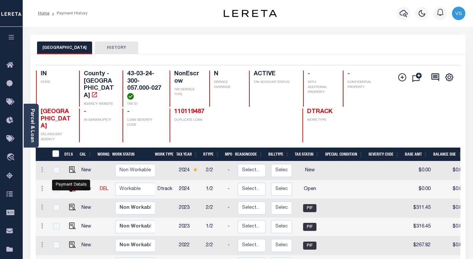
click at [69, 189] on img "" at bounding box center [72, 188] width 7 height 7
checkbox input "true"
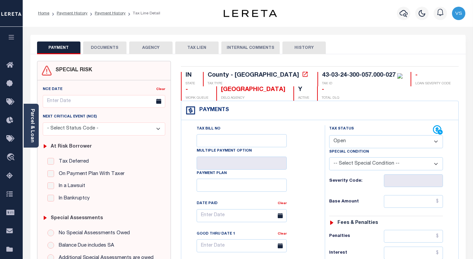
click at [342, 145] on select "- Select Status Code - Open Due/Unpaid Paid Incomplete No Tax Due Internal Refu…" at bounding box center [386, 141] width 114 height 13
select select "PYD"
click at [329, 135] on select "- Select Status Code - Open Due/Unpaid Paid Incomplete No Tax Due Internal Refu…" at bounding box center [386, 141] width 114 height 13
type input "[DATE]"
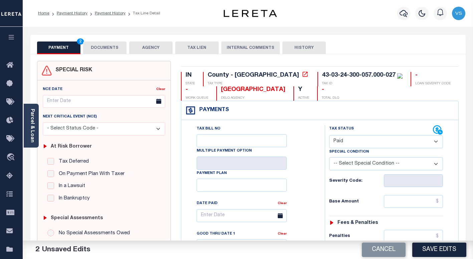
click at [103, 47] on button "DOCUMENTS" at bounding box center [104, 47] width 43 height 13
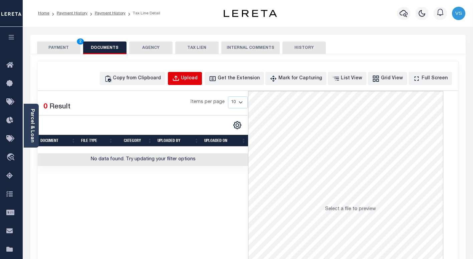
click at [193, 81] on button "Upload" at bounding box center [185, 78] width 34 height 13
select select "POP"
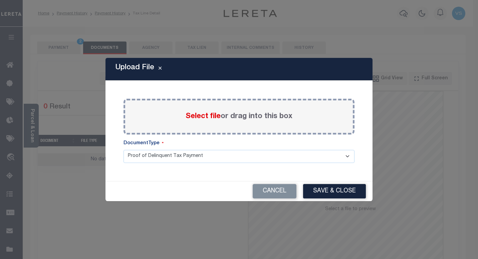
click at [206, 118] on span "Select file" at bounding box center [203, 116] width 35 height 7
click at [0, 0] on input "Select file or drag into this box" at bounding box center [0, 0] width 0 height 0
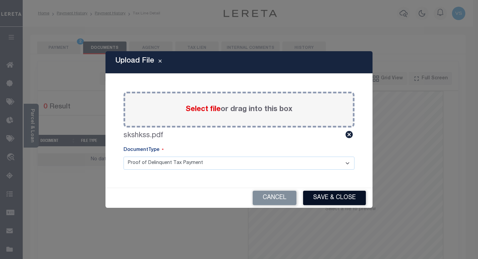
click at [319, 198] on button "Save & Close" at bounding box center [334, 197] width 63 height 14
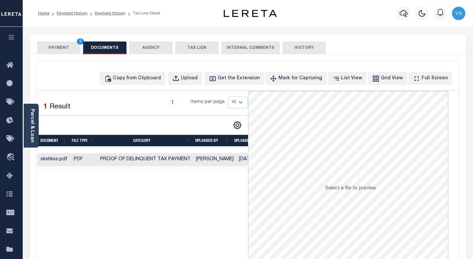
click at [53, 48] on button "PAYMENT 2" at bounding box center [58, 47] width 43 height 13
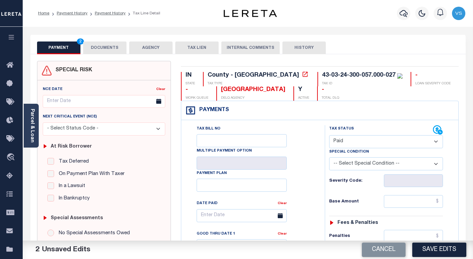
scroll to position [67, 0]
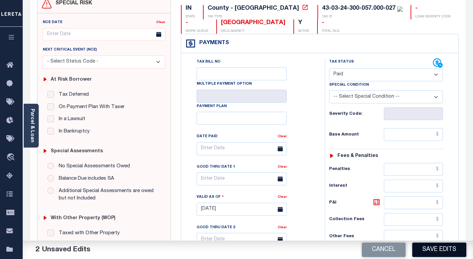
click at [423, 247] on button "Save Edits" at bounding box center [440, 249] width 54 height 14
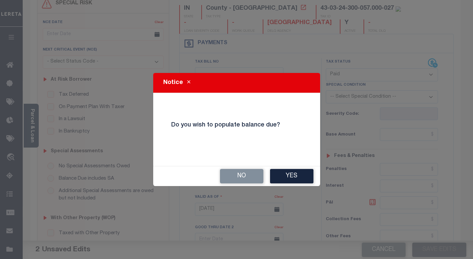
scroll to position [60, 0]
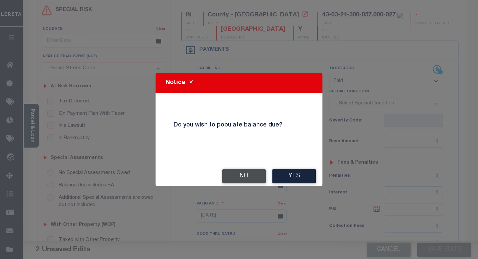
click at [245, 175] on button "No" at bounding box center [243, 176] width 43 height 14
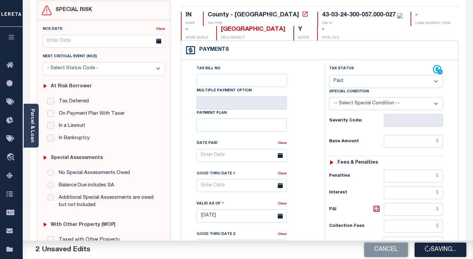
checkbox input "false"
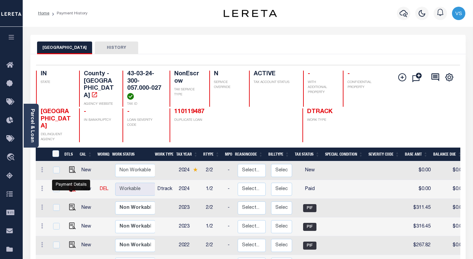
click at [70, 190] on img "" at bounding box center [72, 188] width 7 height 7
checkbox input "true"
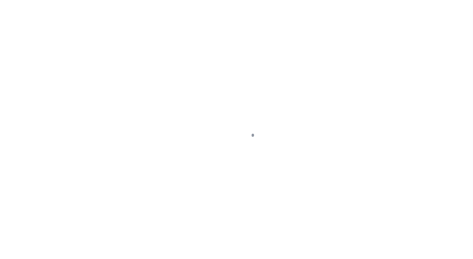
select select "PYD"
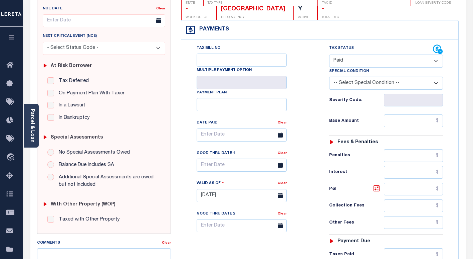
scroll to position [147, 0]
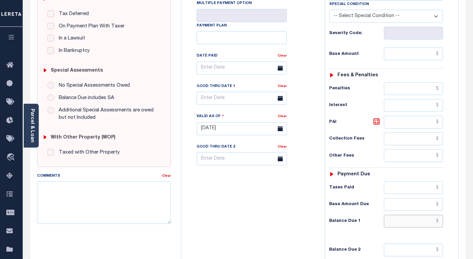
click at [417, 219] on input "text" at bounding box center [413, 220] width 59 height 13
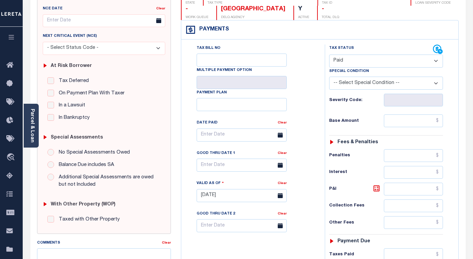
scroll to position [0, 0]
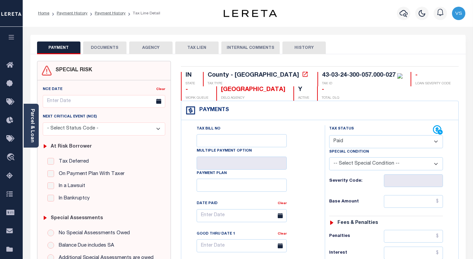
click at [104, 46] on button "DOCUMENTS" at bounding box center [104, 47] width 43 height 13
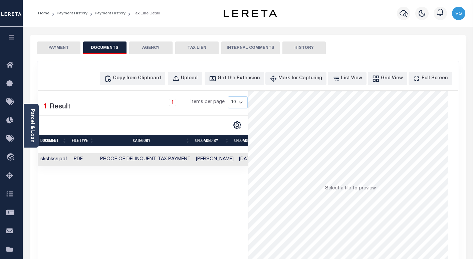
click at [74, 44] on button "PAYMENT" at bounding box center [58, 47] width 43 height 13
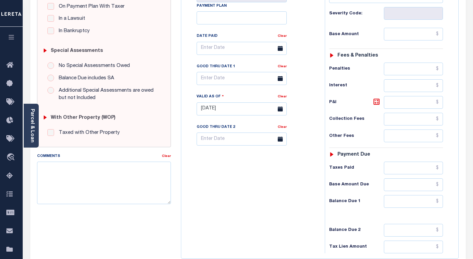
scroll to position [200, 0]
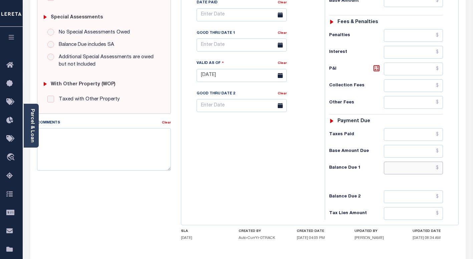
click at [404, 168] on input "text" at bounding box center [413, 167] width 59 height 13
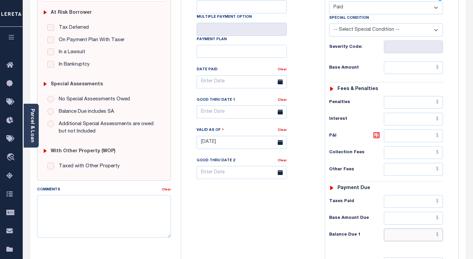
scroll to position [0, 0]
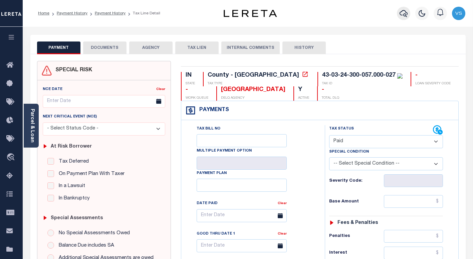
click at [403, 15] on icon "button" at bounding box center [404, 13] width 8 height 7
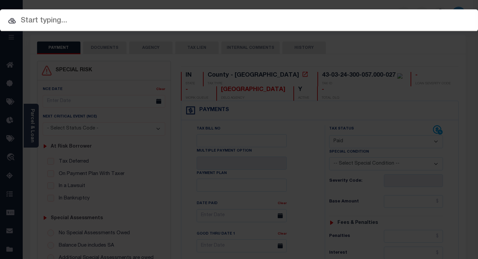
paste input "780096137"
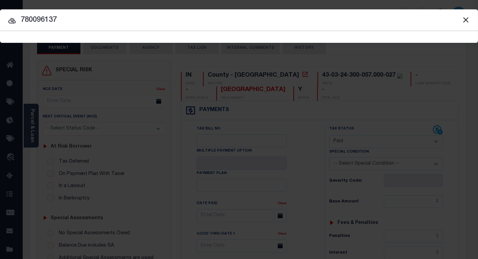
type input "780096137"
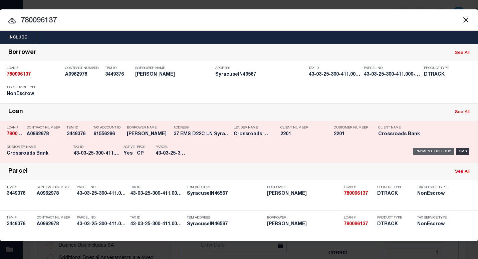
click at [427, 150] on div "Payment History" at bounding box center [433, 151] width 41 height 7
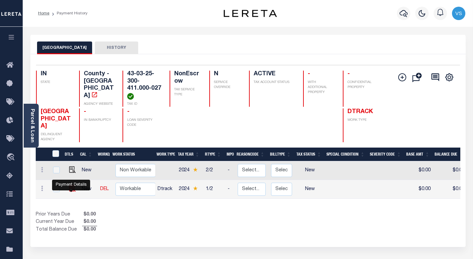
click at [69, 189] on img "" at bounding box center [72, 188] width 7 height 7
checkbox input "true"
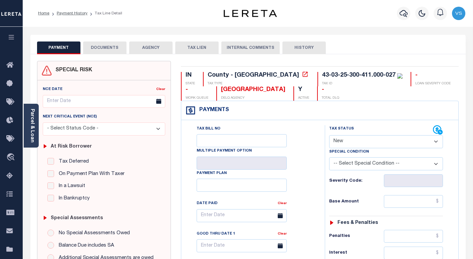
click at [339, 142] on select "- Select Status Code - Open Due/Unpaid Paid Incomplete No Tax Due Internal Refu…" at bounding box center [386, 141] width 114 height 13
select select "PYD"
click at [329, 135] on select "- Select Status Code - Open Due/Unpaid Paid Incomplete No Tax Due Internal Refu…" at bounding box center [386, 141] width 114 height 13
type input "[DATE]"
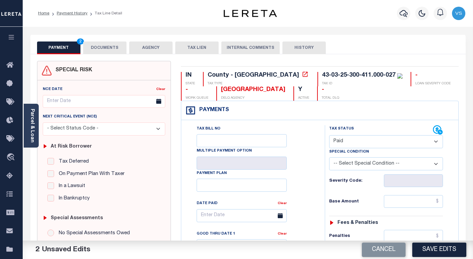
click at [93, 48] on button "DOCUMENTS" at bounding box center [104, 47] width 43 height 13
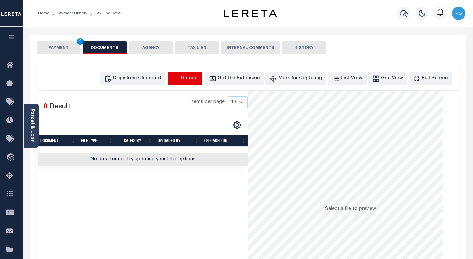
click at [180, 79] on icon "button" at bounding box center [175, 78] width 7 height 7
select select "POP"
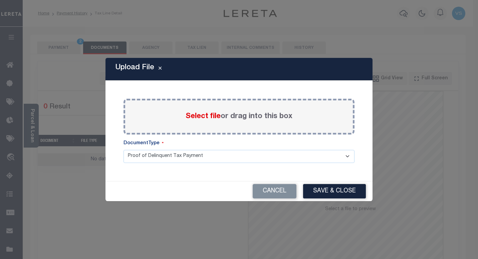
click at [194, 116] on span "Select file" at bounding box center [203, 116] width 35 height 7
click at [0, 0] on input "Select file or drag into this box" at bounding box center [0, 0] width 0 height 0
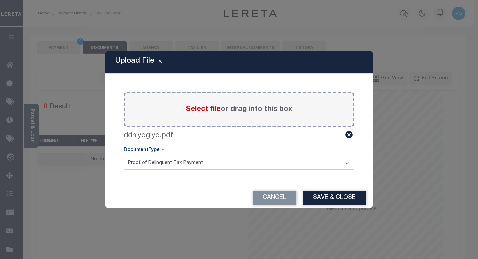
click at [325, 197] on button "Save & Close" at bounding box center [334, 197] width 63 height 14
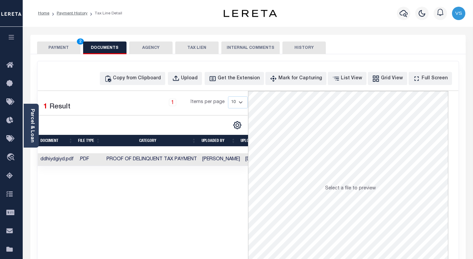
click at [62, 51] on button "PAYMENT 2" at bounding box center [58, 47] width 43 height 13
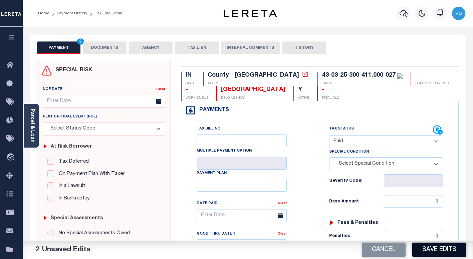
click at [435, 248] on button "Save Edits" at bounding box center [440, 249] width 54 height 14
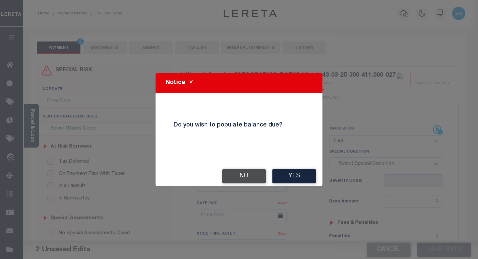
click at [242, 174] on button "No" at bounding box center [243, 176] width 43 height 14
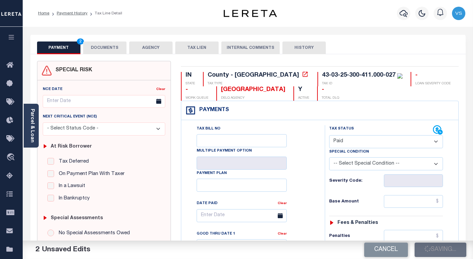
checkbox input "false"
